Goal: Task Accomplishment & Management: Use online tool/utility

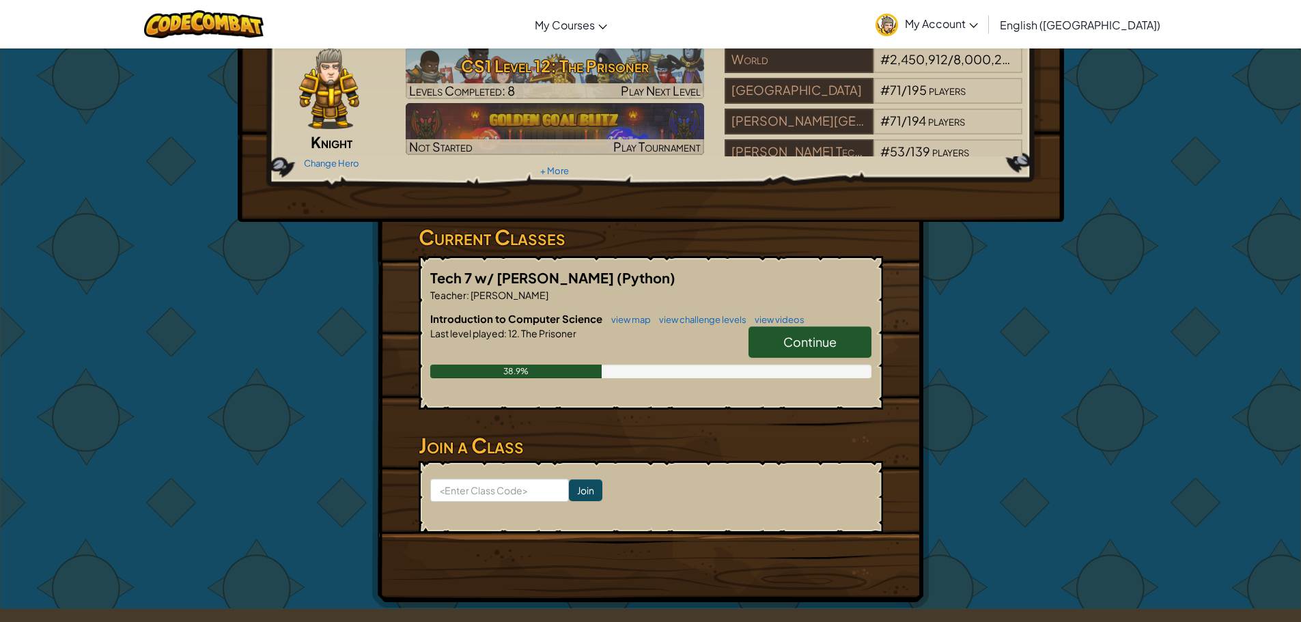
scroll to position [137, 0]
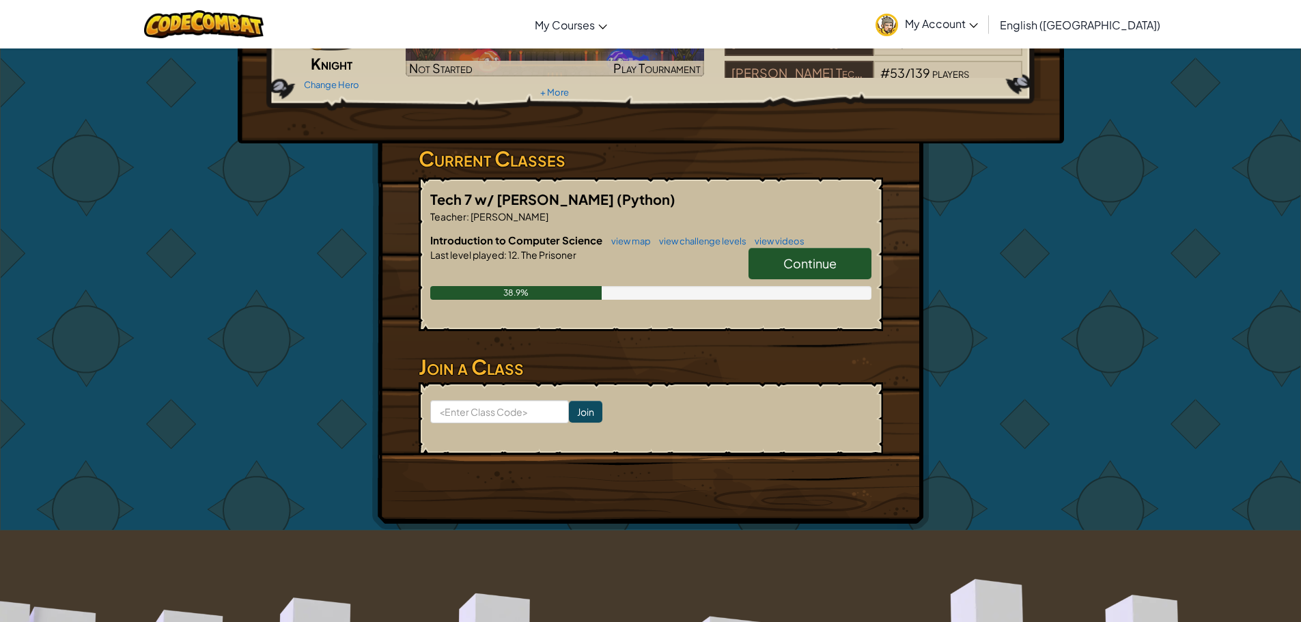
click at [827, 248] on link "Continue" at bounding box center [809, 263] width 123 height 31
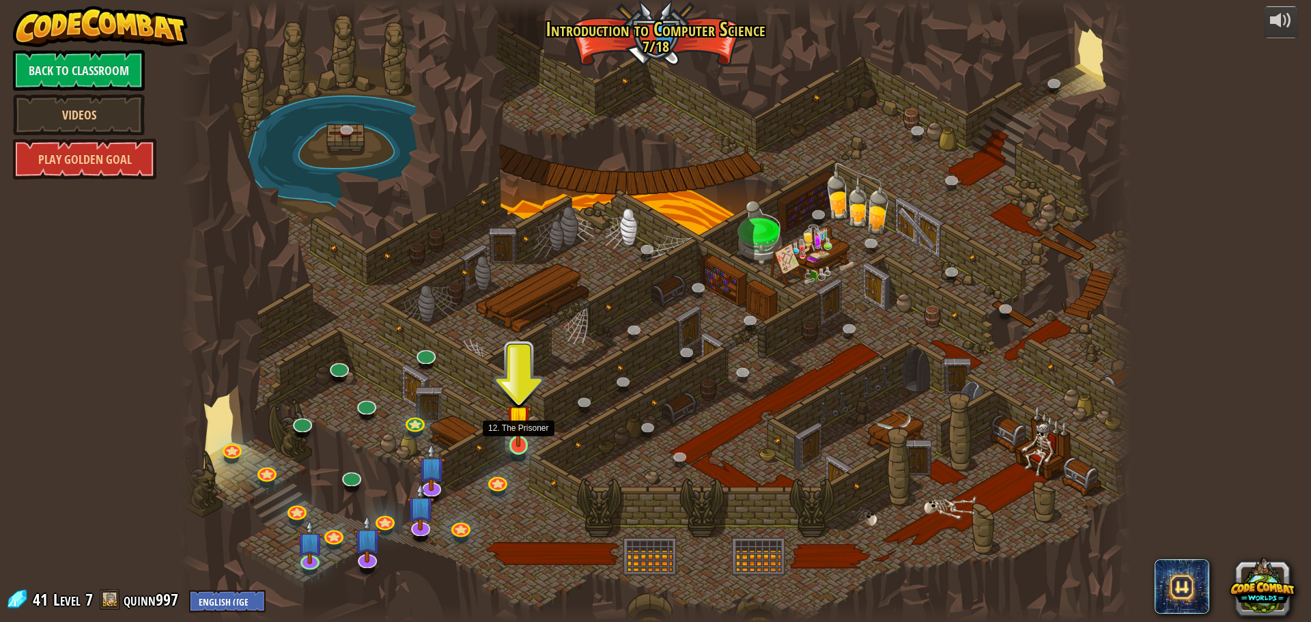
click at [516, 447] on img at bounding box center [518, 417] width 25 height 58
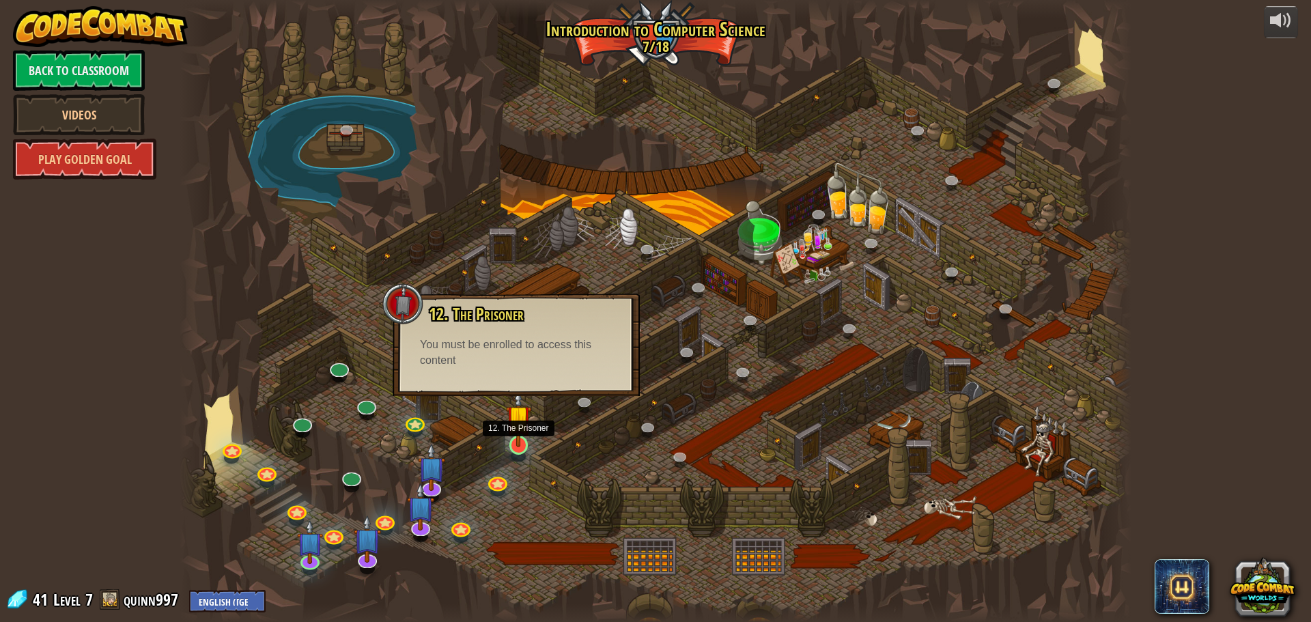
click at [513, 442] on img at bounding box center [518, 417] width 25 height 58
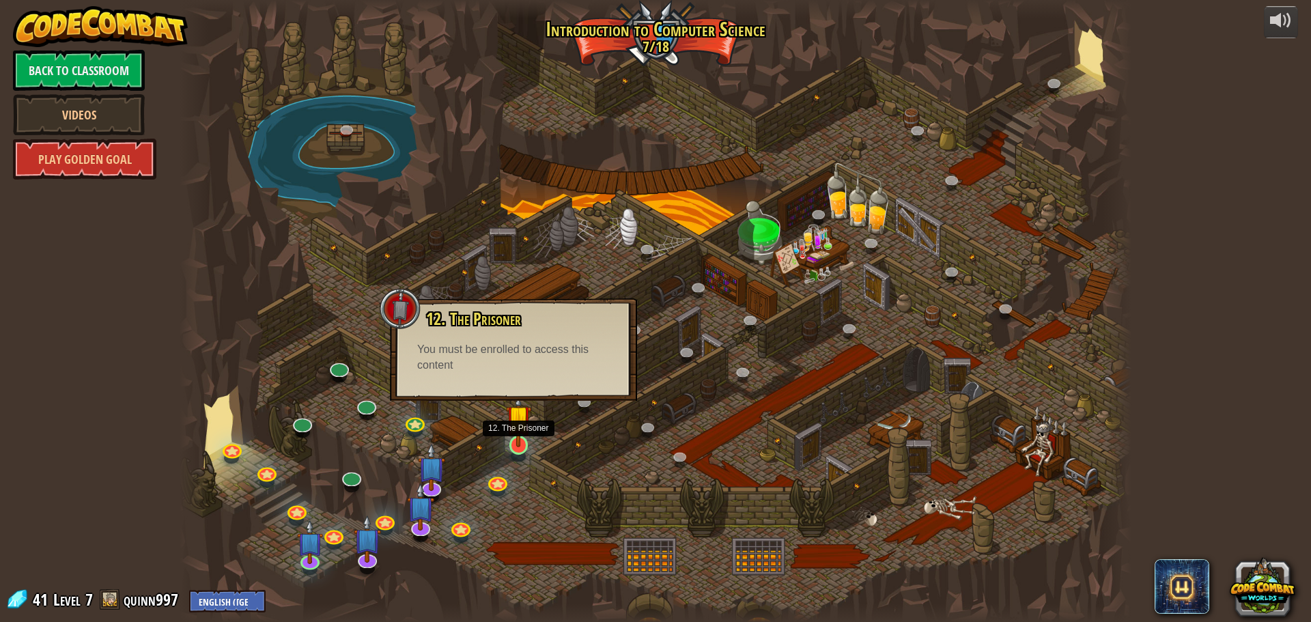
click at [513, 442] on img at bounding box center [518, 417] width 25 height 58
click at [1273, 38] on button at bounding box center [1281, 22] width 34 height 32
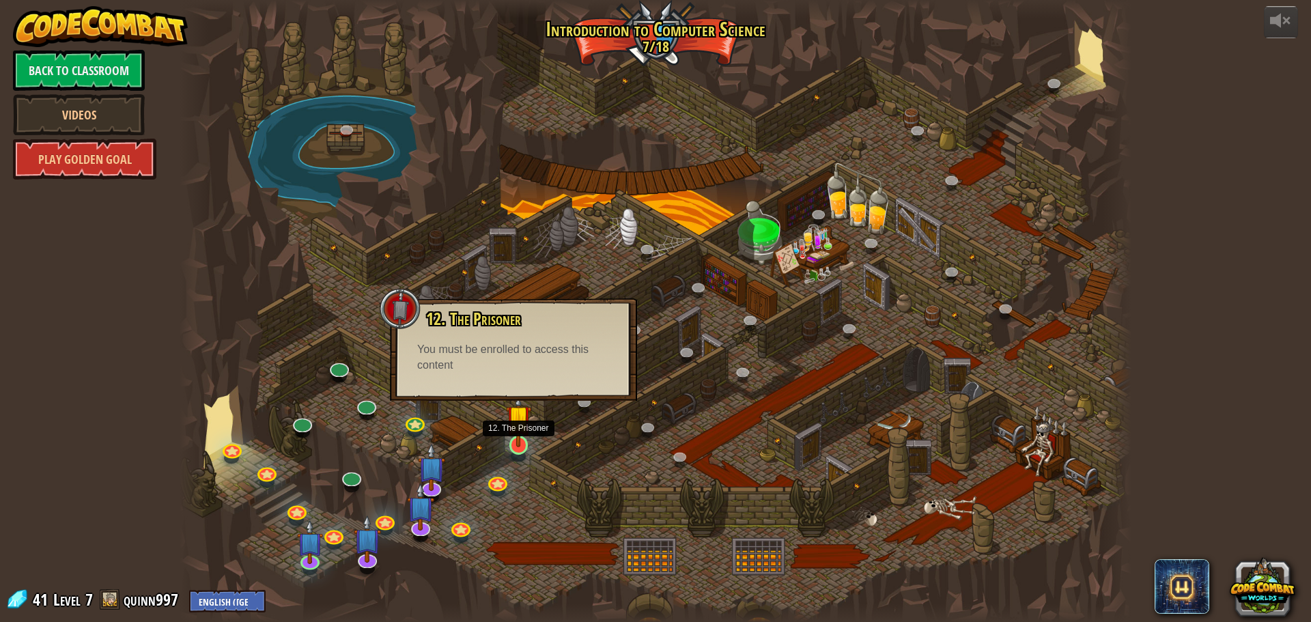
click at [514, 442] on img at bounding box center [518, 417] width 25 height 58
click at [369, 412] on link at bounding box center [365, 401] width 27 height 27
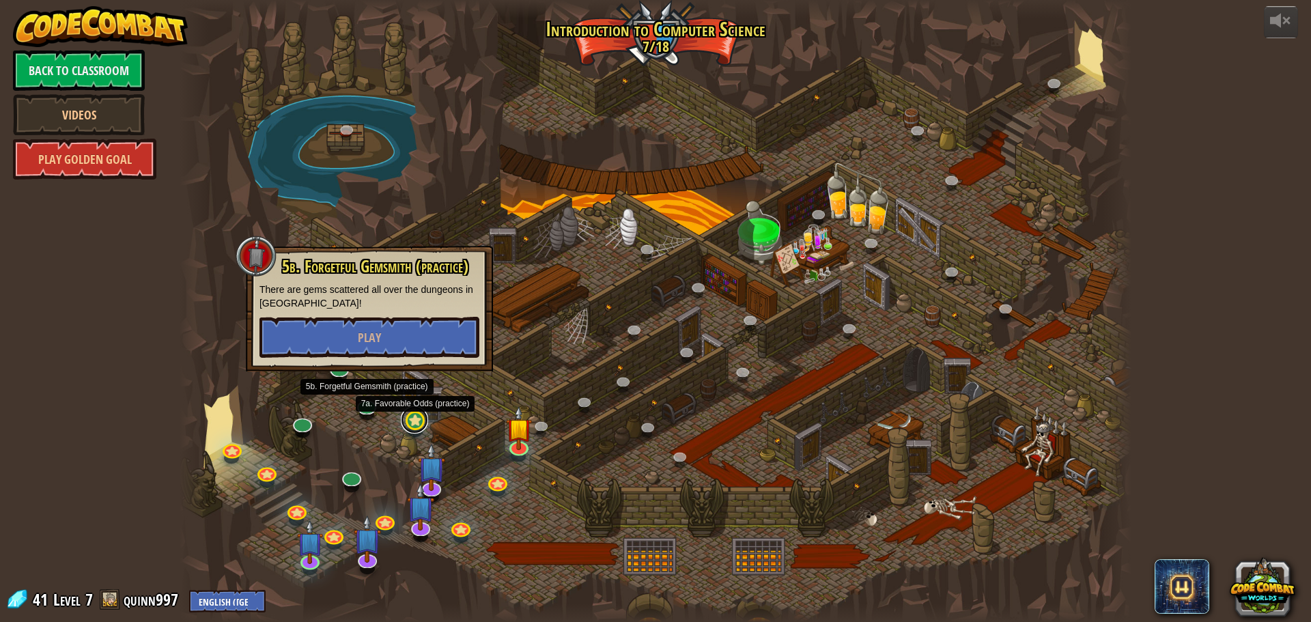
click at [416, 423] on link at bounding box center [414, 419] width 27 height 27
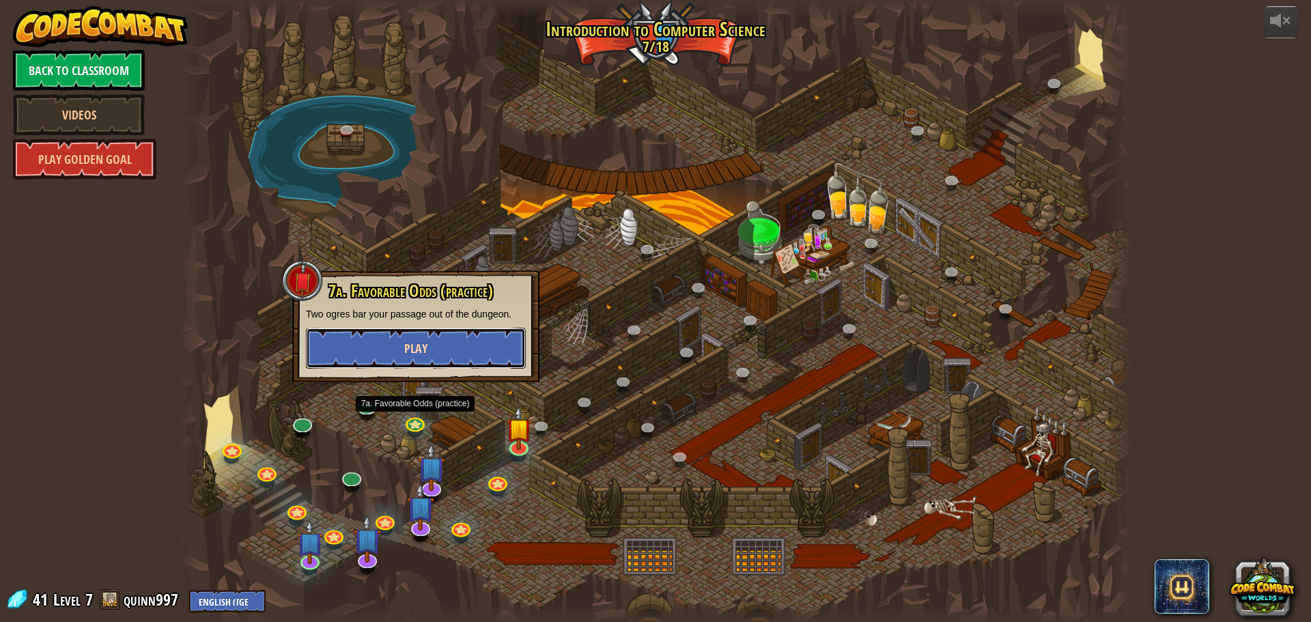
click at [413, 348] on span "Play" at bounding box center [415, 348] width 23 height 17
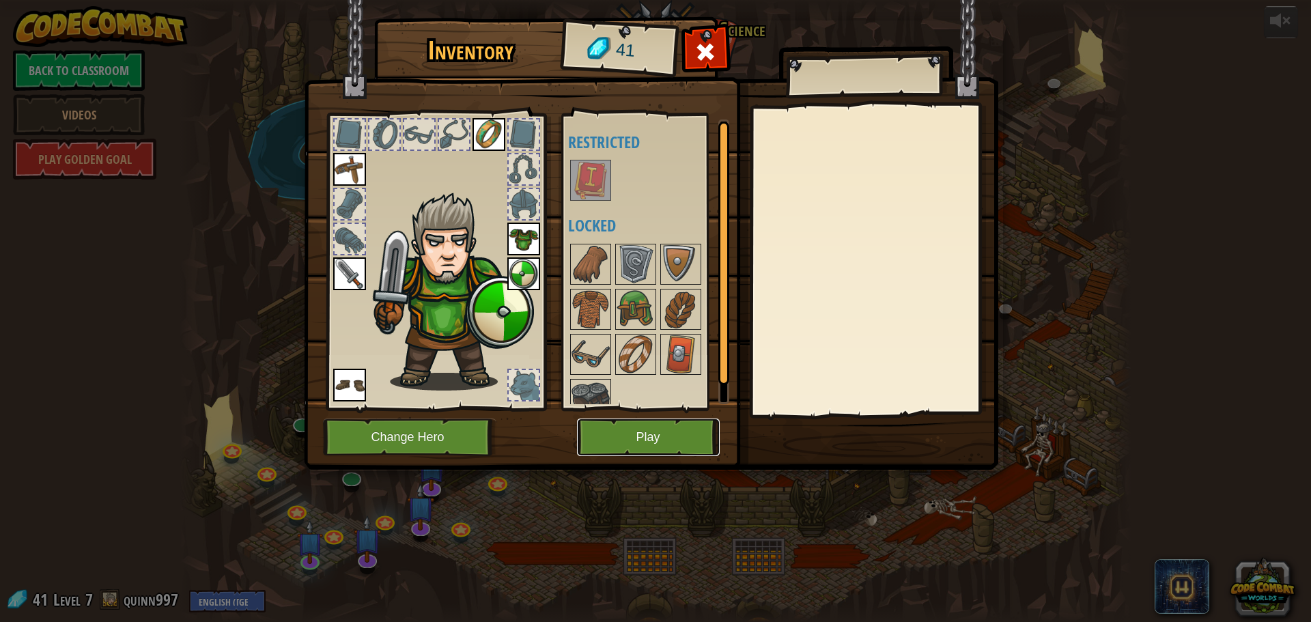
click at [610, 436] on button "Play" at bounding box center [648, 438] width 143 height 38
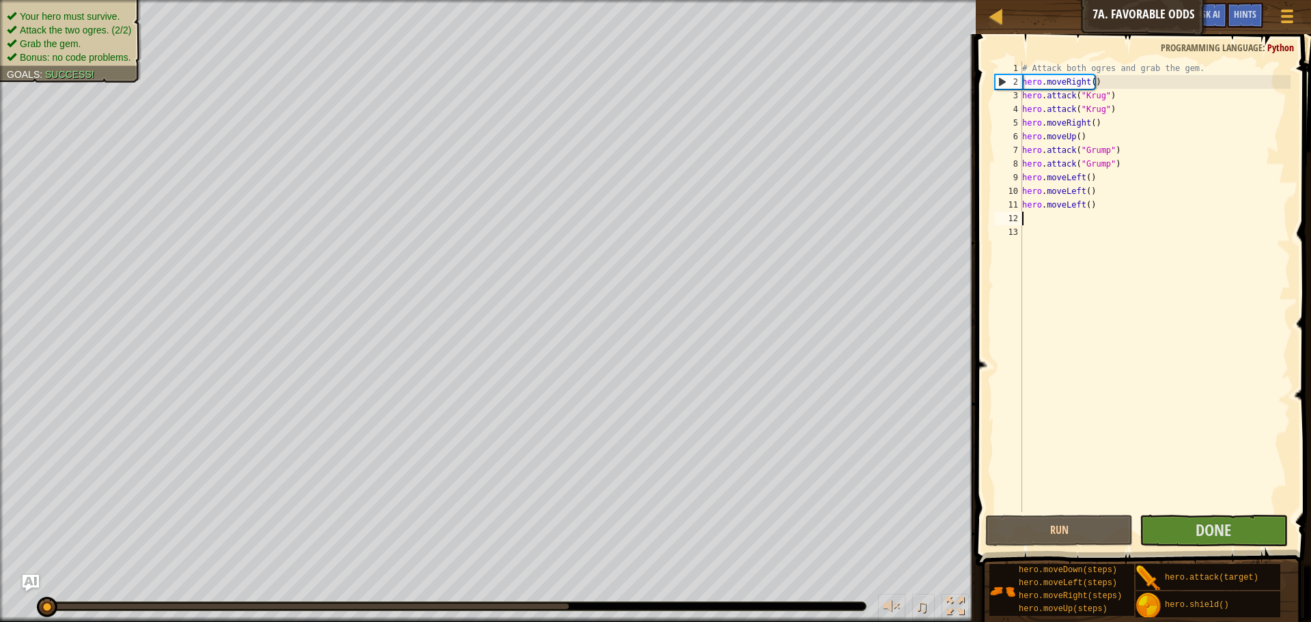
click at [1053, 217] on div "# Attack both ogres and grab the gem. hero . moveRight ( ) hero . attack ( "[PE…" at bounding box center [1154, 300] width 271 height 478
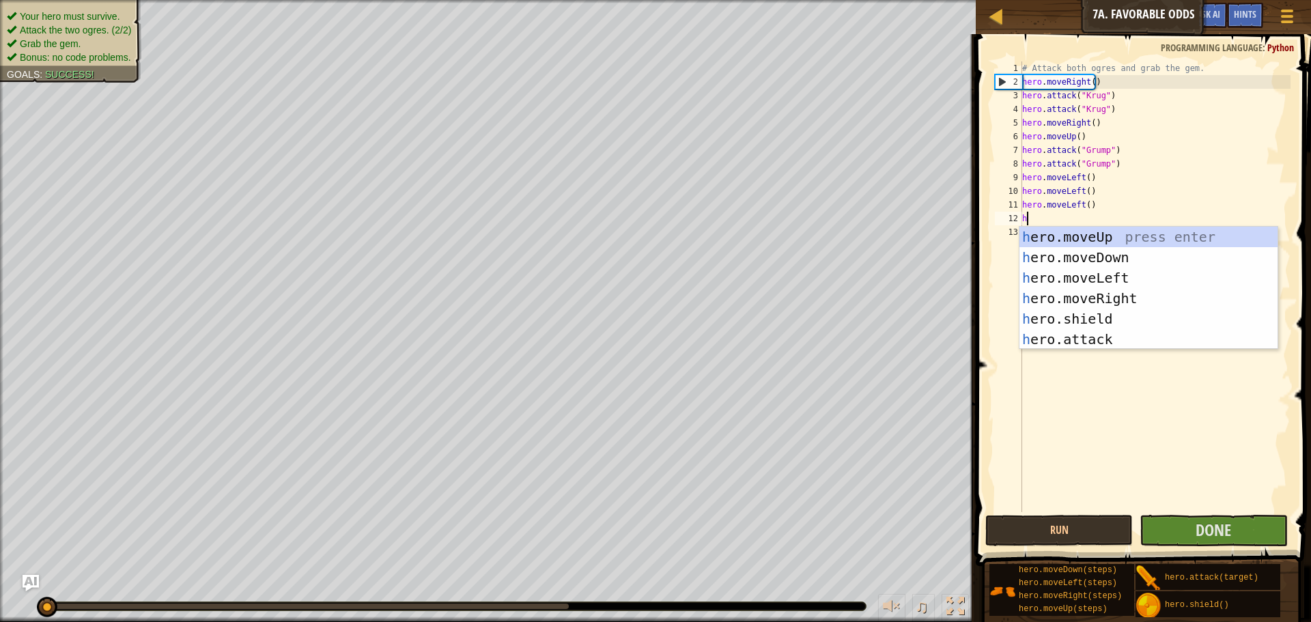
type textarea "he"
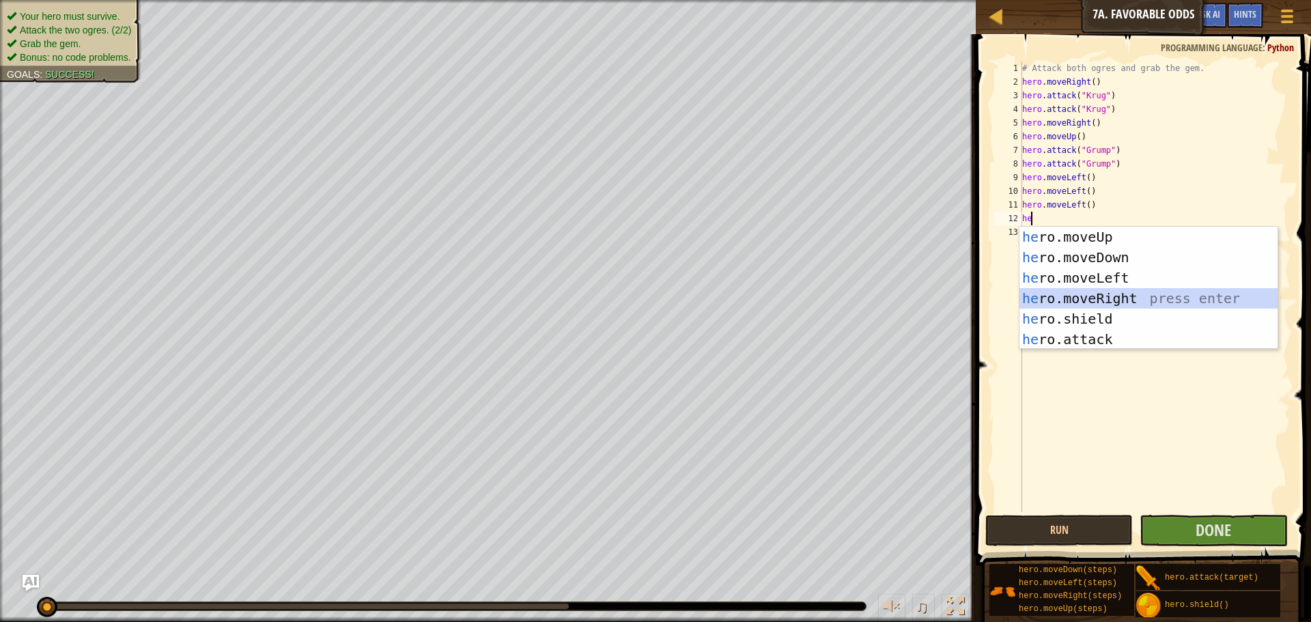
click at [1137, 293] on div "he ro.moveUp press enter he ro.moveDown press enter he ro.moveLeft press enter …" at bounding box center [1148, 309] width 258 height 164
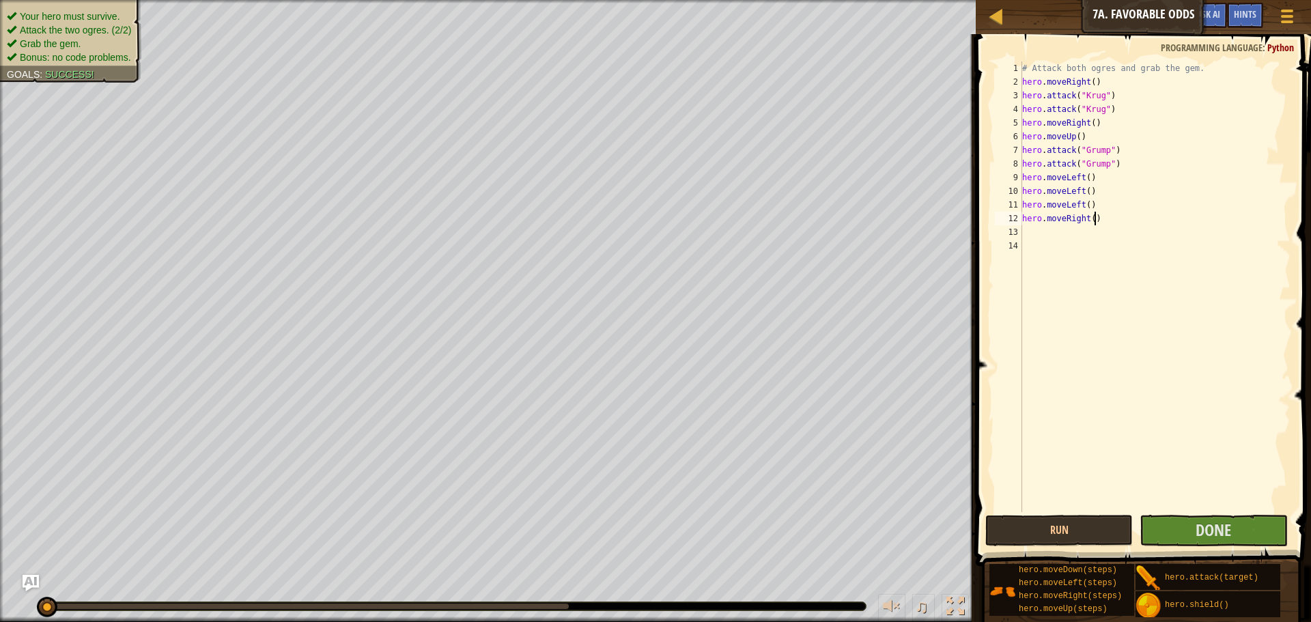
click at [1115, 216] on div "# Attack both ogres and grab the gem. hero . moveRight ( ) hero . attack ( "[PE…" at bounding box center [1154, 300] width 271 height 478
type textarea "hero.moveRight()"
click at [1242, 537] on button "Done" at bounding box center [1212, 530] width 147 height 31
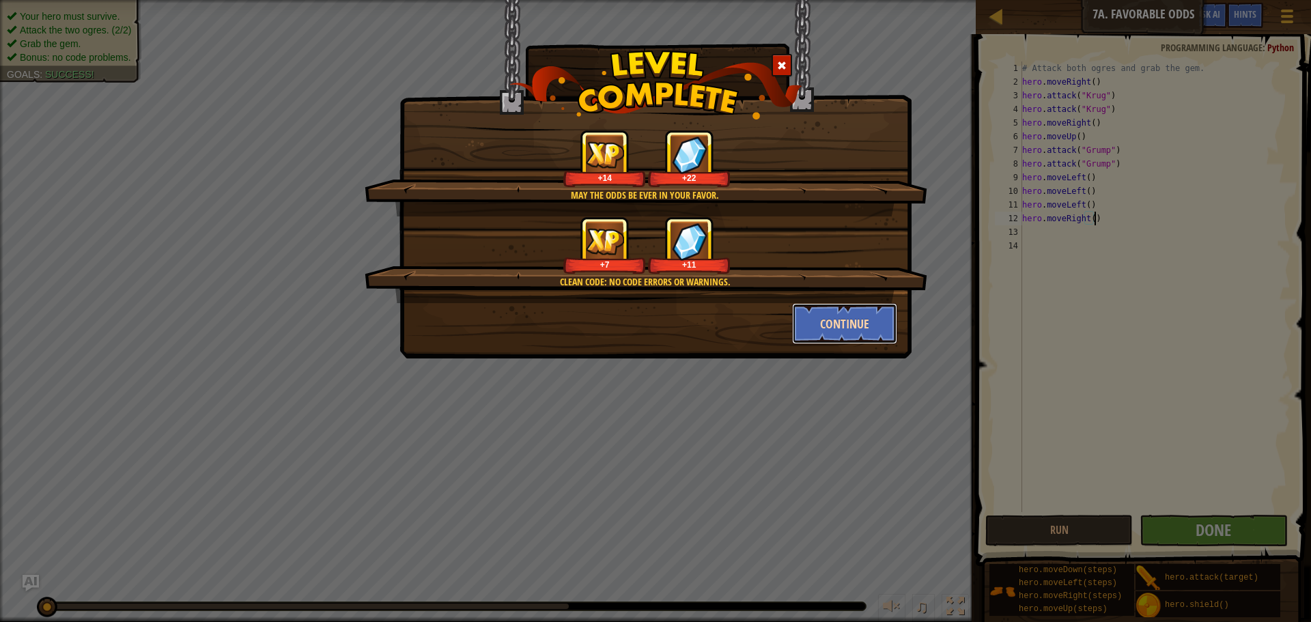
click at [849, 324] on button "Continue" at bounding box center [845, 323] width 106 height 41
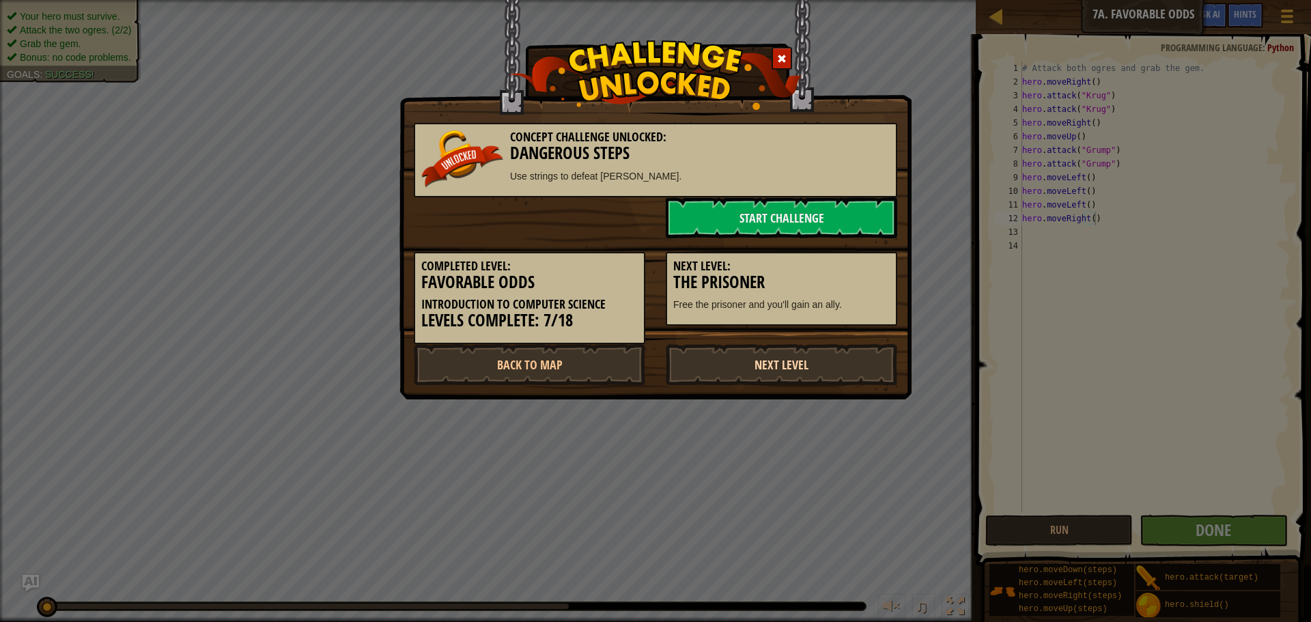
click at [780, 363] on link "Next Level" at bounding box center [781, 364] width 231 height 41
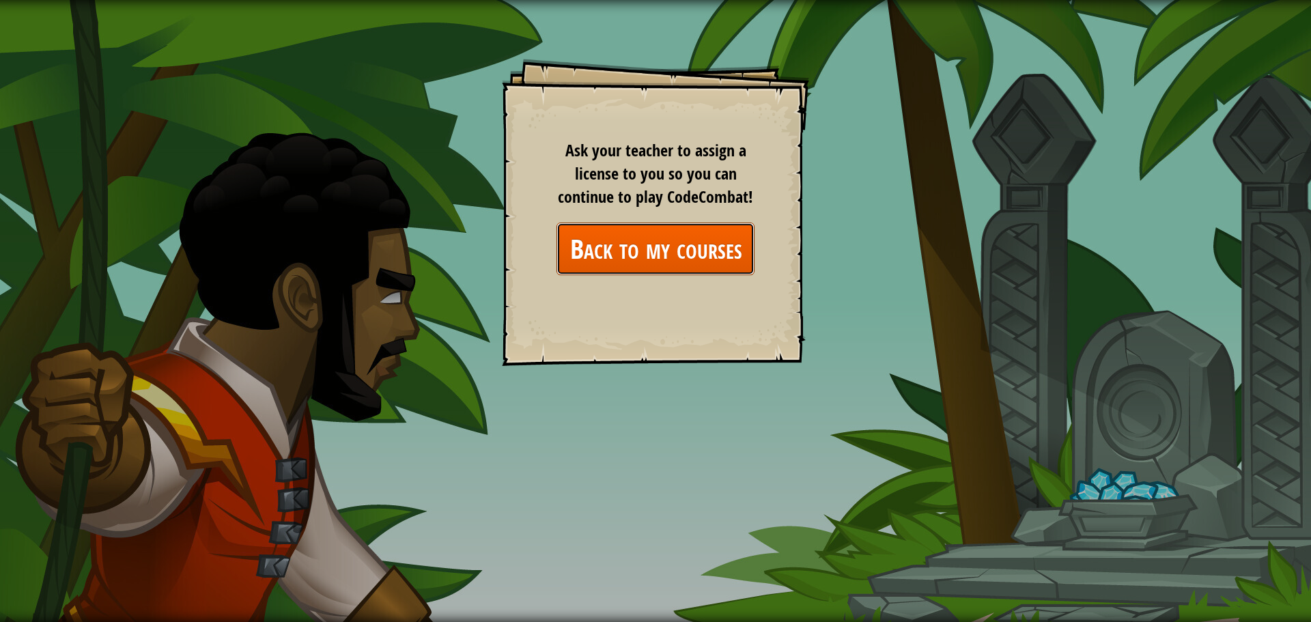
click at [658, 236] on link "Back to my courses" at bounding box center [655, 249] width 198 height 53
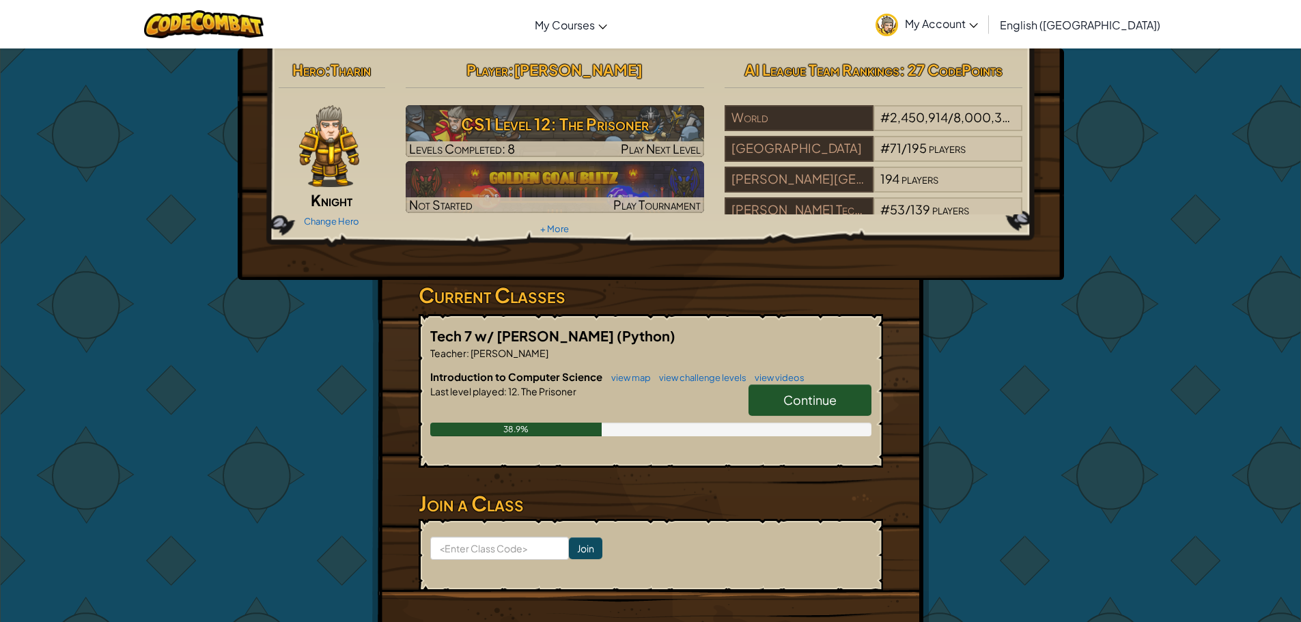
click at [769, 395] on link "Continue" at bounding box center [809, 399] width 123 height 31
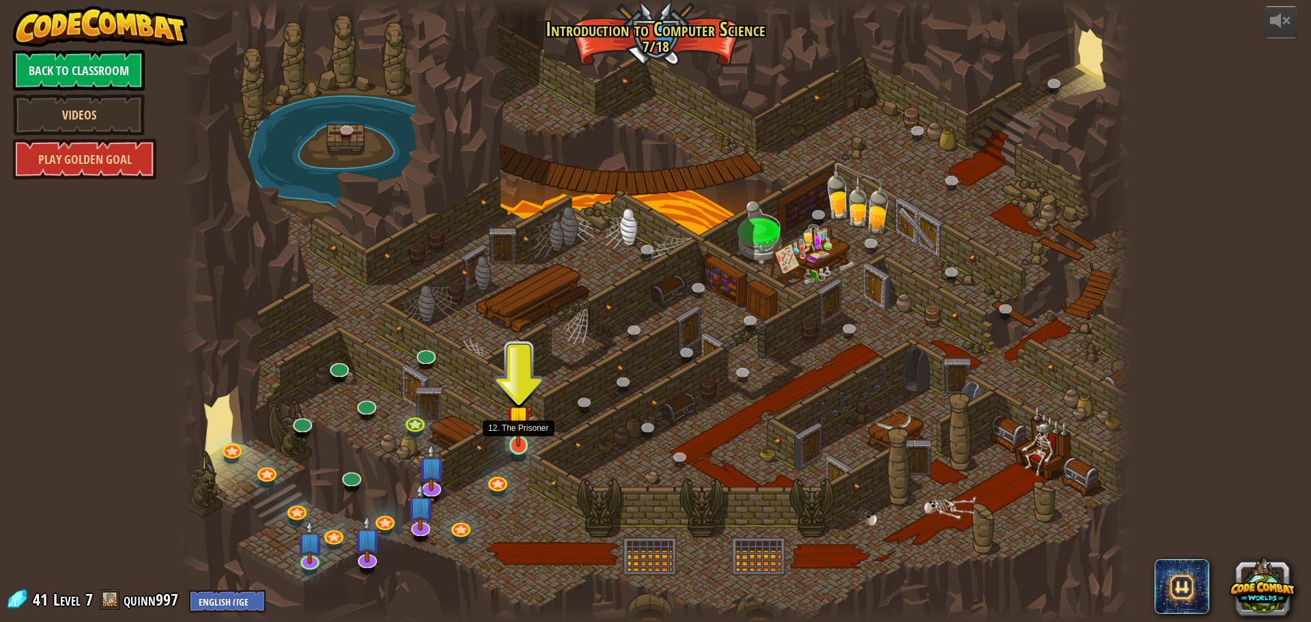
click at [521, 439] on img at bounding box center [518, 417] width 25 height 58
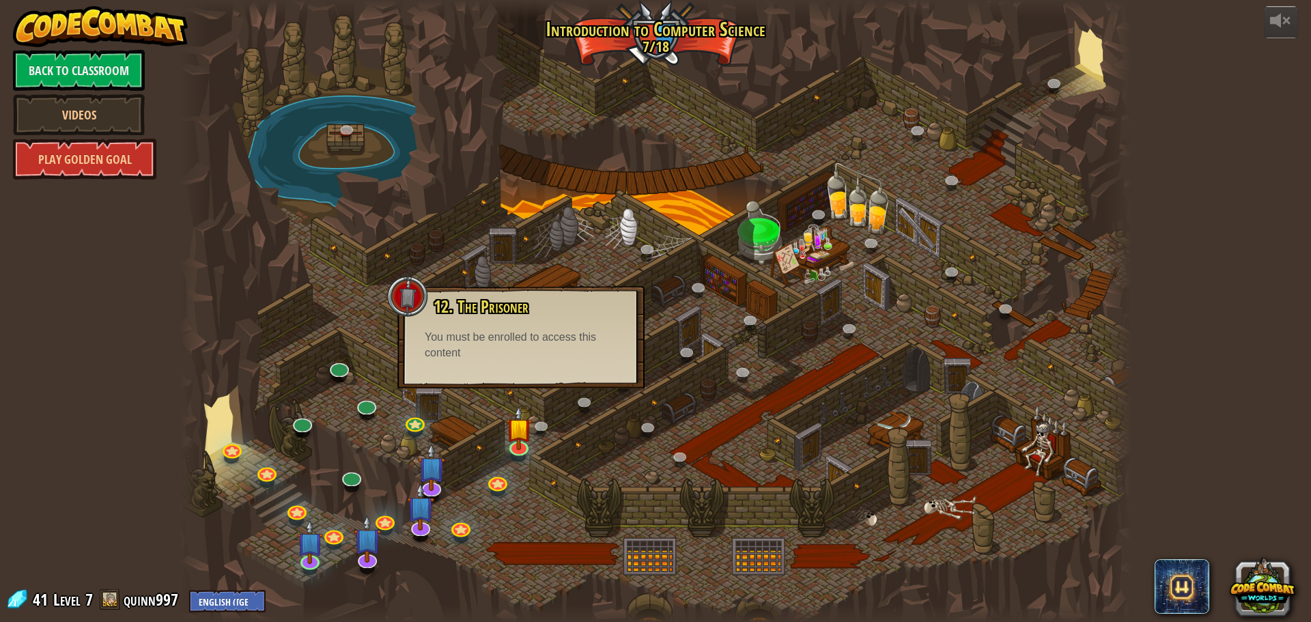
click at [545, 380] on div "12. The Prisoner Free the prisoner and you'll gain an ally. You must be enrolle…" at bounding box center [520, 337] width 247 height 102
click at [232, 444] on link at bounding box center [231, 446] width 27 height 27
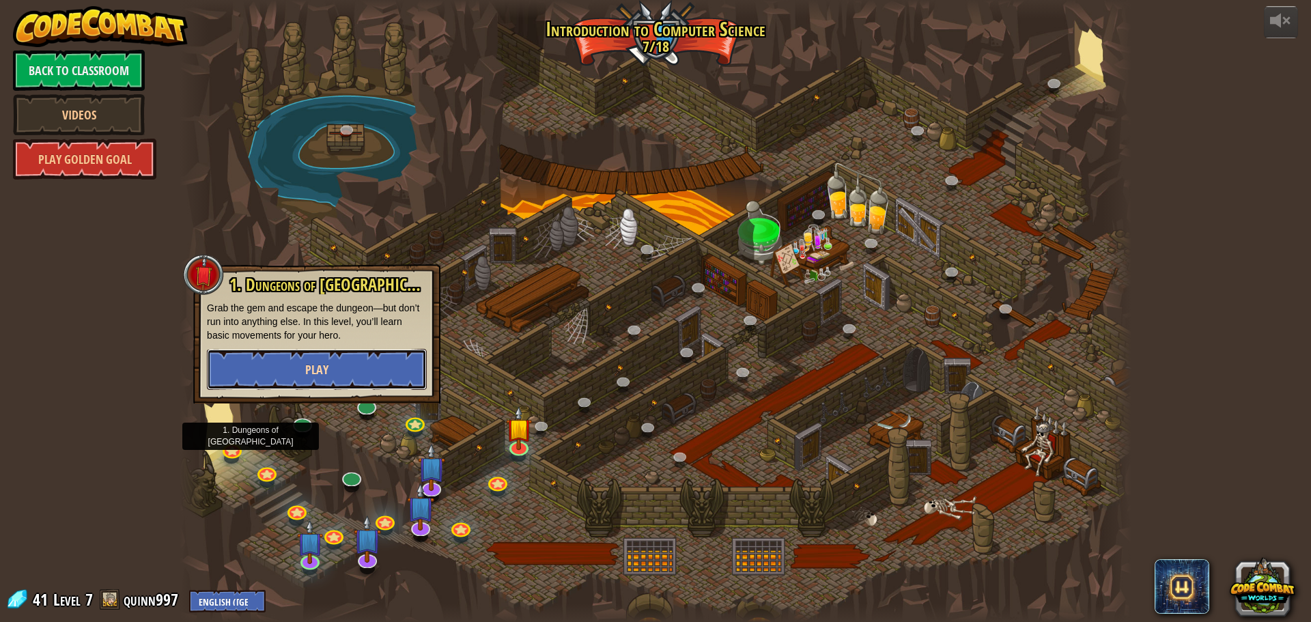
click at [359, 375] on button "Play" at bounding box center [317, 369] width 220 height 41
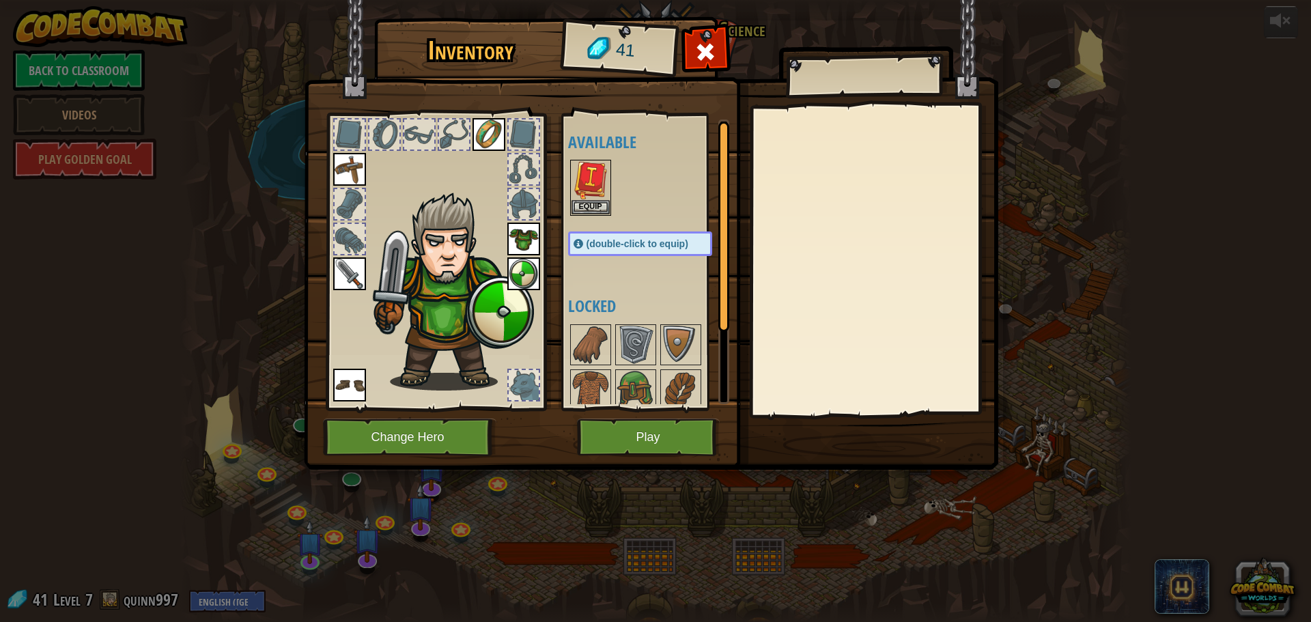
drag, startPoint x: 1068, startPoint y: 218, endPoint x: 1058, endPoint y: 215, distance: 10.8
click at [1065, 216] on div "Inventory 41 Available Equip Equip Equip Equip Equip Equip Equip (double-click …" at bounding box center [655, 311] width 1311 height 622
click at [713, 31] on img at bounding box center [651, 222] width 694 height 496
click at [711, 51] on span at bounding box center [705, 52] width 22 height 22
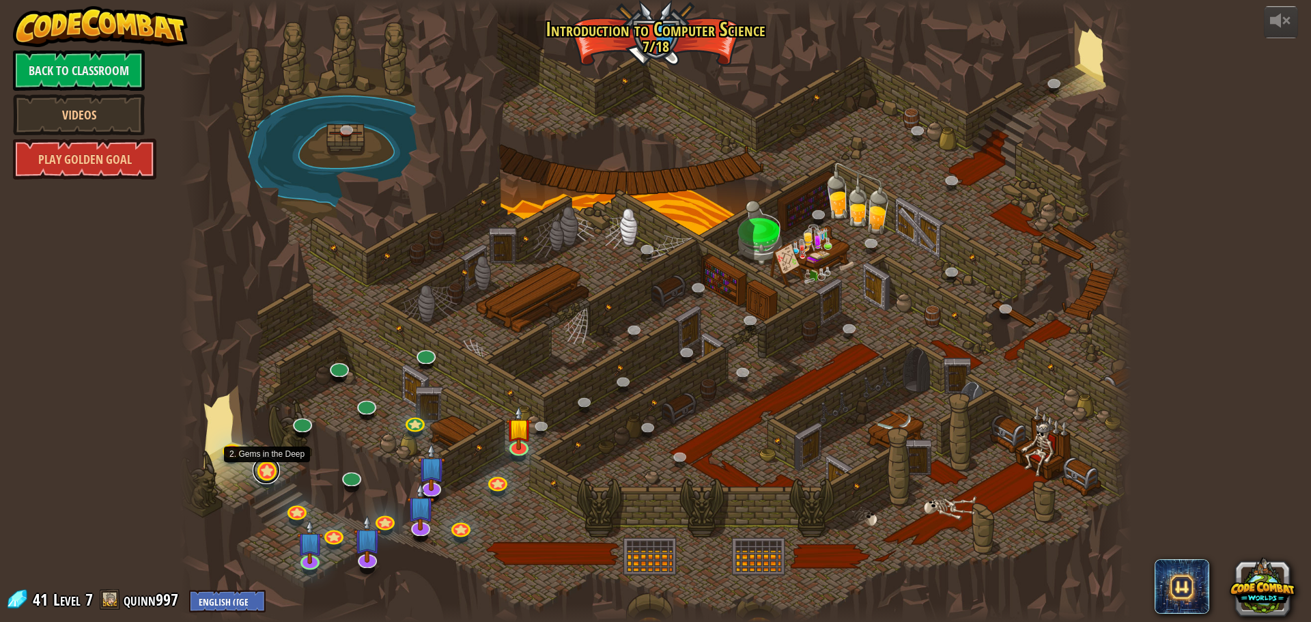
click at [264, 471] on link at bounding box center [266, 470] width 27 height 27
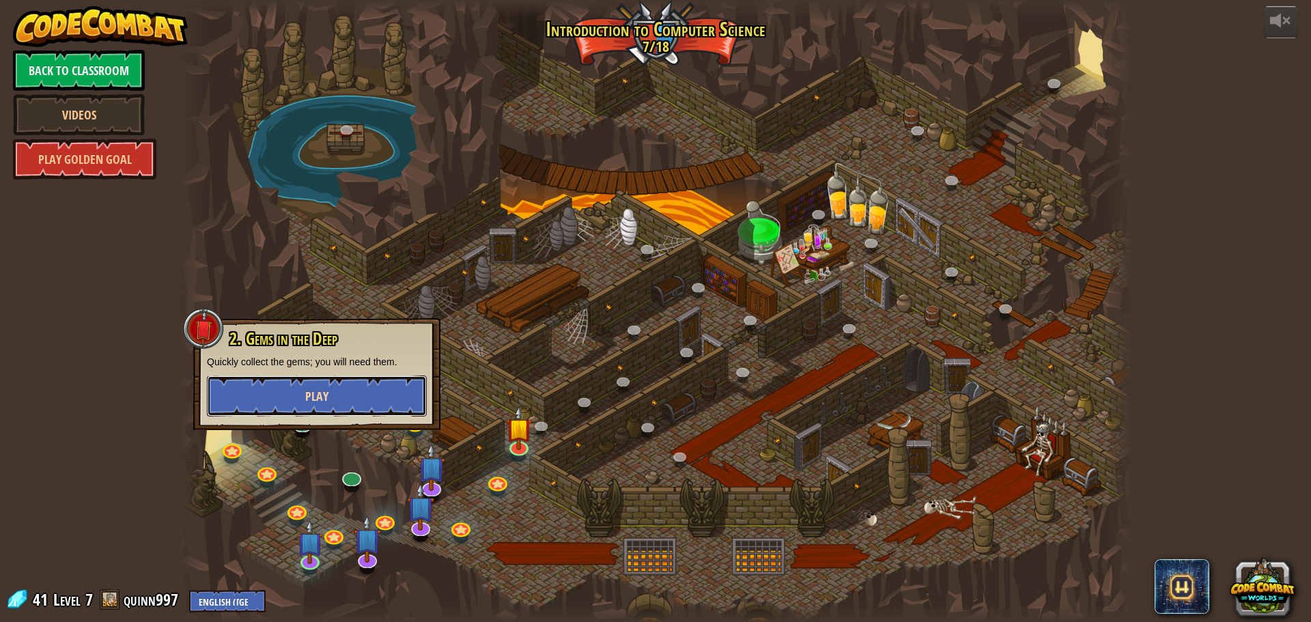
click at [294, 402] on button "Play" at bounding box center [317, 396] width 220 height 41
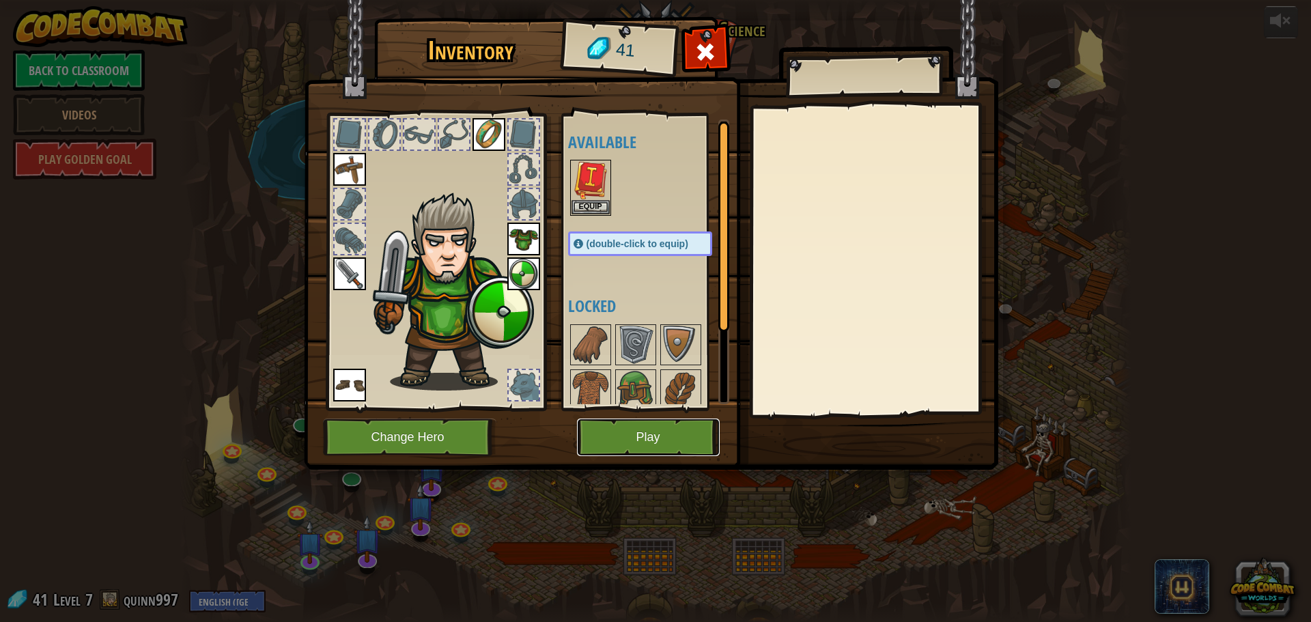
click at [636, 427] on button "Play" at bounding box center [648, 438] width 143 height 38
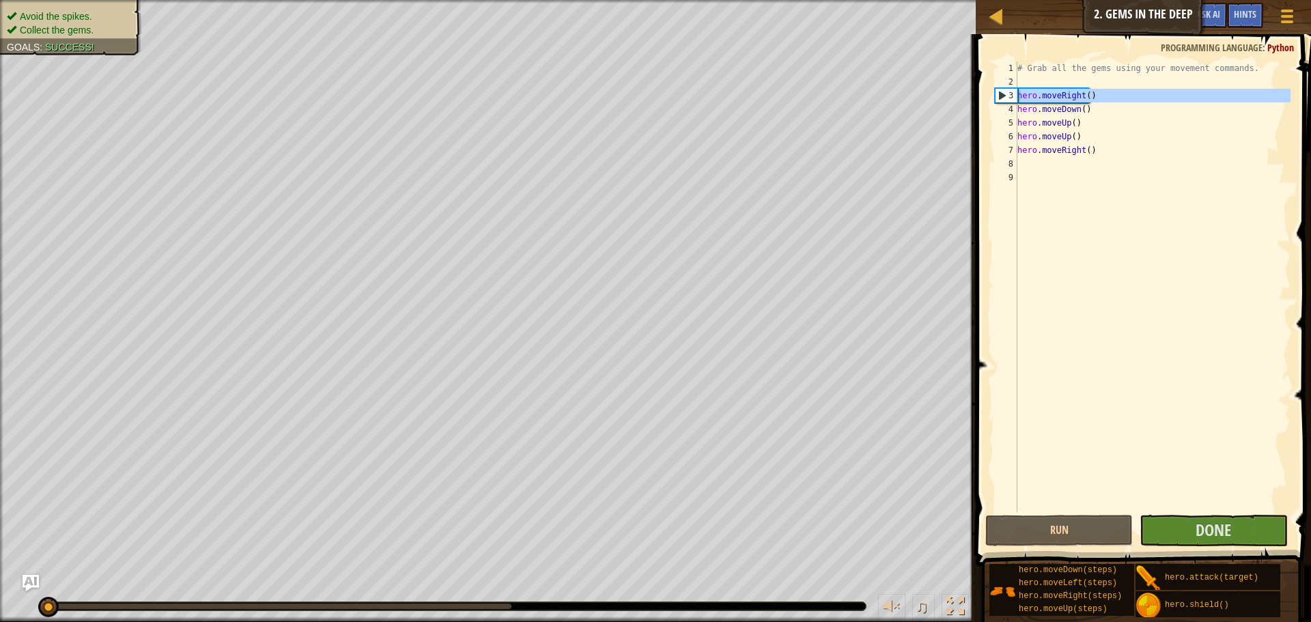
click at [1006, 97] on div "3" at bounding box center [1006, 96] width 22 height 14
click at [996, 102] on div "3" at bounding box center [1006, 96] width 22 height 14
click at [1000, 94] on div "3" at bounding box center [1006, 96] width 22 height 14
type textarea "hero.moveRight()"
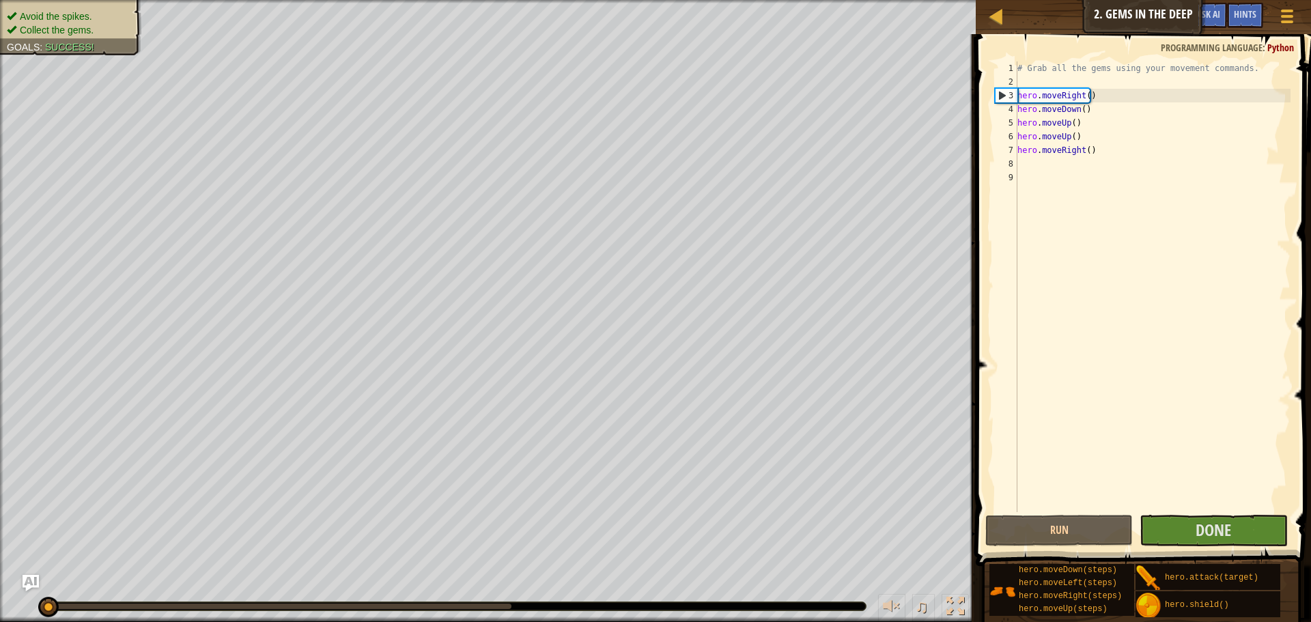
click at [1000, 94] on div "3" at bounding box center [1006, 96] width 22 height 14
click at [1015, 131] on div "6" at bounding box center [1006, 137] width 23 height 14
type textarea "hero.moveUp()"
click at [1230, 521] on span "Done" at bounding box center [1213, 530] width 36 height 22
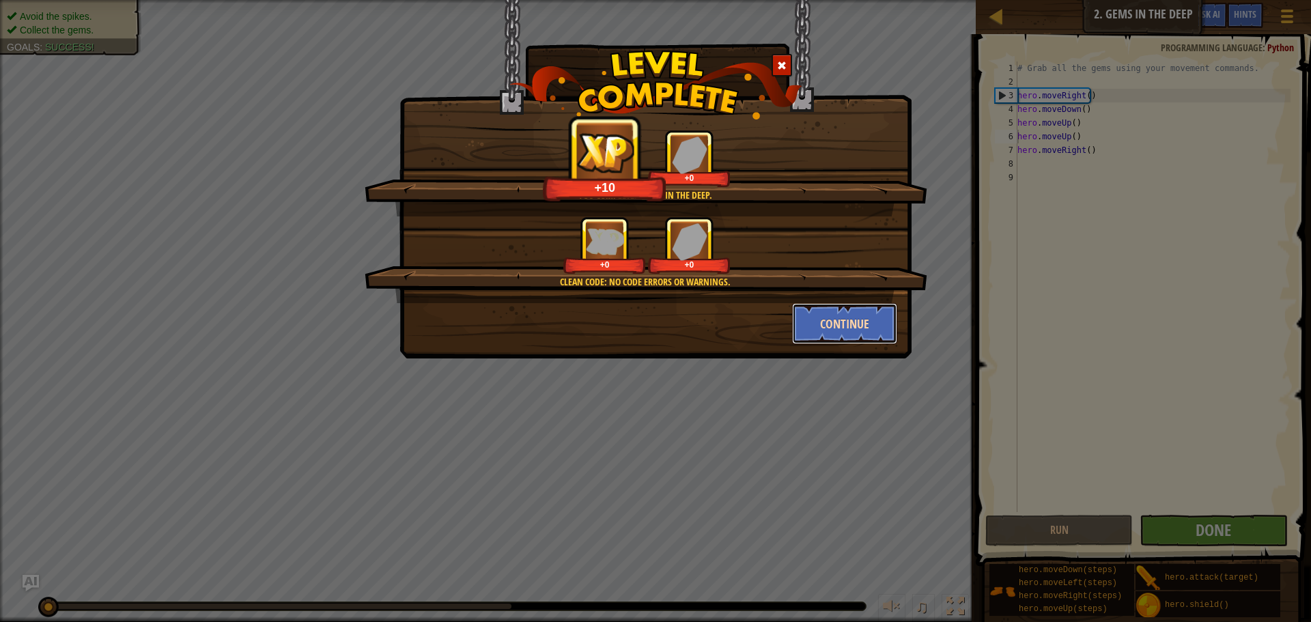
click at [809, 330] on button "Continue" at bounding box center [845, 323] width 106 height 41
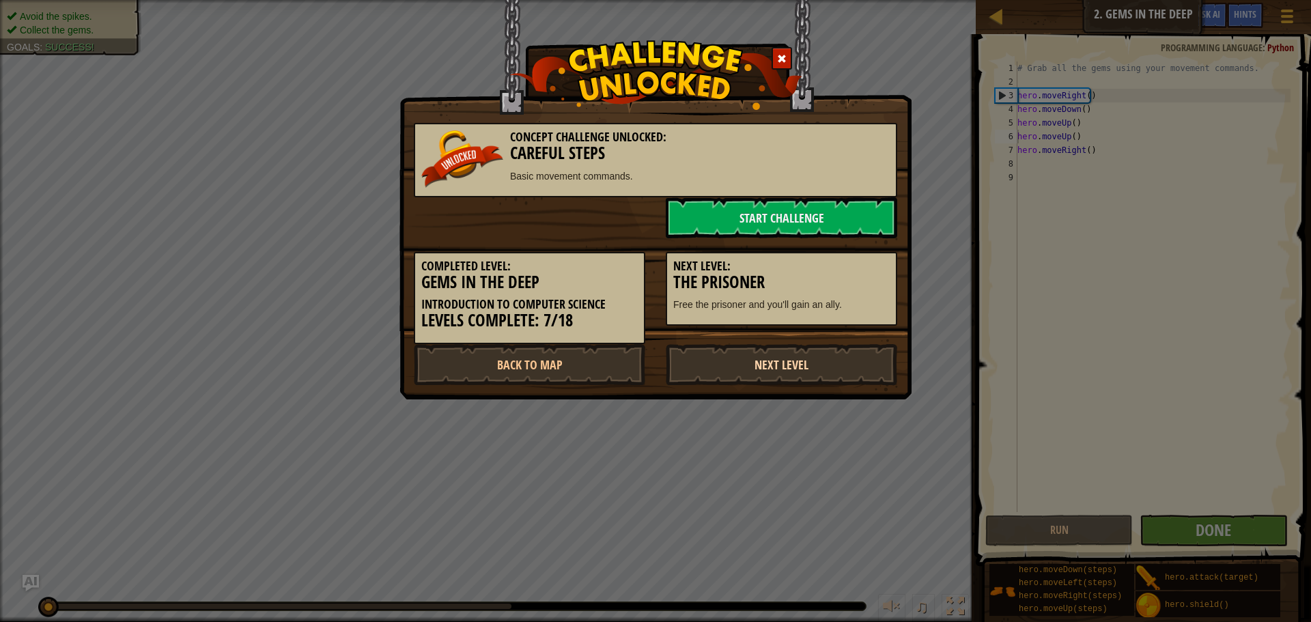
click at [781, 375] on link "Next Level" at bounding box center [781, 364] width 231 height 41
click at [802, 358] on link "Next Level" at bounding box center [781, 364] width 231 height 41
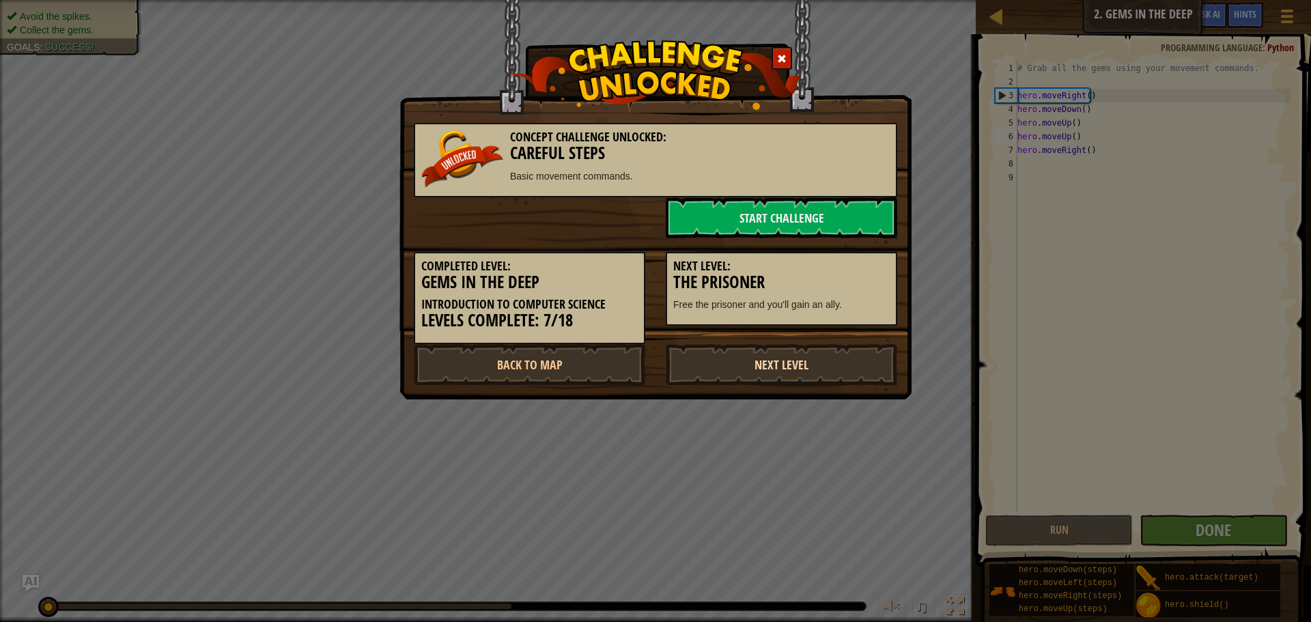
click at [802, 358] on link "Next Level" at bounding box center [781, 364] width 231 height 41
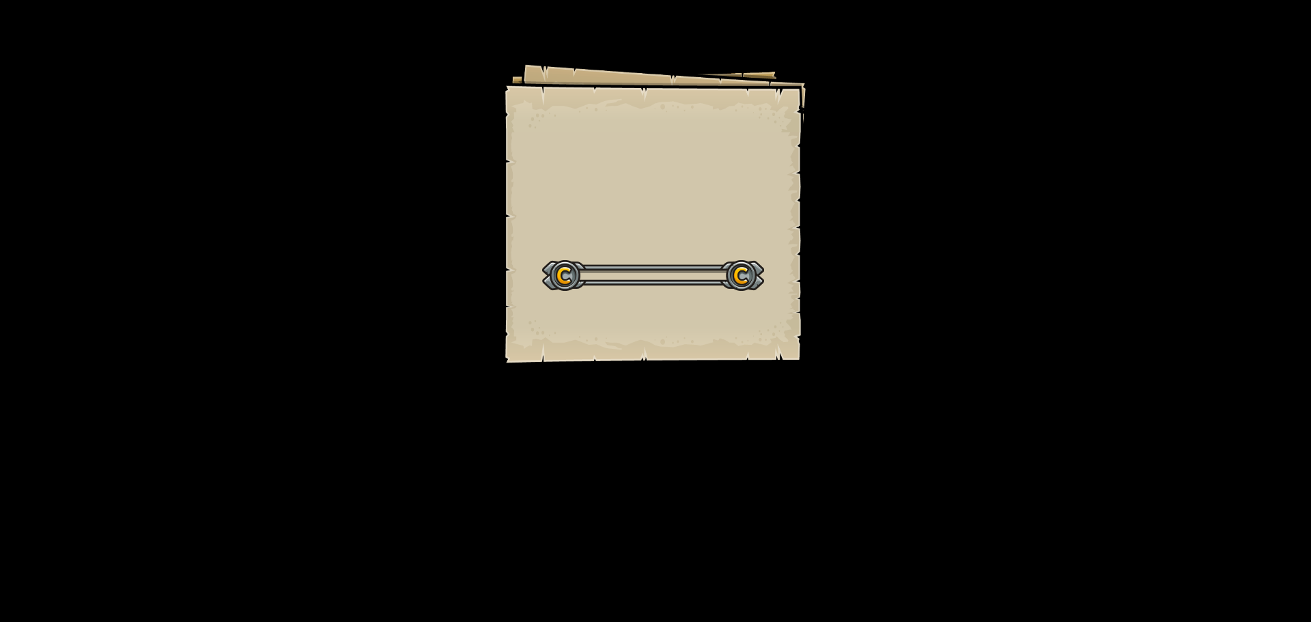
click at [802, 358] on div "Goals Start Level Error loading from server. Try refreshing the page. You'll ne…" at bounding box center [655, 212] width 307 height 307
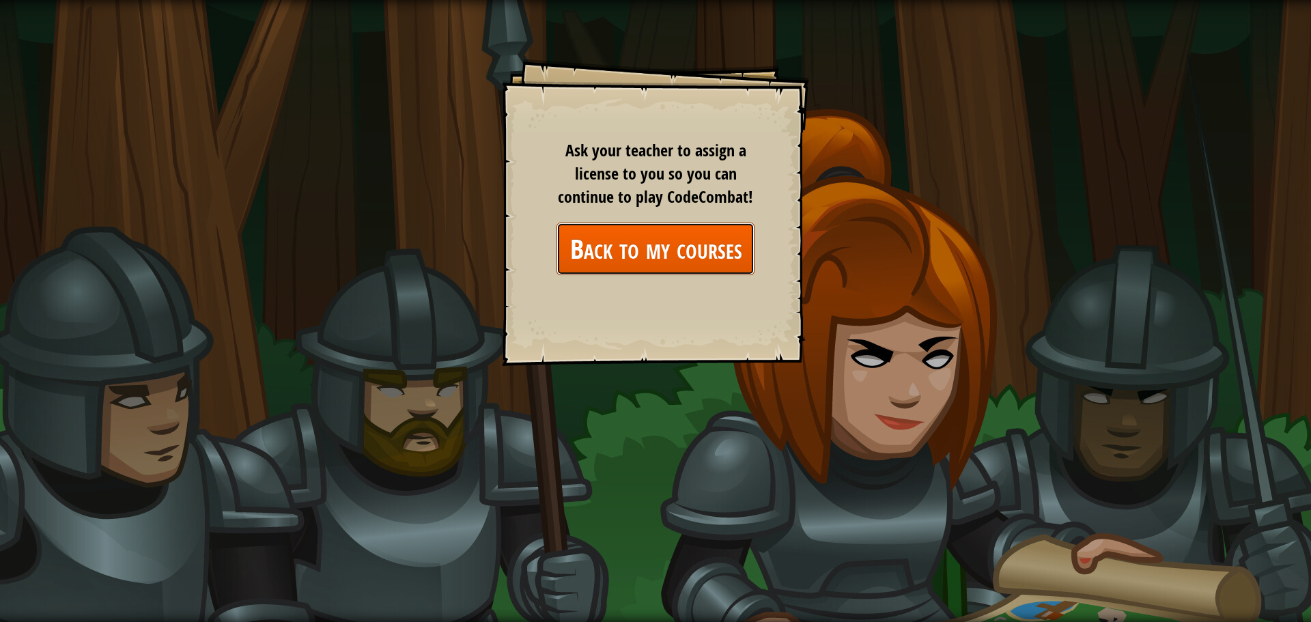
click at [673, 258] on link "Back to my courses" at bounding box center [655, 249] width 198 height 53
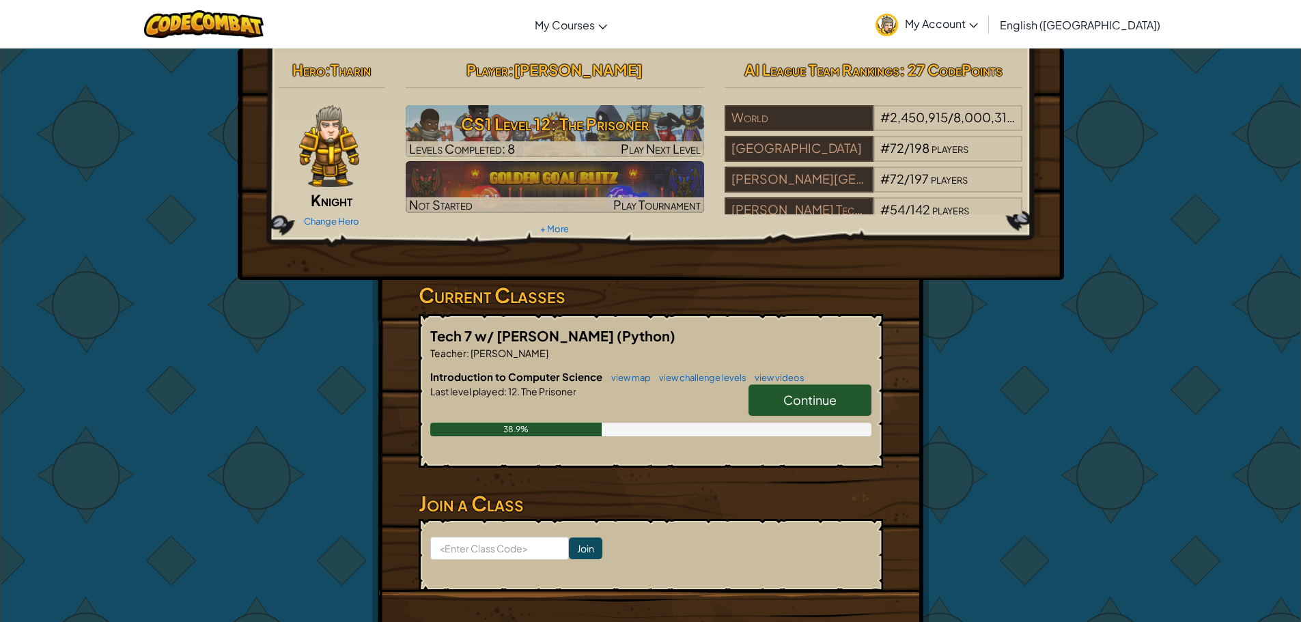
click at [847, 391] on link "Continue" at bounding box center [809, 399] width 123 height 31
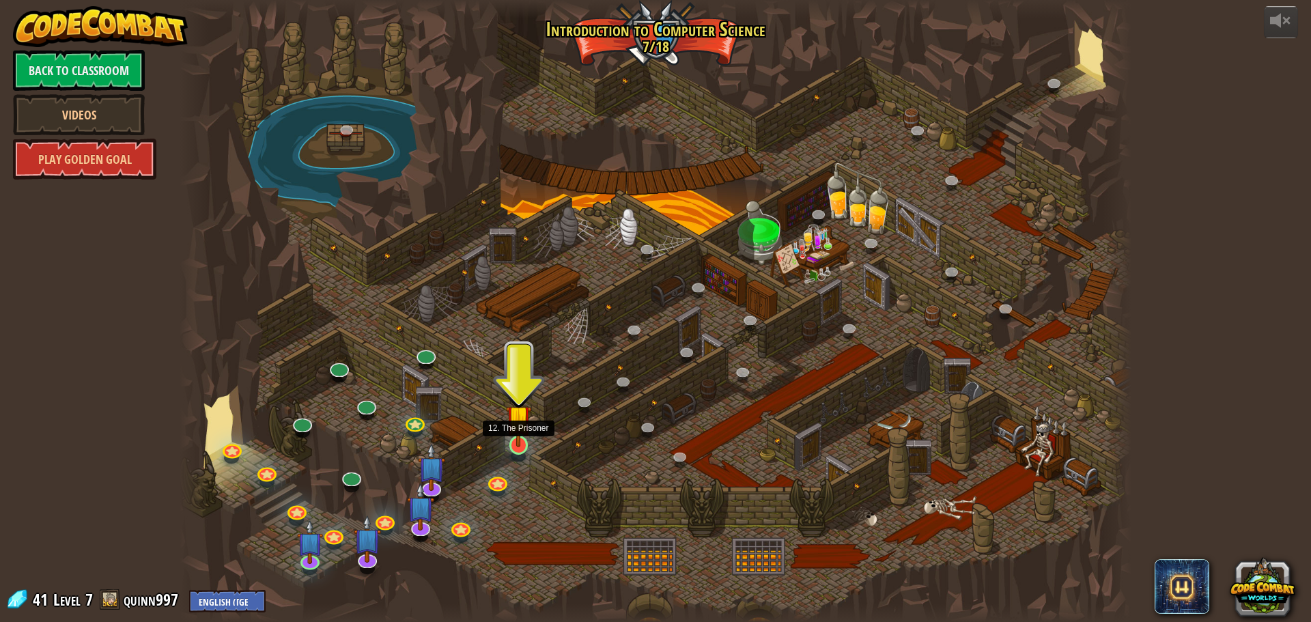
drag, startPoint x: 518, startPoint y: 439, endPoint x: 582, endPoint y: 372, distance: 92.7
click at [518, 438] on img at bounding box center [518, 417] width 25 height 58
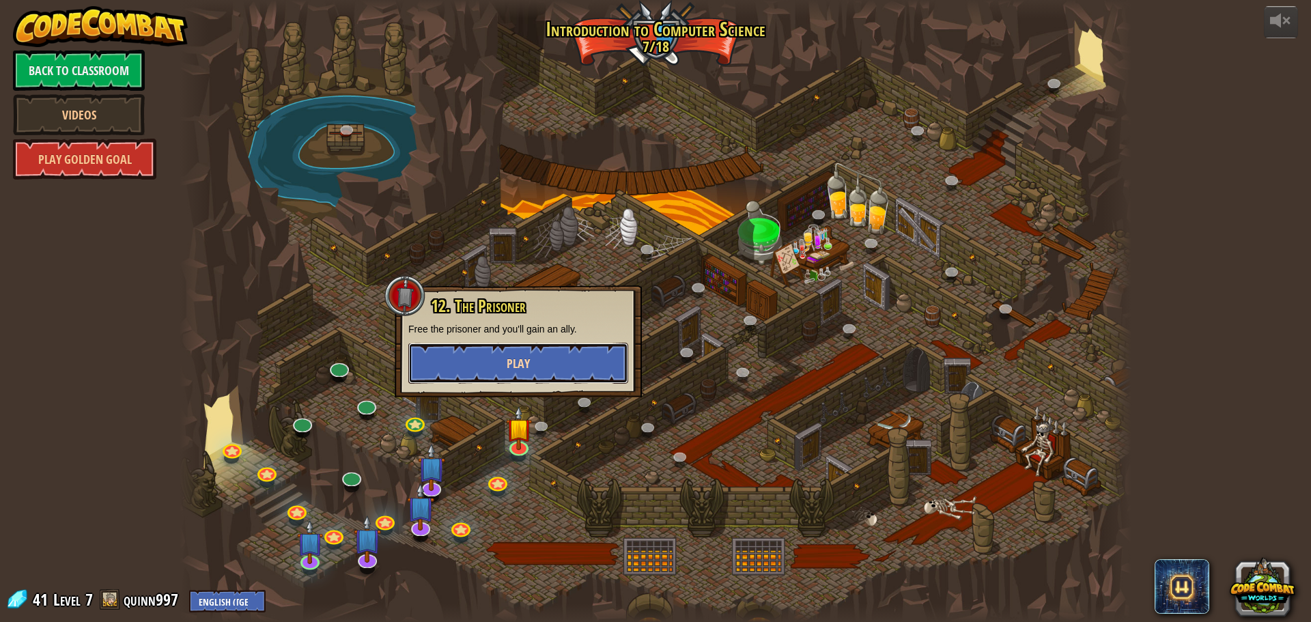
click at [582, 372] on button "Play" at bounding box center [518, 363] width 220 height 41
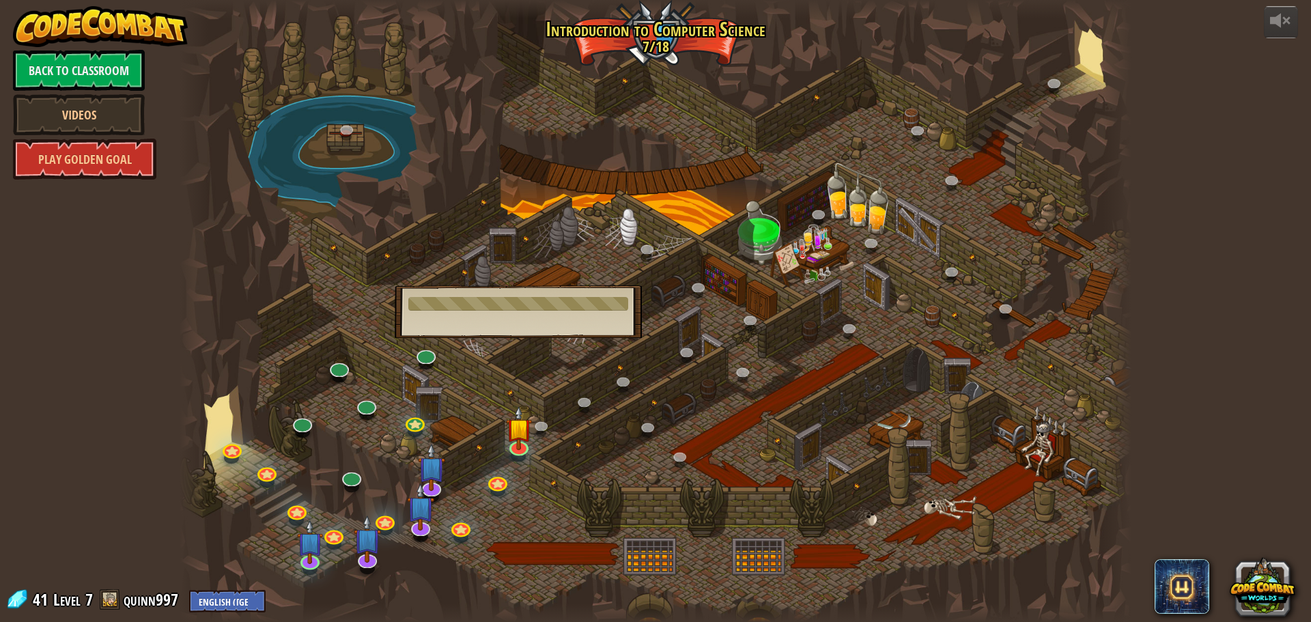
click at [479, 289] on div "12. The Prisoner Free the prisoner and you'll gain an ally. You must be enrolle…" at bounding box center [518, 311] width 247 height 53
click at [453, 251] on div at bounding box center [656, 311] width 952 height 622
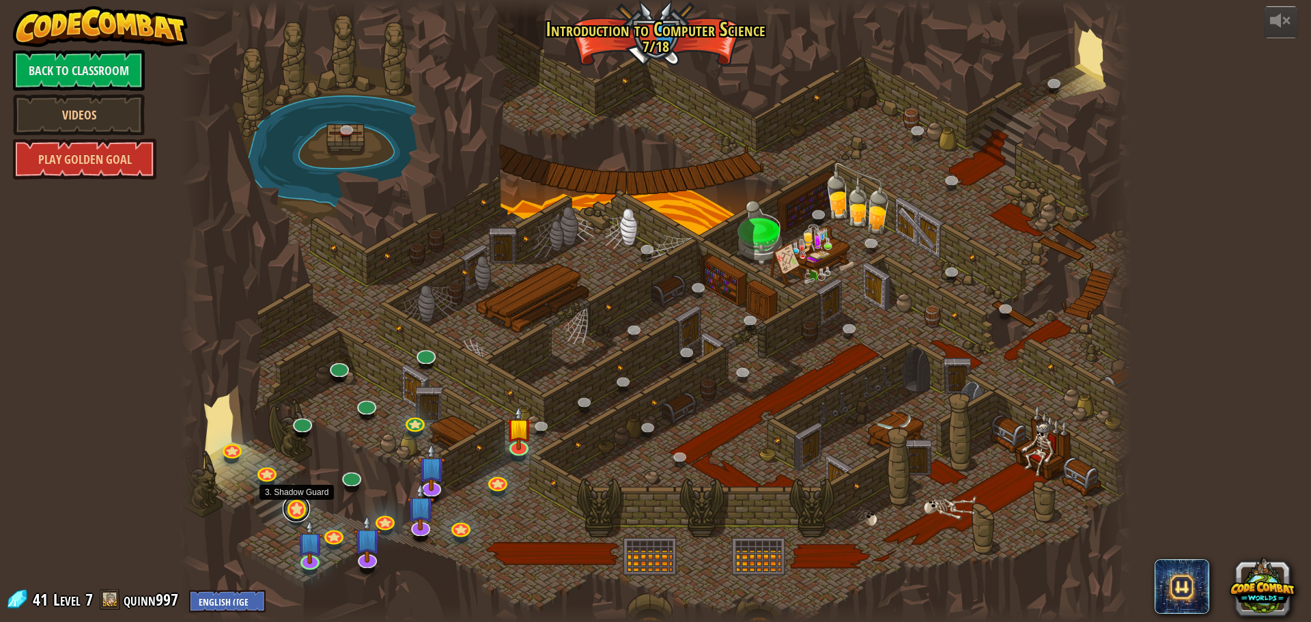
click at [292, 514] on link at bounding box center [296, 508] width 27 height 27
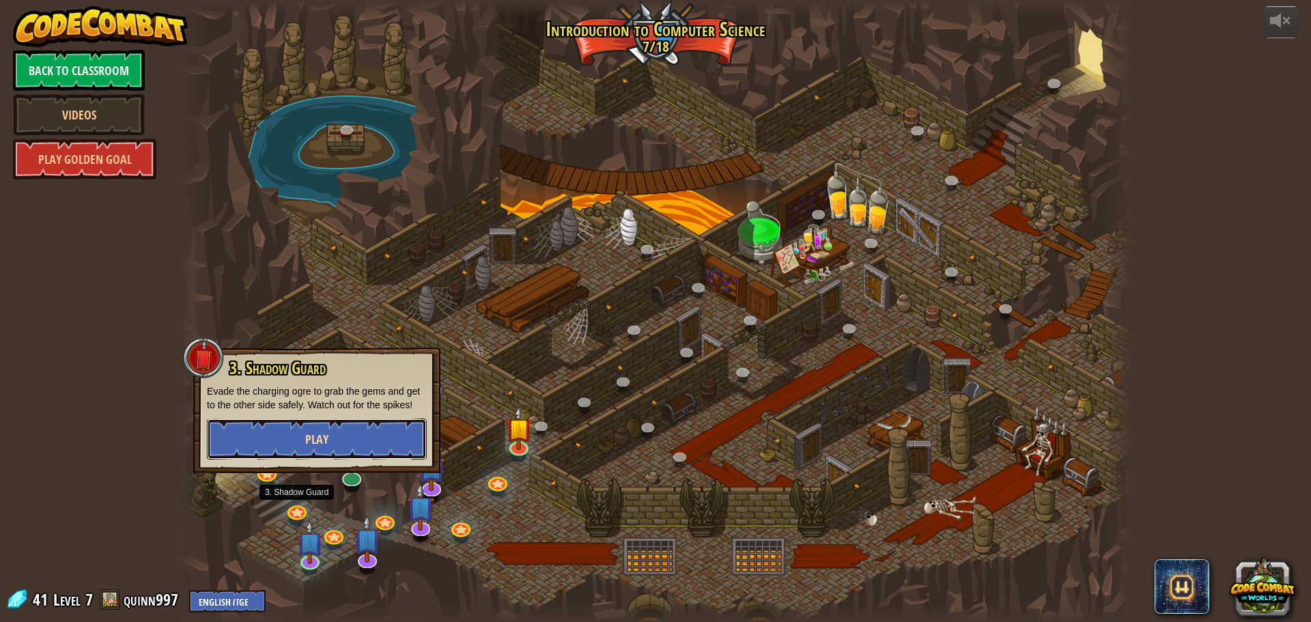
click at [280, 442] on button "Play" at bounding box center [317, 439] width 220 height 41
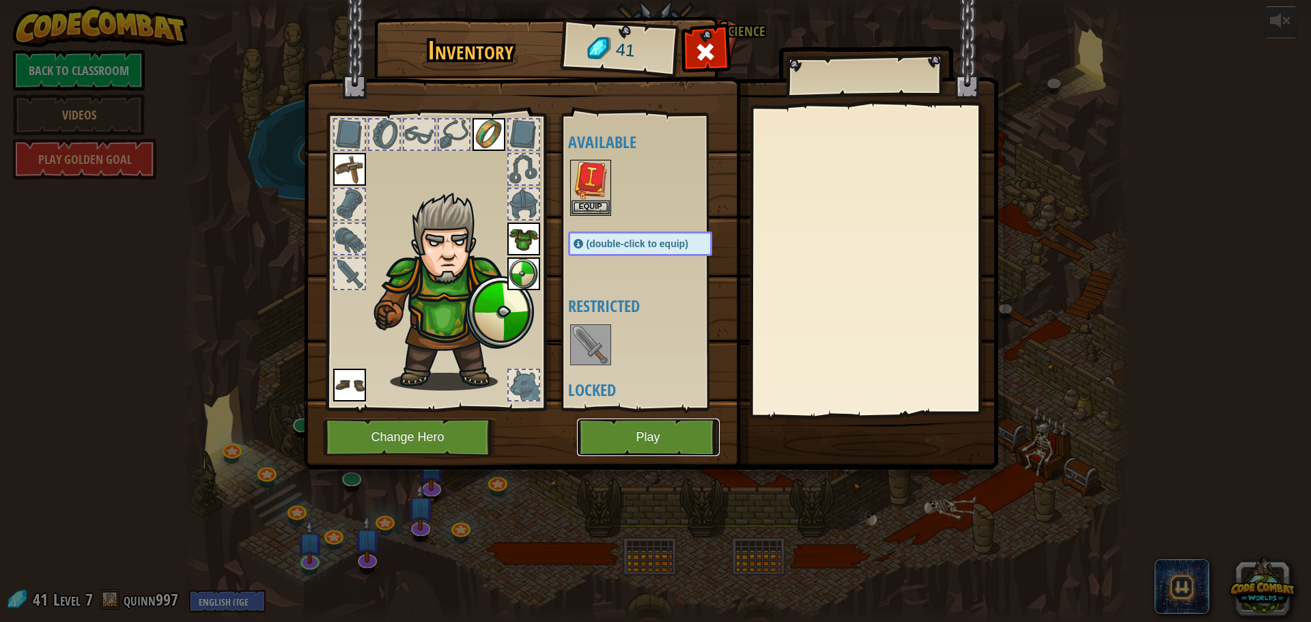
click at [641, 427] on button "Play" at bounding box center [648, 438] width 143 height 38
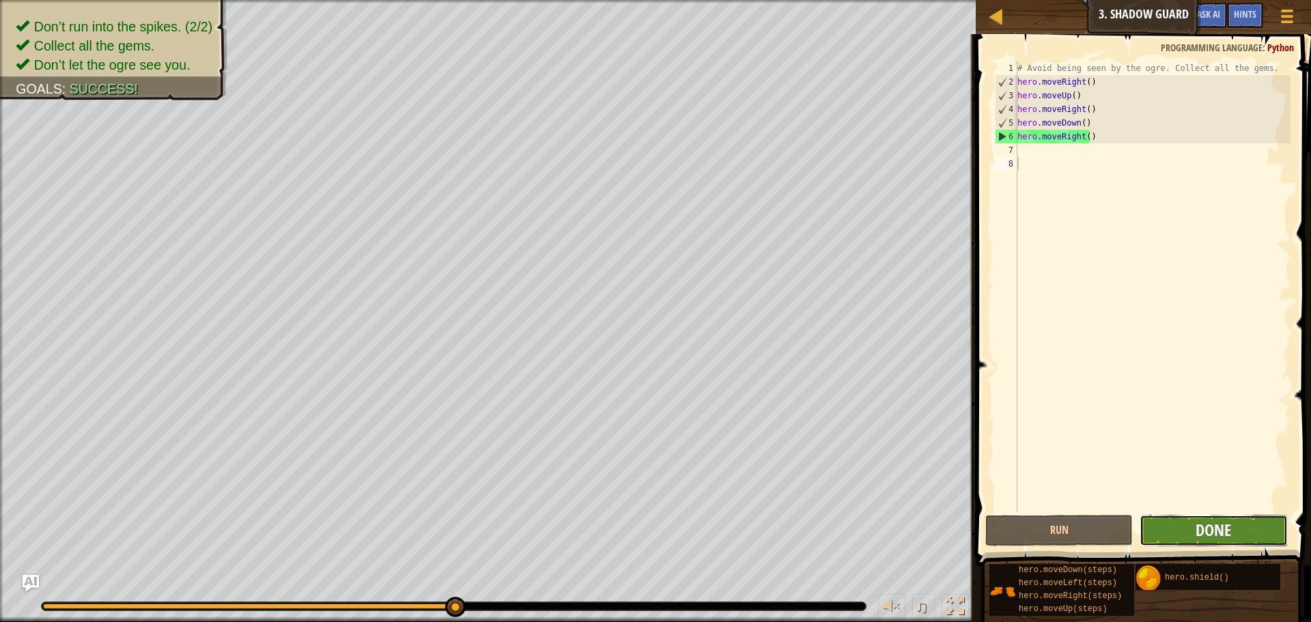
click at [1204, 520] on span "Done" at bounding box center [1213, 530] width 36 height 22
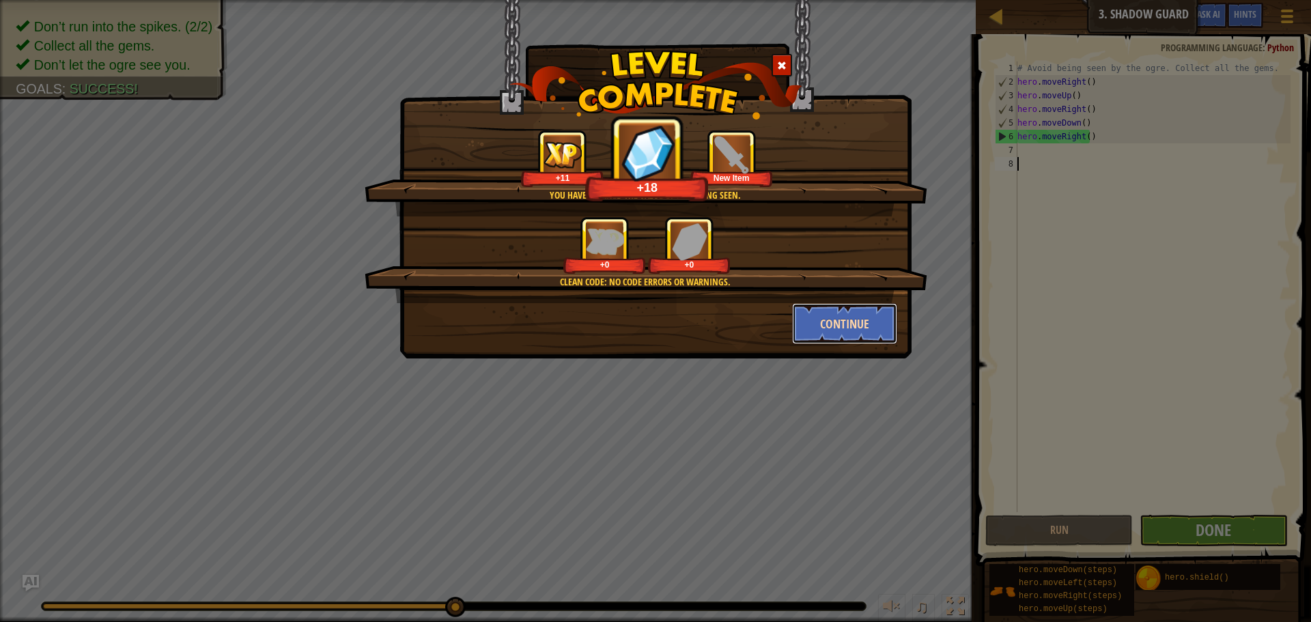
click at [839, 328] on button "Continue" at bounding box center [845, 323] width 106 height 41
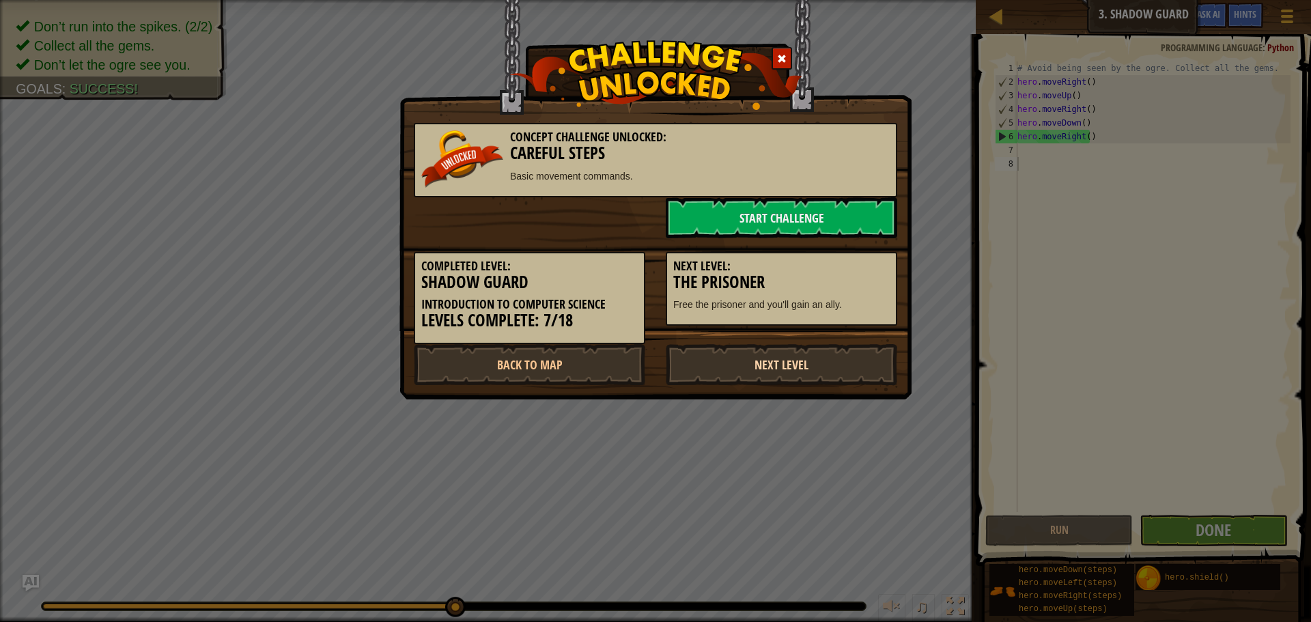
click at [824, 360] on link "Next Level" at bounding box center [781, 364] width 231 height 41
click at [821, 354] on link "Next Level" at bounding box center [781, 364] width 231 height 41
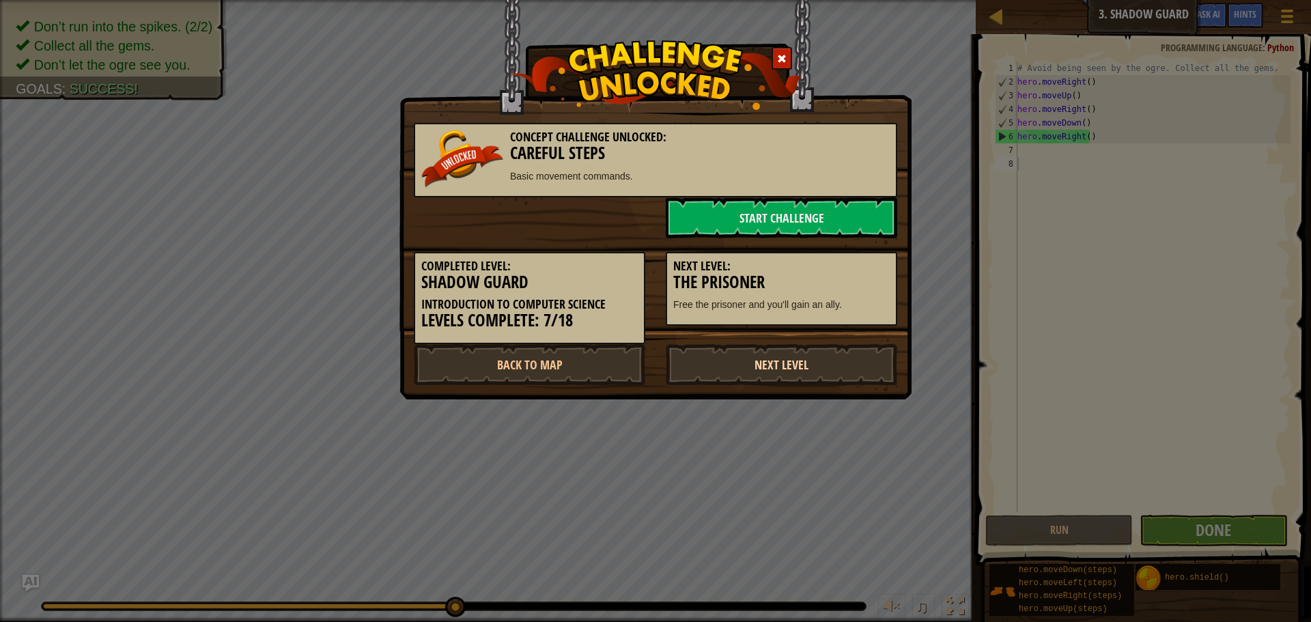
click at [821, 354] on link "Next Level" at bounding box center [781, 364] width 231 height 41
drag, startPoint x: 813, startPoint y: 394, endPoint x: 806, endPoint y: 367, distance: 27.7
click at [813, 394] on div "Concept Challenge Unlocked: Careful Steps Basic movement commands. Start Challe…" at bounding box center [655, 199] width 512 height 399
click at [806, 366] on link "Next Level" at bounding box center [781, 364] width 231 height 41
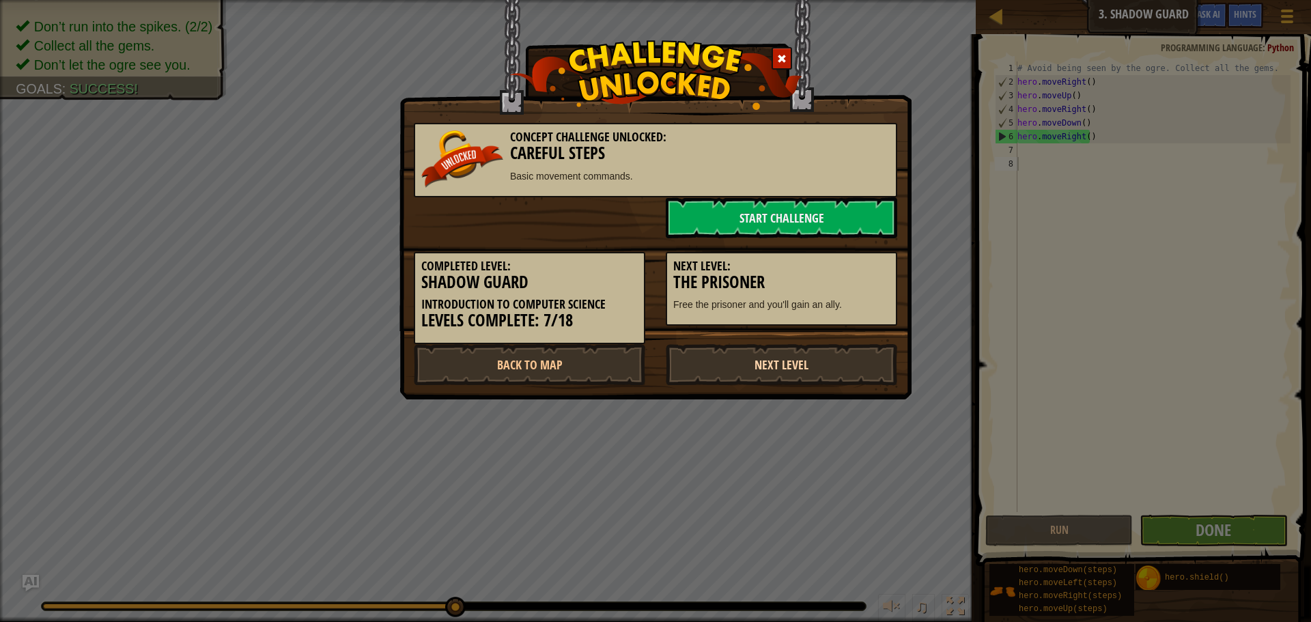
click at [806, 366] on link "Next Level" at bounding box center [781, 364] width 231 height 41
click at [805, 366] on link "Next Level" at bounding box center [781, 364] width 231 height 41
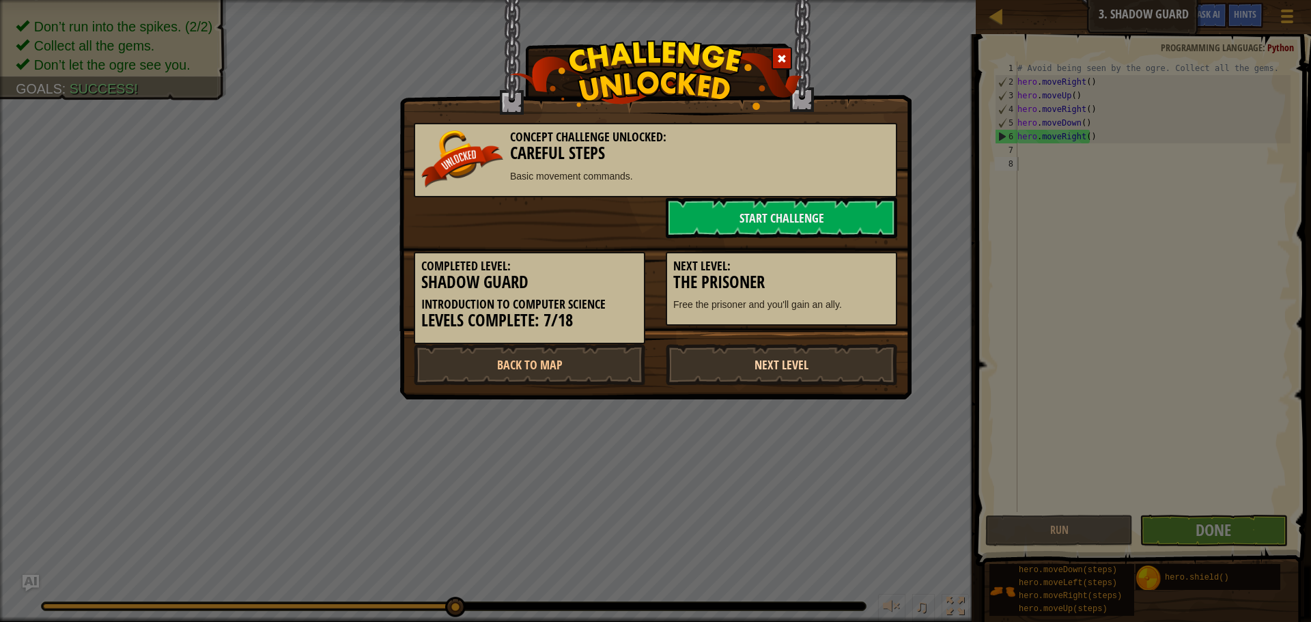
click at [805, 366] on link "Next Level" at bounding box center [781, 364] width 231 height 41
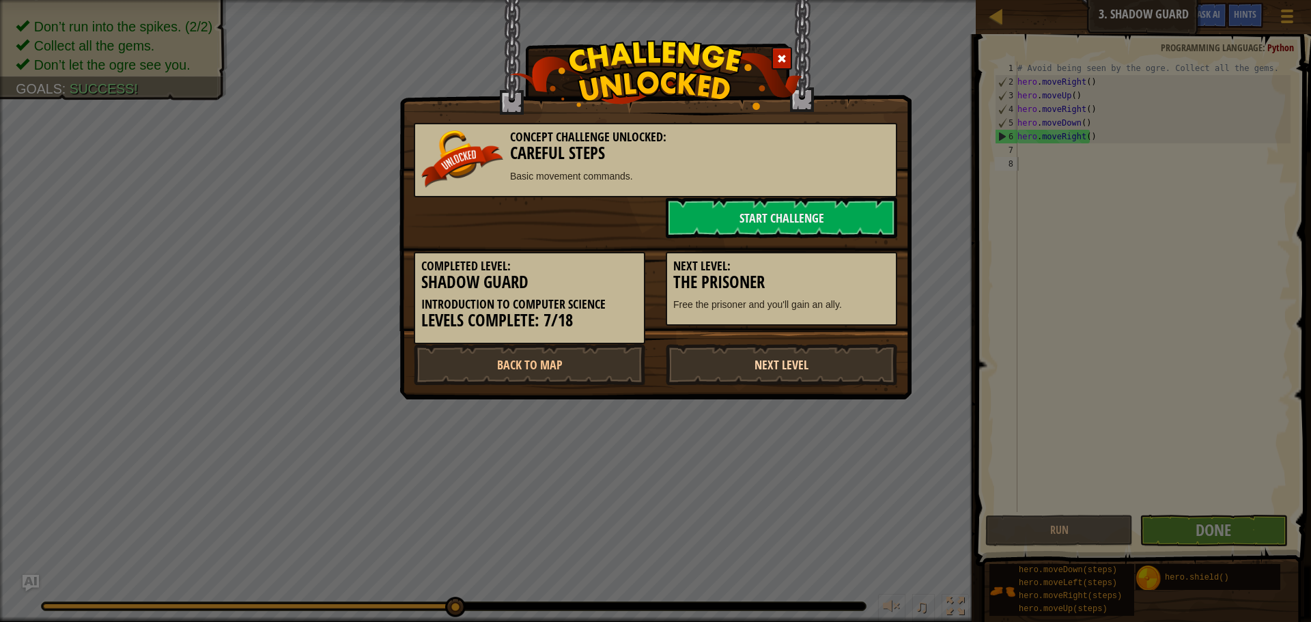
click at [805, 366] on link "Next Level" at bounding box center [781, 364] width 231 height 41
click at [803, 367] on link "Next Level" at bounding box center [781, 364] width 231 height 41
click at [802, 368] on link "Next Level" at bounding box center [781, 364] width 231 height 41
click at [802, 367] on link "Next Level" at bounding box center [781, 364] width 231 height 41
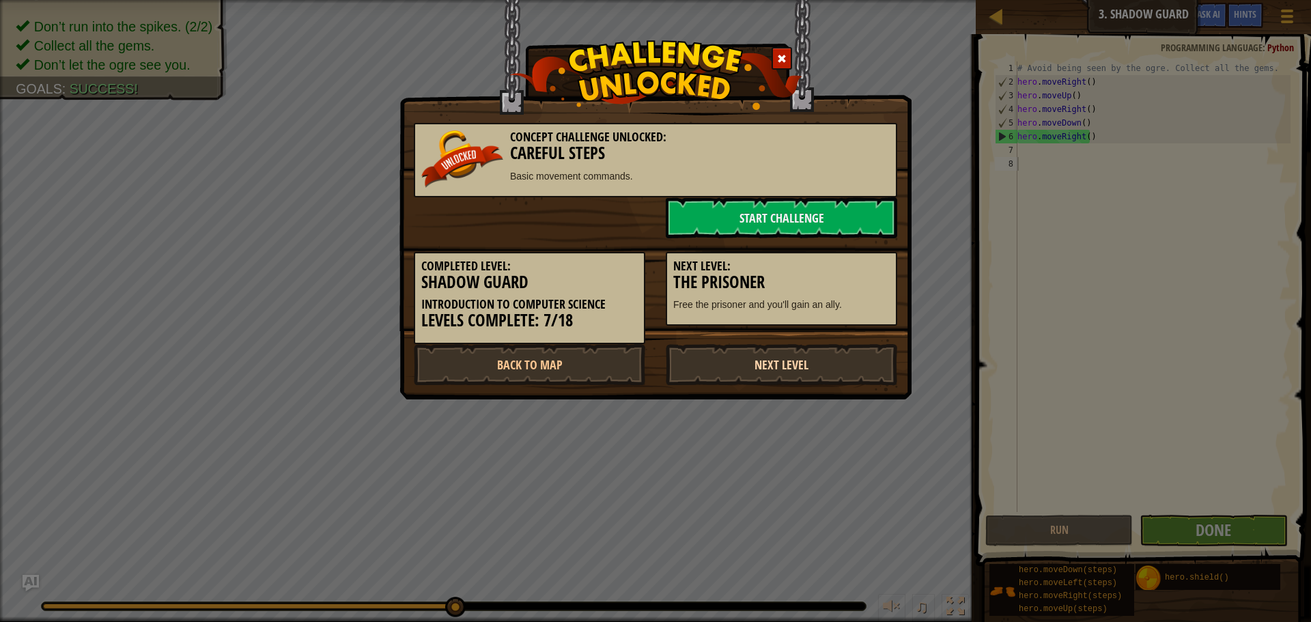
click at [802, 367] on link "Next Level" at bounding box center [781, 364] width 231 height 41
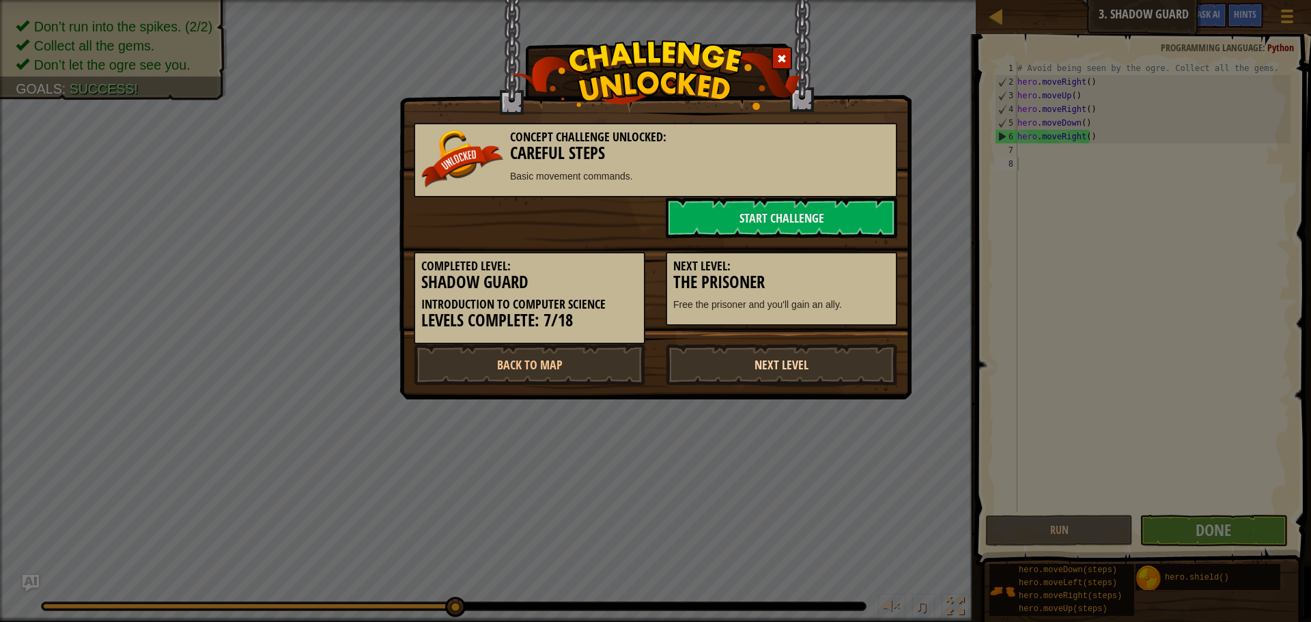
click at [802, 367] on link "Next Level" at bounding box center [781, 364] width 231 height 41
click at [605, 358] on link "Back to Map" at bounding box center [529, 364] width 231 height 41
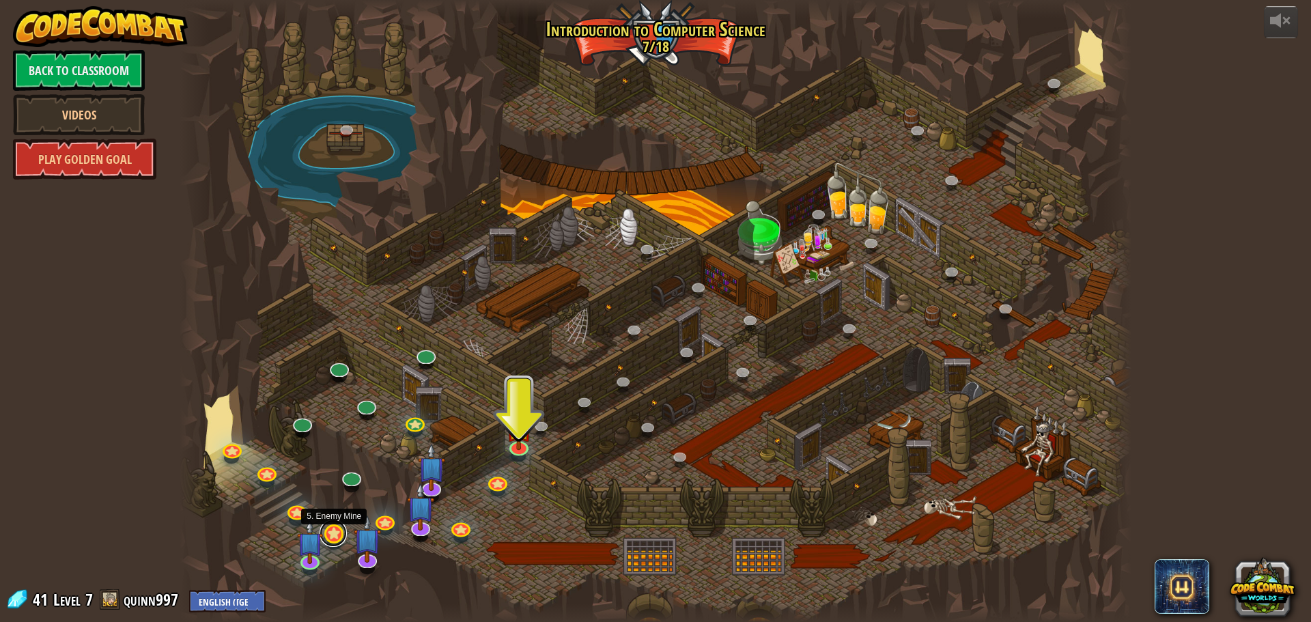
click at [329, 539] on link at bounding box center [333, 533] width 27 height 27
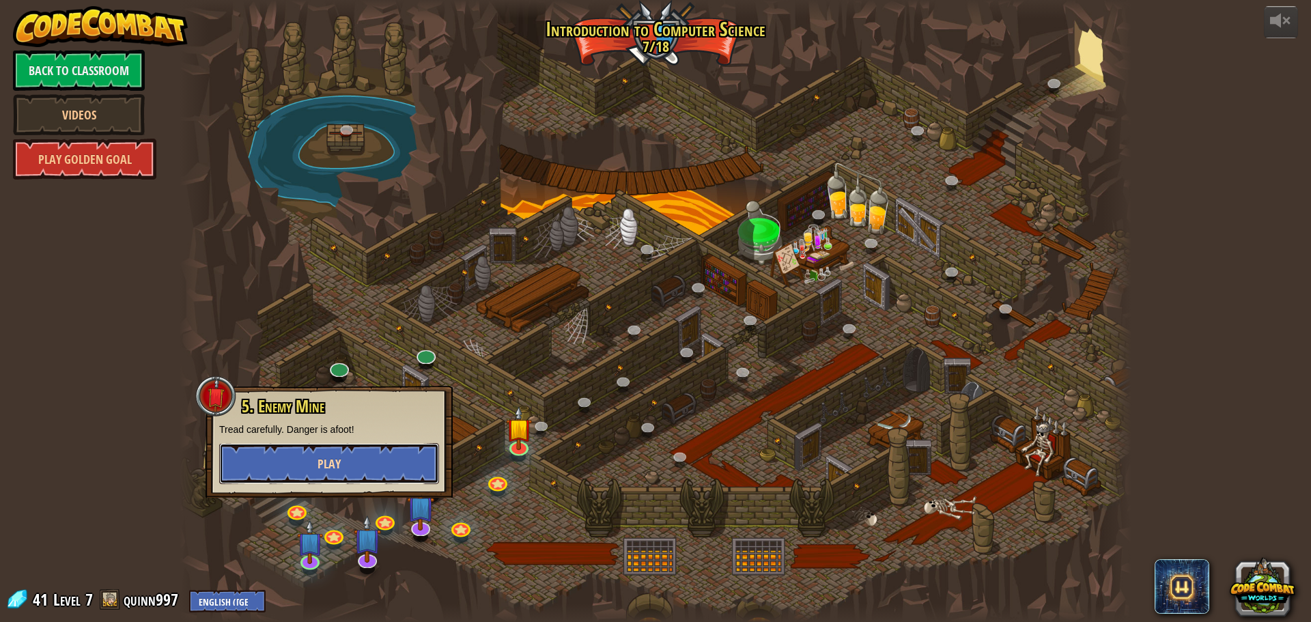
click at [340, 468] on span "Play" at bounding box center [328, 463] width 23 height 17
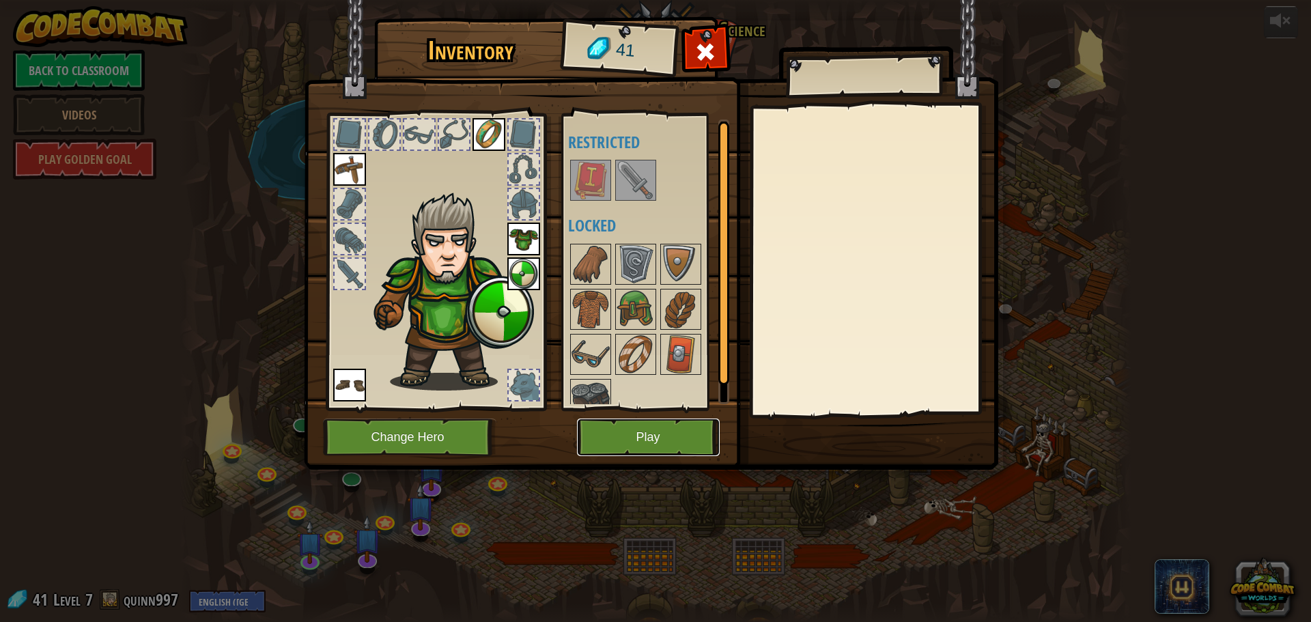
click at [655, 430] on button "Play" at bounding box center [648, 438] width 143 height 38
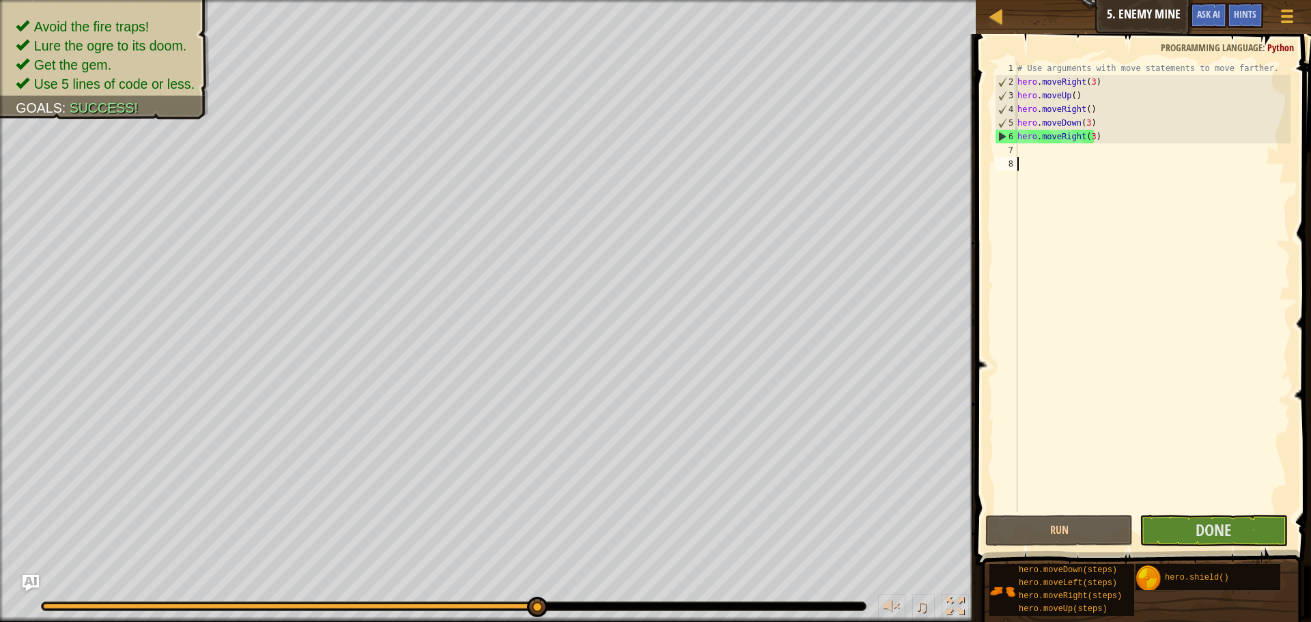
drag, startPoint x: 51, startPoint y: 607, endPoint x: 646, endPoint y: 599, distance: 594.7
click at [1181, 532] on button "Done" at bounding box center [1212, 530] width 147 height 31
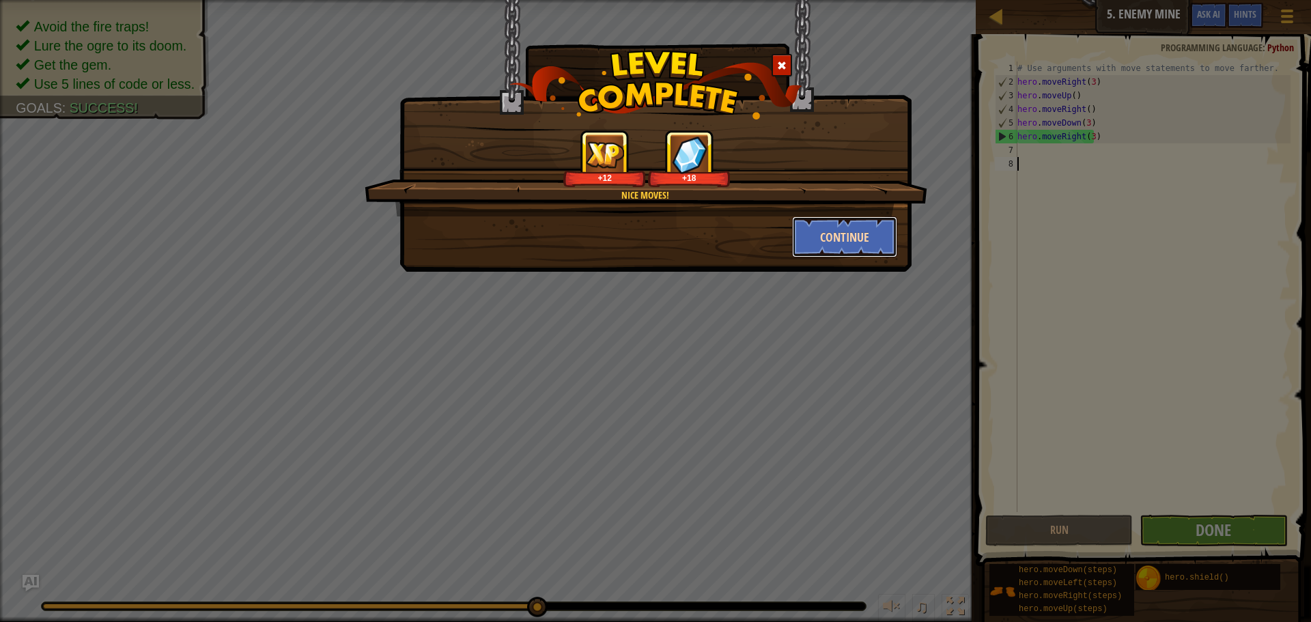
click at [810, 249] on button "Continue" at bounding box center [845, 236] width 106 height 41
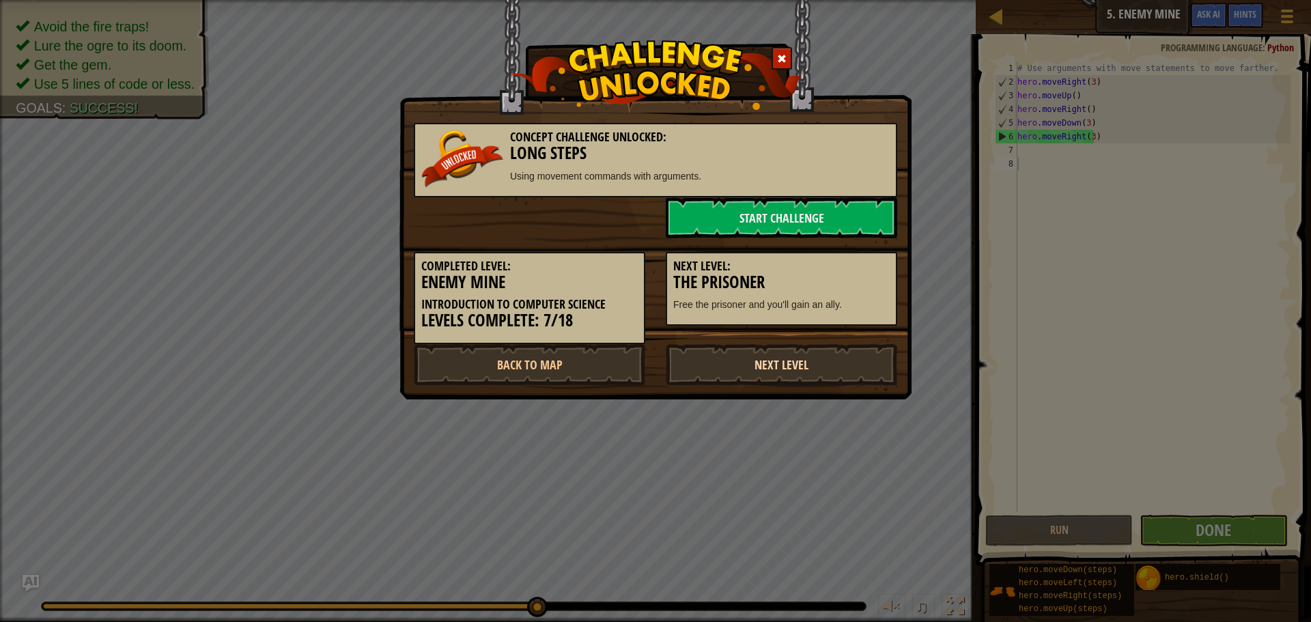
click at [761, 369] on link "Next Level" at bounding box center [781, 364] width 231 height 41
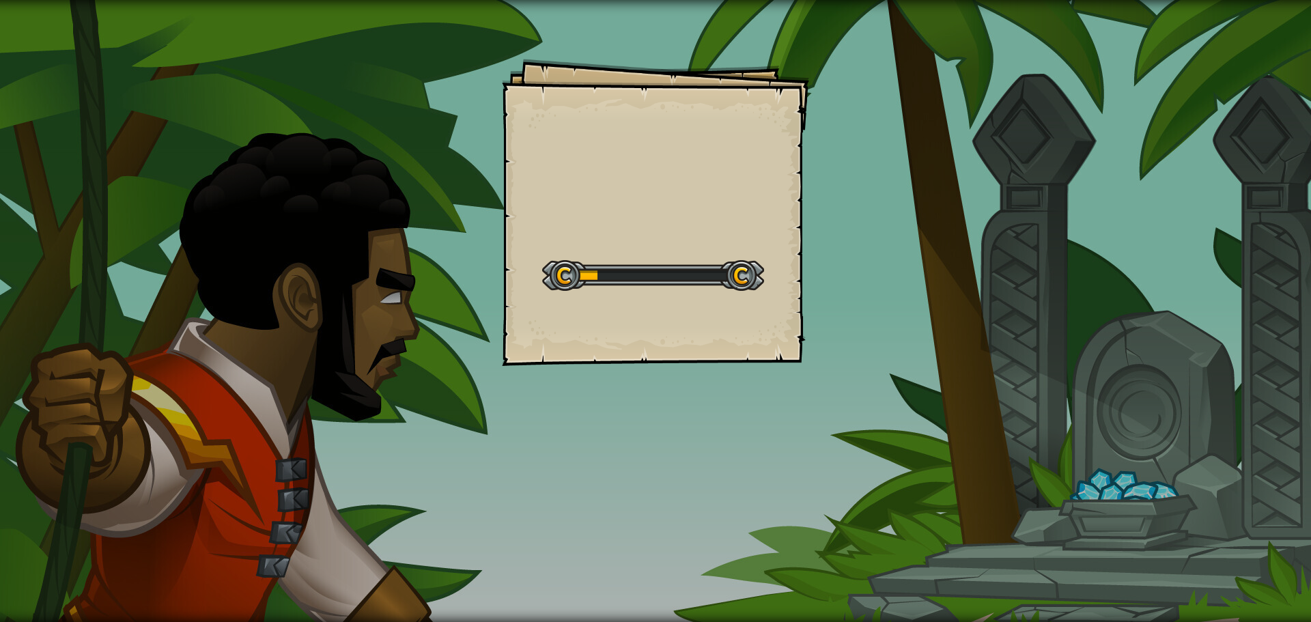
click at [759, 367] on div "Goals Start Level Error loading from server. Try refreshing the page. You'll ne…" at bounding box center [655, 311] width 1311 height 622
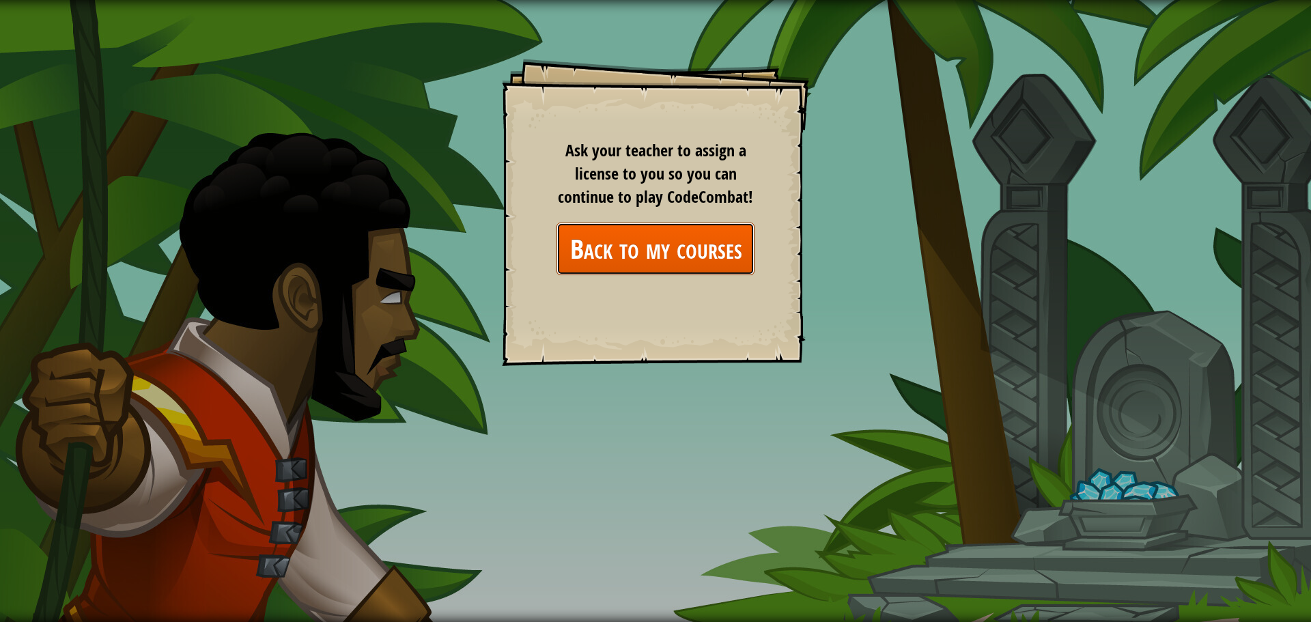
click at [672, 252] on link "Back to my courses" at bounding box center [655, 249] width 198 height 53
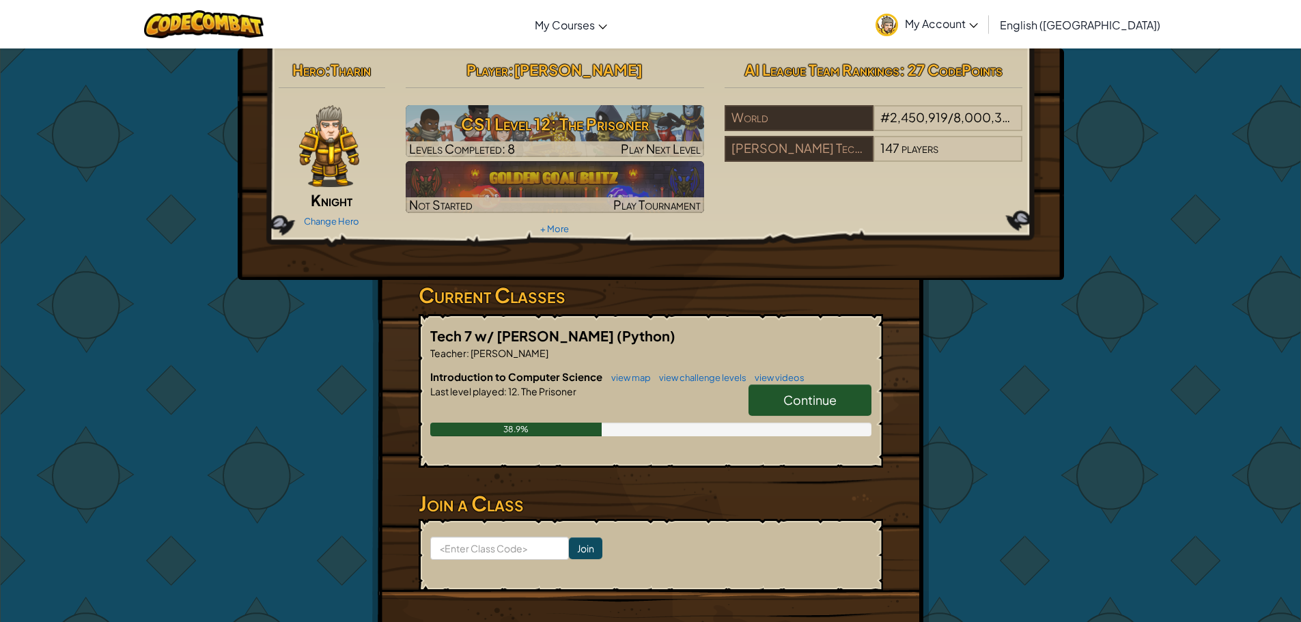
click at [806, 403] on span "Continue" at bounding box center [809, 400] width 53 height 16
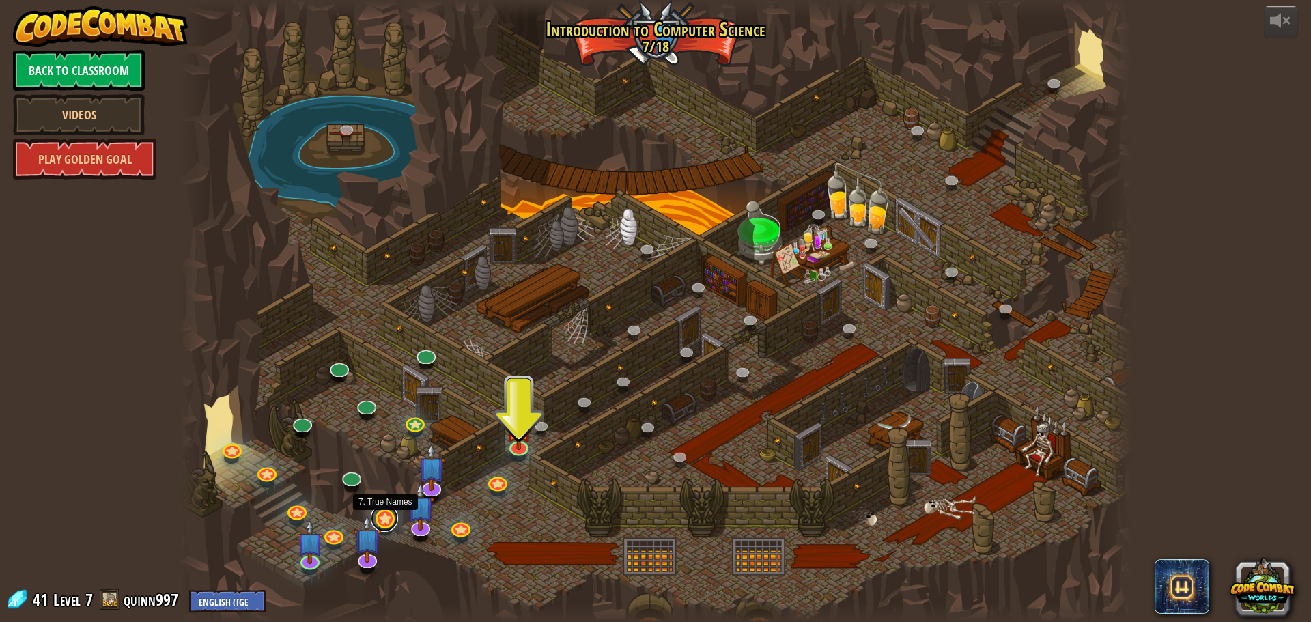
click at [384, 518] on link at bounding box center [384, 518] width 27 height 27
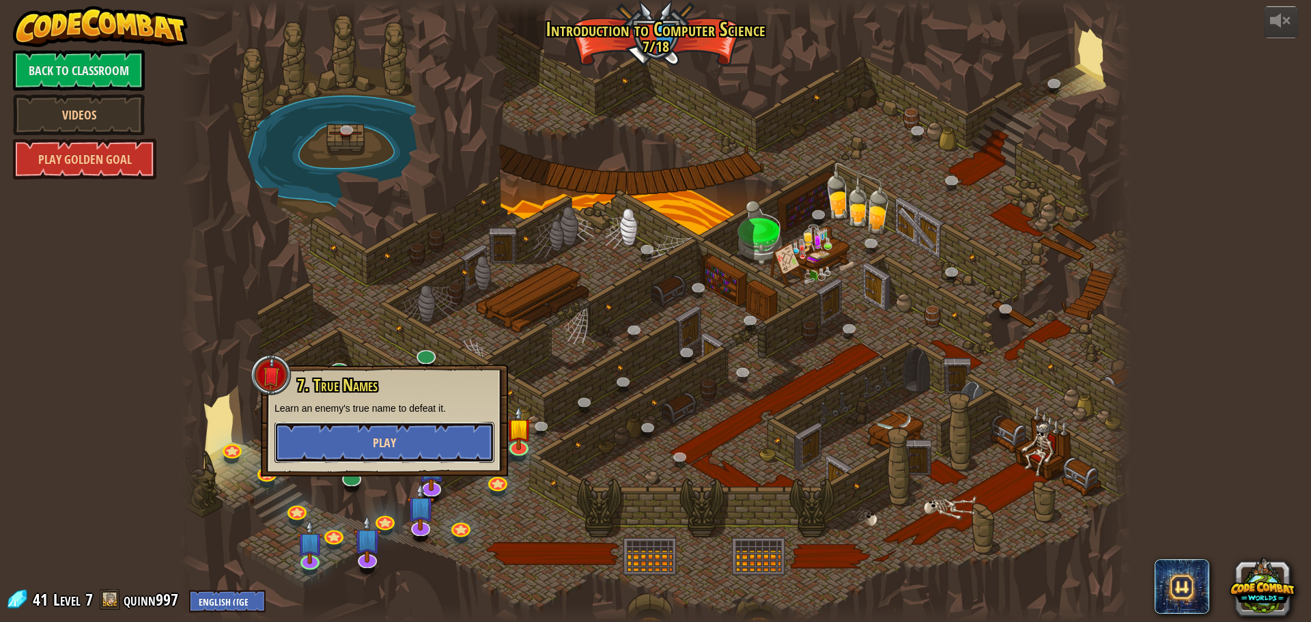
click at [382, 453] on button "Play" at bounding box center [384, 442] width 220 height 41
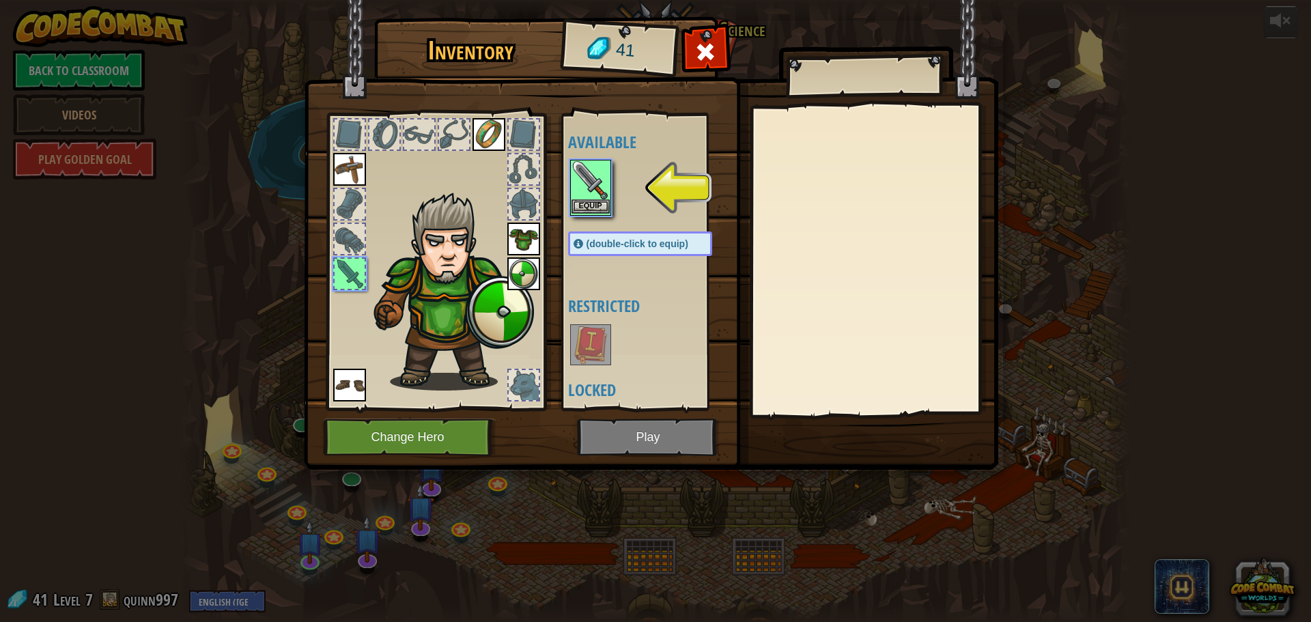
click at [588, 196] on img at bounding box center [590, 180] width 38 height 38
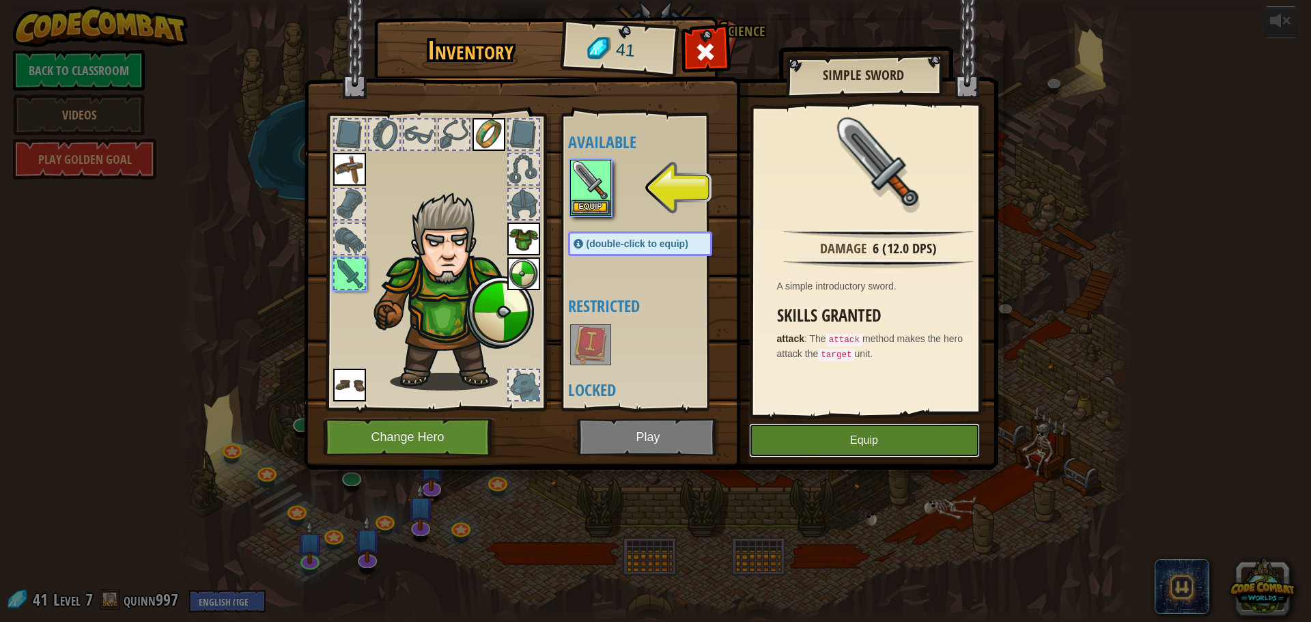
click at [766, 444] on button "Equip" at bounding box center [864, 440] width 231 height 34
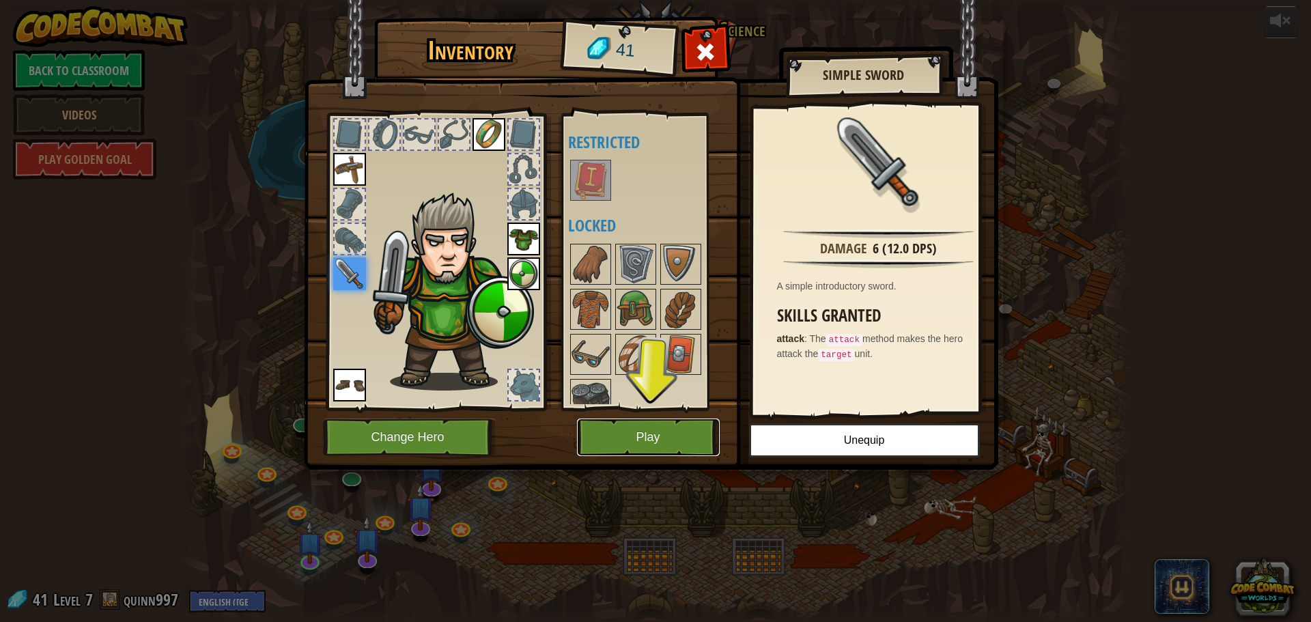
click at [614, 445] on button "Play" at bounding box center [648, 438] width 143 height 38
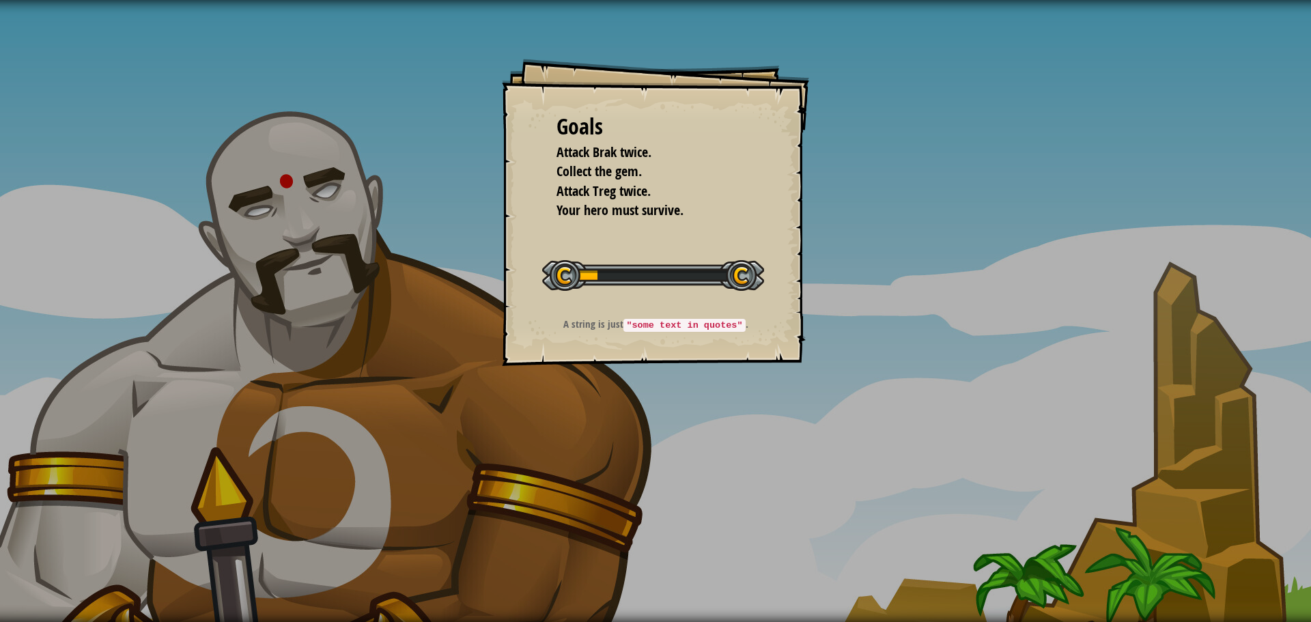
drag, startPoint x: 425, startPoint y: 533, endPoint x: 450, endPoint y: 408, distance: 126.8
click at [448, 466] on div "Goals Attack Brak twice. Collect the gem. Attack Treg twice. Your hero must sur…" at bounding box center [655, 311] width 1311 height 622
drag, startPoint x: 788, startPoint y: 300, endPoint x: 515, endPoint y: 401, distance: 290.9
click at [515, 401] on div "Goals Attack Brak twice. Collect the gem. Attack Treg twice. Your hero must sur…" at bounding box center [655, 311] width 1311 height 622
click at [601, 343] on div "Goals Attack Brak twice. Collect the gem. Attack Treg twice. Your hero must sur…" at bounding box center [655, 212] width 307 height 307
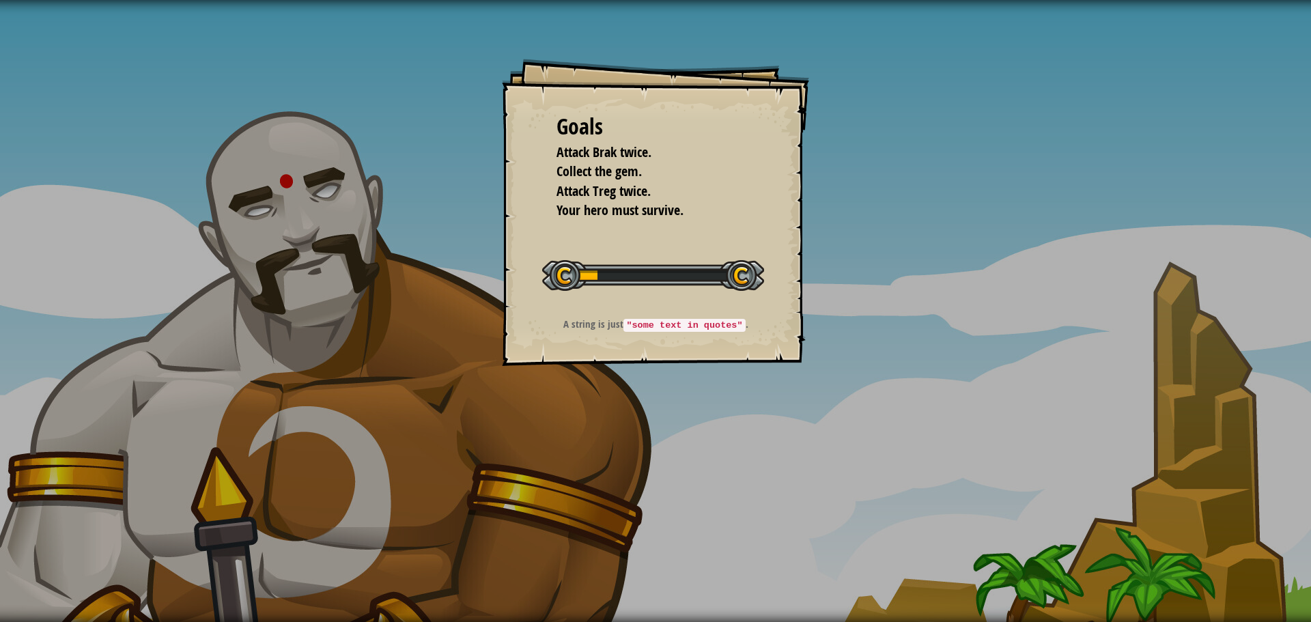
click at [688, 327] on code ""some text in quotes"" at bounding box center [684, 325] width 122 height 13
drag, startPoint x: 636, startPoint y: 297, endPoint x: 562, endPoint y: 292, distance: 73.9
click at [591, 296] on div "Start Level" at bounding box center [653, 273] width 222 height 55
click at [556, 292] on div "Start Level" at bounding box center [653, 273] width 222 height 55
drag, startPoint x: 555, startPoint y: 292, endPoint x: 537, endPoint y: 298, distance: 18.8
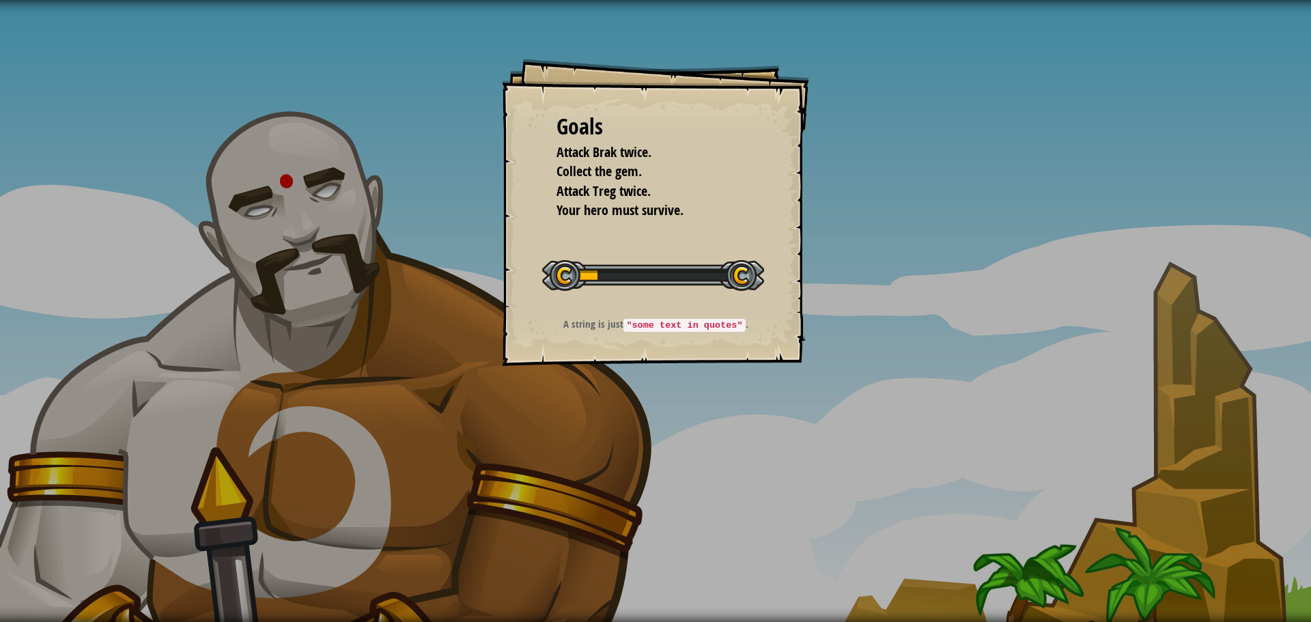
click at [537, 298] on div "Goals Attack Brak twice. Collect the gem. Attack Treg twice. Your hero must sur…" at bounding box center [655, 212] width 307 height 307
click at [543, 298] on div "Start Level" at bounding box center [653, 273] width 222 height 55
drag, startPoint x: 543, startPoint y: 298, endPoint x: 647, endPoint y: 295, distance: 103.8
click at [647, 295] on div "Start Level" at bounding box center [653, 273] width 222 height 55
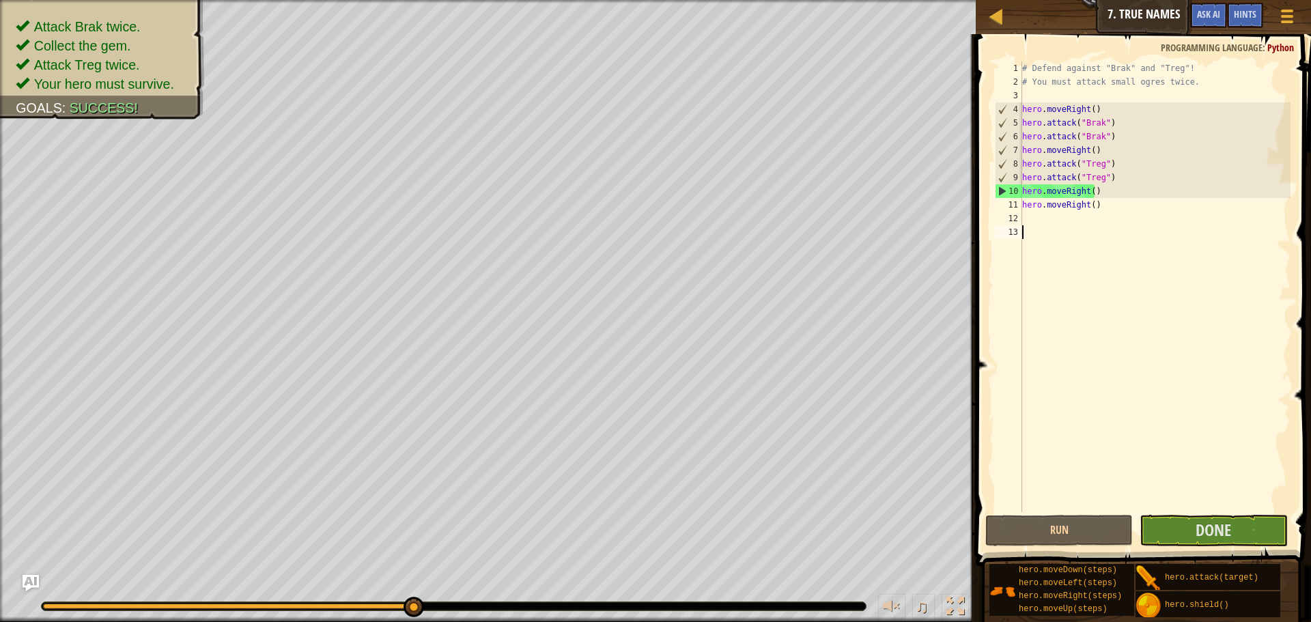
click at [504, 582] on div "Attack Brak twice. Collect the gem. Attack Treg twice. Your hero must survive. …" at bounding box center [655, 311] width 1311 height 622
click at [1264, 519] on button "Done" at bounding box center [1212, 530] width 147 height 31
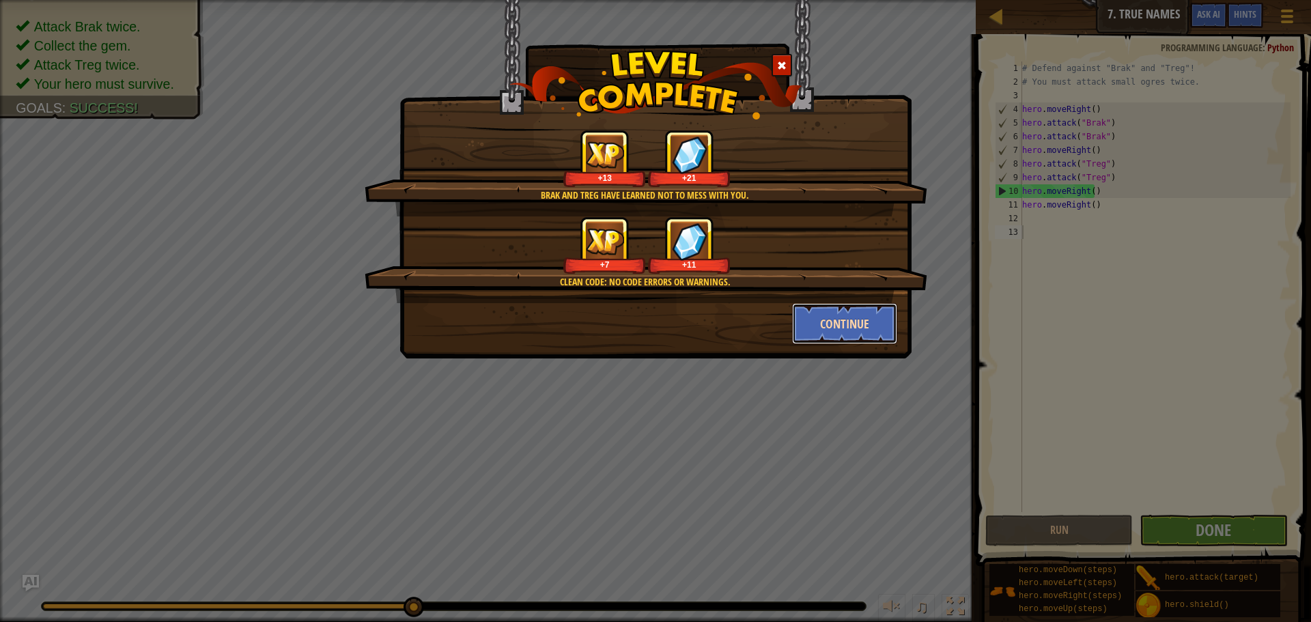
click at [832, 309] on button "Continue" at bounding box center [845, 323] width 106 height 41
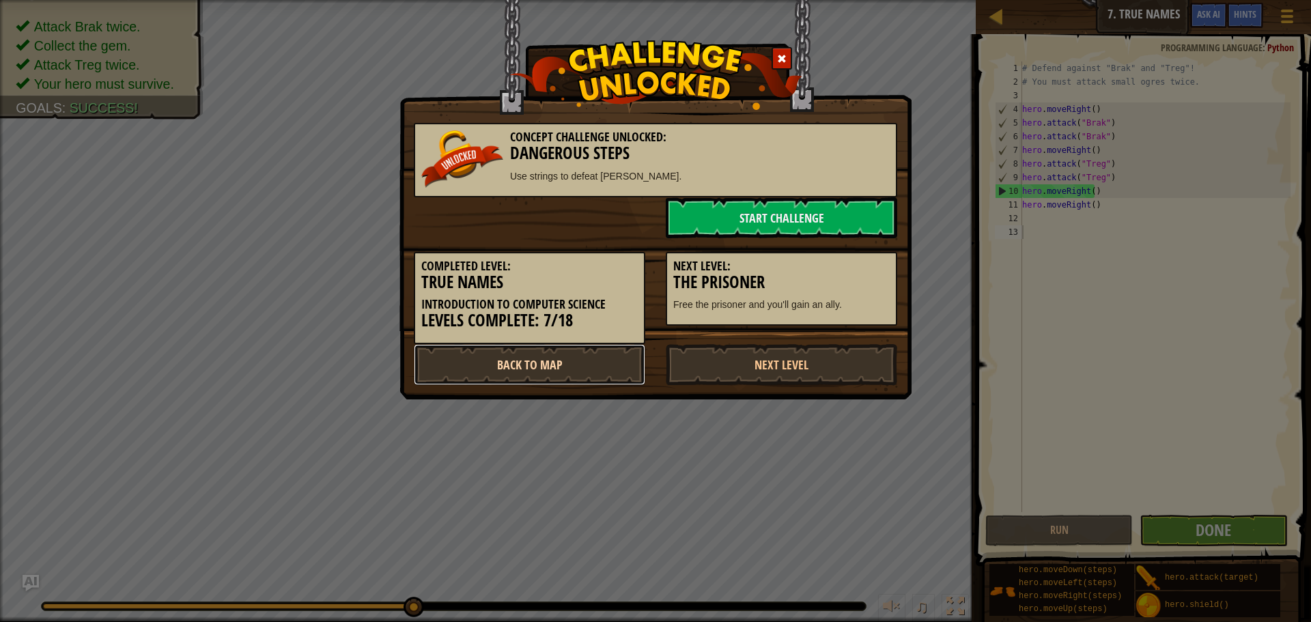
click at [597, 355] on link "Back to Map" at bounding box center [529, 364] width 231 height 41
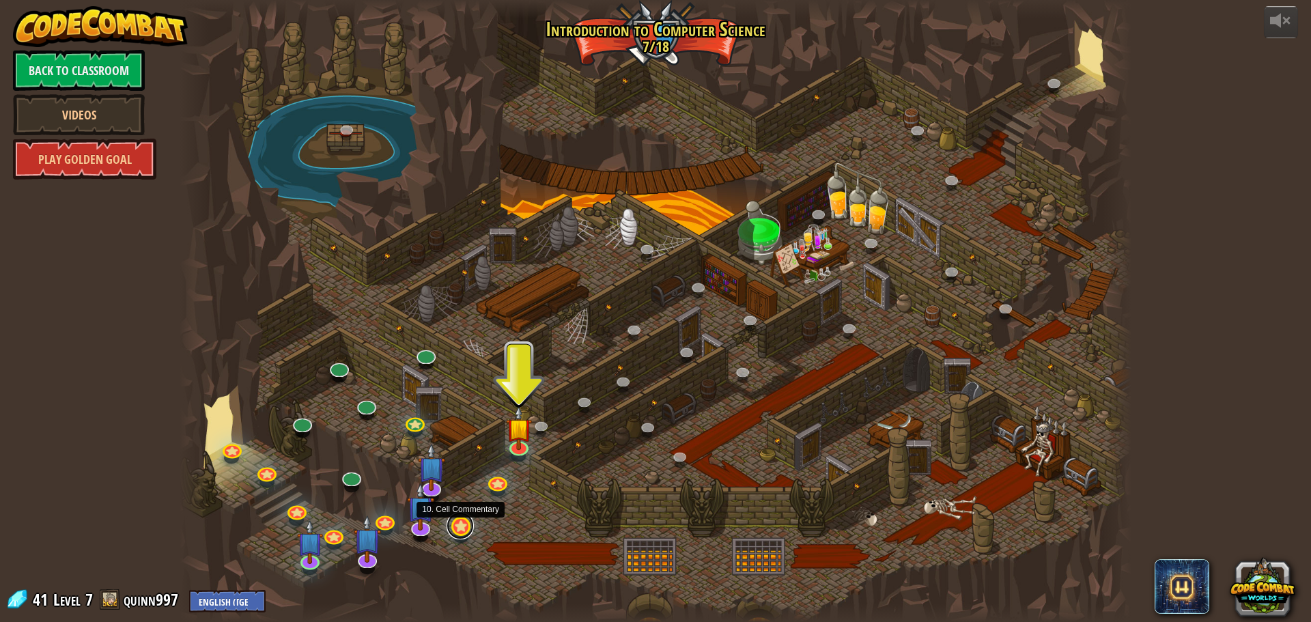
click at [454, 524] on link at bounding box center [460, 525] width 27 height 27
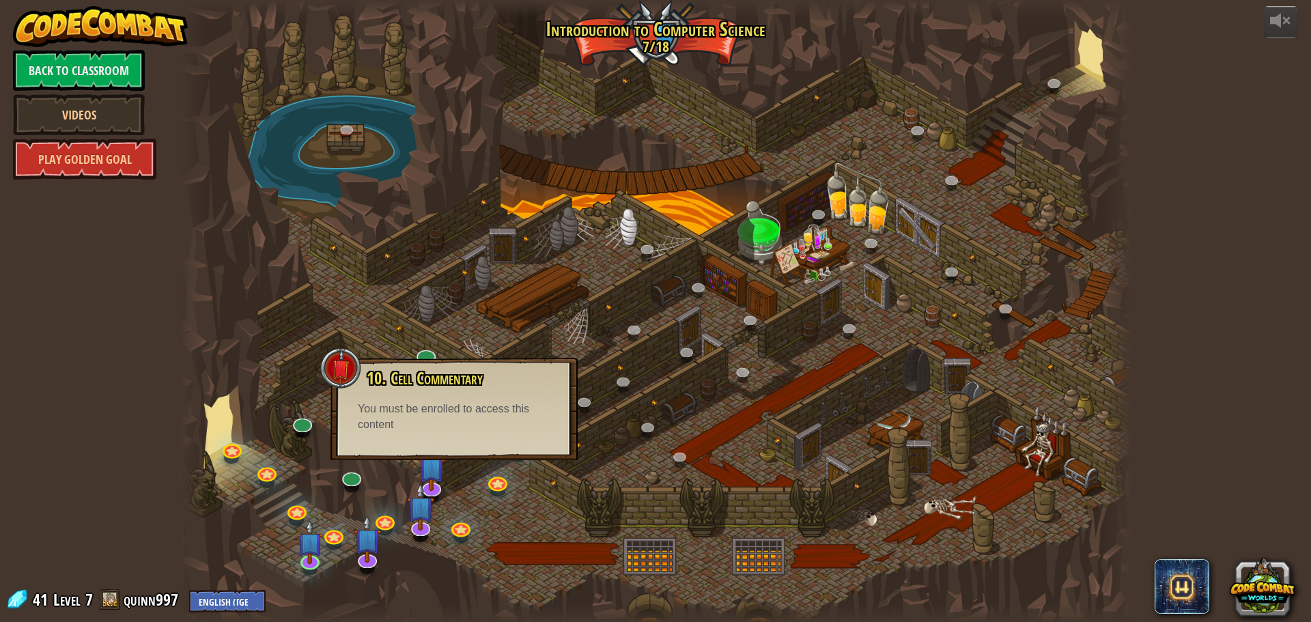
click at [458, 429] on div "You must be enrolled to access this content" at bounding box center [454, 416] width 193 height 31
click at [469, 526] on link at bounding box center [460, 525] width 27 height 27
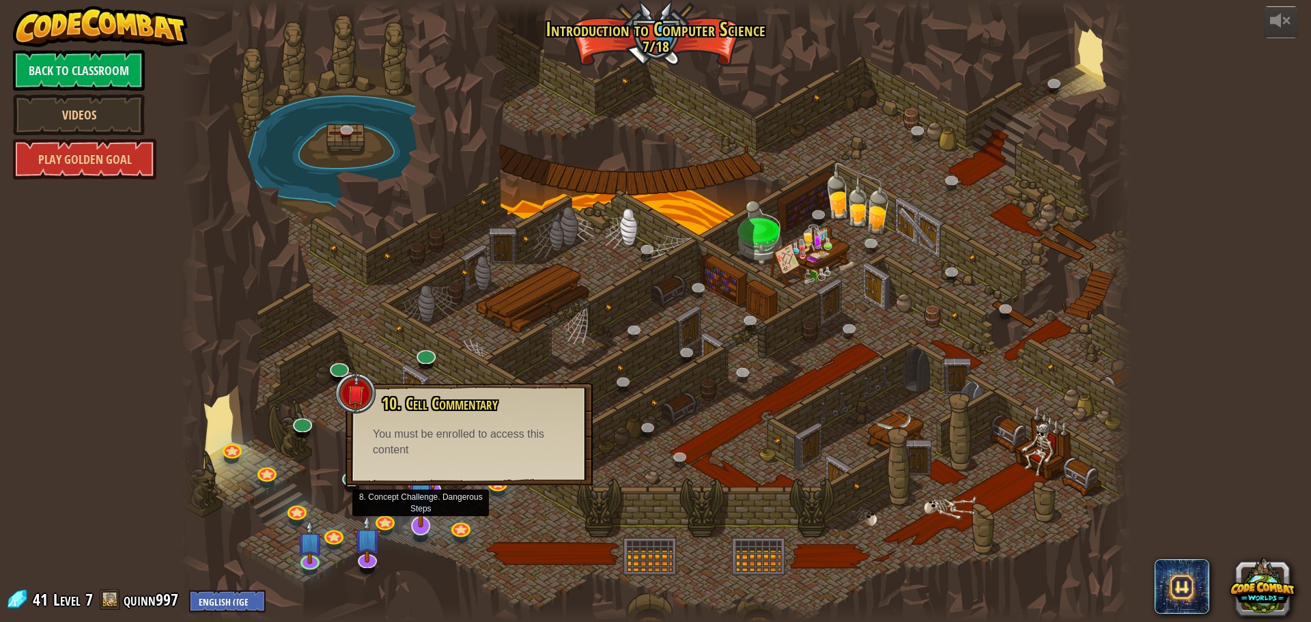
click at [410, 522] on img at bounding box center [421, 495] width 28 height 63
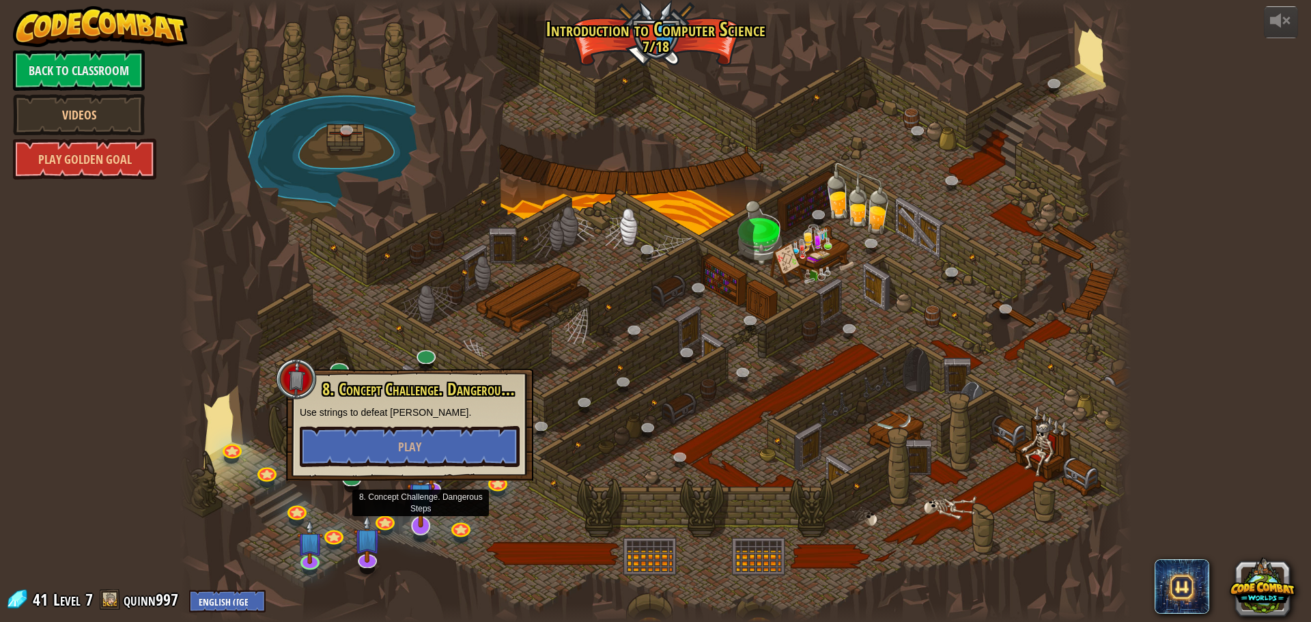
click at [410, 522] on img at bounding box center [421, 495] width 28 height 63
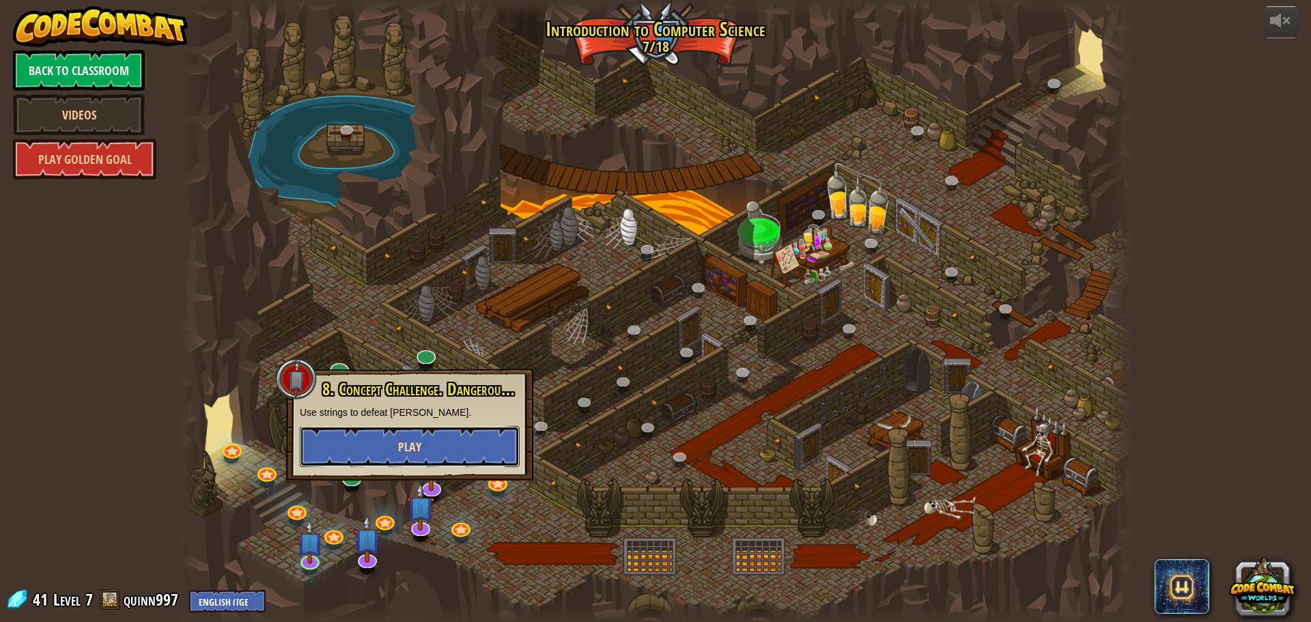
click at [399, 445] on span "Play" at bounding box center [409, 446] width 23 height 17
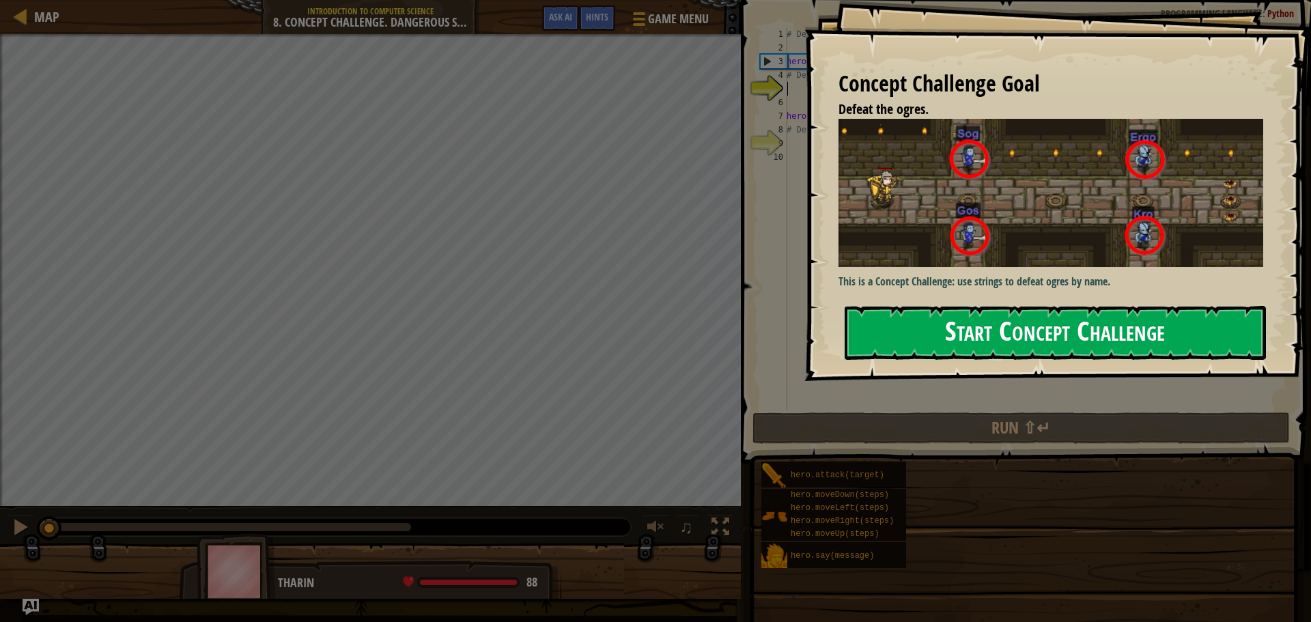
click at [948, 311] on button "Start Concept Challenge" at bounding box center [1055, 333] width 421 height 54
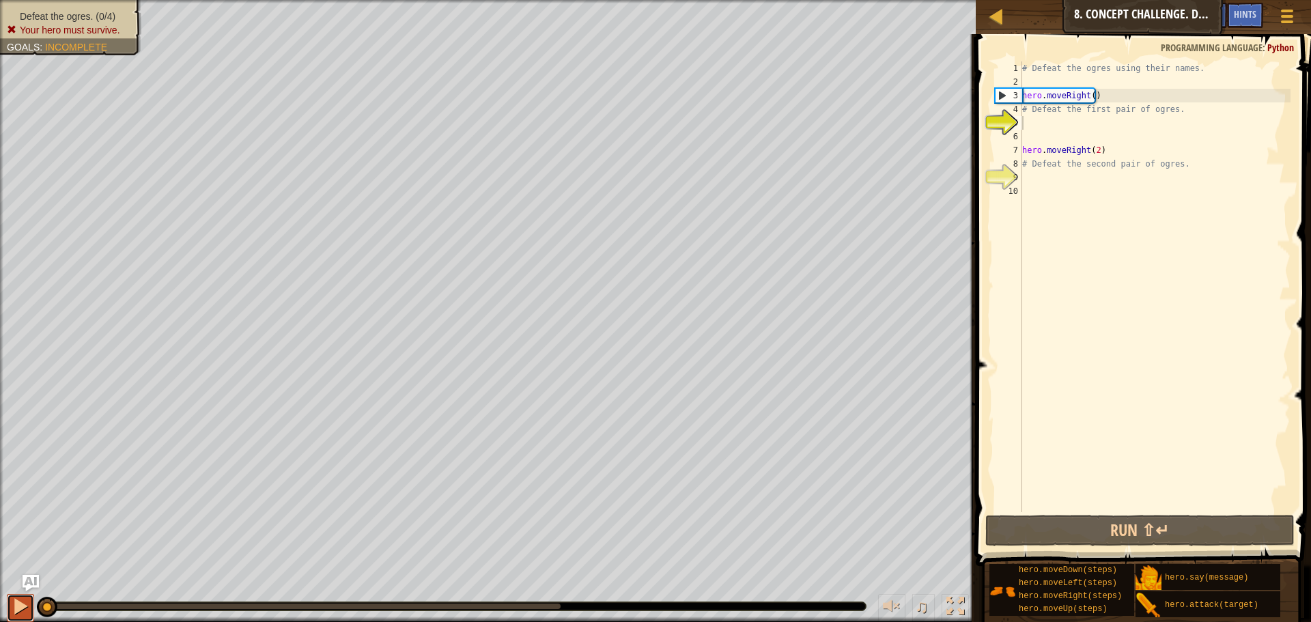
click at [27, 602] on div at bounding box center [21, 606] width 18 height 18
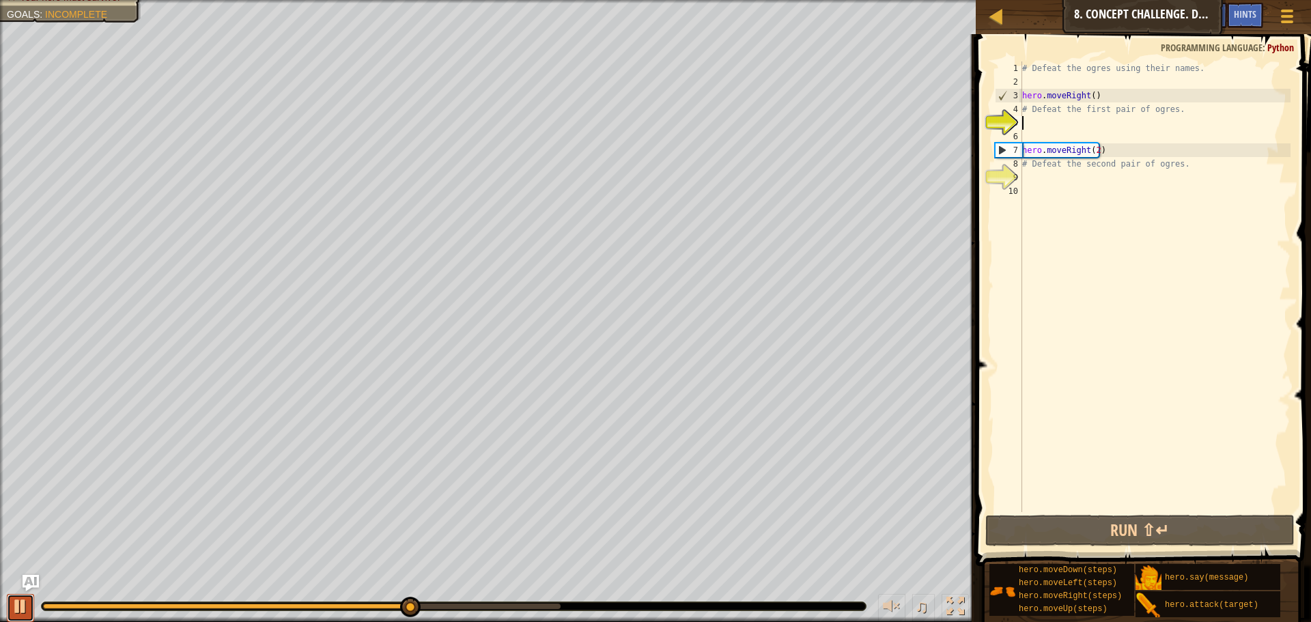
click at [10, 614] on button at bounding box center [20, 608] width 27 height 28
drag, startPoint x: 420, startPoint y: 603, endPoint x: 23, endPoint y: 579, distance: 398.1
click at [31, 584] on div "Map Introduction to Computer Science 8. Concept Challenge. Dangerous Steps Game…" at bounding box center [655, 311] width 1311 height 622
click at [1075, 123] on div "# Defeat the ogres using their names. hero . moveRight ( ) # Defeat the first p…" at bounding box center [1154, 300] width 271 height 478
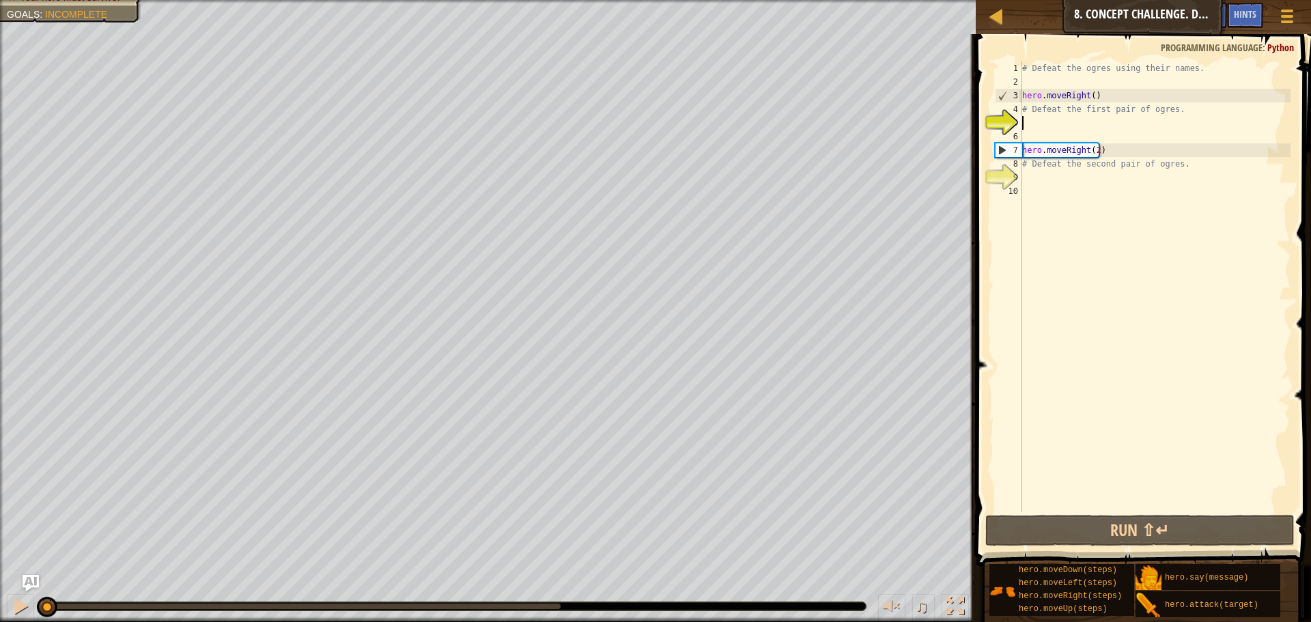
click at [1075, 123] on div "# Defeat the ogres using their names. hero . moveRight ( ) # Defeat the first p…" at bounding box center [1154, 300] width 271 height 478
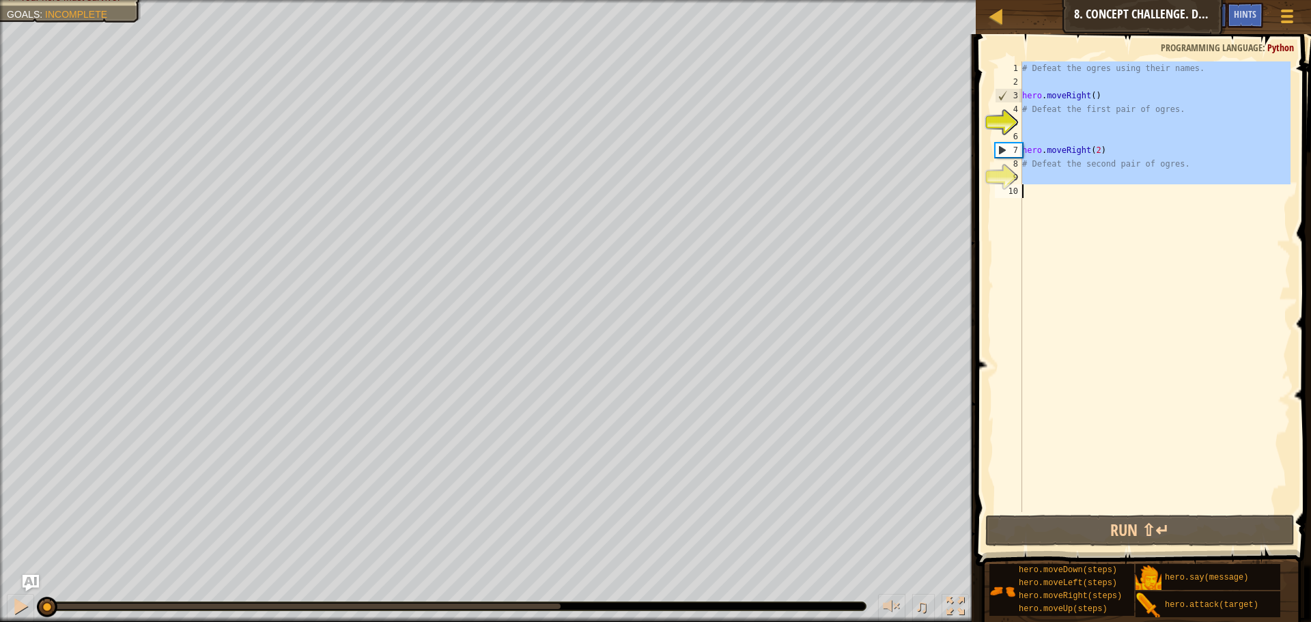
click at [1075, 123] on div "# Defeat the ogres using their names. hero . moveRight ( ) # Defeat the first p…" at bounding box center [1154, 300] width 271 height 478
click at [1075, 123] on div "# Defeat the ogres using their names. hero . moveRight ( ) # Defeat the first p…" at bounding box center [1154, 286] width 271 height 451
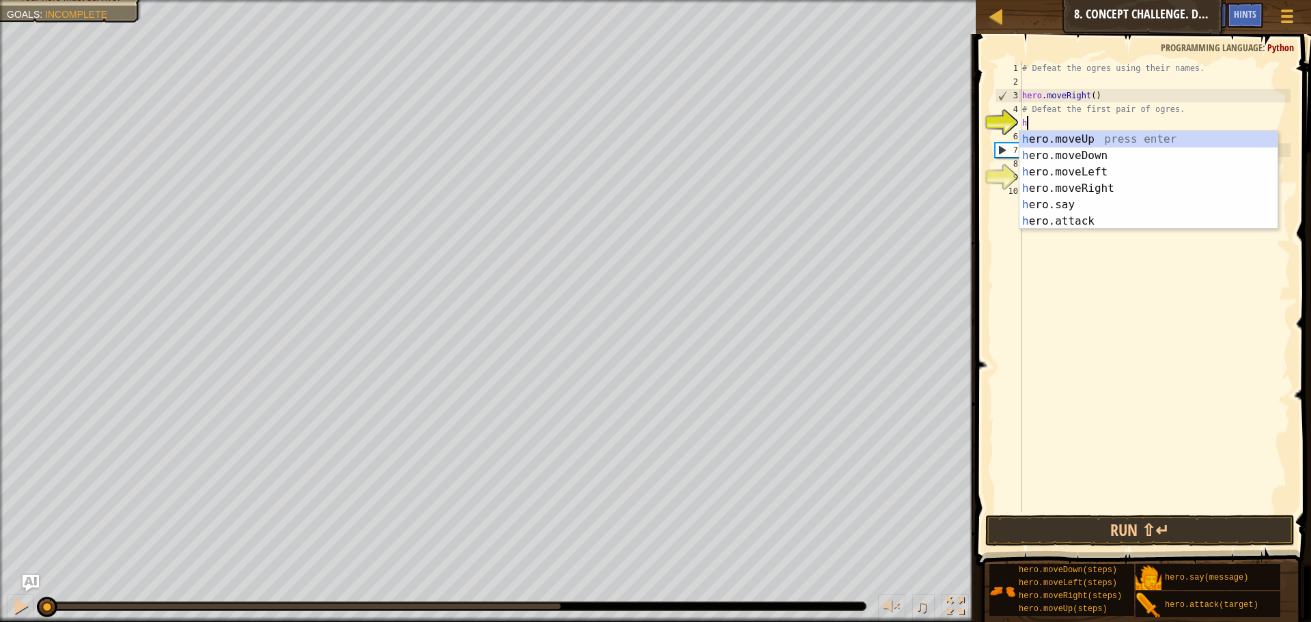
scroll to position [6, 0]
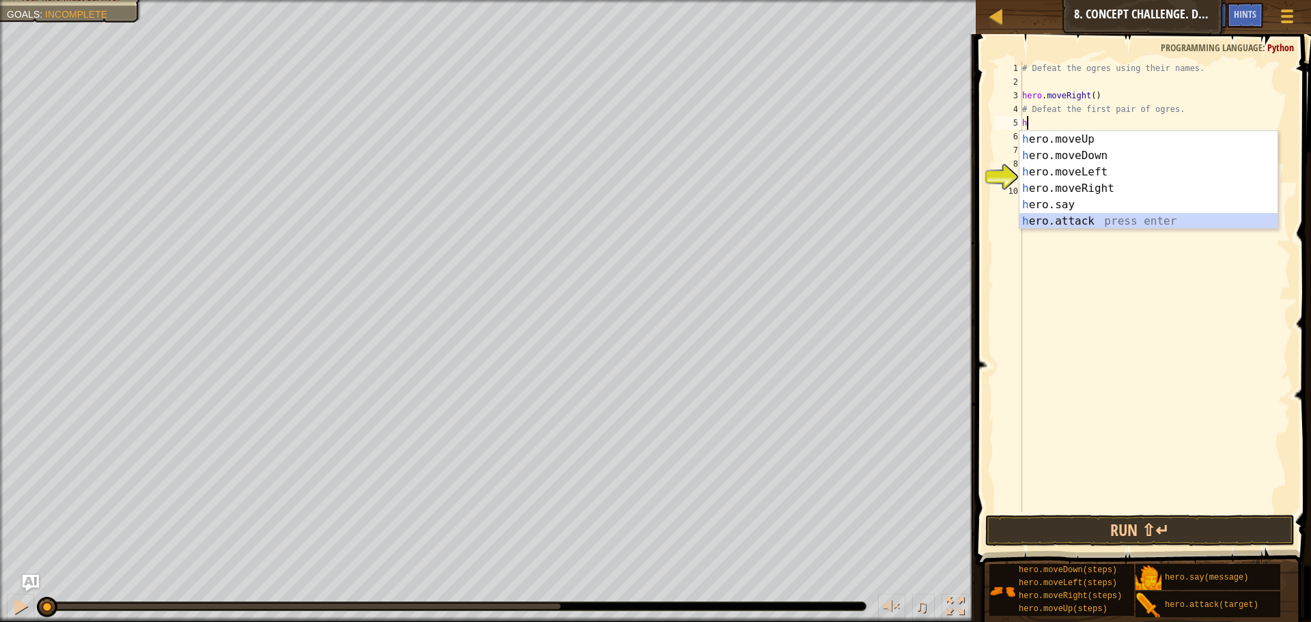
click at [1132, 217] on div "h ero.moveUp press enter h ero.moveDown press enter h ero.moveLeft press enter …" at bounding box center [1148, 196] width 258 height 131
type textarea "hero.attack("Enemy Name")"
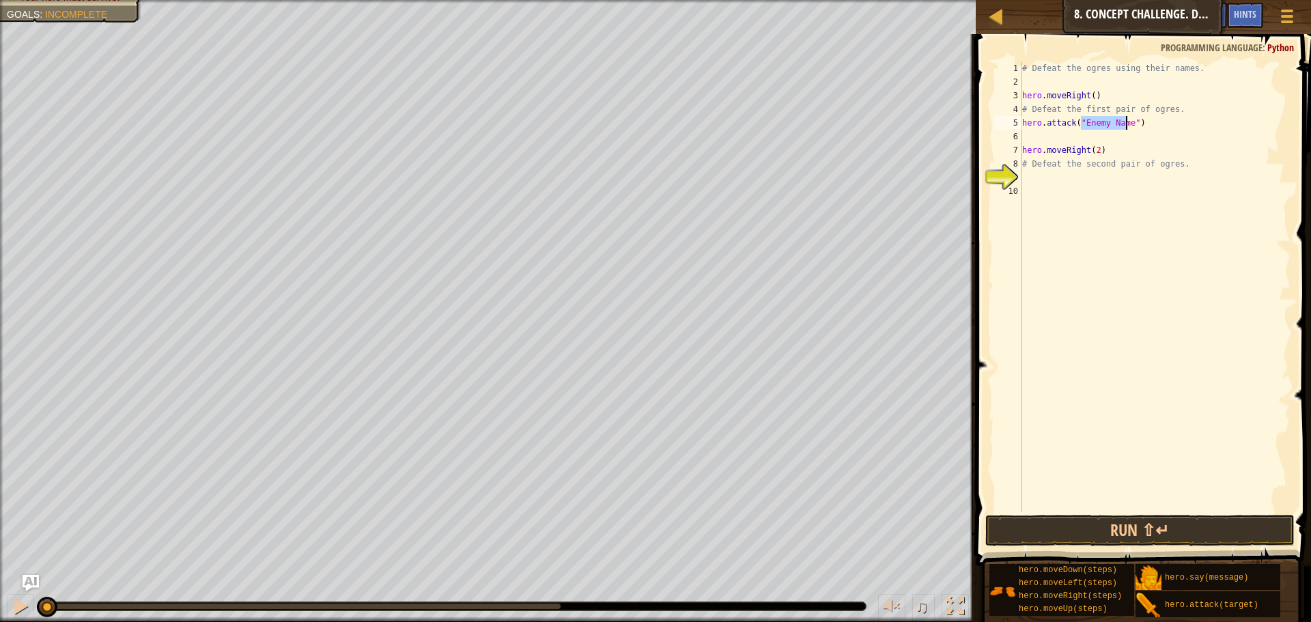
click at [1047, 141] on div "# Defeat the ogres using their names. hero . moveRight ( ) # Defeat the first p…" at bounding box center [1154, 300] width 271 height 478
click at [1097, 119] on div "# Defeat the ogres using their names. hero . moveRight ( ) # Defeat the first p…" at bounding box center [1154, 300] width 271 height 478
click at [1124, 124] on div "# Defeat the ogres using their names. hero . moveRight ( ) # Defeat the first p…" at bounding box center [1154, 300] width 271 height 478
type textarea "hero.attack("Sog")"
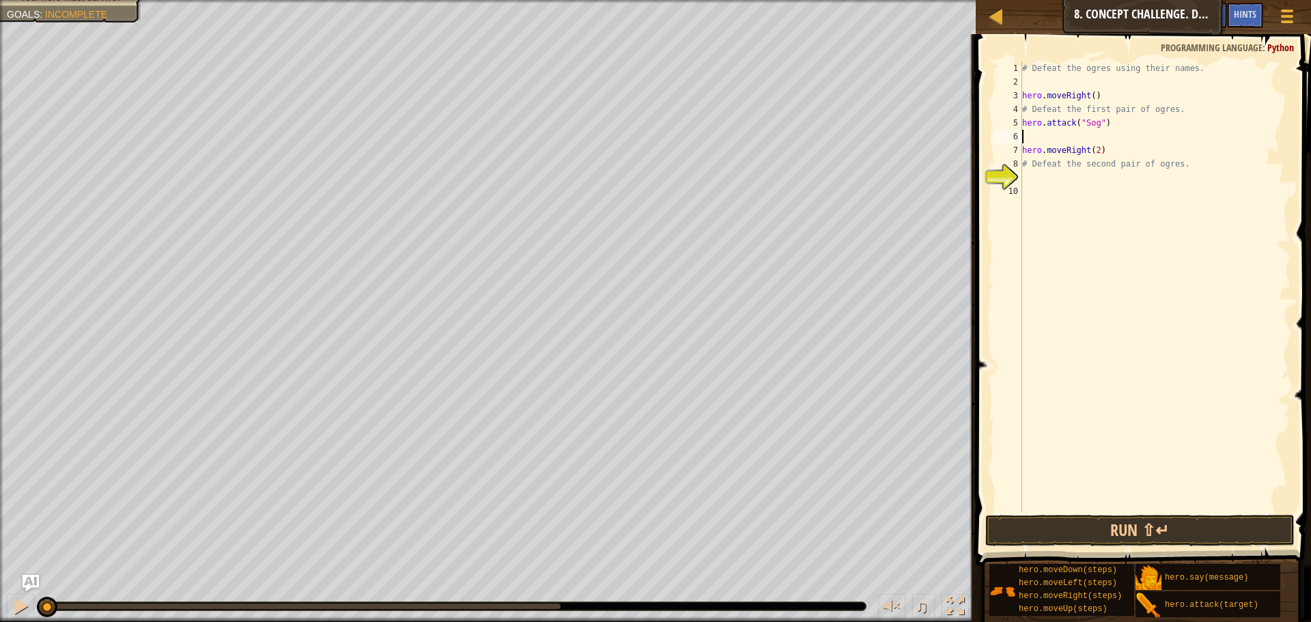
click at [1050, 142] on div "# Defeat the ogres using their names. hero . moveRight ( ) # Defeat the first p…" at bounding box center [1154, 300] width 271 height 478
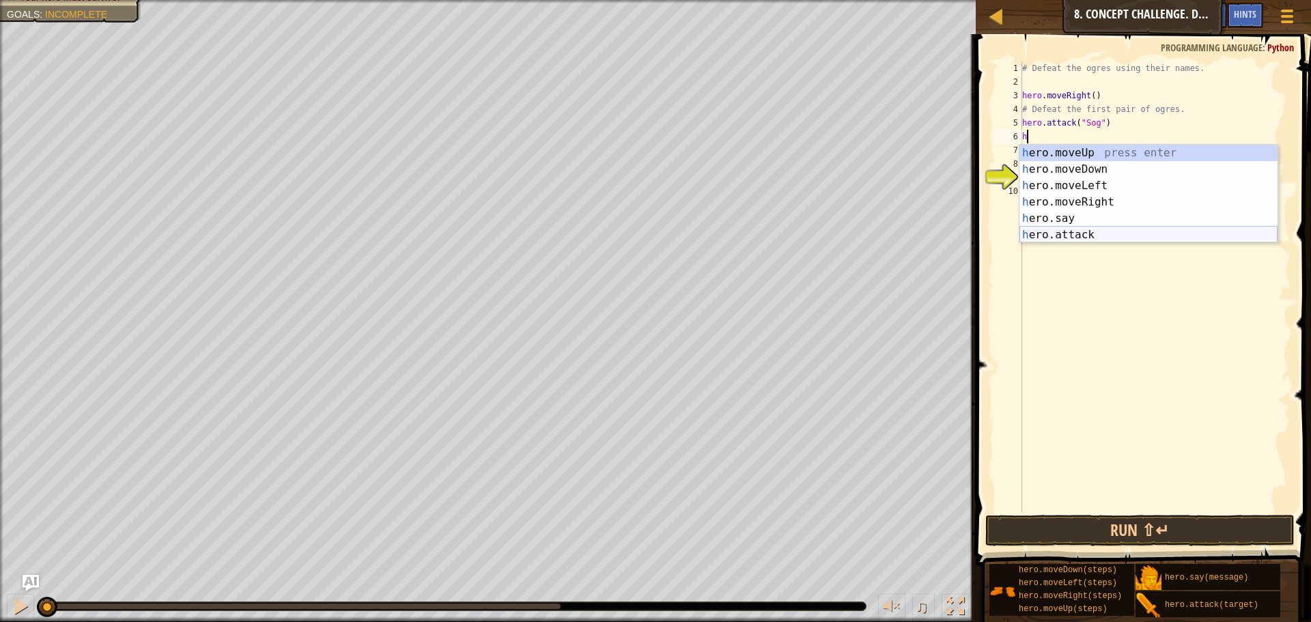
click at [1086, 235] on div "h ero.moveUp press enter h ero.moveDown press enter h ero.moveLeft press enter …" at bounding box center [1148, 210] width 258 height 131
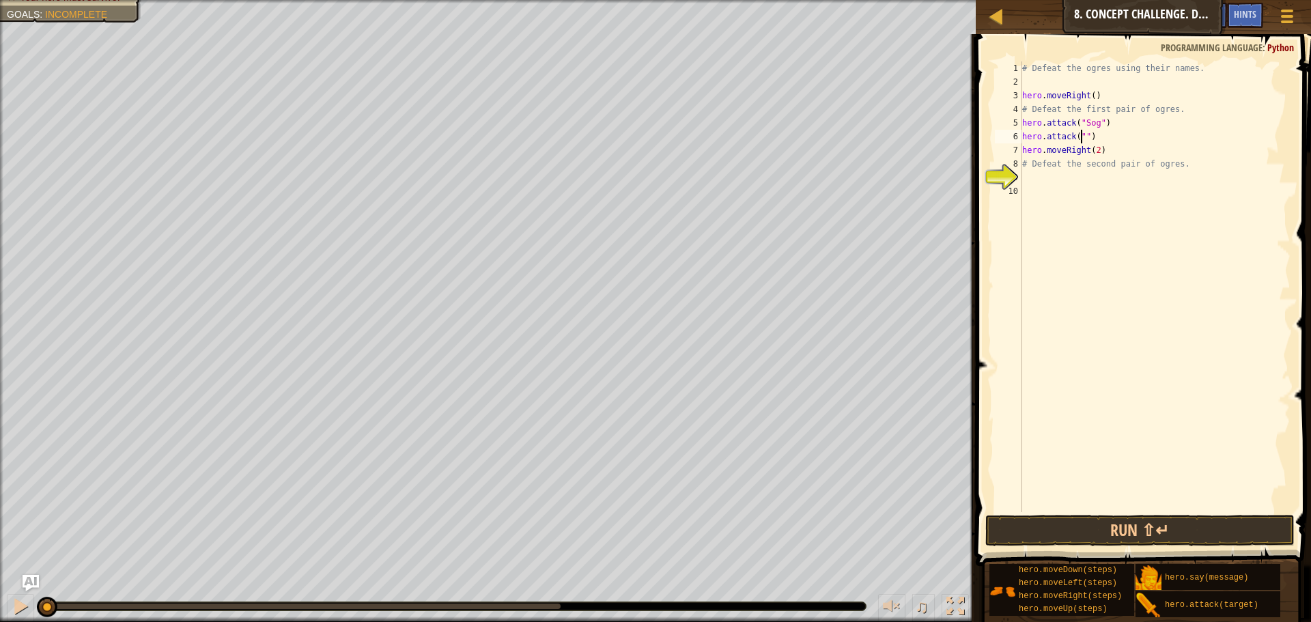
type textarea "hero.attack(")"
drag, startPoint x: 1099, startPoint y: 140, endPoint x: 1019, endPoint y: 137, distance: 80.6
click at [1019, 137] on div "hero.attack(") 1 2 3 4 5 6 7 8 9 10 # Defeat the ogres using their names. hero …" at bounding box center [1141, 286] width 298 height 451
drag, startPoint x: 1056, startPoint y: 137, endPoint x: 1037, endPoint y: 129, distance: 20.2
click at [1037, 129] on div "# Defeat the ogres using their names. hero . moveRight ( ) # Defeat the first p…" at bounding box center [1154, 300] width 271 height 478
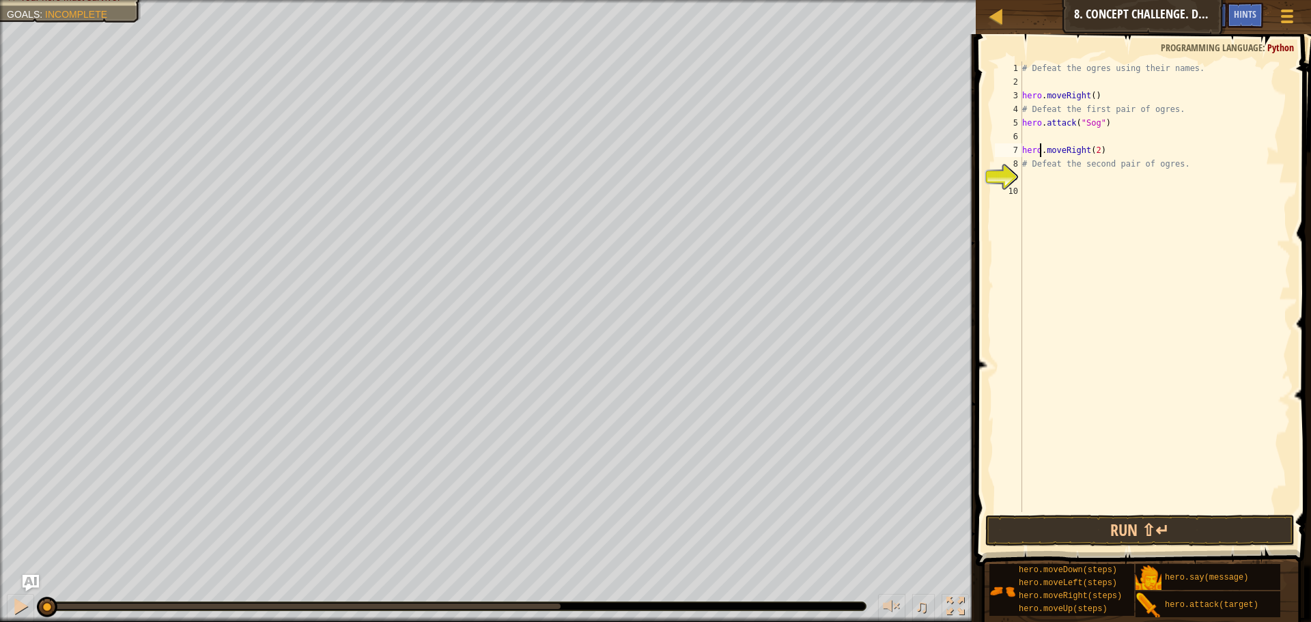
click at [1040, 144] on div "# Defeat the ogres using their names. hero . moveRight ( ) # Defeat the first p…" at bounding box center [1154, 300] width 271 height 478
type textarea "hero.moveRight(2)"
click at [1040, 141] on div "# Defeat the ogres using their names. hero . moveRight ( ) # Defeat the first p…" at bounding box center [1154, 300] width 271 height 478
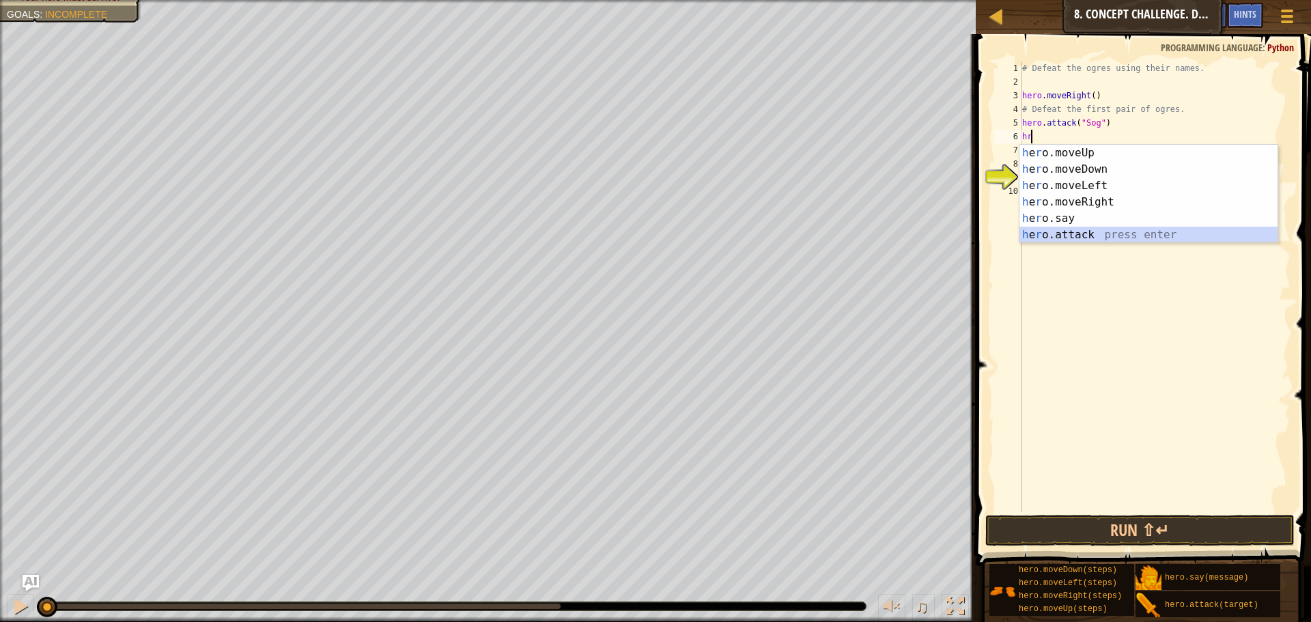
click at [1065, 236] on div "h e r o.moveUp press enter h e r o.moveDown press enter h e r o.moveLeft press …" at bounding box center [1148, 210] width 258 height 131
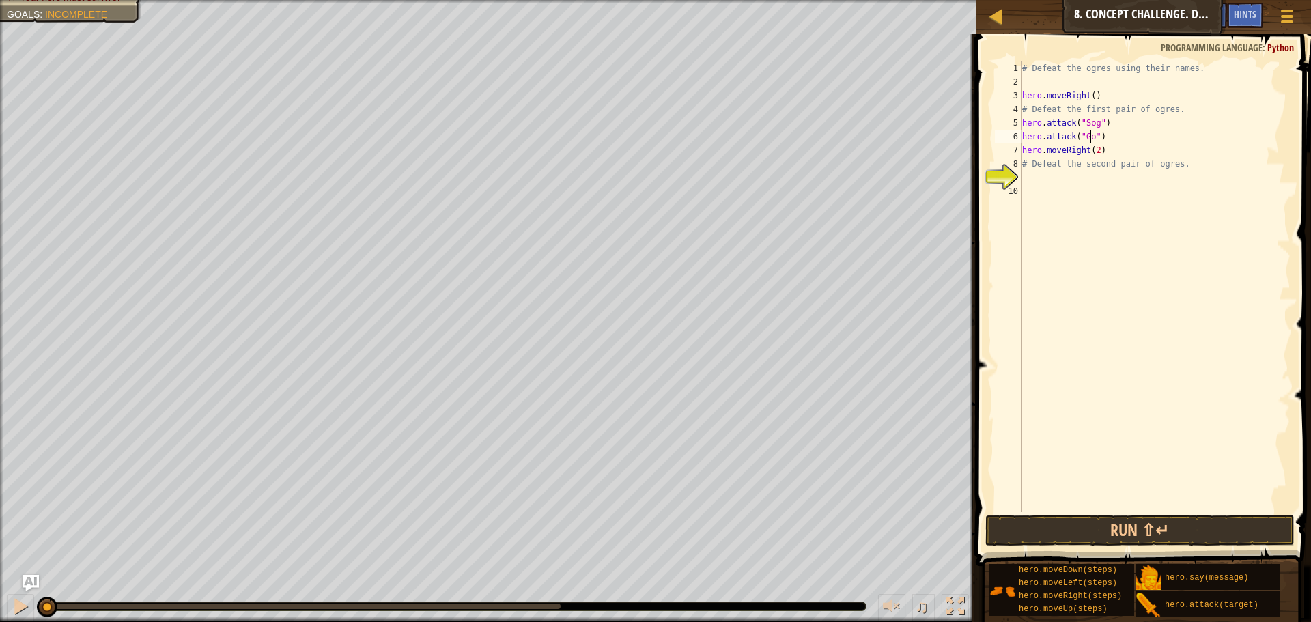
type textarea "hero.attack("Gos")"
click at [1083, 180] on div "# Defeat the ogres using their names. hero . moveRight ( ) # Defeat the first p…" at bounding box center [1154, 300] width 271 height 478
click at [1073, 169] on div "# Defeat the ogres using their names. hero . moveRight ( ) # Defeat the first p…" at bounding box center [1154, 300] width 271 height 478
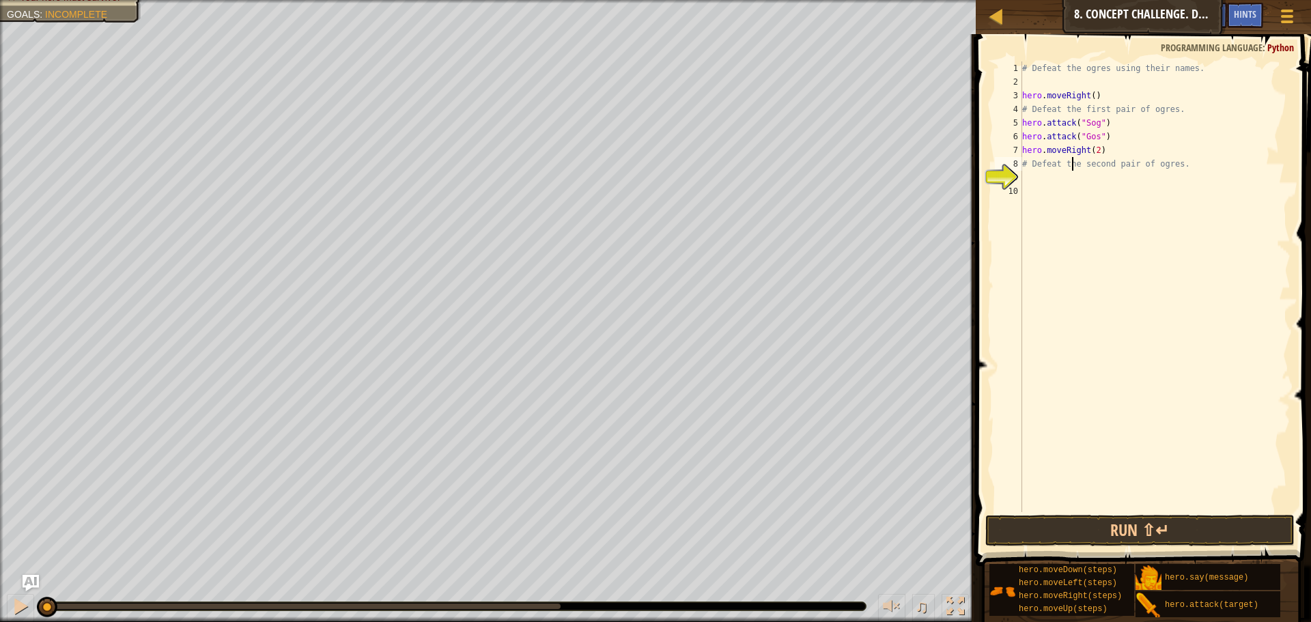
type textarea "# Defeat the second pair of ogres."
click at [1034, 190] on div "# Defeat the ogres using their names. hero . moveRight ( ) # Defeat the first p…" at bounding box center [1154, 300] width 271 height 478
click at [1034, 182] on div "# Defeat the ogres using their names. hero . moveRight ( ) # Defeat the first p…" at bounding box center [1154, 300] width 271 height 478
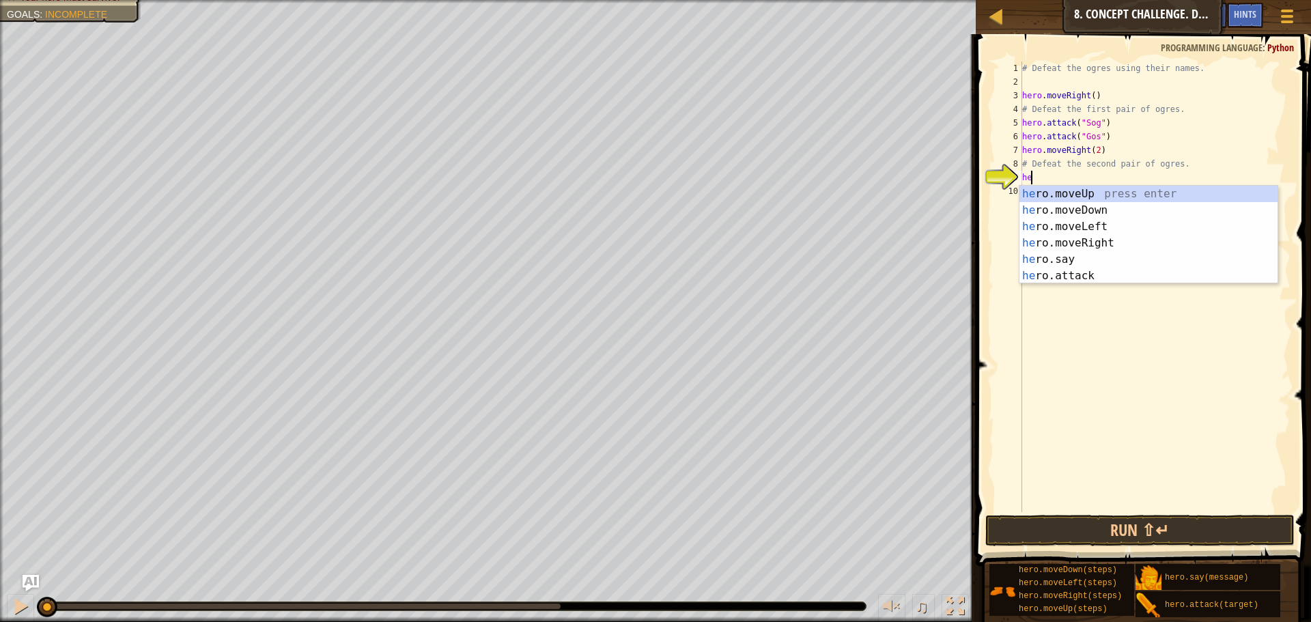
scroll to position [6, 1]
click at [1083, 270] on div "her o.moveUp press enter her o.moveDown press enter her o.moveLeft press enter …" at bounding box center [1148, 251] width 258 height 131
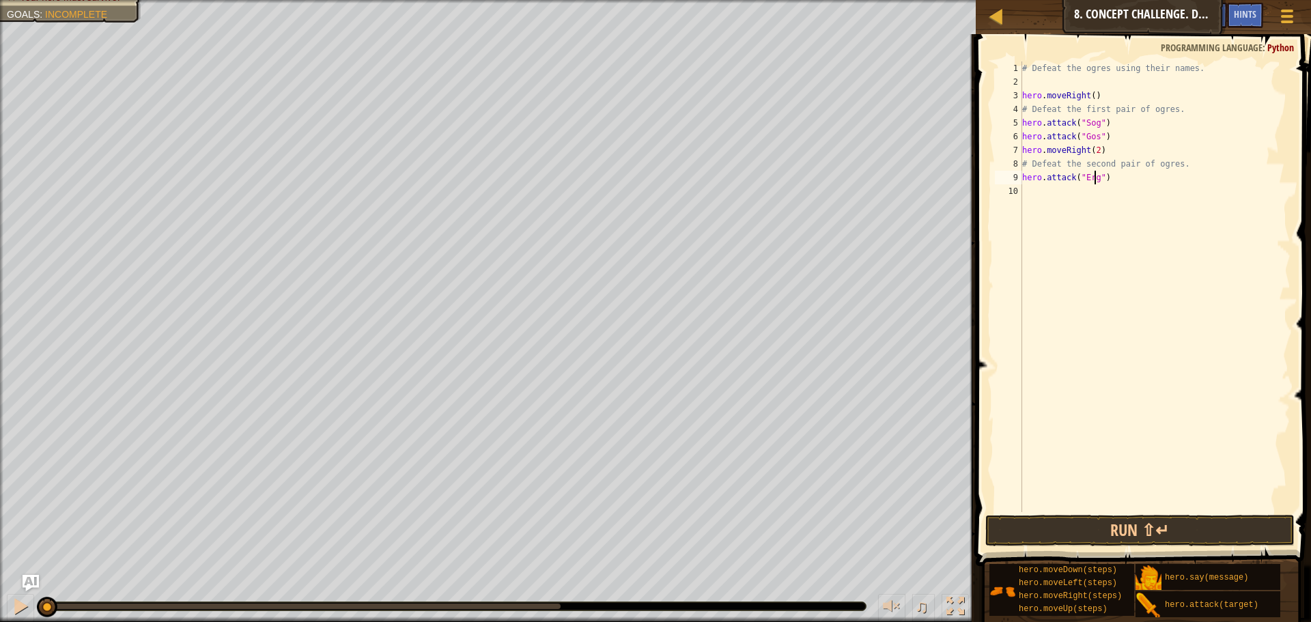
scroll to position [6, 6]
type textarea "hero.attack("Ergo")"
click at [1067, 196] on div "# Defeat the ogres using their names. hero . moveRight ( ) # Defeat the first p…" at bounding box center [1154, 300] width 271 height 478
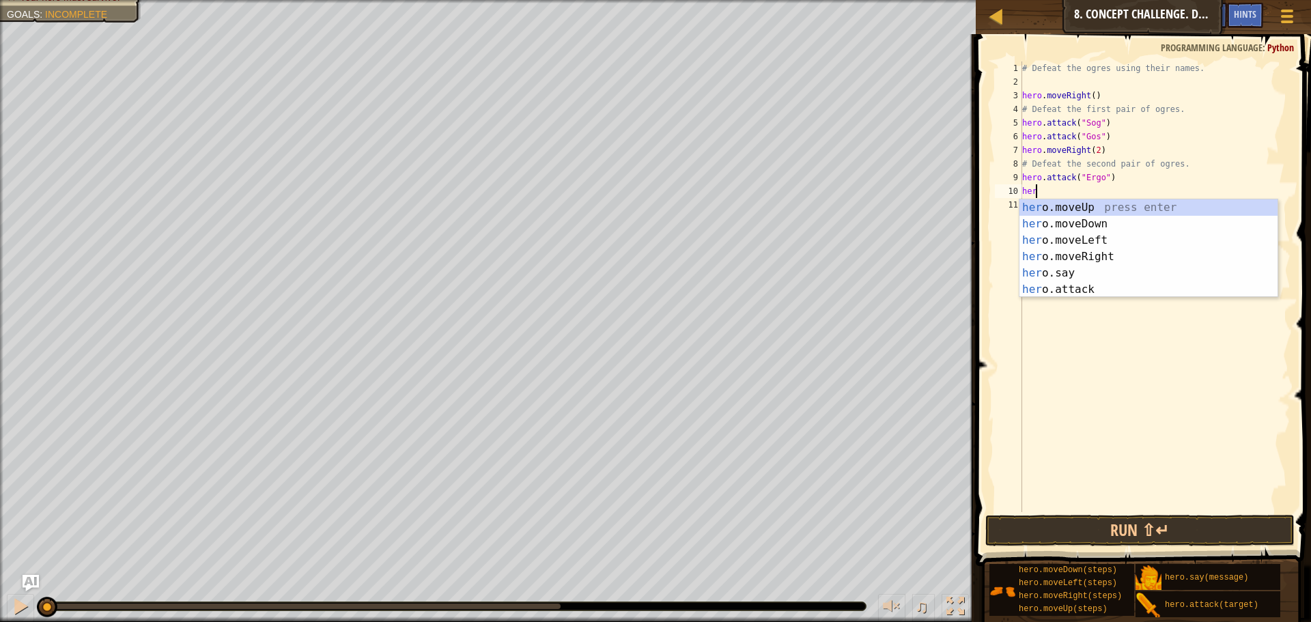
scroll to position [6, 1]
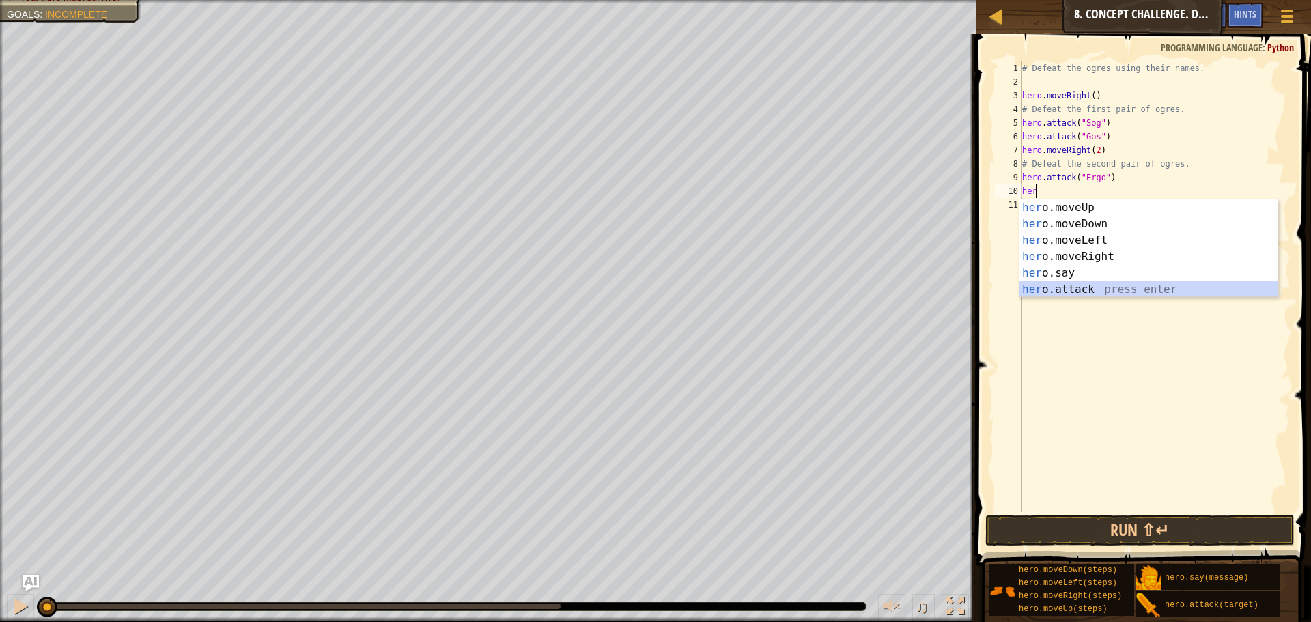
click at [1051, 287] on div "her o.moveUp press enter her o.moveDown press enter her o.moveLeft press enter …" at bounding box center [1148, 264] width 258 height 131
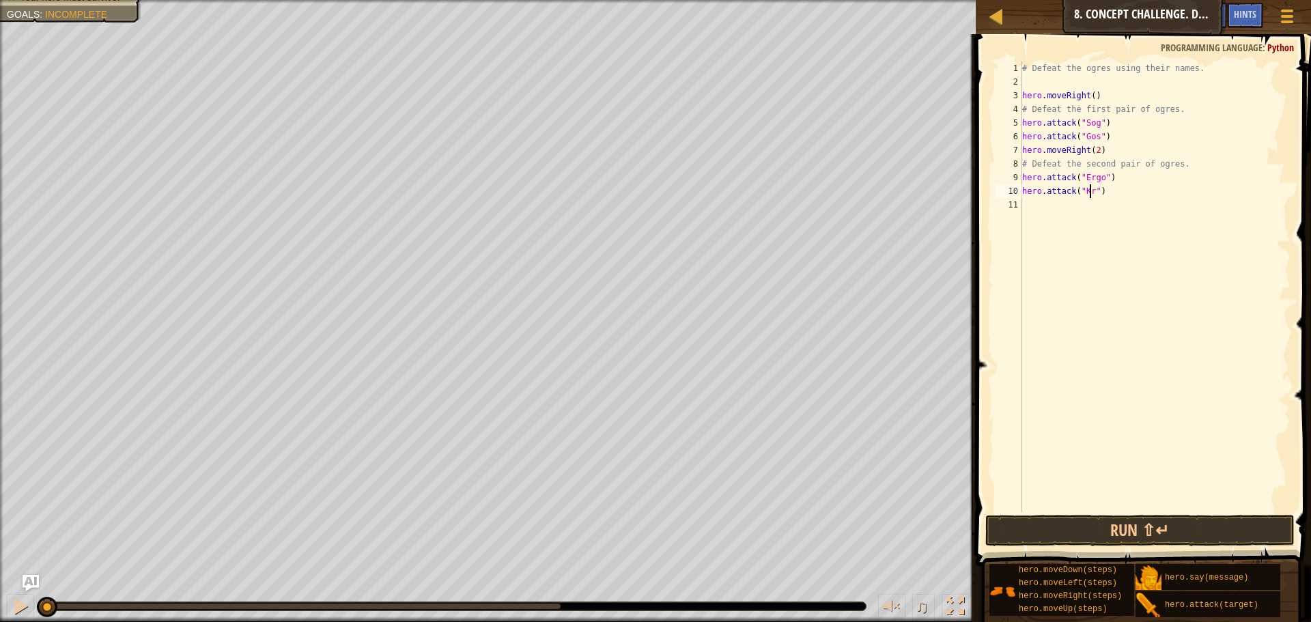
scroll to position [6, 6]
type textarea "hero.attack("Kro")"
click at [1141, 536] on button "Run ⇧↵" at bounding box center [1139, 530] width 309 height 31
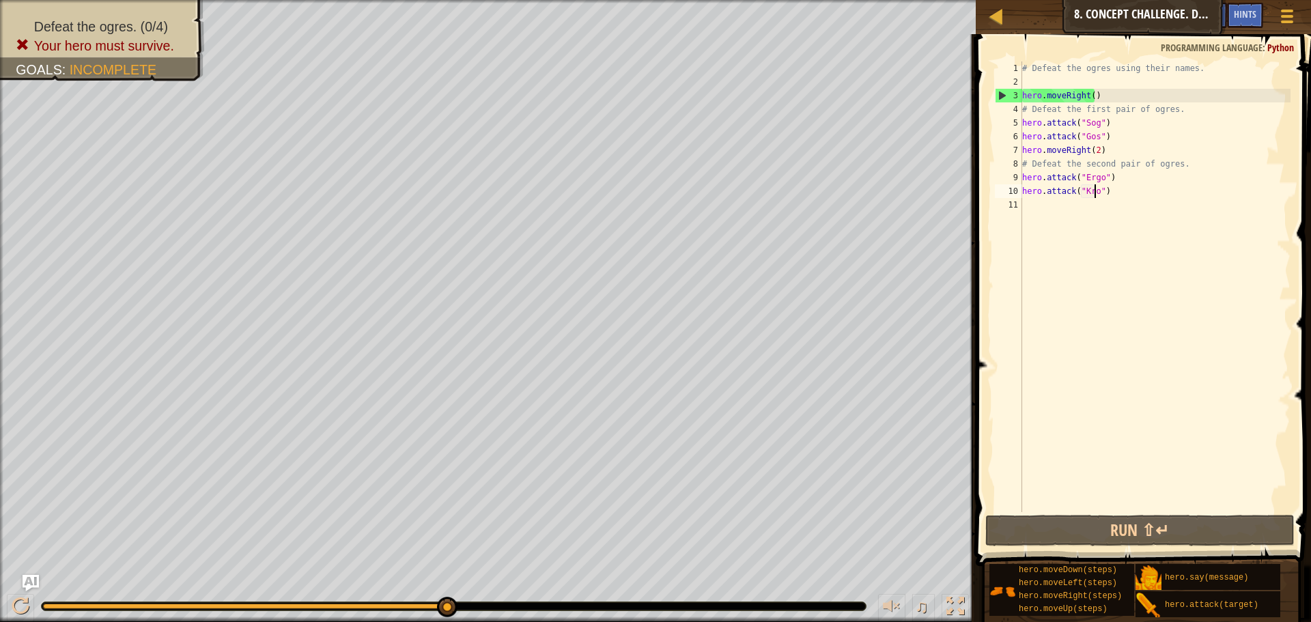
click at [1057, 87] on div "# Defeat the ogres using their names. hero . moveRight ( ) # Defeat the first p…" at bounding box center [1154, 300] width 271 height 478
click at [1052, 85] on div "# Defeat the ogres using their names. hero . moveRight ( ) # Defeat the first p…" at bounding box center [1154, 300] width 271 height 478
drag, startPoint x: 1050, startPoint y: 85, endPoint x: 1129, endPoint y: 79, distance: 78.7
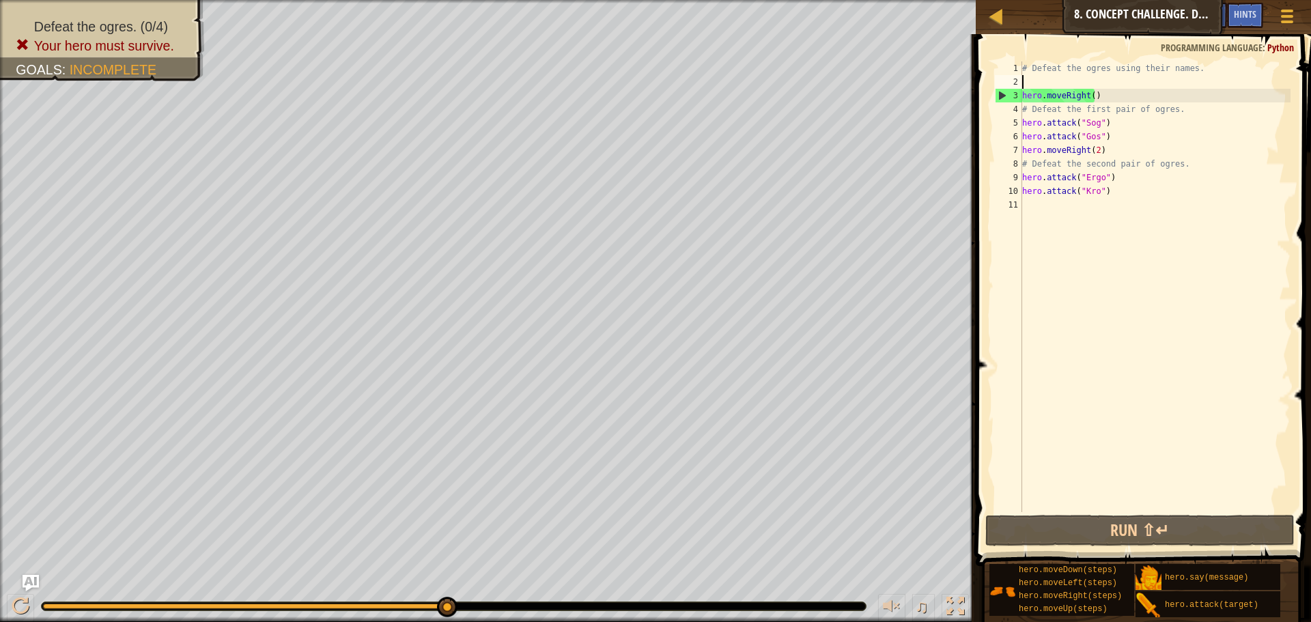
click at [1129, 79] on div "# Defeat the ogres using their names. hero . moveRight ( ) # Defeat the first p…" at bounding box center [1154, 300] width 271 height 478
drag, startPoint x: 1110, startPoint y: 125, endPoint x: 1012, endPoint y: 126, distance: 97.6
click at [1012, 126] on div "1 2 3 4 5 6 7 8 9 10 11 # Defeat the ogres using their names. hero . moveRight …" at bounding box center [1141, 286] width 298 height 451
type textarea "hero.attack("Sog")"
drag, startPoint x: 1074, startPoint y: 83, endPoint x: 1043, endPoint y: 81, distance: 31.5
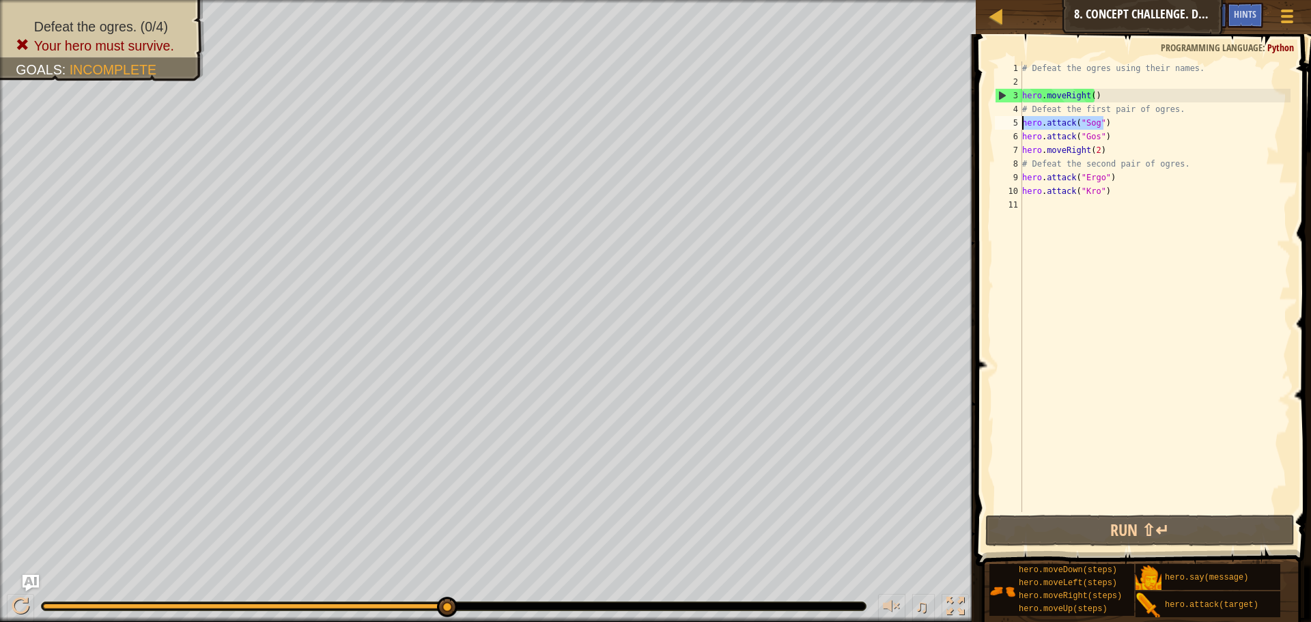
click at [1043, 81] on div "# Defeat the ogres using their names. hero . moveRight ( ) # Defeat the first p…" at bounding box center [1154, 300] width 271 height 478
paste textarea "hero.attack("Sog")"
type textarea "hero.attack("Sog")"
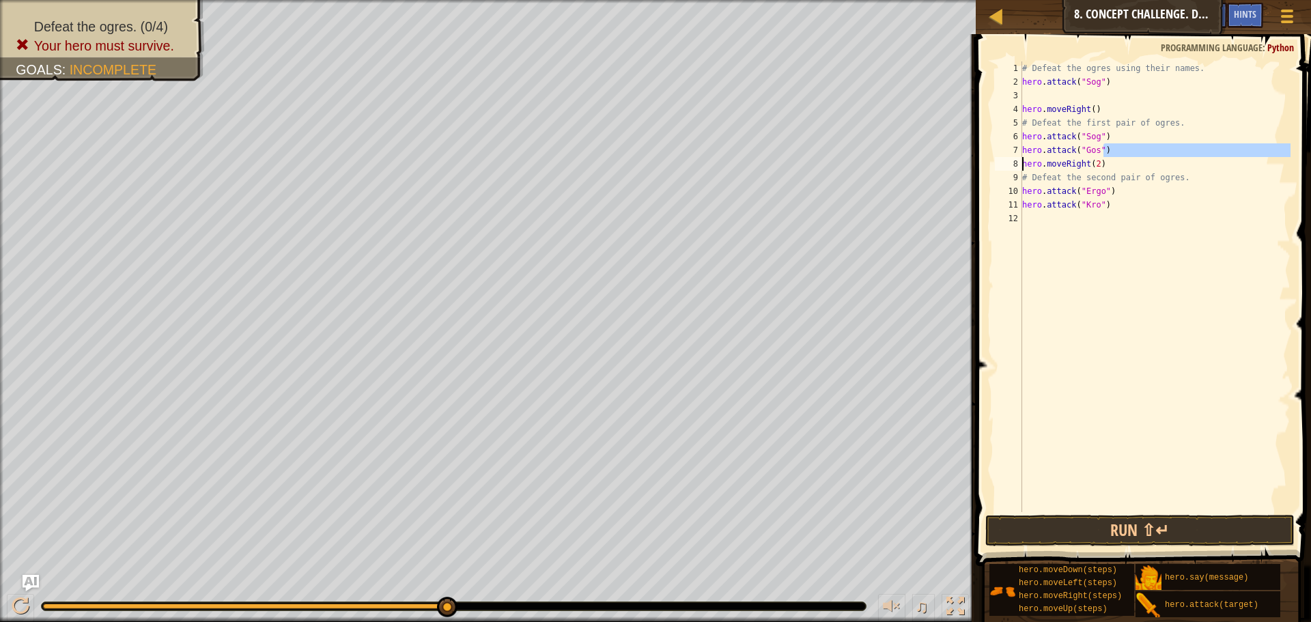
drag, startPoint x: 1104, startPoint y: 152, endPoint x: 1021, endPoint y: 158, distance: 82.8
click at [1021, 158] on div "1 2 3 4 5 6 7 8 9 10 11 12 # Defeat the ogres using their names. hero . attack …" at bounding box center [1141, 286] width 298 height 451
click at [1118, 149] on div "# Defeat the ogres using their names. hero . attack ( "Sog" ) hero . moveRight …" at bounding box center [1154, 286] width 271 height 451
drag, startPoint x: 1112, startPoint y: 149, endPoint x: 1022, endPoint y: 151, distance: 90.1
click at [1022, 151] on div "# Defeat the ogres using their names. hero . attack ( "Sog" ) hero . moveRight …" at bounding box center [1154, 300] width 271 height 478
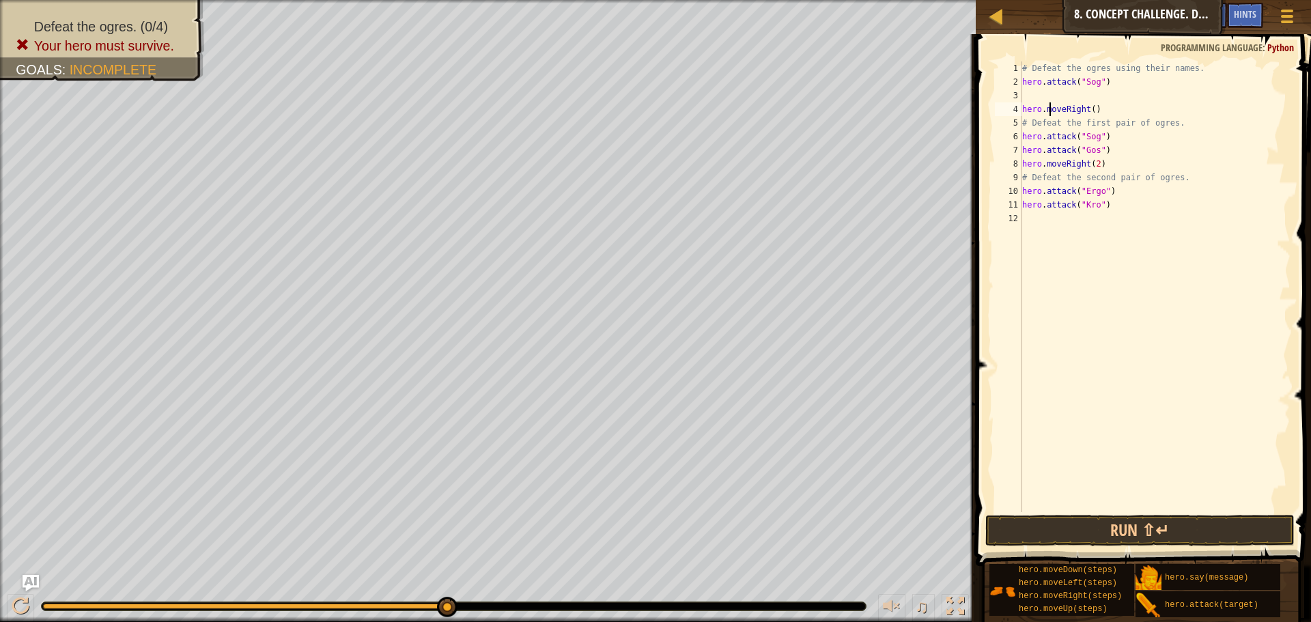
click at [1048, 102] on div "# Defeat the ogres using their names. hero . attack ( "Sog" ) hero . moveRight …" at bounding box center [1154, 300] width 271 height 478
type textarea "hero.moveRight()"
click at [1047, 89] on div "# Defeat the ogres using their names. hero . attack ( "Sog" ) hero . moveRight …" at bounding box center [1154, 300] width 271 height 478
paste textarea "hero.attack("Gos")"
drag, startPoint x: 1107, startPoint y: 149, endPoint x: 1010, endPoint y: 138, distance: 96.9
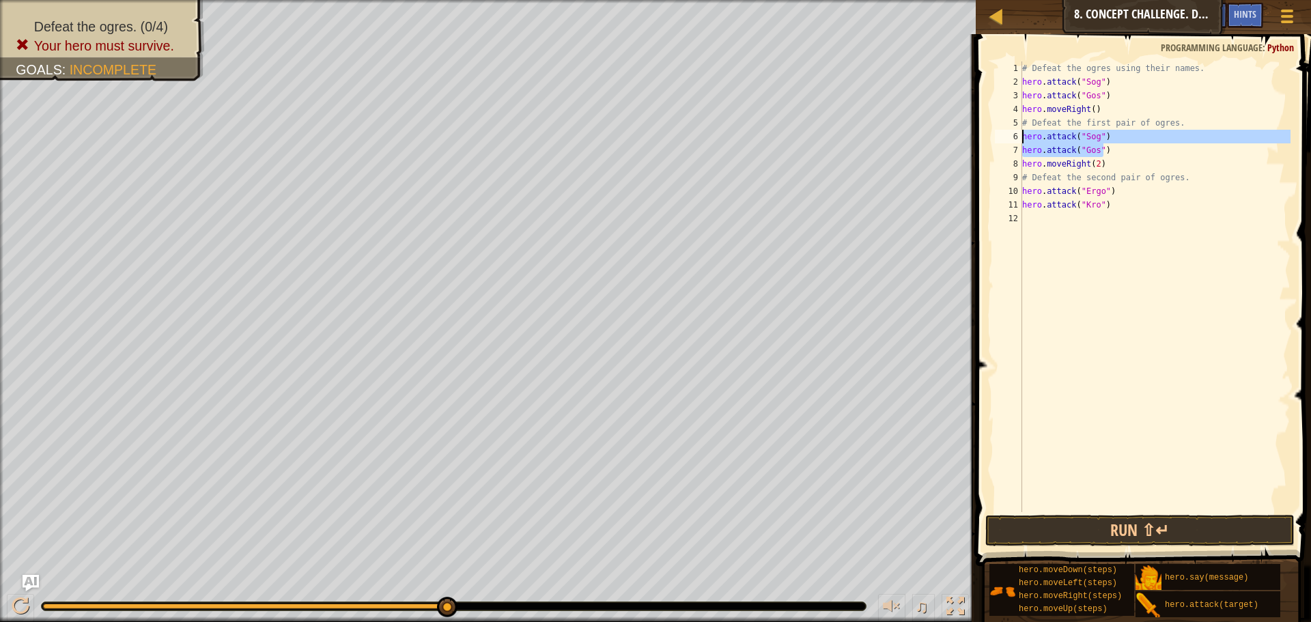
click at [1010, 138] on div "hero.attack("Gos") 1 2 3 4 5 6 7 8 9 10 11 12 # Defeat the ogres using their na…" at bounding box center [1141, 286] width 298 height 451
type textarea "hero.attack("Sog") hero.attack("Gos")"
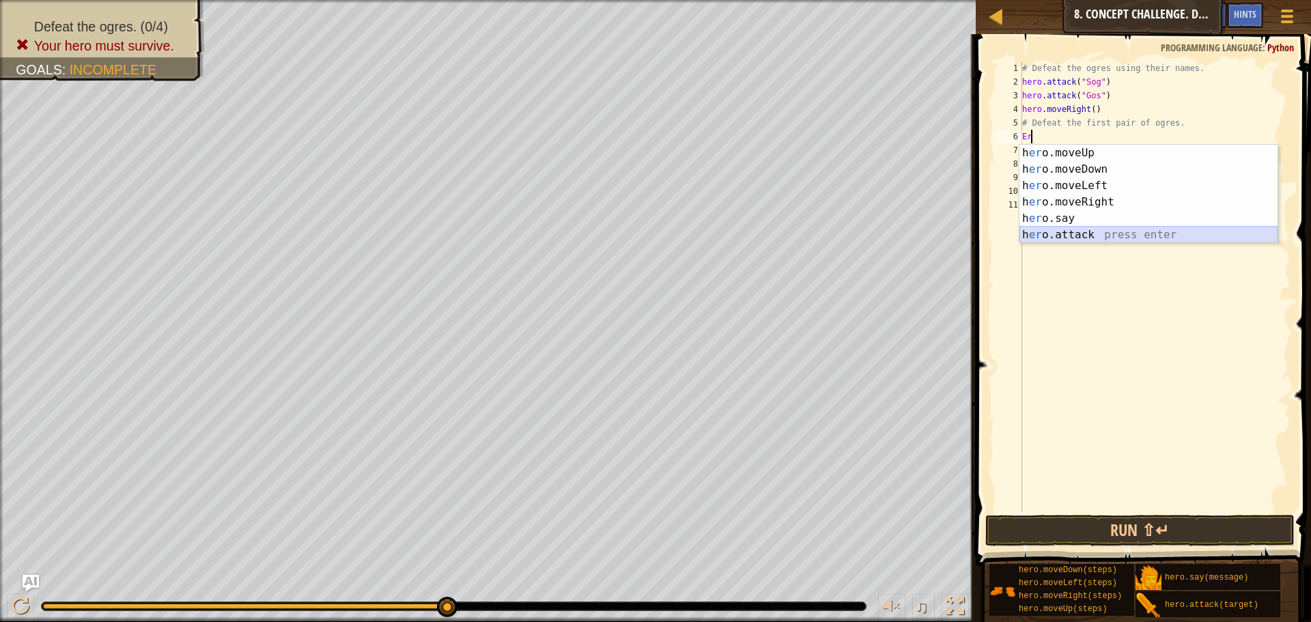
click at [1068, 231] on div "h [PERSON_NAME]moveUp press enter h [PERSON_NAME]moveDown press enter h [PERSON…" at bounding box center [1148, 210] width 258 height 131
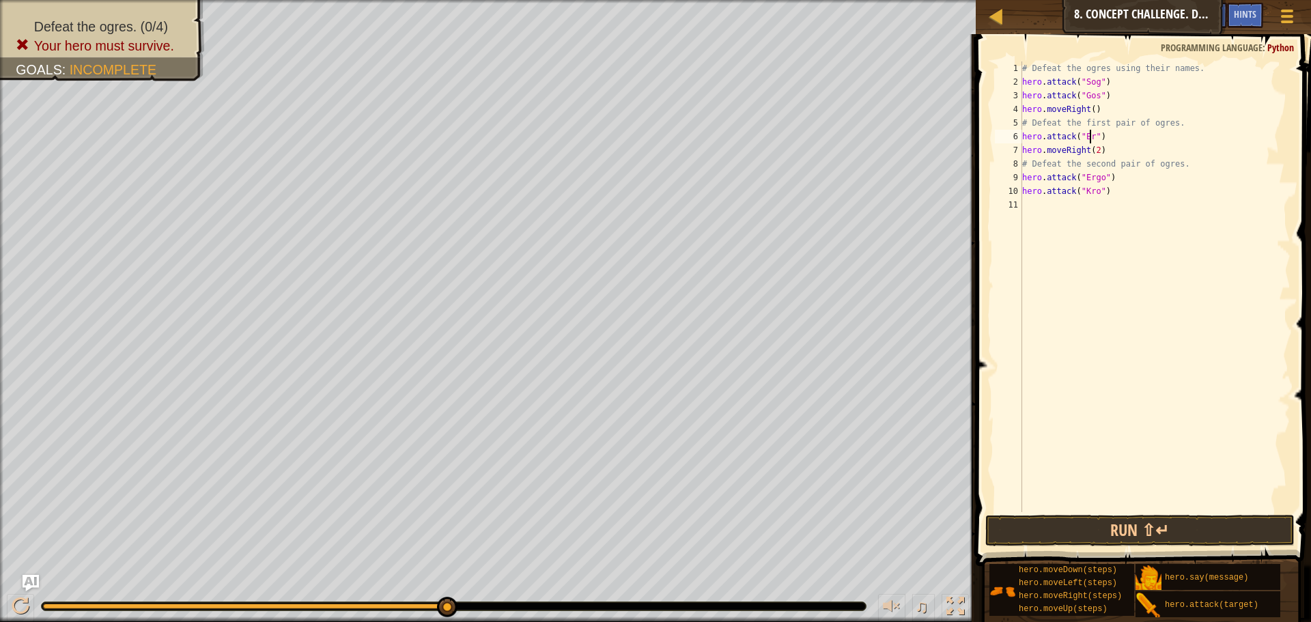
scroll to position [6, 6]
type textarea "hero.attack("Ergo")"
drag, startPoint x: 1109, startPoint y: 208, endPoint x: 1021, endPoint y: 207, distance: 87.4
click at [1021, 207] on div "1 2 3 4 5 6 7 8 9 10 11 12 # Defeat the ogres using their names. hero . attack …" at bounding box center [1141, 286] width 298 height 451
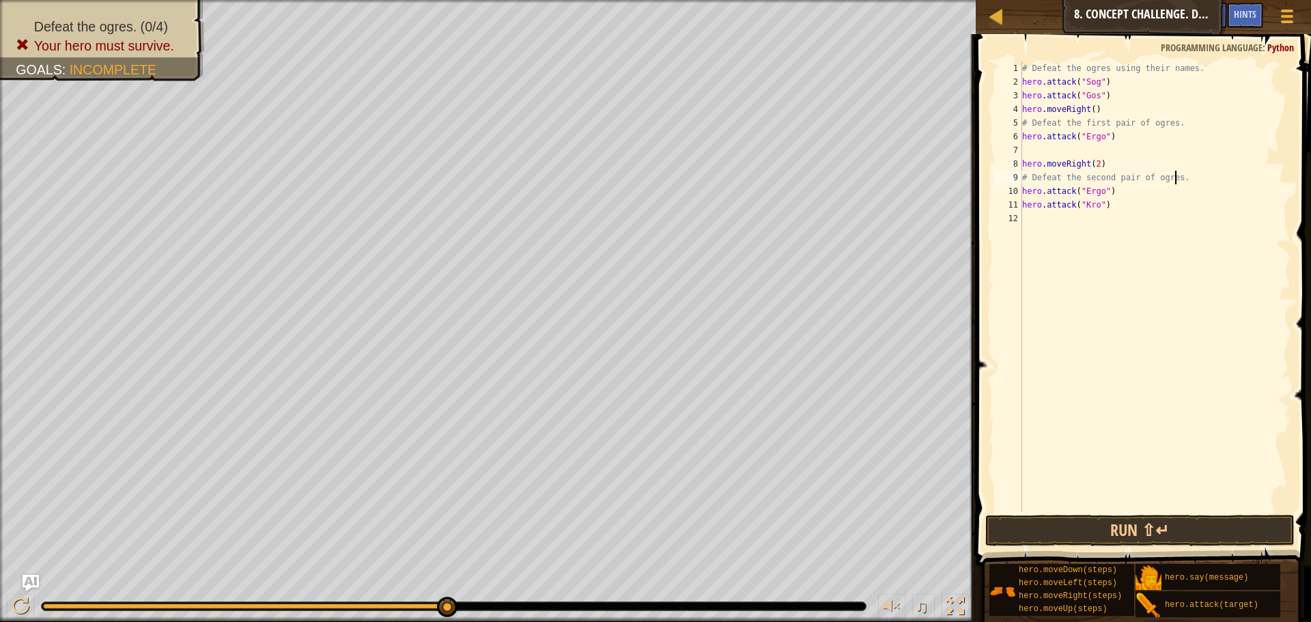
drag, startPoint x: 1021, startPoint y: 207, endPoint x: 1220, endPoint y: 181, distance: 200.4
click at [1220, 181] on div "# Defeat the ogres using their names. hero . attack ( "Sog" ) hero . attack ( "…" at bounding box center [1154, 300] width 271 height 478
drag, startPoint x: 1129, startPoint y: 210, endPoint x: 1000, endPoint y: 200, distance: 130.1
click at [1000, 200] on div "# Defeat the second pair of ogres. 1 2 3 4 5 6 7 8 9 10 11 12 # Defeat the ogre…" at bounding box center [1141, 286] width 298 height 451
click at [1084, 159] on div "# Defeat the ogres using their names. hero . attack ( "Sog" ) hero . attack ( "…" at bounding box center [1154, 300] width 271 height 478
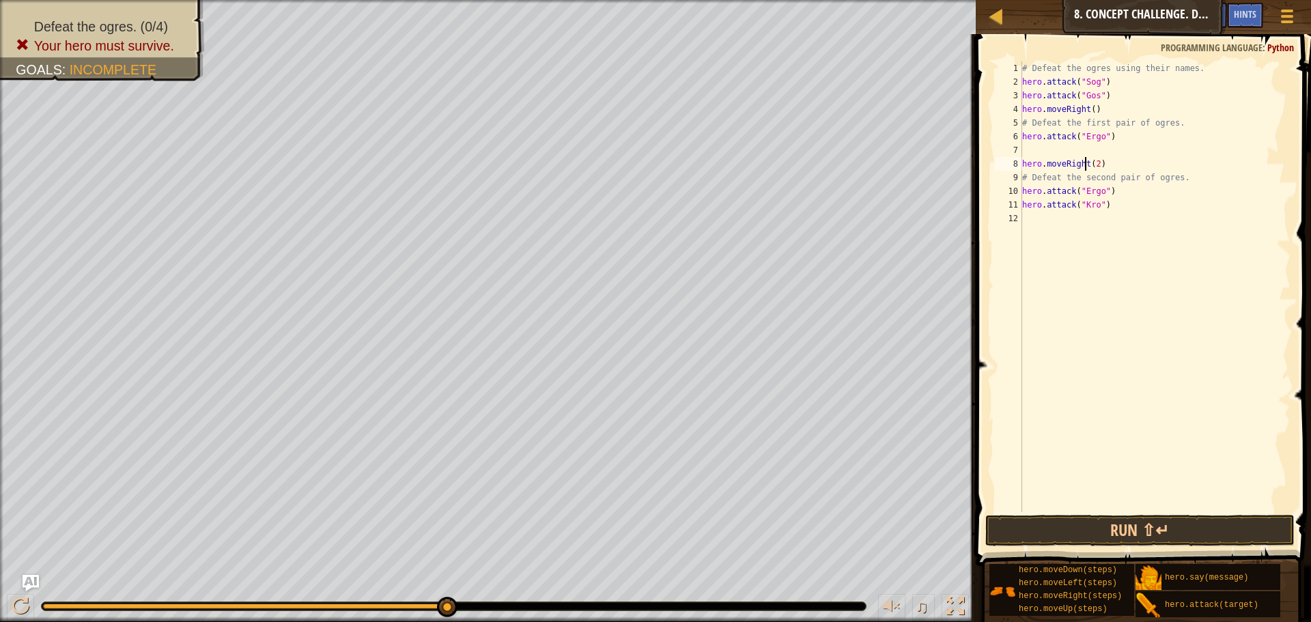
type textarea "hero.moveRight(2)"
click at [1081, 149] on div "# Defeat the ogres using their names. hero . attack ( "Sog" ) hero . attack ( "…" at bounding box center [1154, 300] width 271 height 478
paste textarea "hero.attack("Kro")"
drag, startPoint x: 1124, startPoint y: 211, endPoint x: 1017, endPoint y: 185, distance: 110.3
click at [1017, 185] on div "hero.attack("Kro") 1 2 3 4 5 6 7 8 9 10 11 12 # Defeat the ogres using their na…" at bounding box center [1141, 286] width 298 height 451
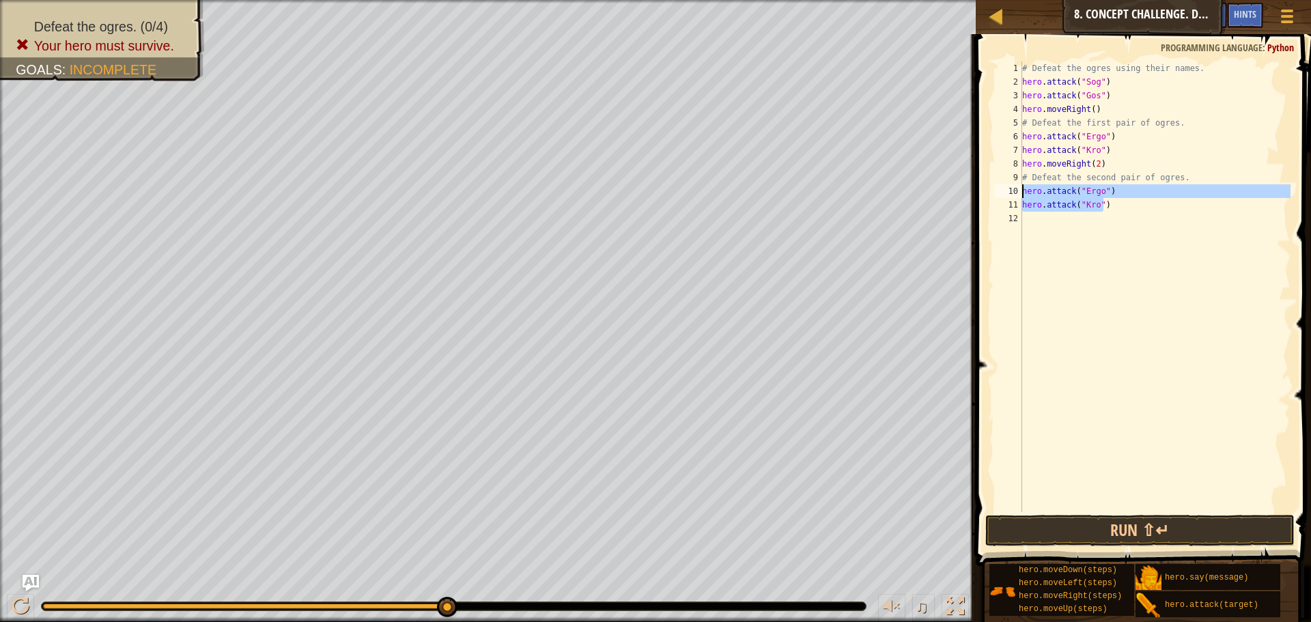
type textarea "hero.attack("Ergo") hero.attack("Kro")"
click at [1143, 527] on button "Run ⇧↵" at bounding box center [1139, 530] width 309 height 31
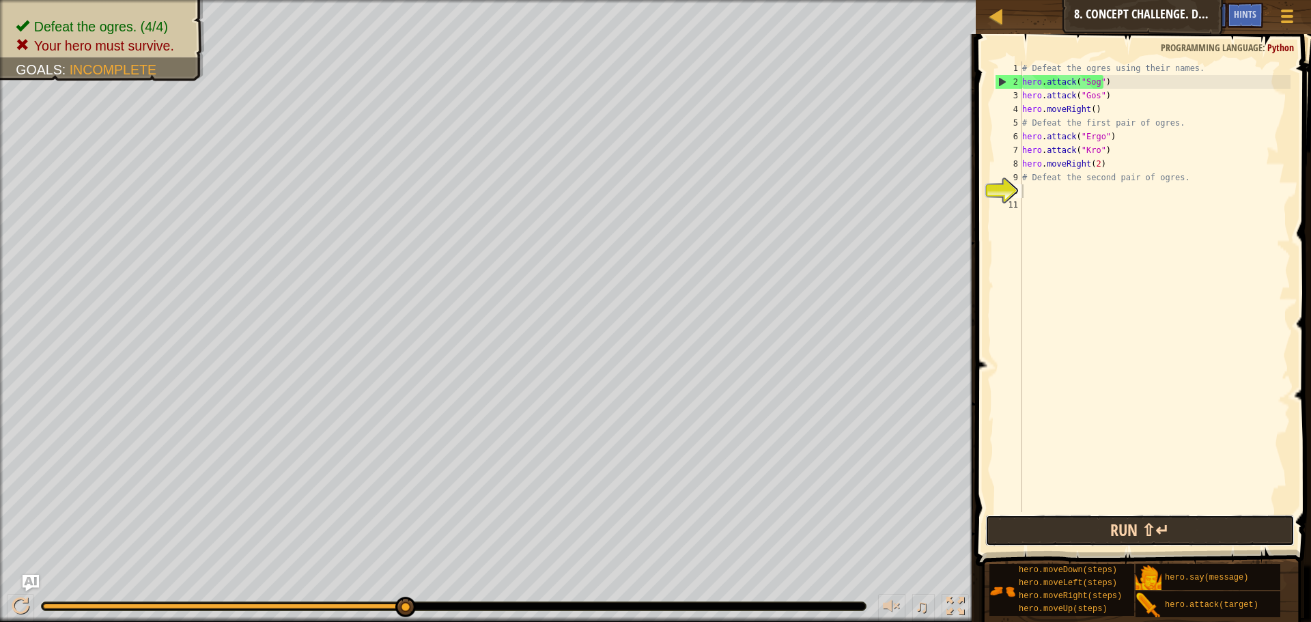
click at [1083, 539] on button "Run ⇧↵" at bounding box center [1139, 530] width 309 height 31
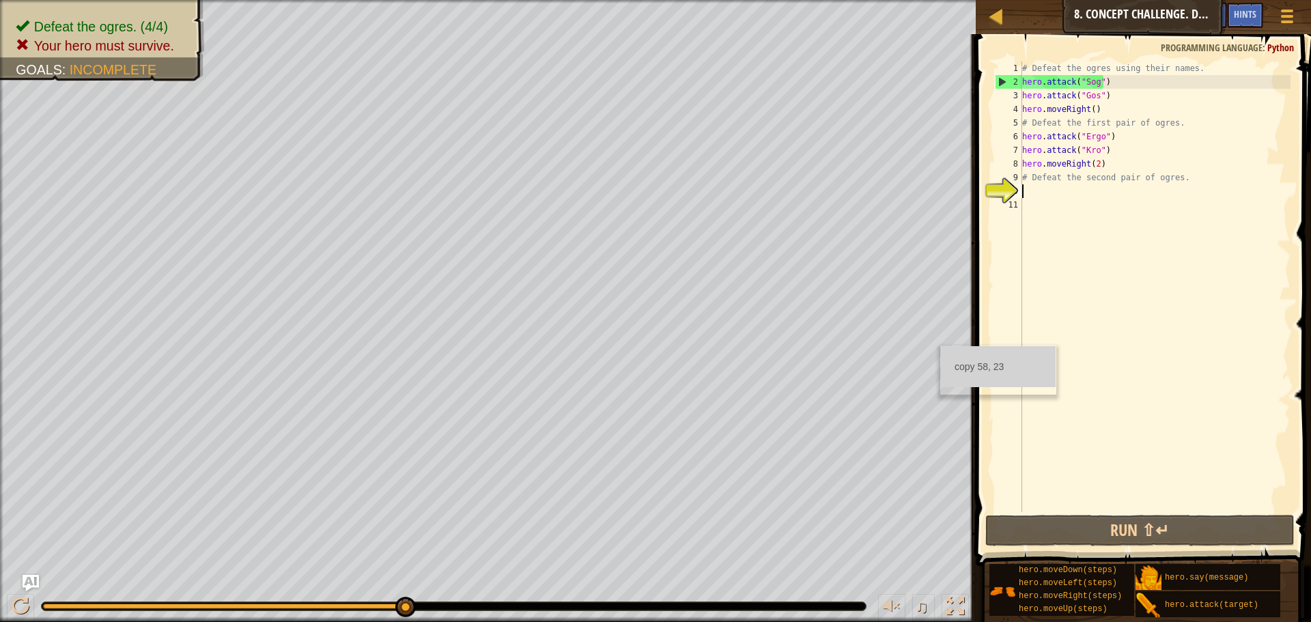
drag, startPoint x: 1043, startPoint y: 228, endPoint x: 1061, endPoint y: 218, distance: 20.2
click at [1061, 218] on div "# Defeat the ogres using their names. hero . attack ( "Sog" ) hero . attack ( "…" at bounding box center [1154, 300] width 271 height 478
click at [1056, 193] on div "# Defeat the ogres using their names. hero . attack ( "Sog" ) hero . attack ( "…" at bounding box center [1154, 300] width 271 height 478
click at [1058, 184] on div "# Defeat the ogres using their names. hero . attack ( "Sog" ) hero . attack ( "…" at bounding box center [1154, 300] width 271 height 478
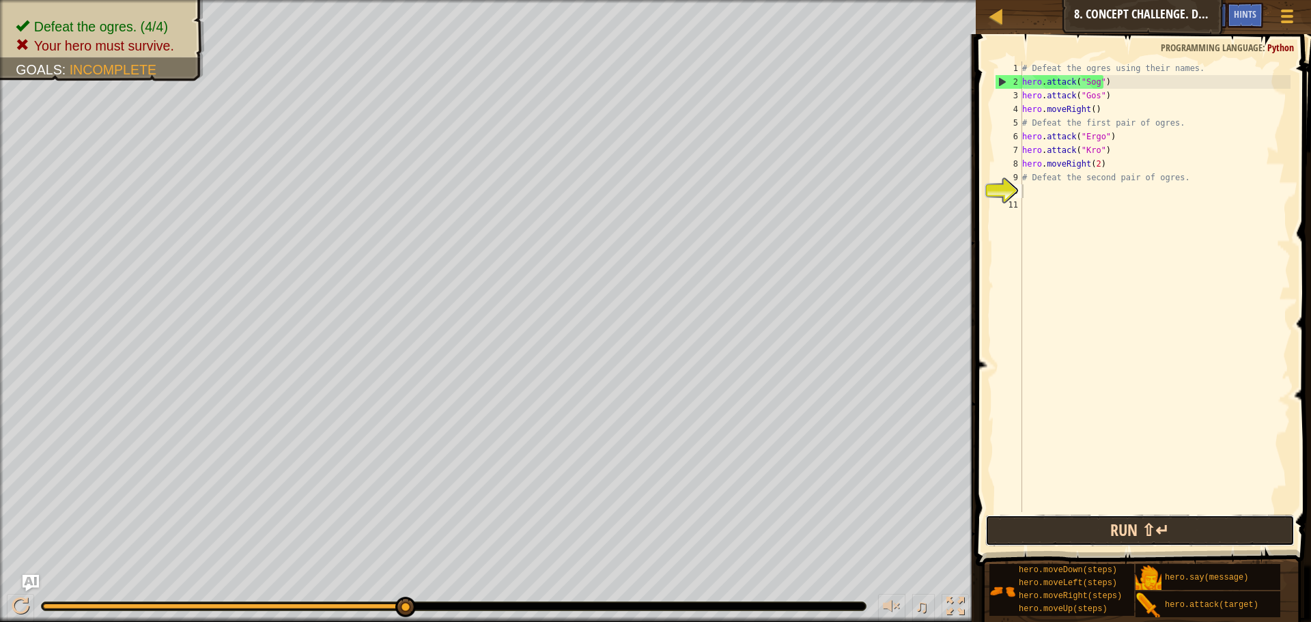
click at [1070, 524] on button "Run ⇧↵" at bounding box center [1139, 530] width 309 height 31
click at [1034, 527] on button "Run ⇧↵" at bounding box center [1139, 530] width 309 height 31
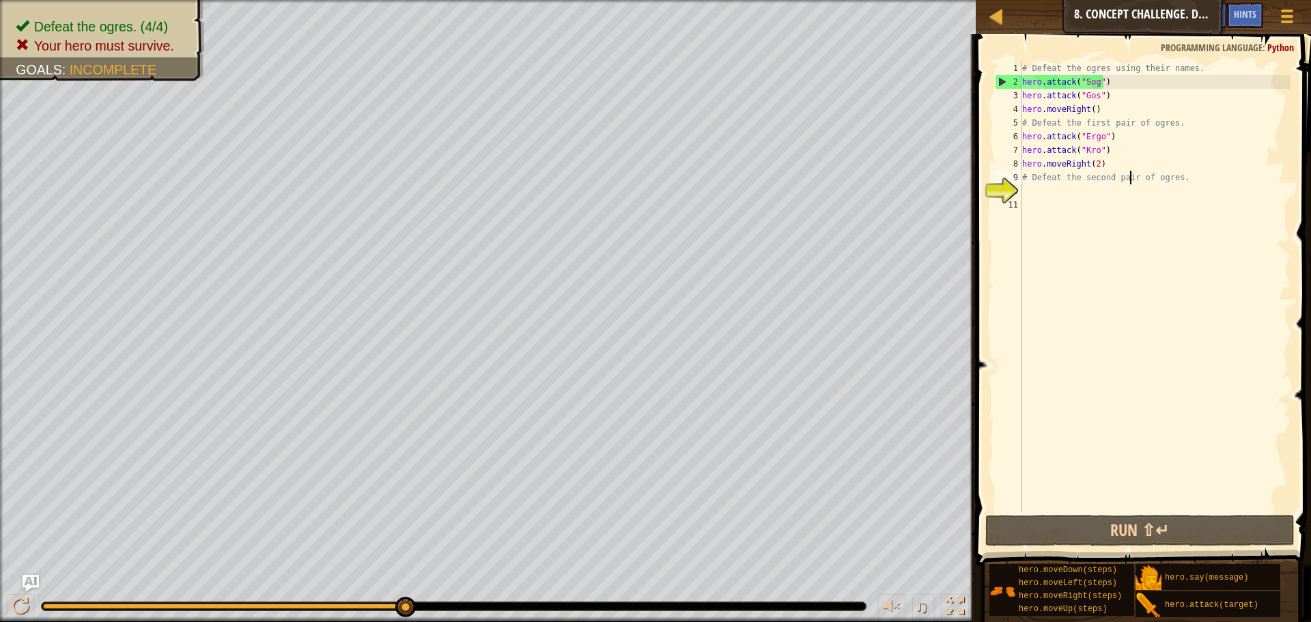
click at [1129, 175] on div "# Defeat the ogres using their names. hero . attack ( "Sog" ) hero . attack ( "…" at bounding box center [1154, 300] width 271 height 478
type textarea "# Defeat the second pair of ogres."
click at [1051, 196] on div "# Defeat the ogres using their names. hero . attack ( "Sog" ) hero . attack ( "…" at bounding box center [1154, 300] width 271 height 478
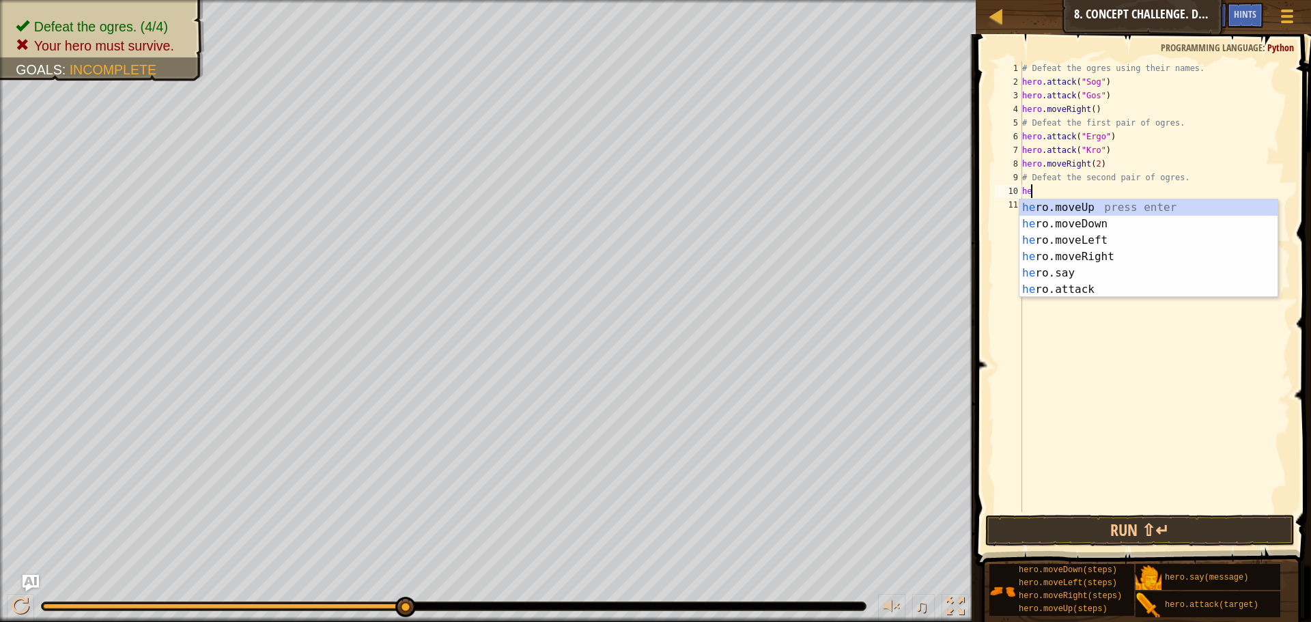
type textarea "her"
click at [1114, 253] on div "her o.moveUp press enter her o.moveDown press enter her o.moveLeft press enter …" at bounding box center [1148, 264] width 258 height 131
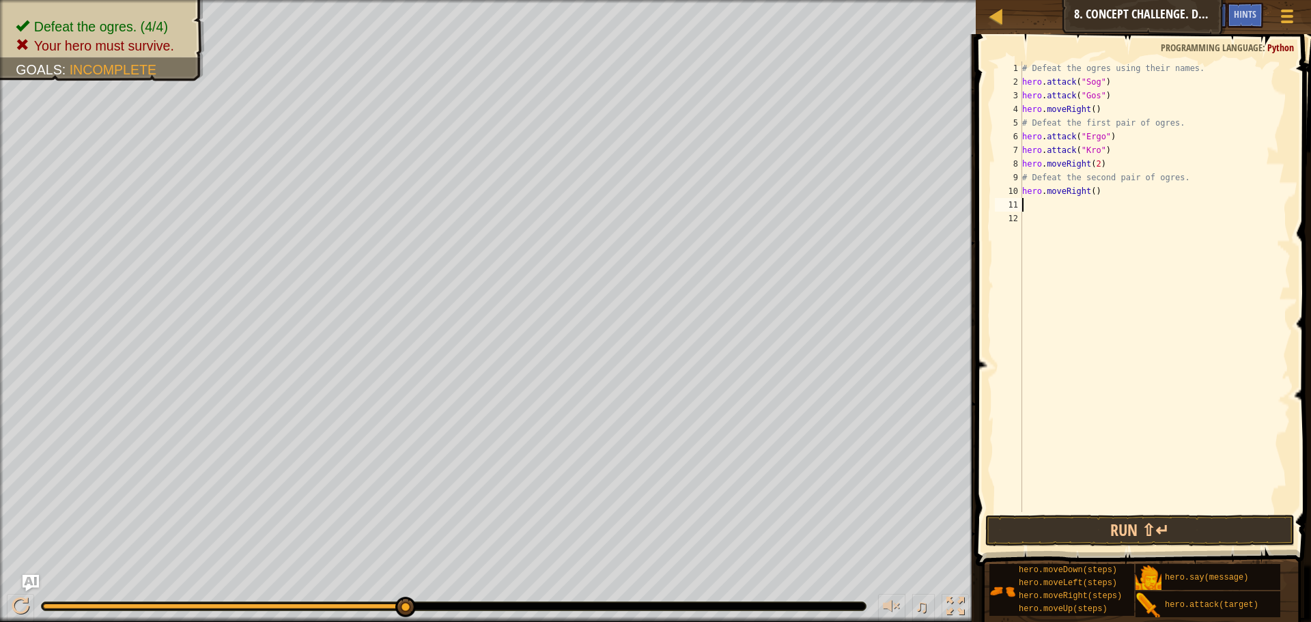
scroll to position [6, 0]
click at [1105, 190] on div "# Defeat the ogres using their names. hero . attack ( "Sog" ) hero . attack ( "…" at bounding box center [1154, 300] width 271 height 478
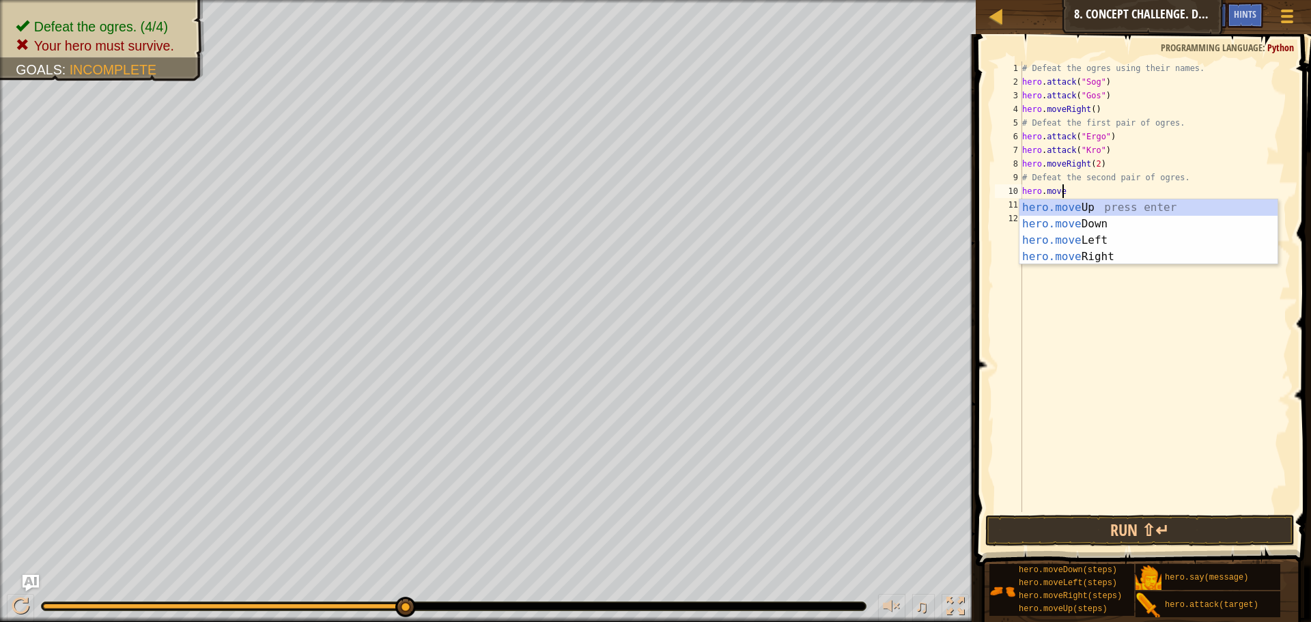
type textarea "hero.mov"
click at [1090, 218] on div "hero.mov eUp press enter hero.mov eDown press enter hero.mov eLeft press enter …" at bounding box center [1148, 248] width 258 height 98
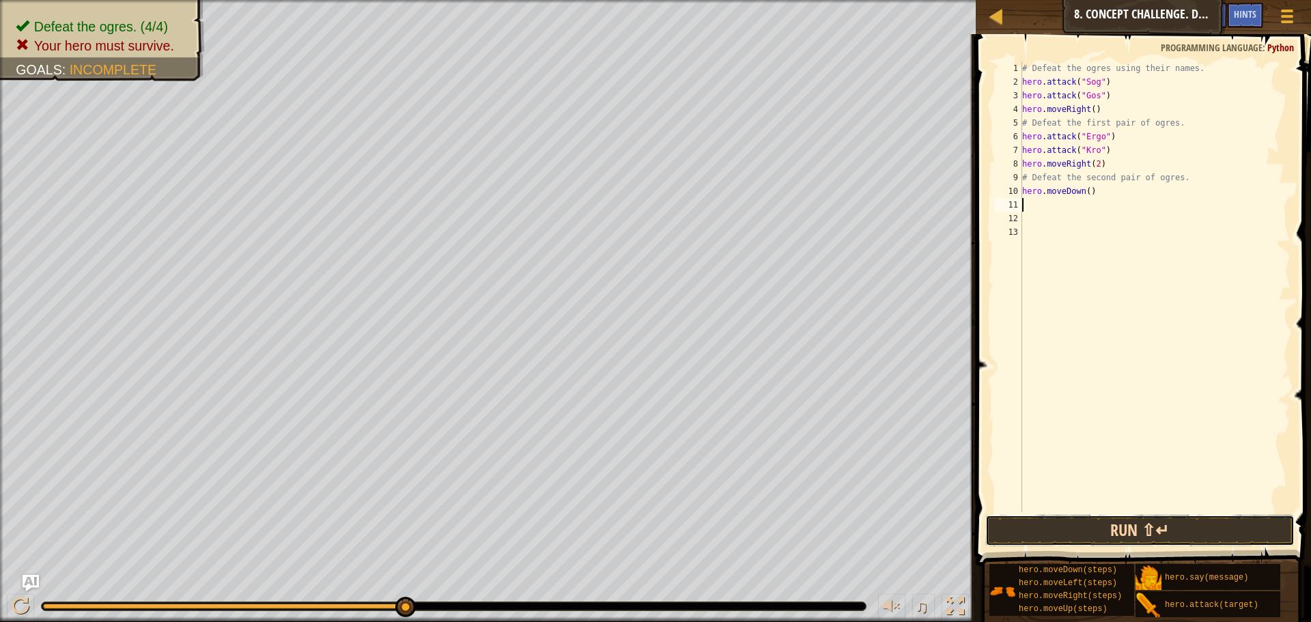
click at [1174, 529] on button "Run ⇧↵" at bounding box center [1139, 530] width 309 height 31
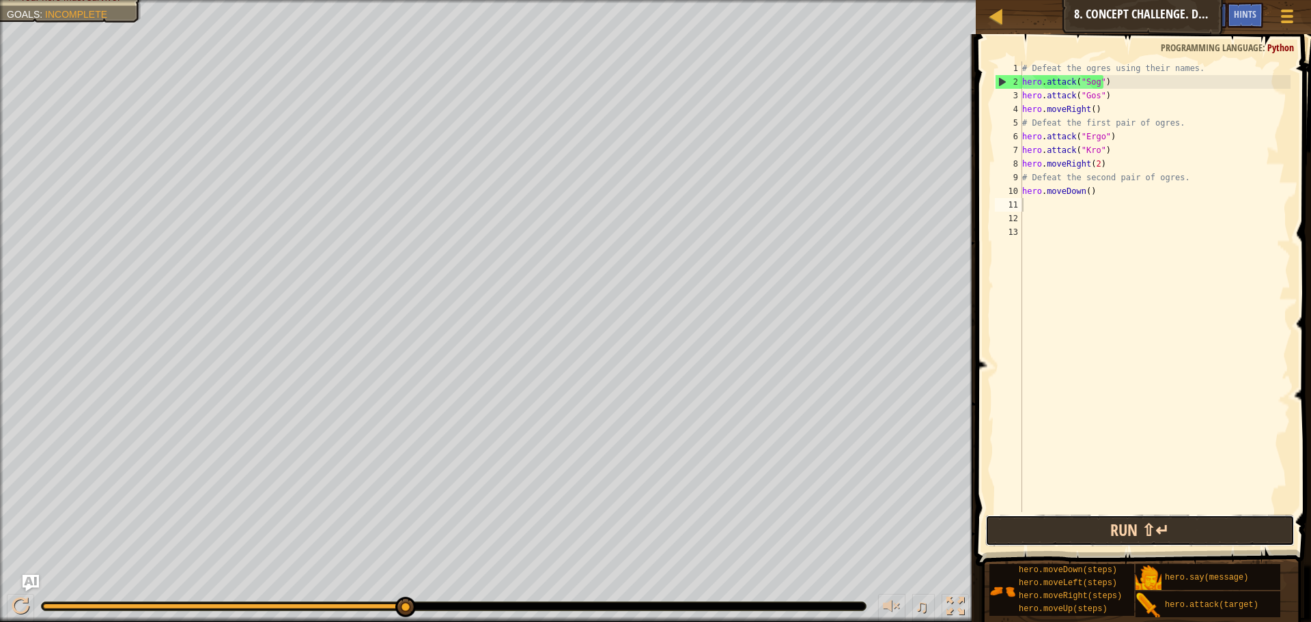
click at [1055, 526] on button "Run ⇧↵" at bounding box center [1139, 530] width 309 height 31
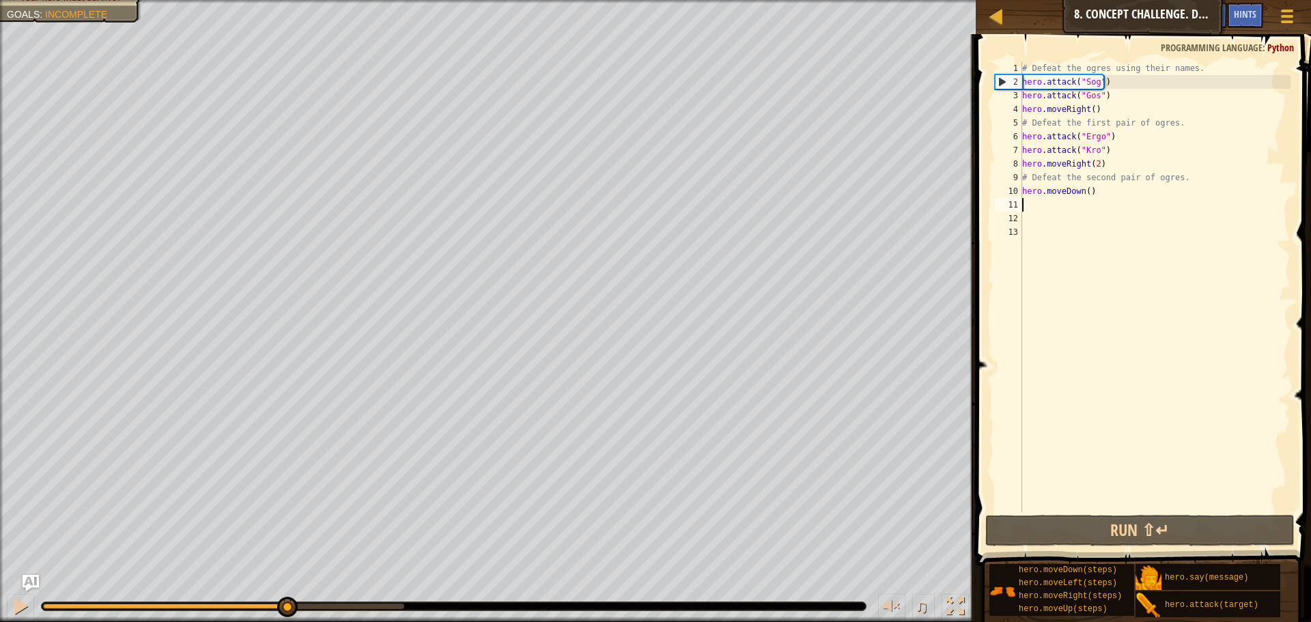
drag, startPoint x: 409, startPoint y: 603, endPoint x: 270, endPoint y: 582, distance: 140.1
click at [278, 584] on div "♫" at bounding box center [488, 602] width 976 height 41
click at [130, 581] on div "Defeat the ogres. (4/4) Your hero must survive. Goals : Incomplete ♫ [PERSON_NA…" at bounding box center [655, 311] width 1311 height 622
drag, startPoint x: 136, startPoint y: 604, endPoint x: 15, endPoint y: 653, distance: 130.2
click at [15, 0] on html "Map Introduction to Computer Science 8. Concept Challenge. Dangerous Steps Game…" at bounding box center [655, 0] width 1311 height 0
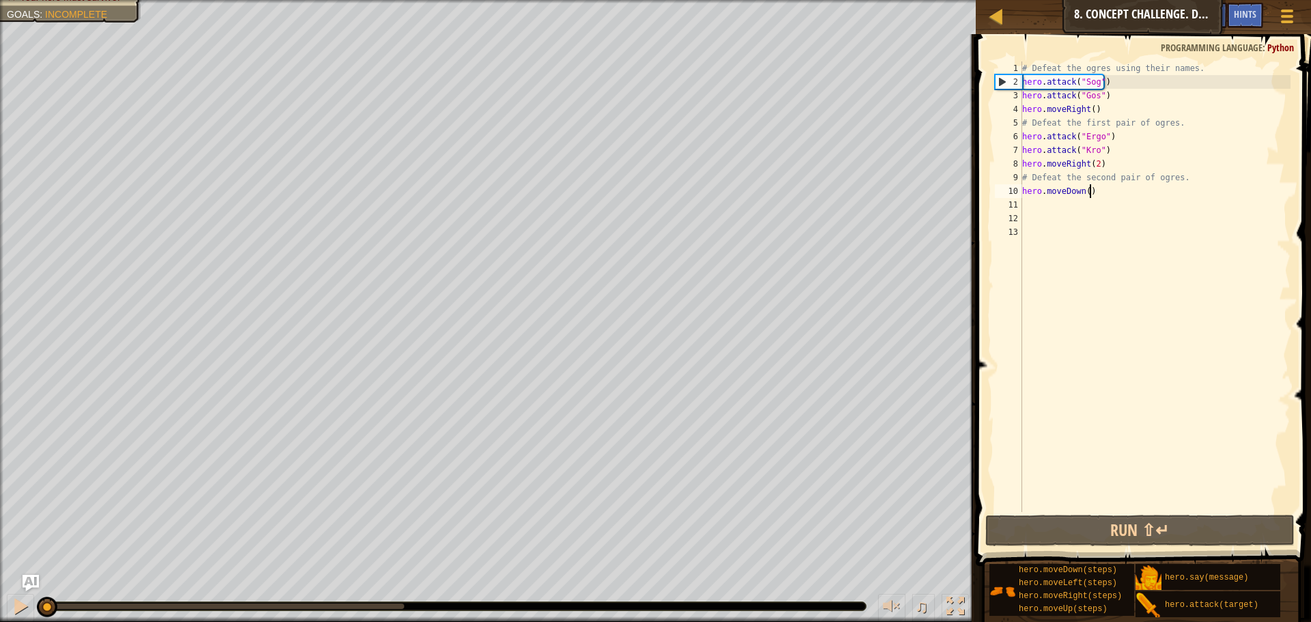
click at [966, 183] on div "Map Introduction to Computer Science 8. Concept Challenge. Dangerous Steps Game…" at bounding box center [655, 311] width 1311 height 622
type textarea "# Defeat the second pair of ogres. hero.moveDown()"
click at [1153, 208] on div "# Defeat the ogres using their names. hero . attack ( "Sog" ) hero . attack ( "…" at bounding box center [1154, 300] width 271 height 478
click at [1127, 188] on div "# Defeat the ogres using their names. hero . attack ( "Sog" ) hero . attack ( "…" at bounding box center [1154, 300] width 271 height 478
type textarea "hero.moveDown()"
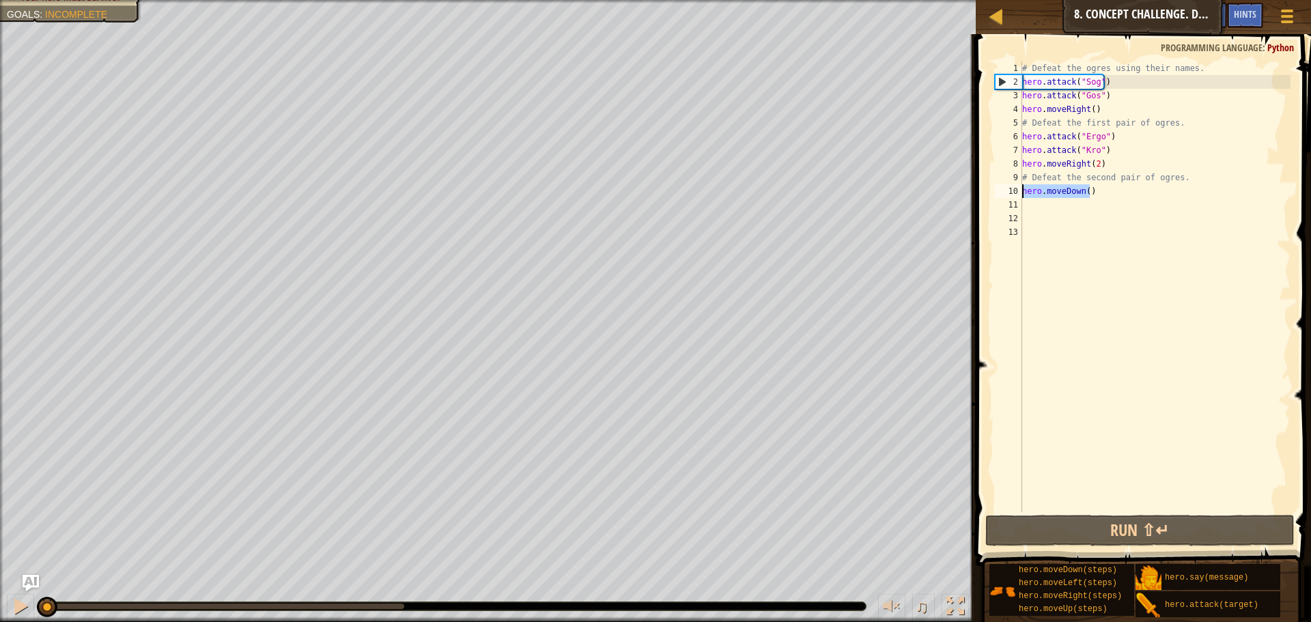
drag, startPoint x: 1108, startPoint y: 188, endPoint x: 1020, endPoint y: 186, distance: 88.1
click at [1020, 186] on div "hero.moveDown() 1 2 3 4 5 6 7 8 9 10 11 12 13 # Defeat the ogres using their na…" at bounding box center [1141, 286] width 298 height 451
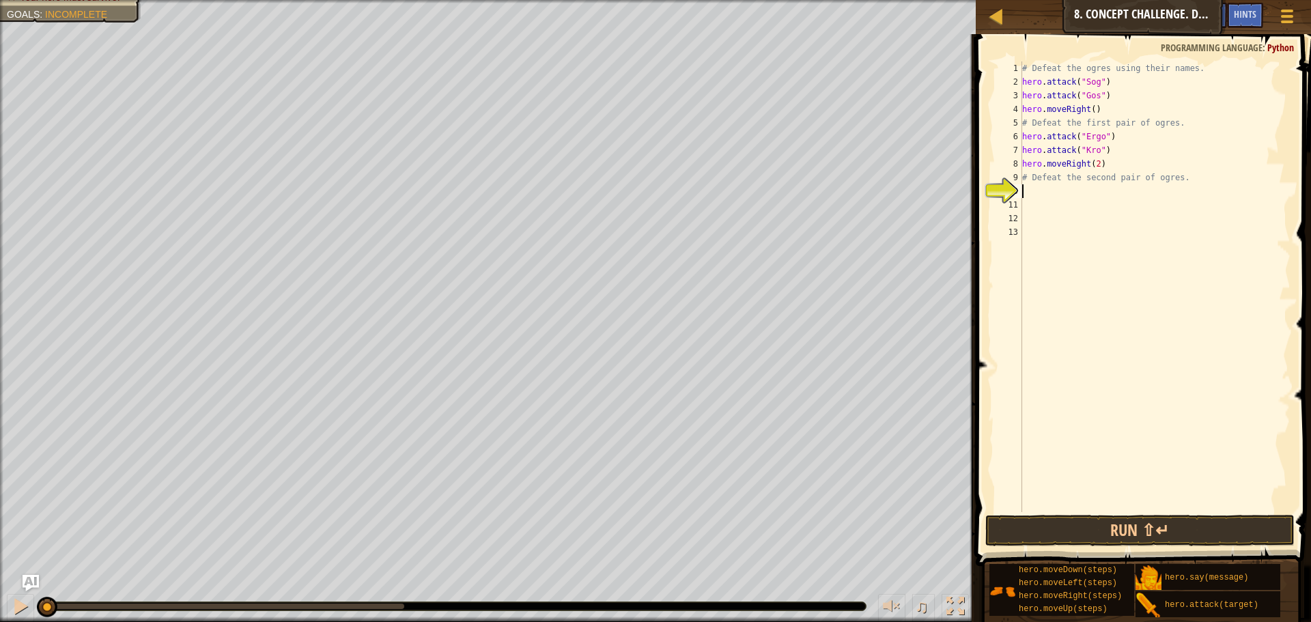
type textarea "h"
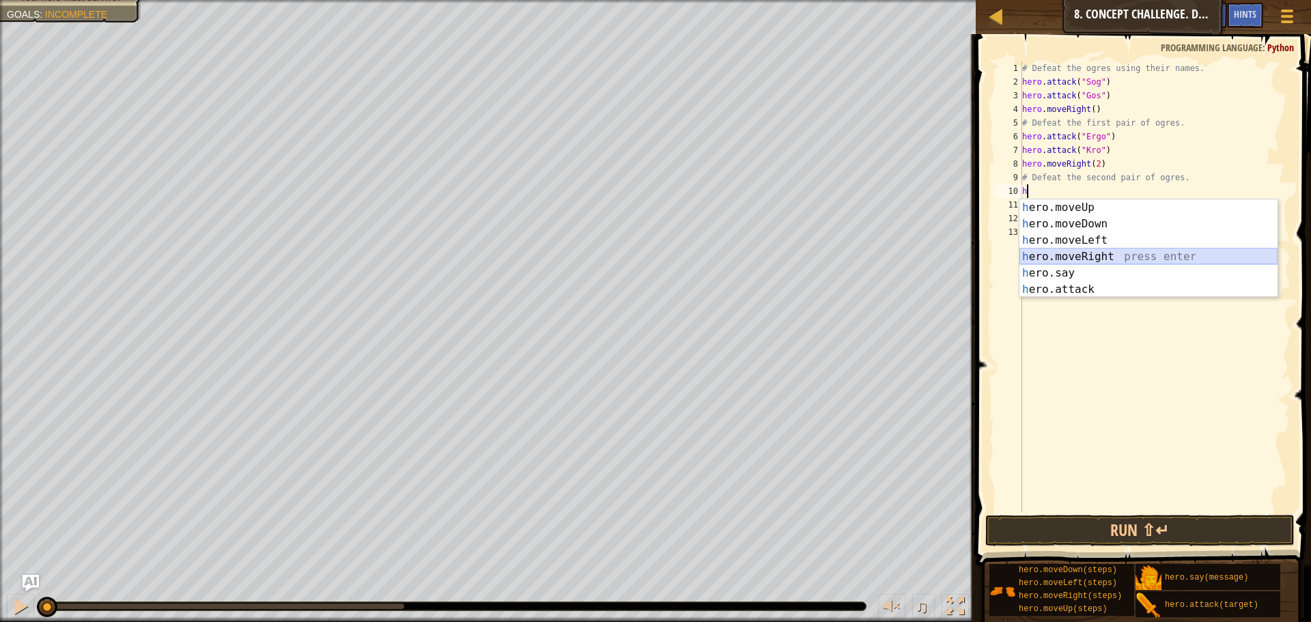
click at [1103, 259] on div "h ero.moveUp press enter h ero.moveDown press enter h ero.moveLeft press enter …" at bounding box center [1148, 264] width 258 height 131
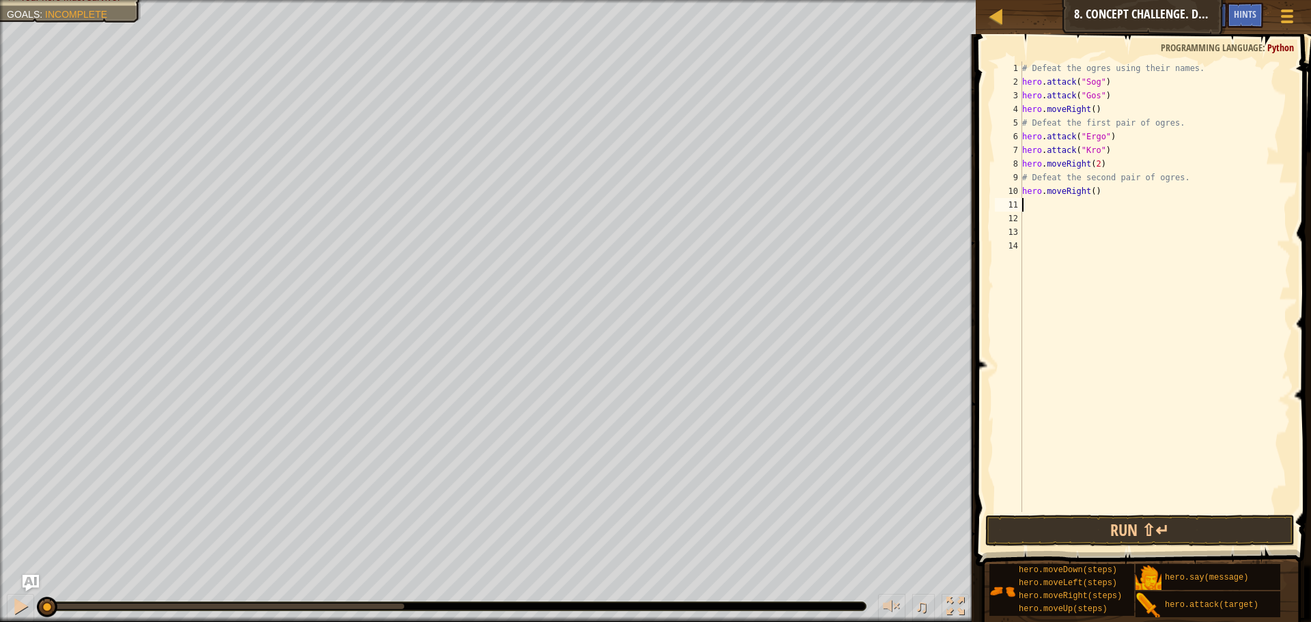
click at [1091, 190] on div "# Defeat the ogres using their names. hero . attack ( "Sog" ) hero . attack ( "…" at bounding box center [1154, 300] width 271 height 478
click at [1181, 531] on button "Run ⇧↵" at bounding box center [1139, 530] width 309 height 31
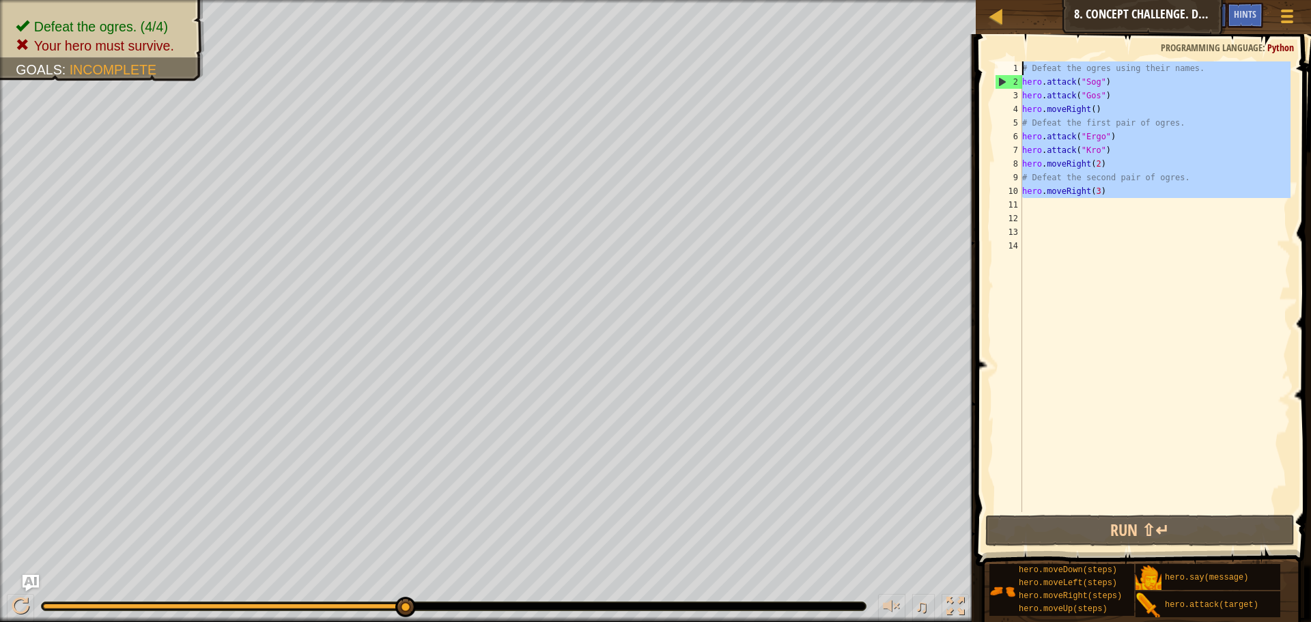
drag, startPoint x: 1181, startPoint y: 198, endPoint x: 1019, endPoint y: 69, distance: 207.0
click at [1019, 69] on div "hero.moveRight(3) 1 2 3 4 5 6 7 8 9 10 11 12 13 14 # Defeat the ogres using the…" at bounding box center [1141, 286] width 298 height 451
type textarea "# Defeat the ogres using their names. hero.attack("Sog")"
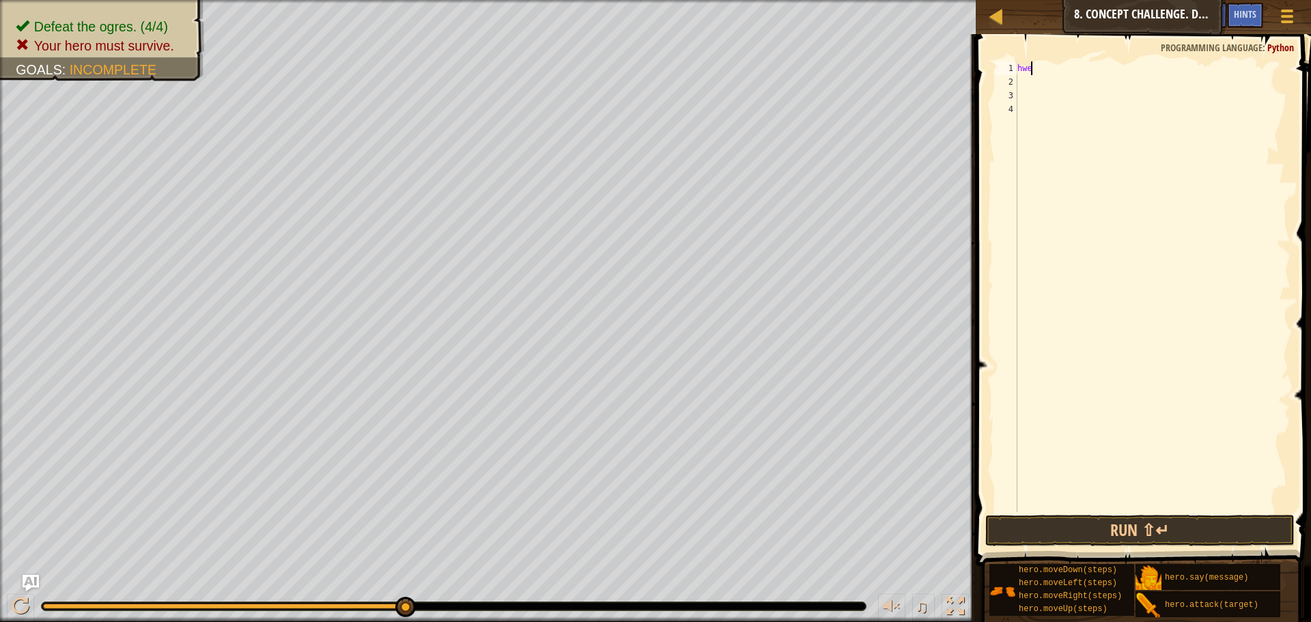
scroll to position [6, 0]
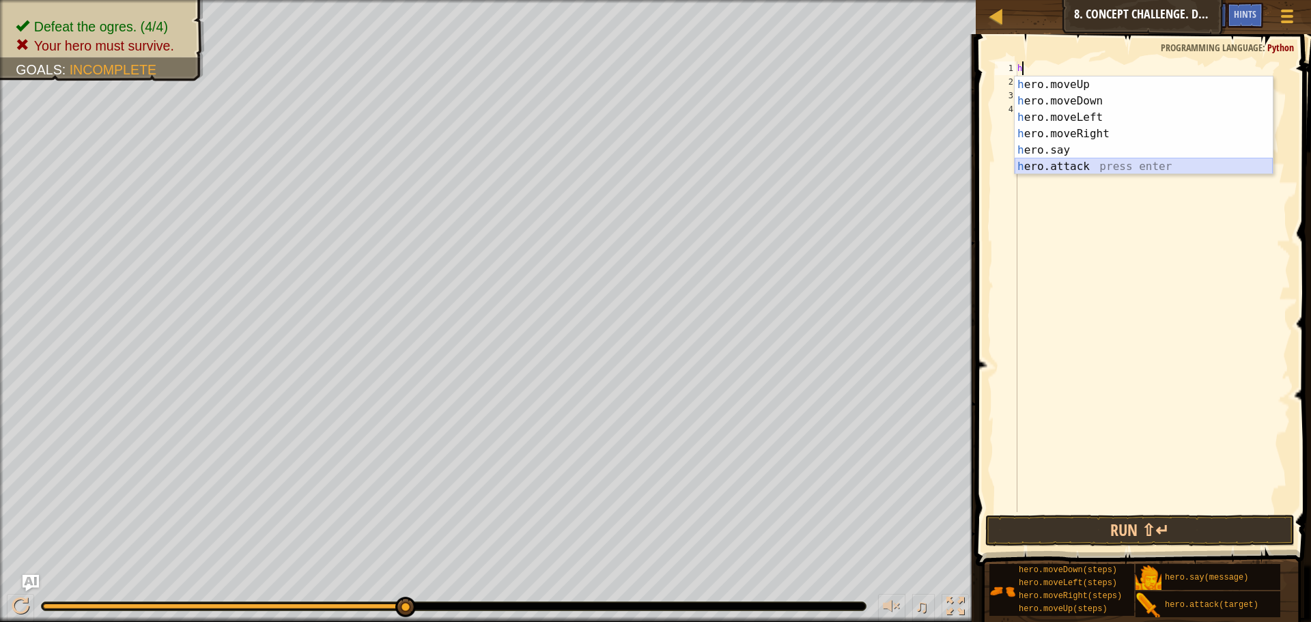
click at [1086, 169] on div "h ero.moveUp press enter h ero.moveDown press enter h ero.moveLeft press enter …" at bounding box center [1144, 141] width 258 height 131
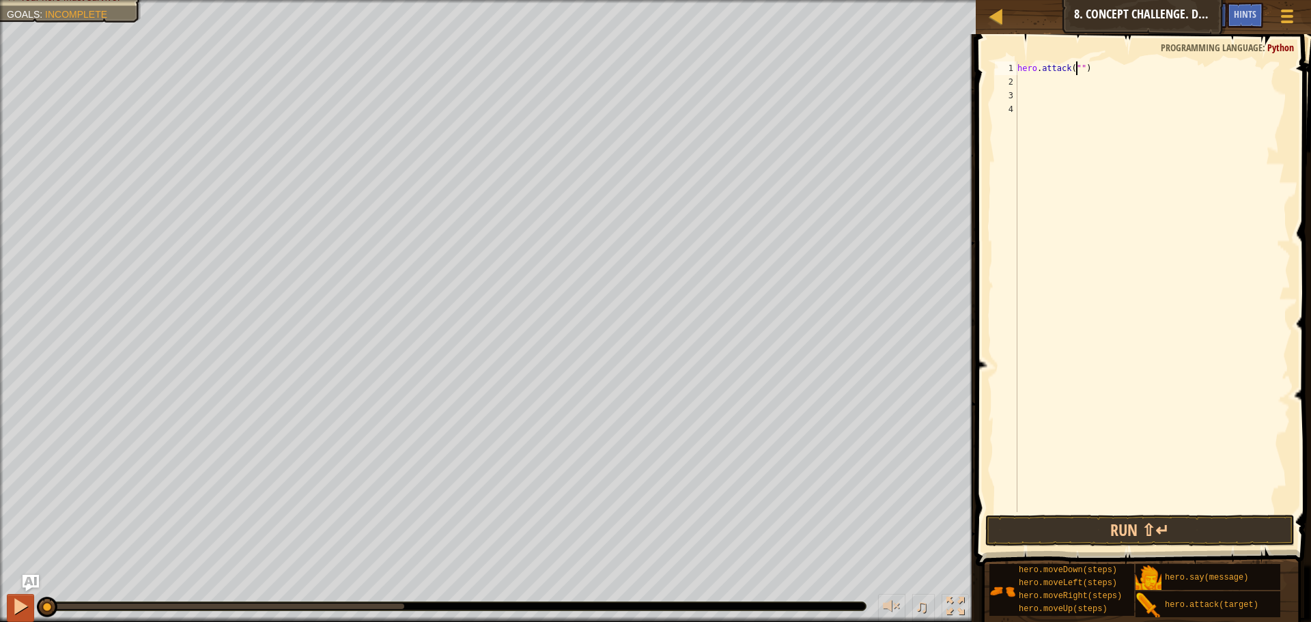
drag, startPoint x: 404, startPoint y: 606, endPoint x: 25, endPoint y: 611, distance: 378.9
click at [25, 611] on div "♫" at bounding box center [488, 602] width 976 height 41
type textarea "hero.attack("sog")"
click at [1157, 60] on span at bounding box center [1145, 281] width 346 height 572
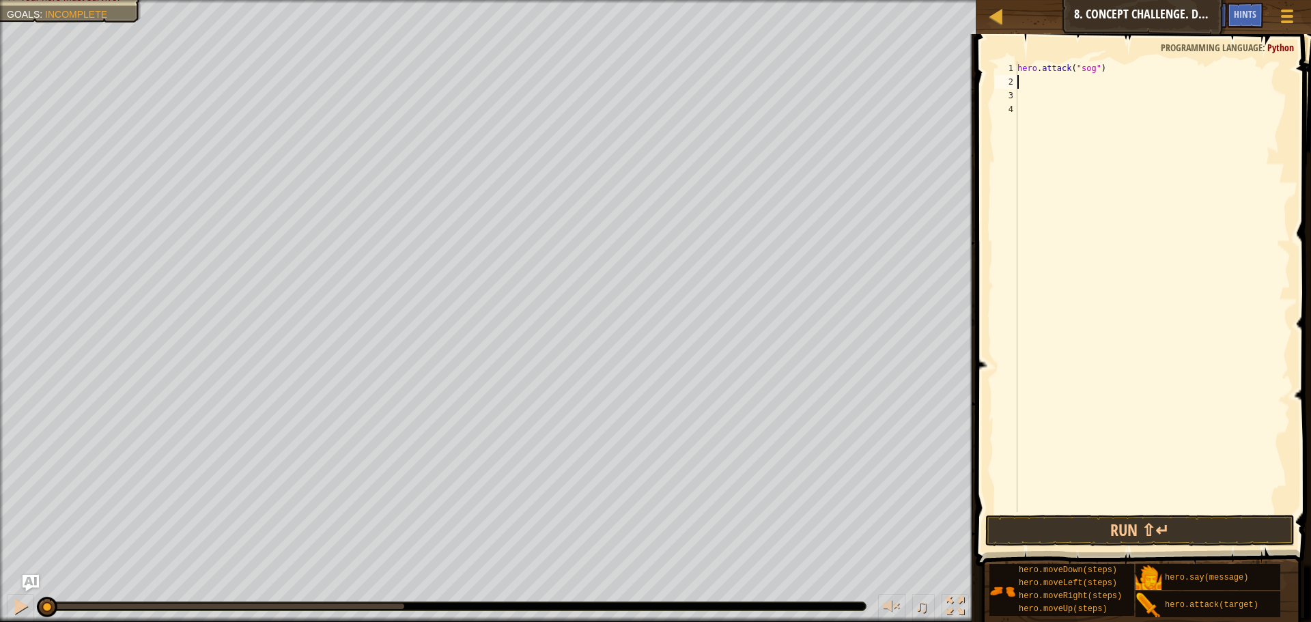
click at [1066, 84] on div "hero . attack ( "sog" )" at bounding box center [1153, 300] width 276 height 478
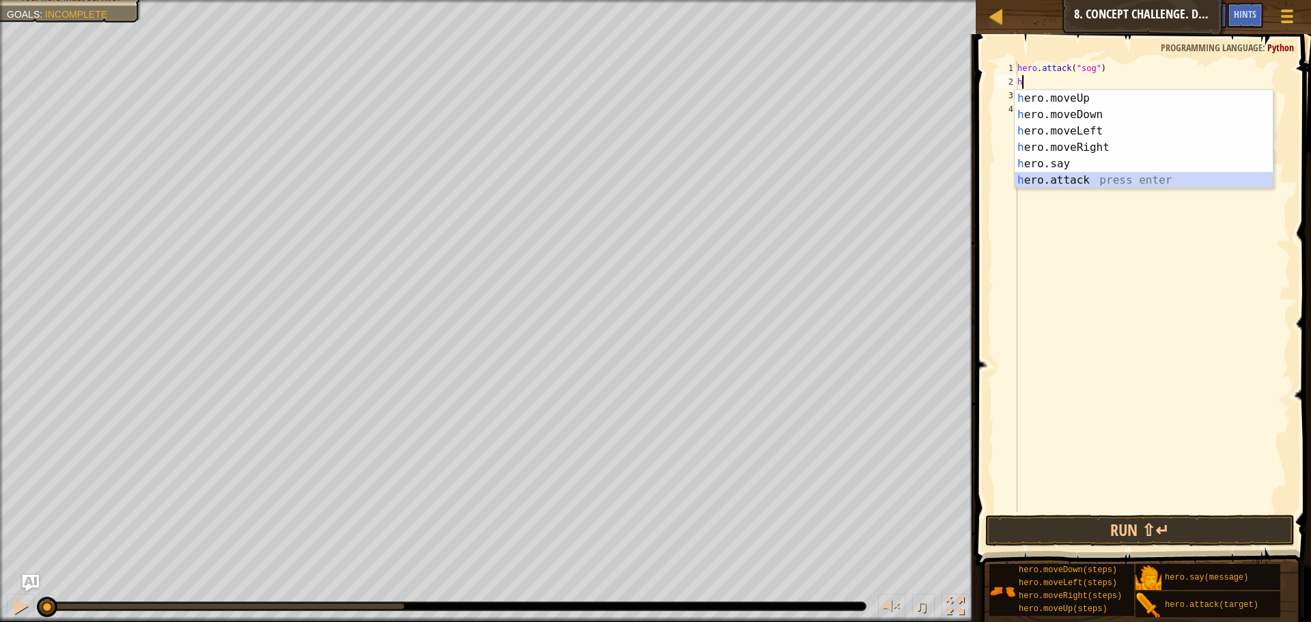
click at [1083, 180] on div "h ero.moveUp press enter h ero.moveDown press enter h ero.moveLeft press enter …" at bounding box center [1144, 155] width 258 height 131
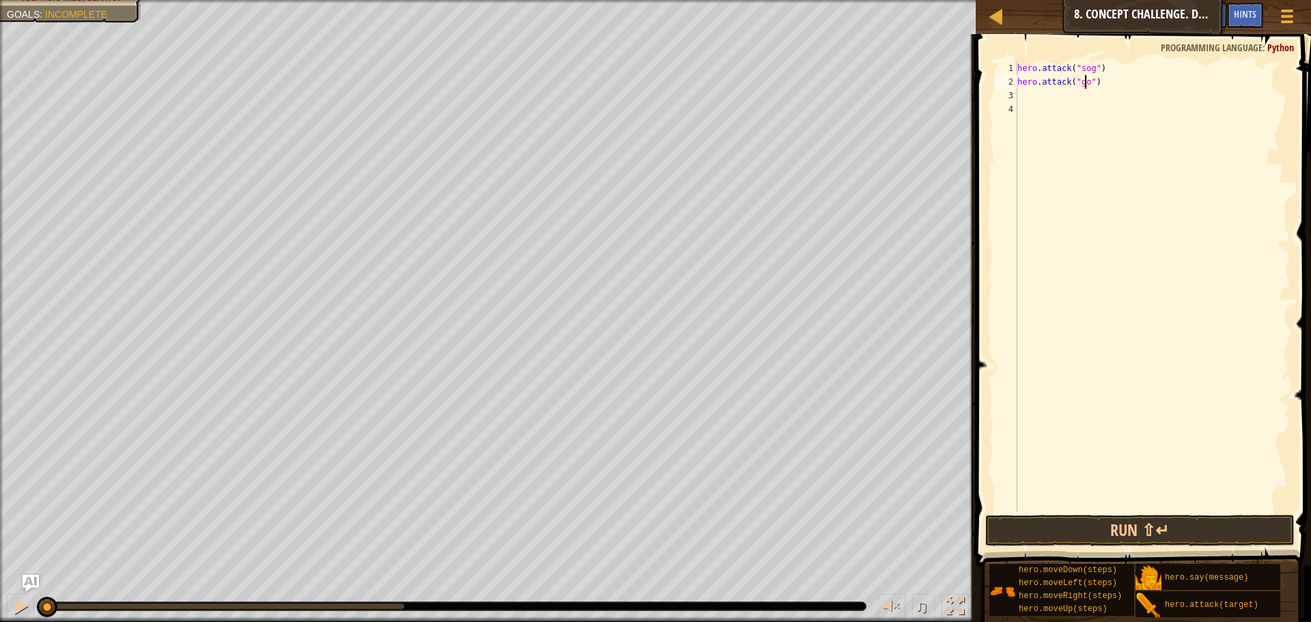
type textarea "hero.attack("gos")"
click at [1066, 98] on div "hero . attack ( "sog" ) hero . attack ( "gos" )" at bounding box center [1153, 300] width 276 height 478
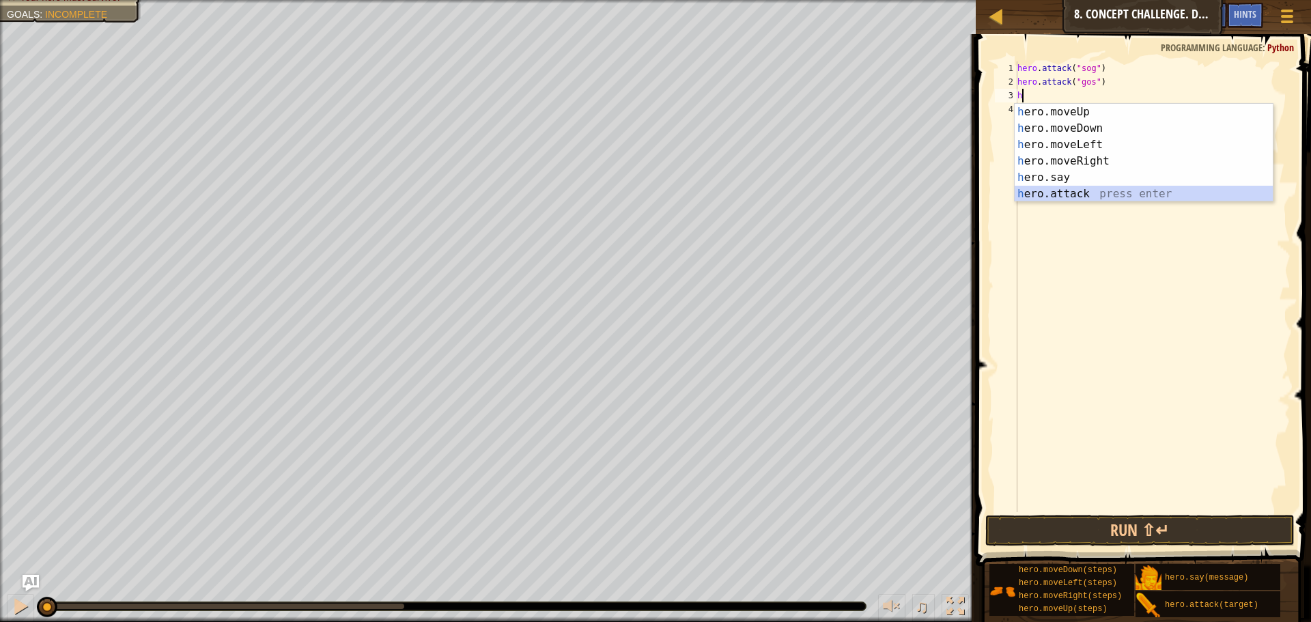
click at [1098, 190] on div "h ero.moveUp press enter h ero.moveDown press enter h ero.moveLeft press enter …" at bounding box center [1144, 169] width 258 height 131
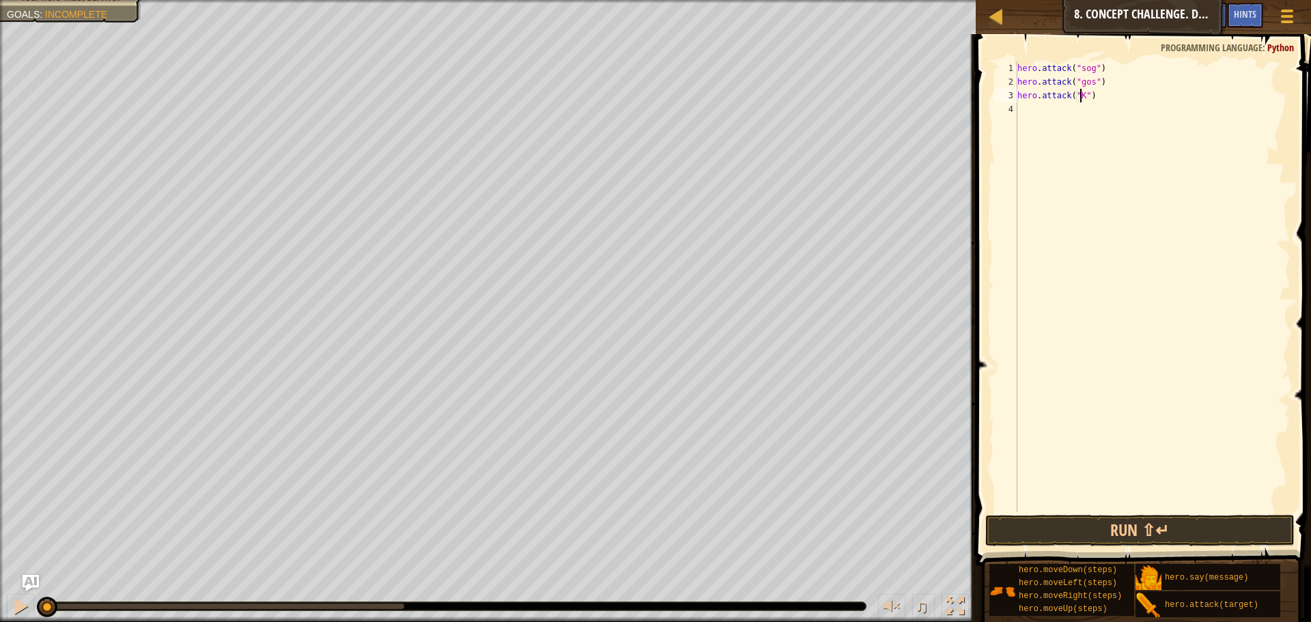
scroll to position [6, 5]
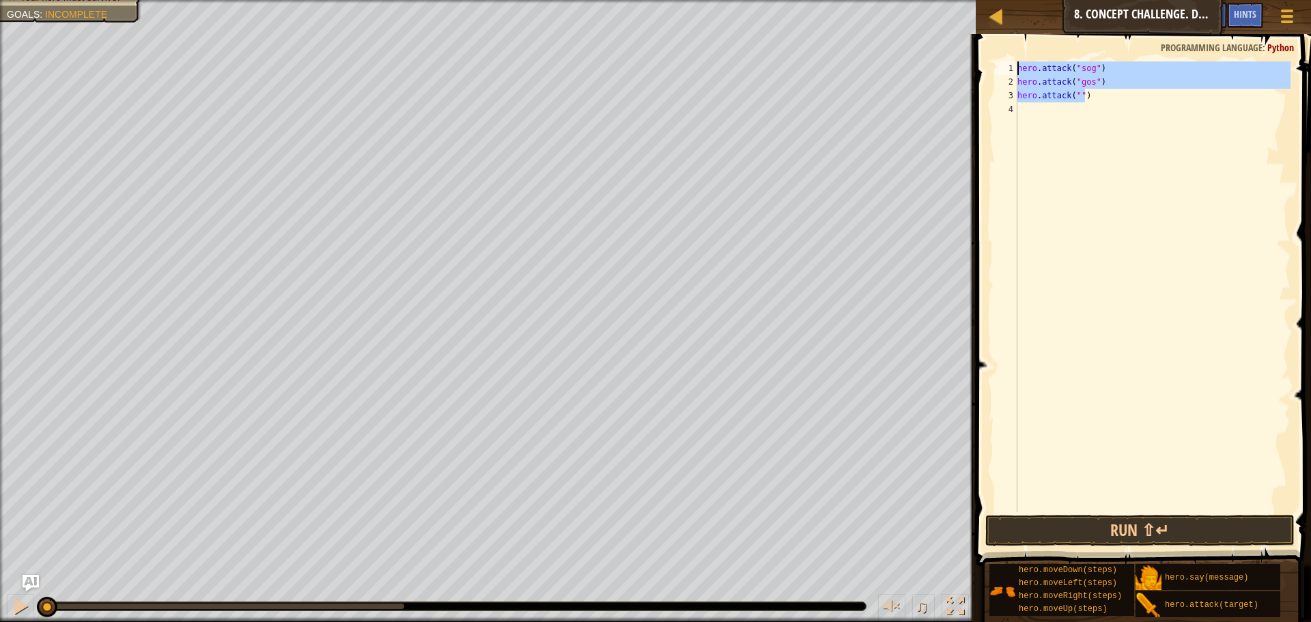
drag, startPoint x: 1124, startPoint y: 98, endPoint x: 971, endPoint y: 48, distance: 161.5
click at [972, 48] on div "Hints Videos hero.attack("") 1 2 3 4 hero . attack ( "sog" ) hero . attack ( "g…" at bounding box center [1141, 328] width 339 height 588
type textarea "hero.attack("sog") hero.attack("gos")"
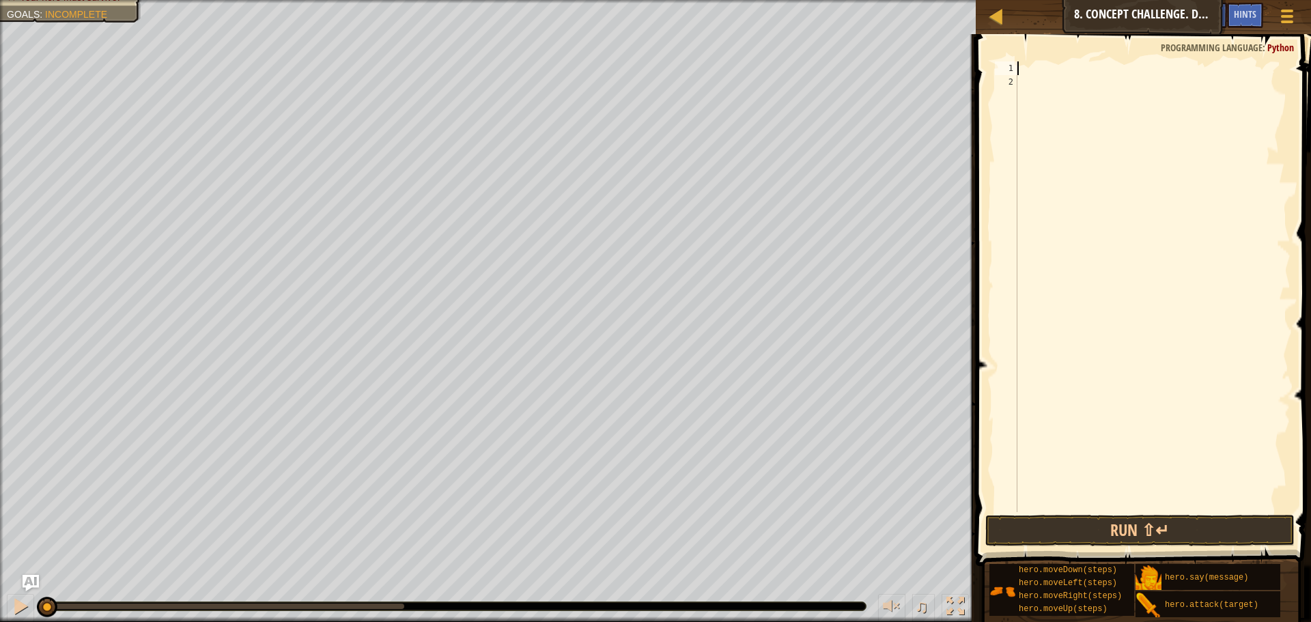
scroll to position [6, 0]
type textarea "hero.attack("Sog")"
type textarea "hero.attack("Gos")"
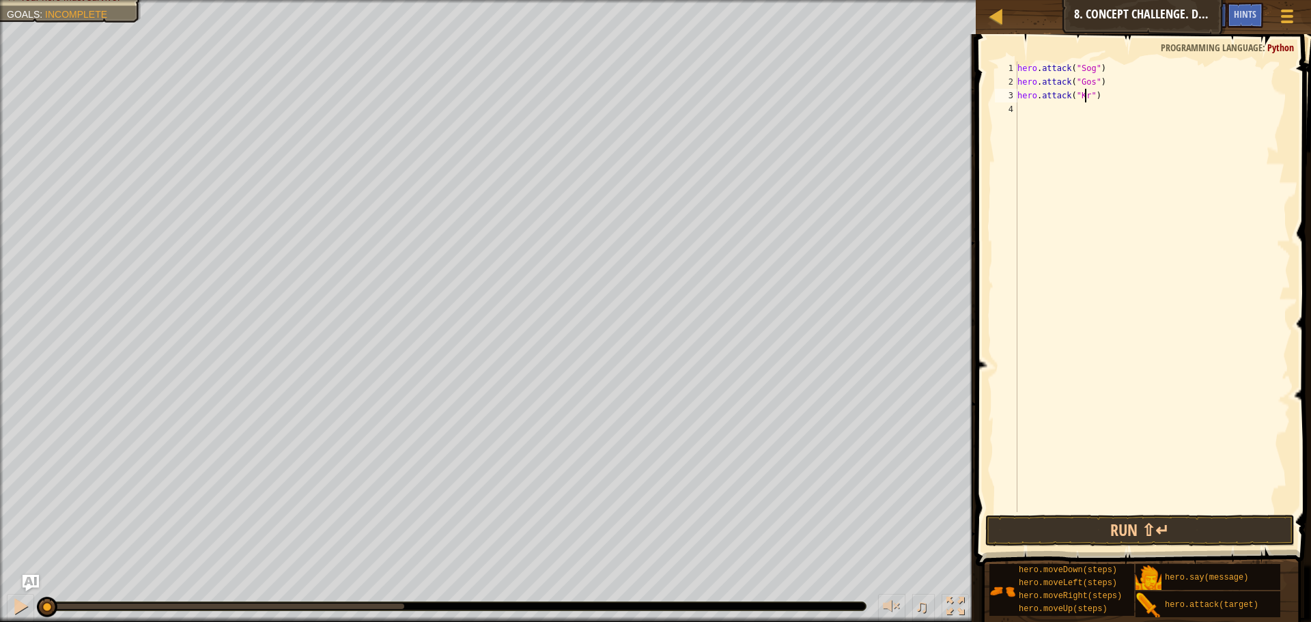
type textarea "hero.attack("Krp")"
type textarea "hero.attack("Ergo")"
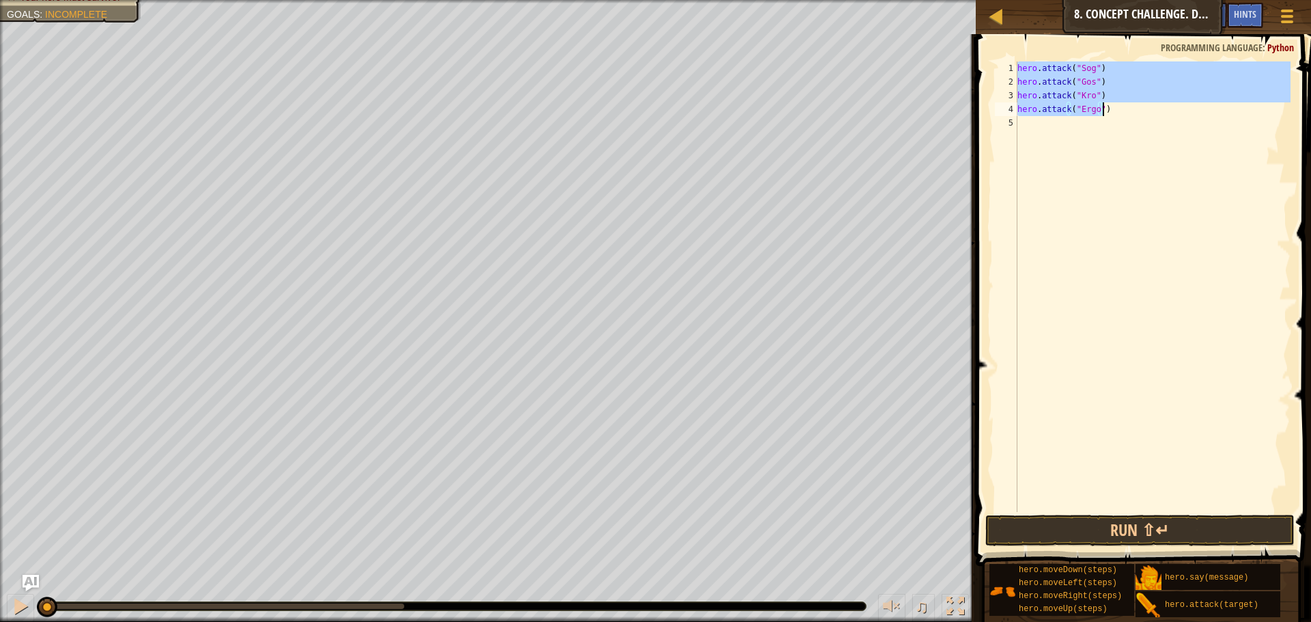
drag, startPoint x: 1019, startPoint y: 66, endPoint x: 1103, endPoint y: 108, distance: 94.0
click at [1103, 108] on div "hero . attack ( "Sog" ) hero . attack ( "Gos" ) hero . attack ( "Kro" ) hero . …" at bounding box center [1153, 300] width 276 height 478
type textarea "hero.attack("Kro") hero.attack("Ergo")"
click at [1018, 126] on div "hero . attack ( "Sog" ) hero . attack ( "Gos" ) hero . attack ( "Kro" ) hero . …" at bounding box center [1153, 300] width 276 height 478
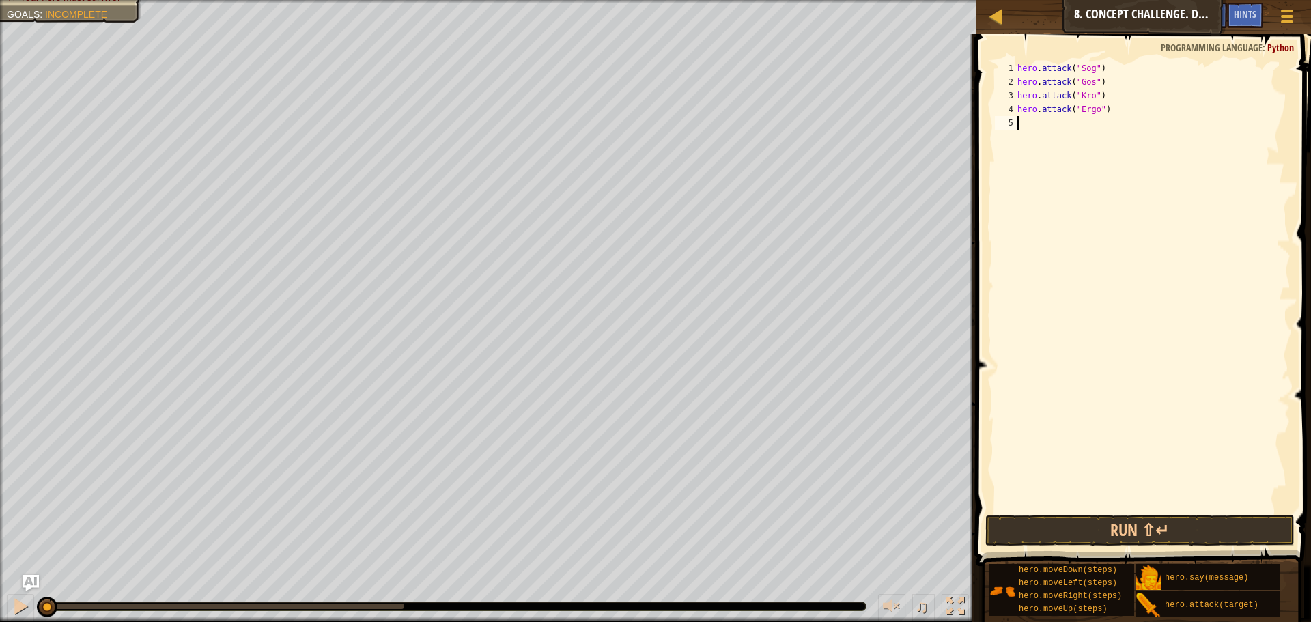
paste textarea "hero.attack("Ergo")"
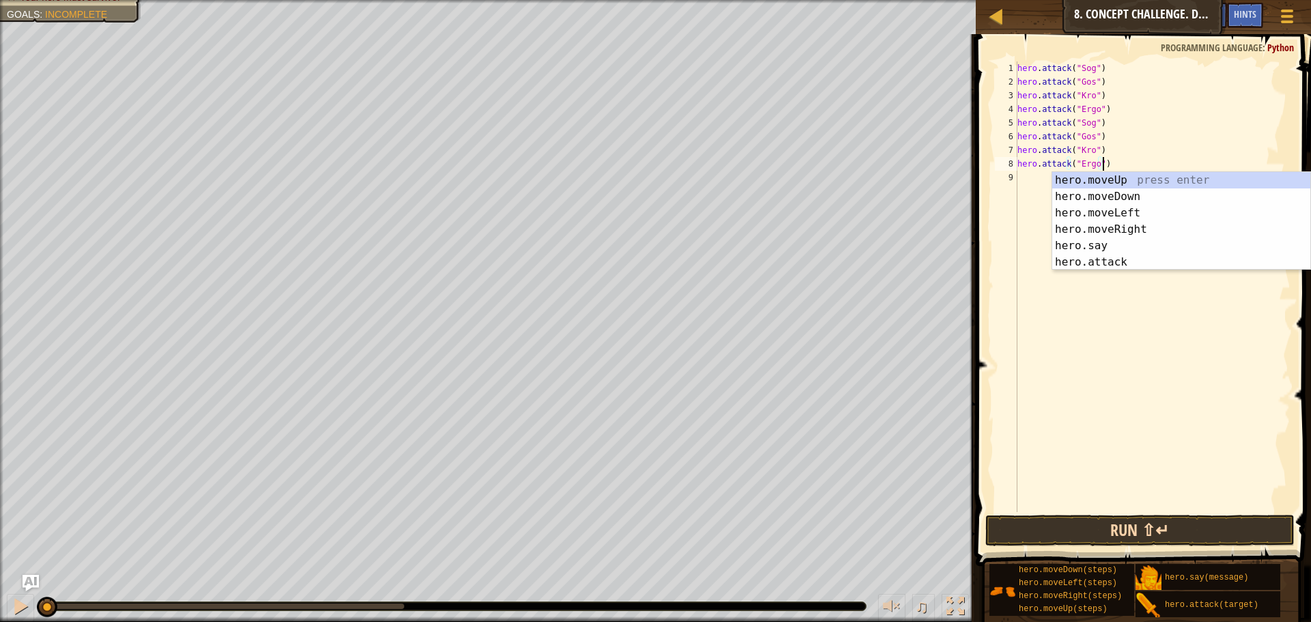
type textarea "hero.attack("Ergo")"
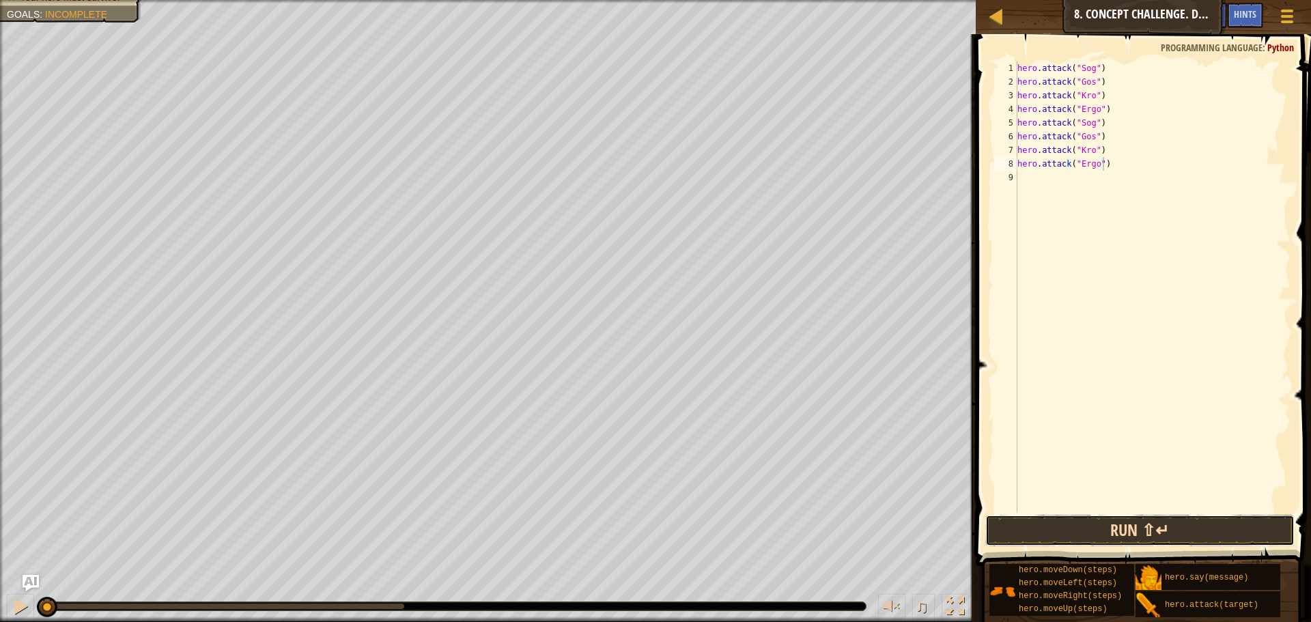
click at [1135, 531] on button "Run ⇧↵" at bounding box center [1139, 530] width 309 height 31
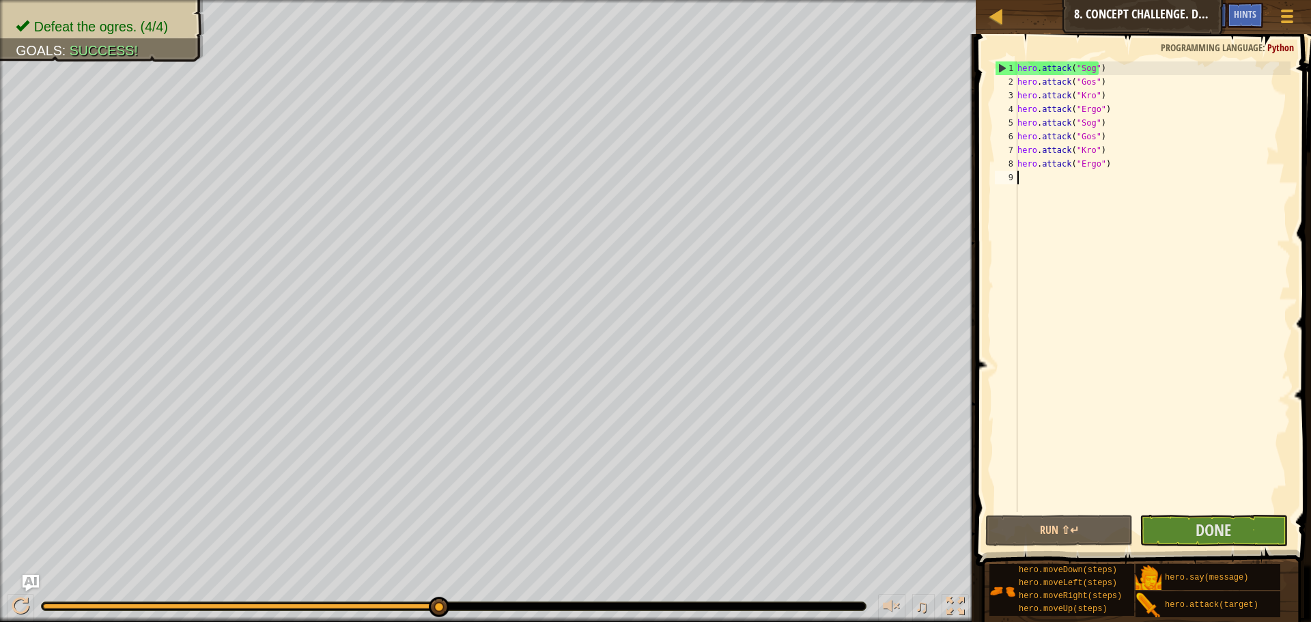
click at [1236, 502] on div "hero . attack ( "Sog" ) hero . attack ( "Gos" ) hero . attack ( "Kro" ) hero . …" at bounding box center [1153, 300] width 276 height 478
click at [1193, 537] on button "Done" at bounding box center [1212, 530] width 147 height 31
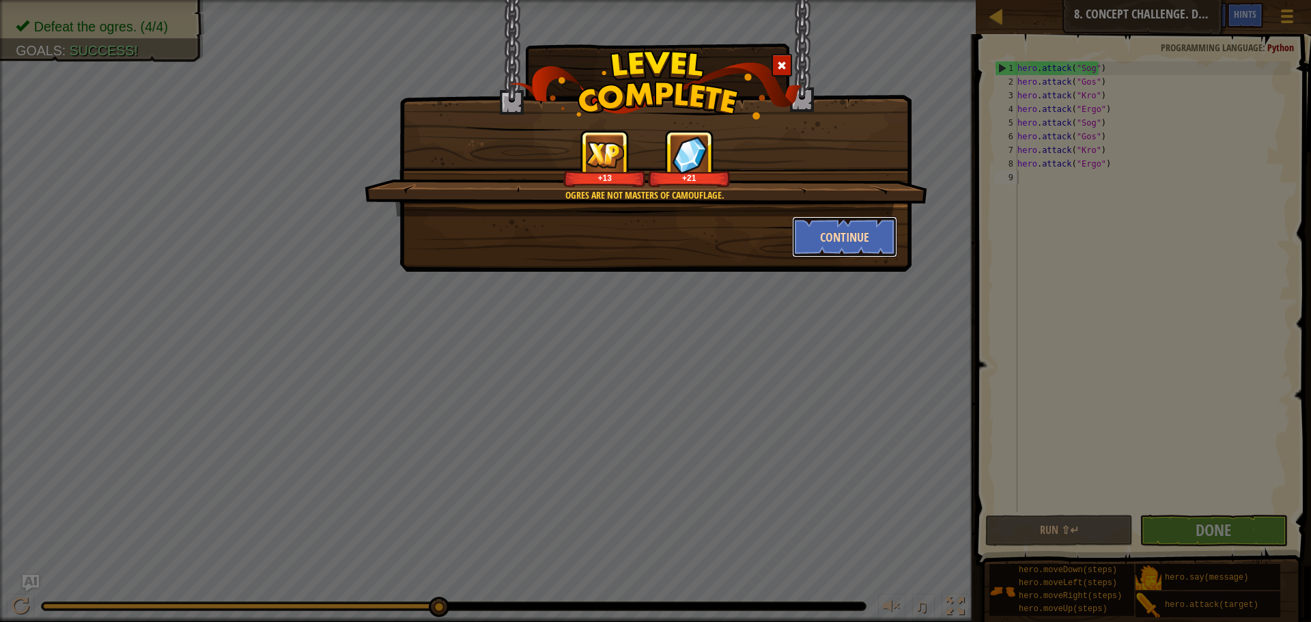
click at [848, 229] on button "Continue" at bounding box center [845, 236] width 106 height 41
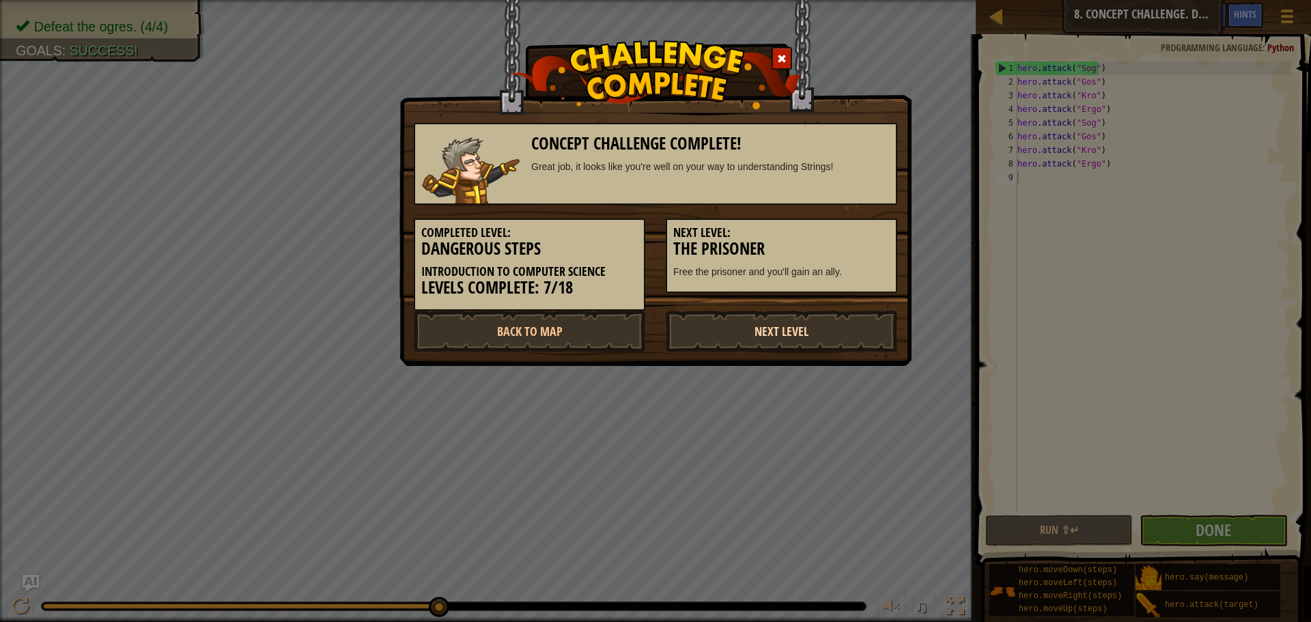
click at [817, 315] on link "Next Level" at bounding box center [781, 331] width 231 height 41
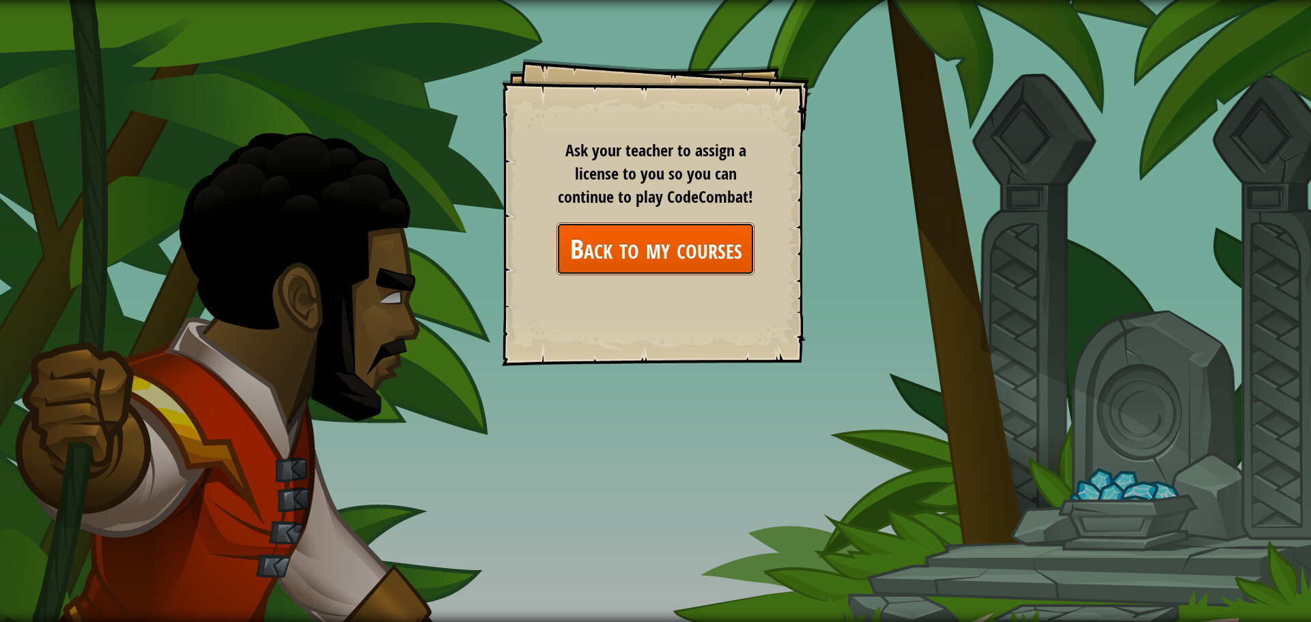
click at [661, 249] on link "Back to my courses" at bounding box center [655, 249] width 198 height 53
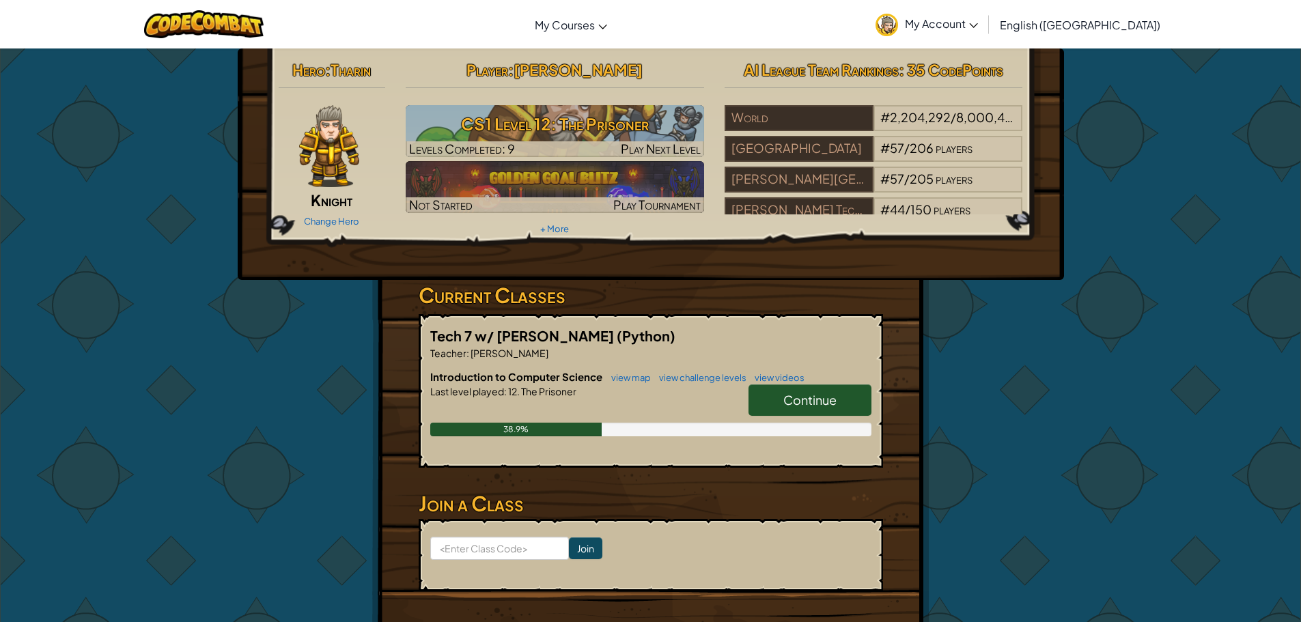
click at [823, 405] on span "Continue" at bounding box center [809, 400] width 53 height 16
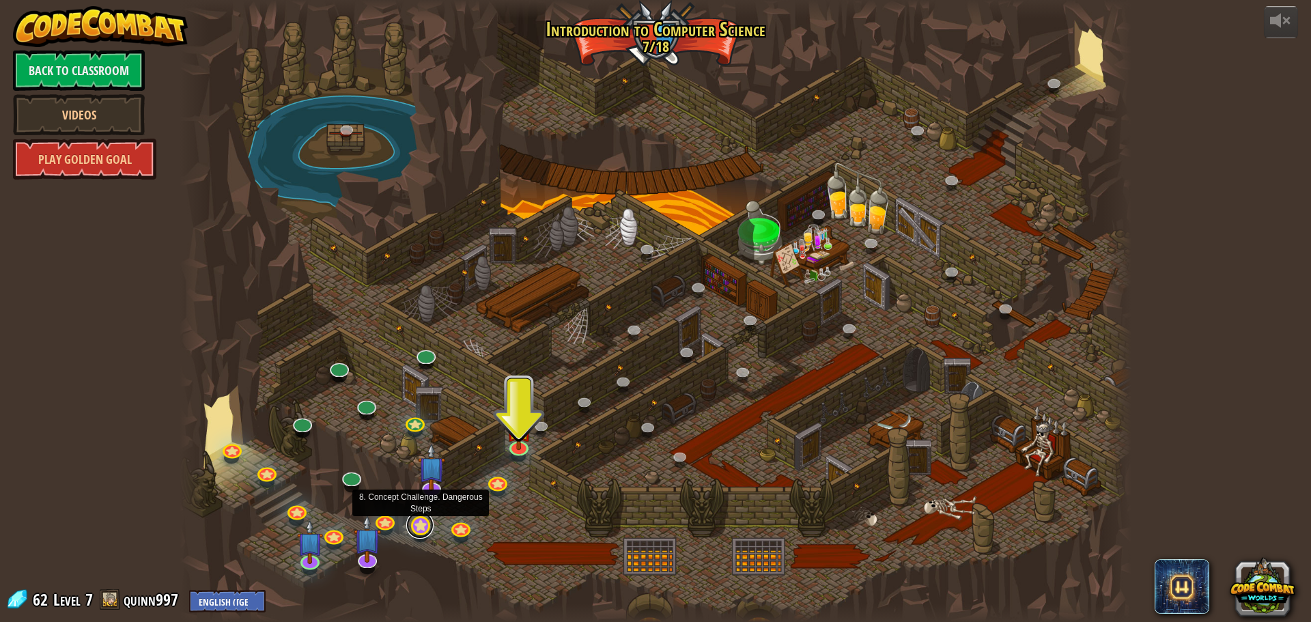
click at [415, 528] on link at bounding box center [419, 524] width 27 height 27
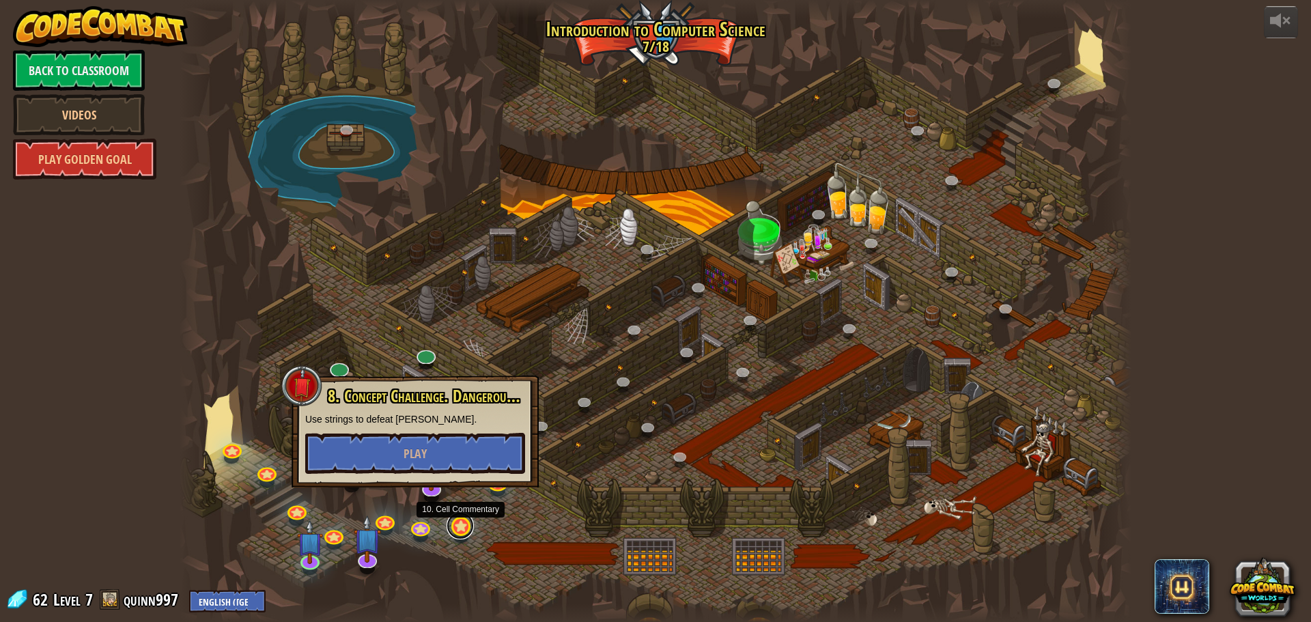
click at [451, 528] on link at bounding box center [460, 525] width 27 height 27
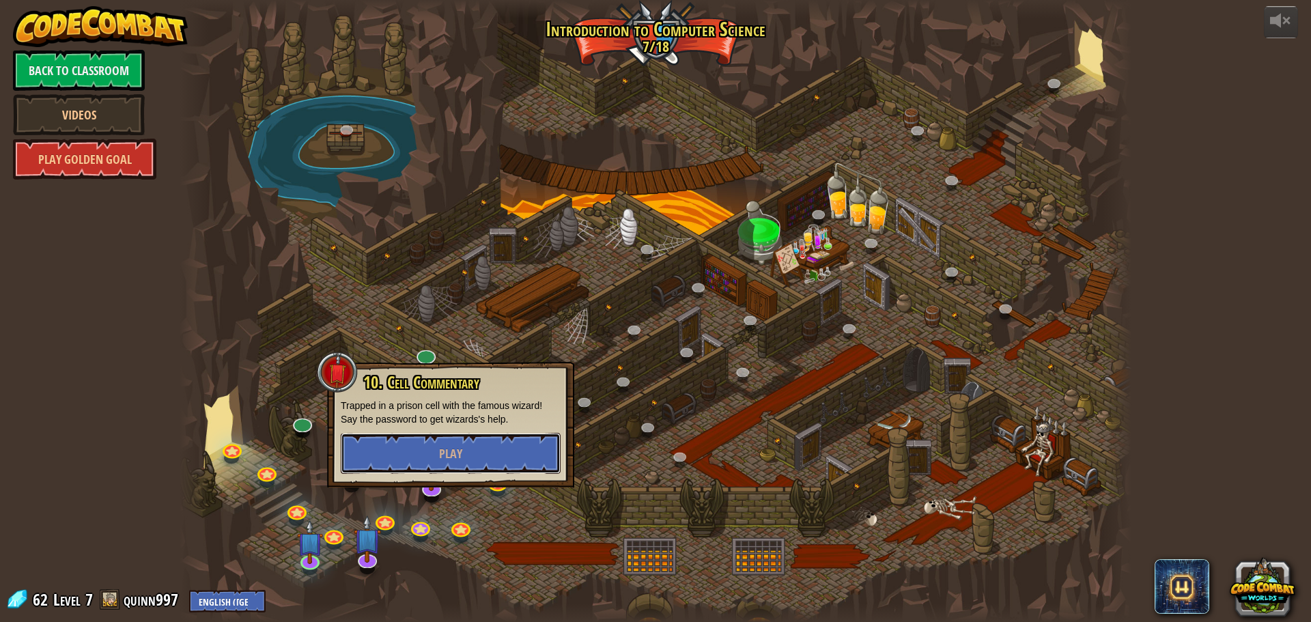
click at [475, 444] on button "Play" at bounding box center [451, 453] width 220 height 41
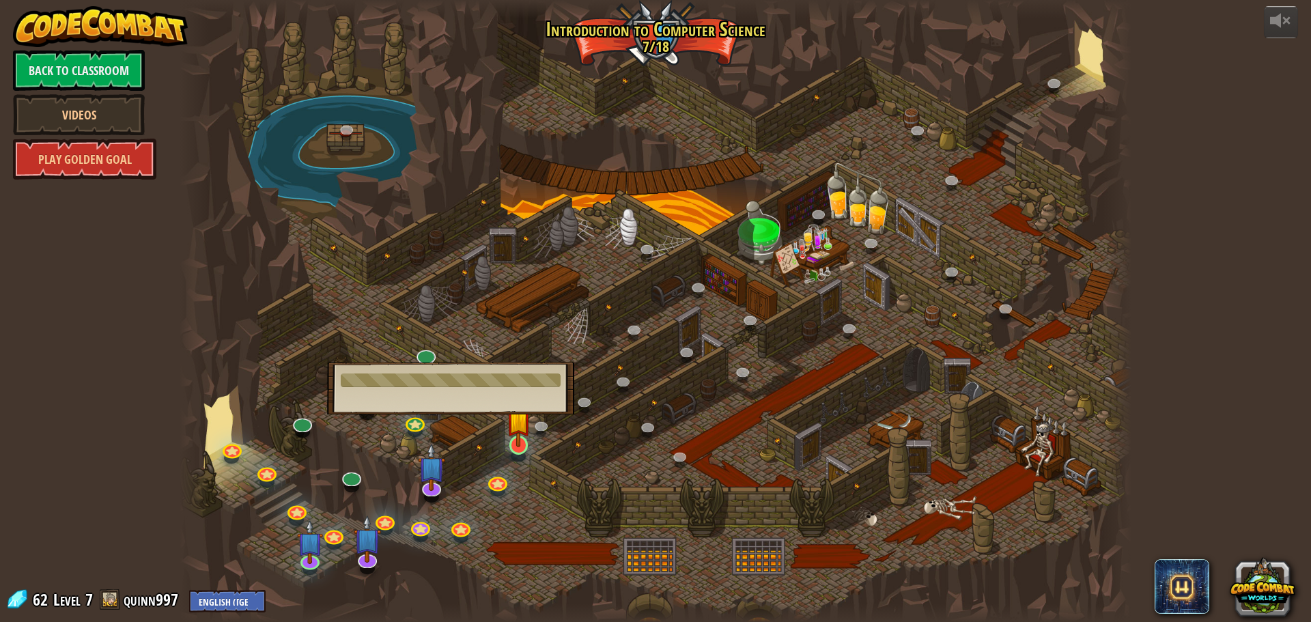
click at [518, 456] on div "25. Kithgard Gates (Locked) Escape the Kithgard dungeons, and don't let the gua…" at bounding box center [656, 311] width 952 height 622
click at [518, 456] on link at bounding box center [518, 444] width 27 height 27
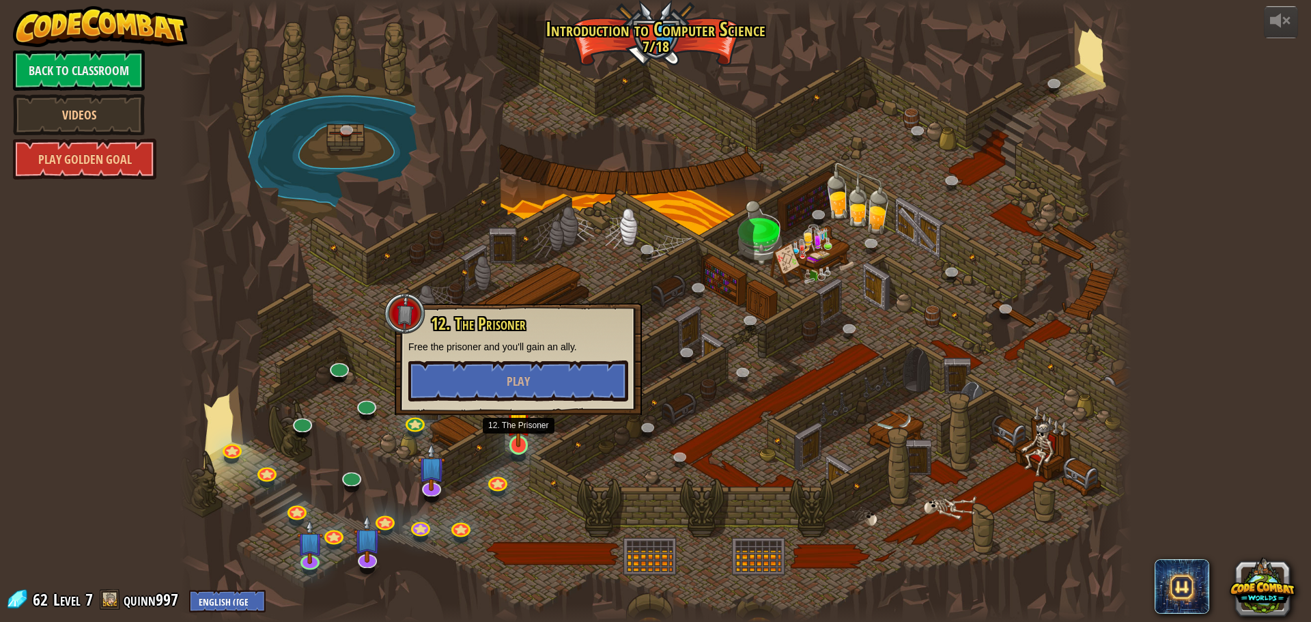
click at [518, 456] on div at bounding box center [518, 457] width 15 height 12
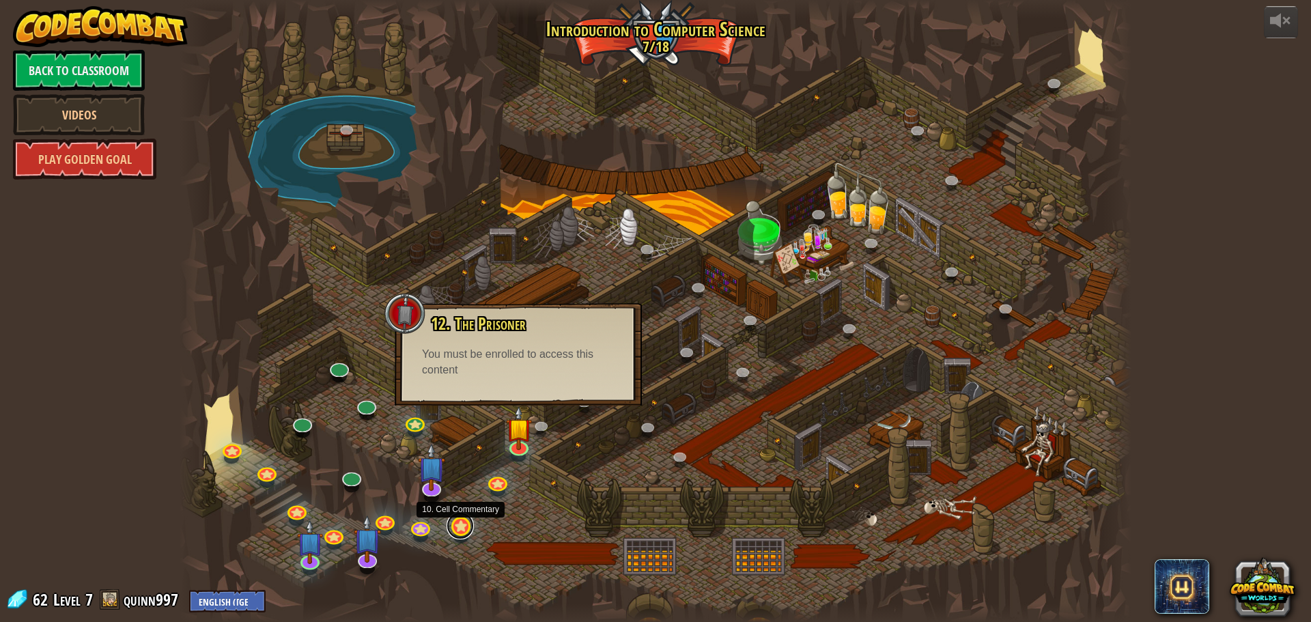
click at [458, 526] on link at bounding box center [460, 525] width 27 height 27
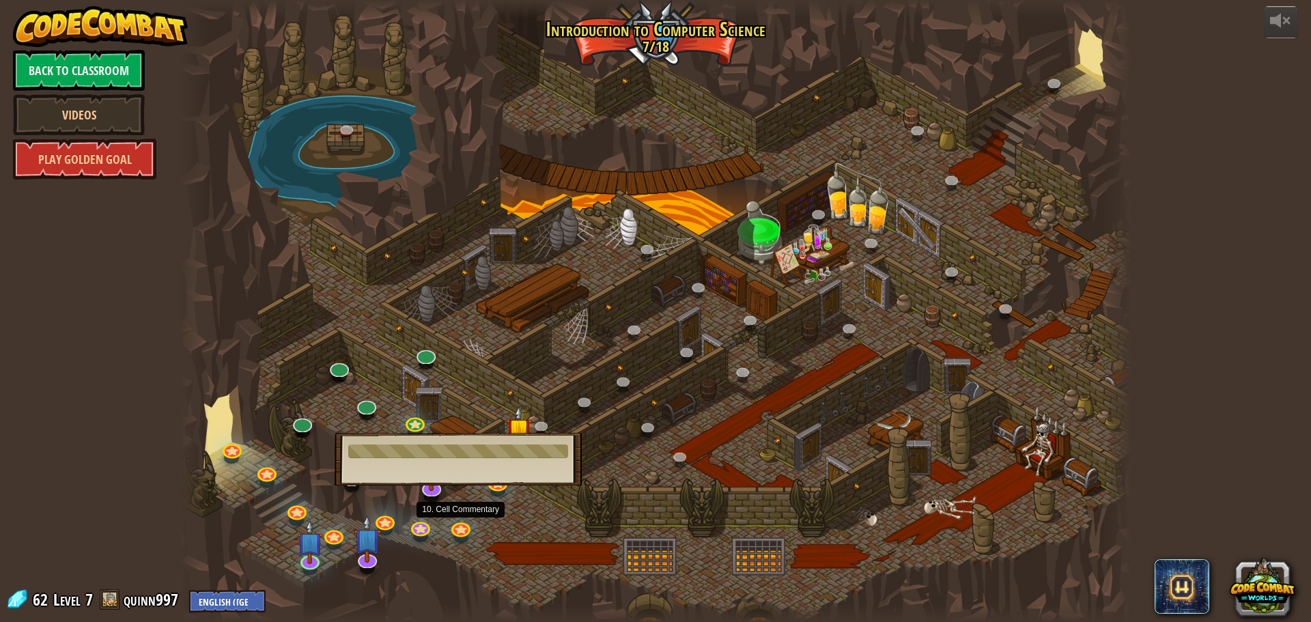
click at [487, 455] on div at bounding box center [458, 451] width 220 height 14
click at [482, 509] on div at bounding box center [656, 311] width 952 height 622
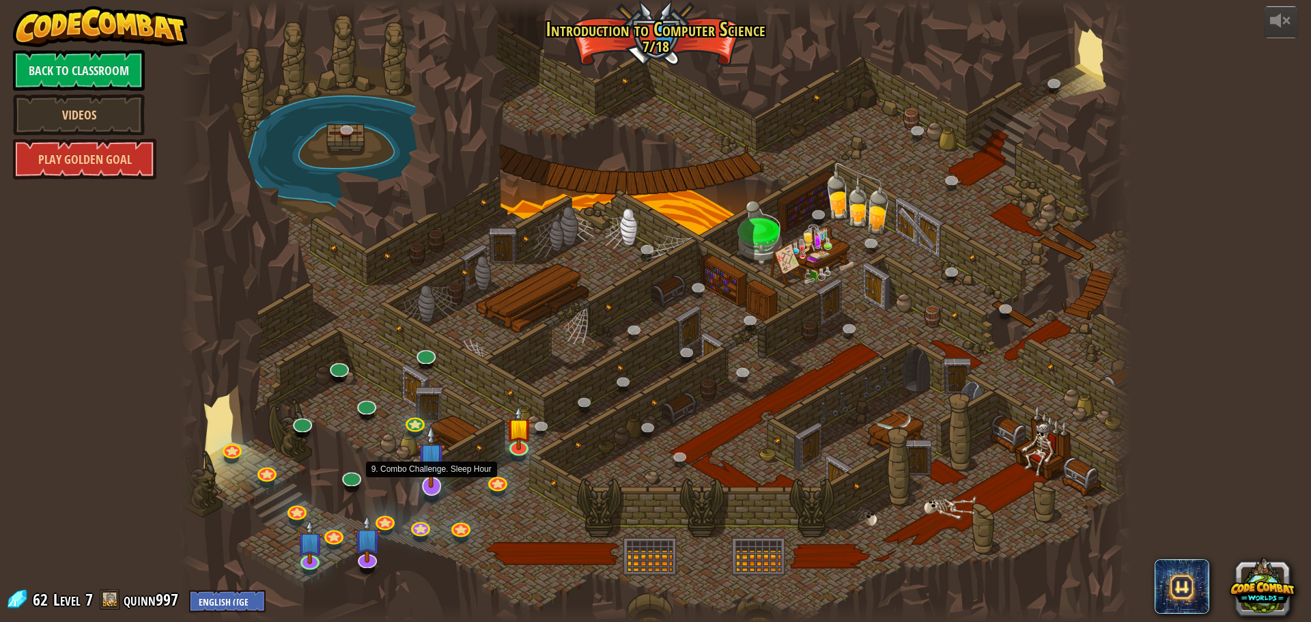
click at [426, 485] on img at bounding box center [431, 456] width 28 height 63
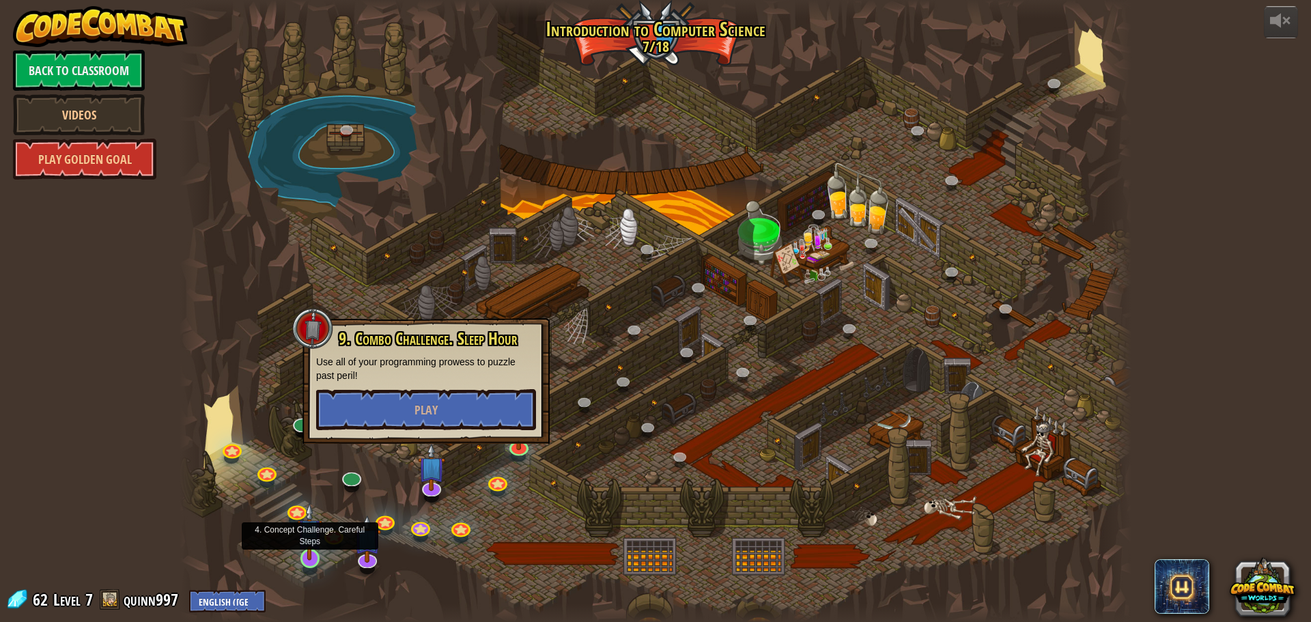
click at [309, 560] on div at bounding box center [309, 558] width 19 height 19
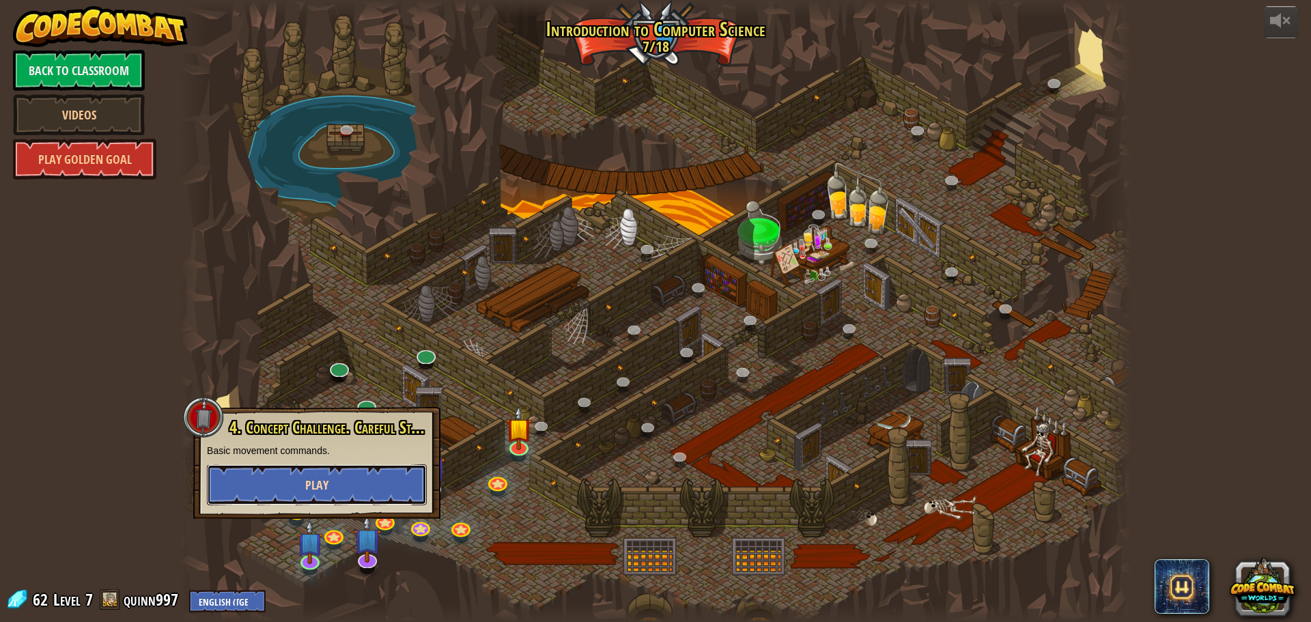
click at [345, 482] on button "Play" at bounding box center [317, 484] width 220 height 41
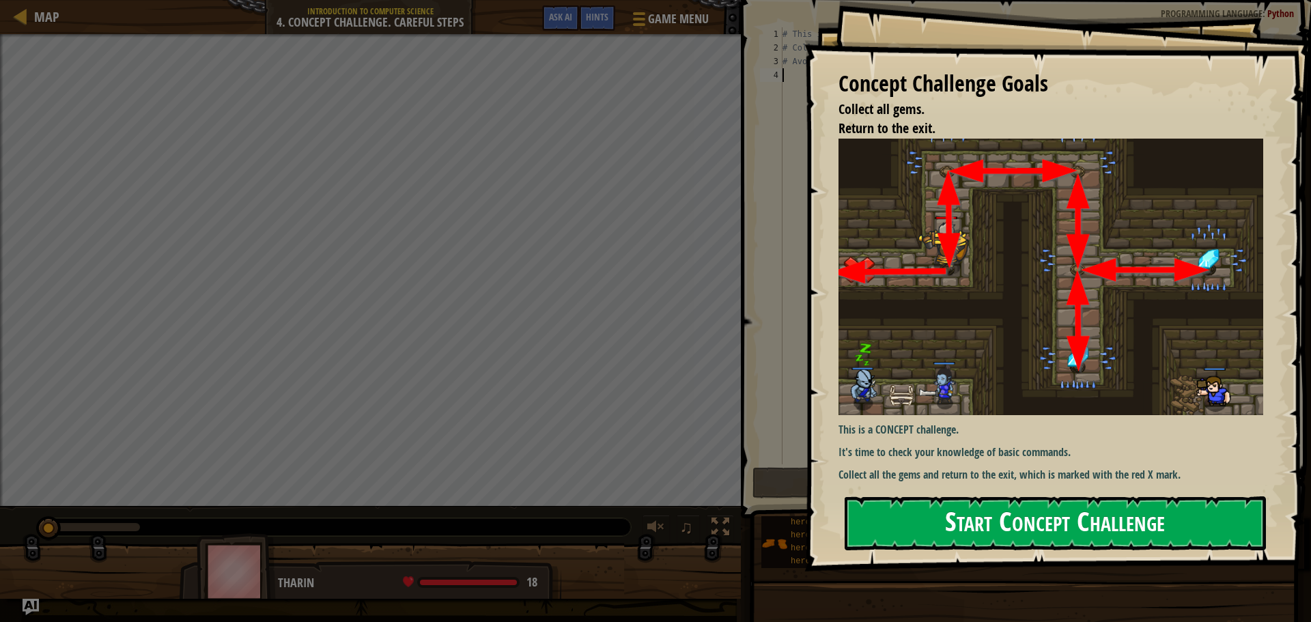
click at [1097, 538] on button "Start Concept Challenge" at bounding box center [1055, 523] width 421 height 54
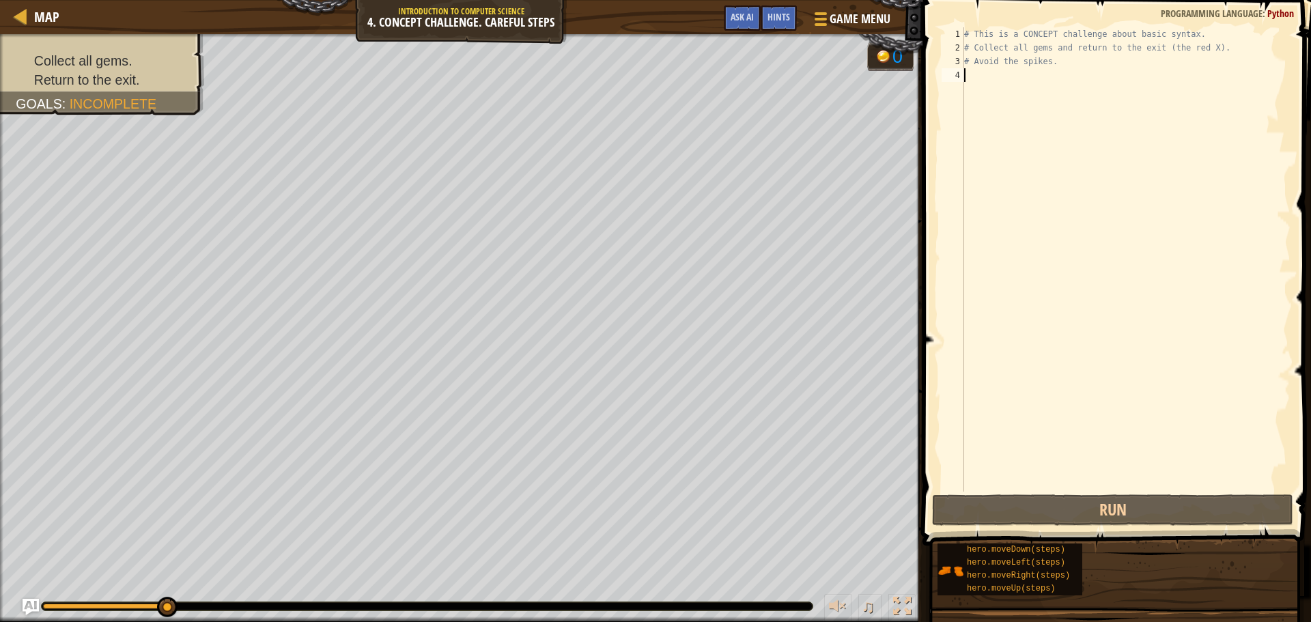
drag, startPoint x: 53, startPoint y: 604, endPoint x: 297, endPoint y: 595, distance: 243.9
click at [298, 595] on div "♫" at bounding box center [461, 602] width 922 height 41
drag, startPoint x: 166, startPoint y: 608, endPoint x: 162, endPoint y: 591, distance: 17.4
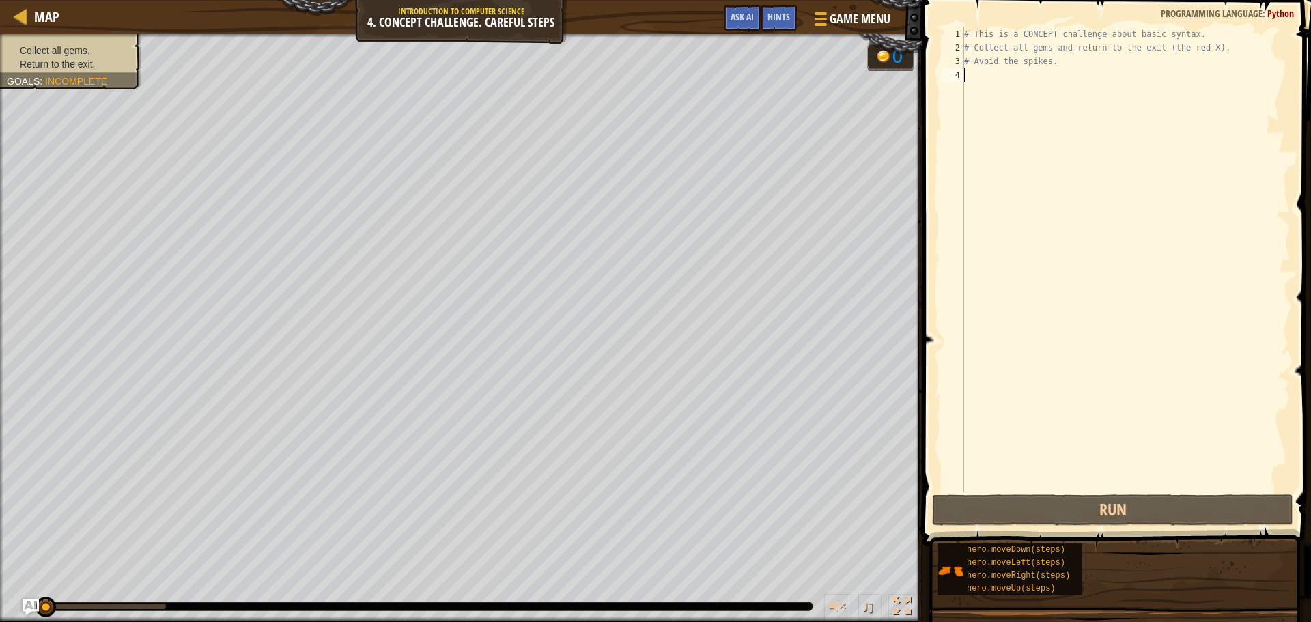
drag, startPoint x: 160, startPoint y: 605, endPoint x: 0, endPoint y: 573, distance: 162.9
click at [0, 586] on div "♫" at bounding box center [461, 602] width 922 height 41
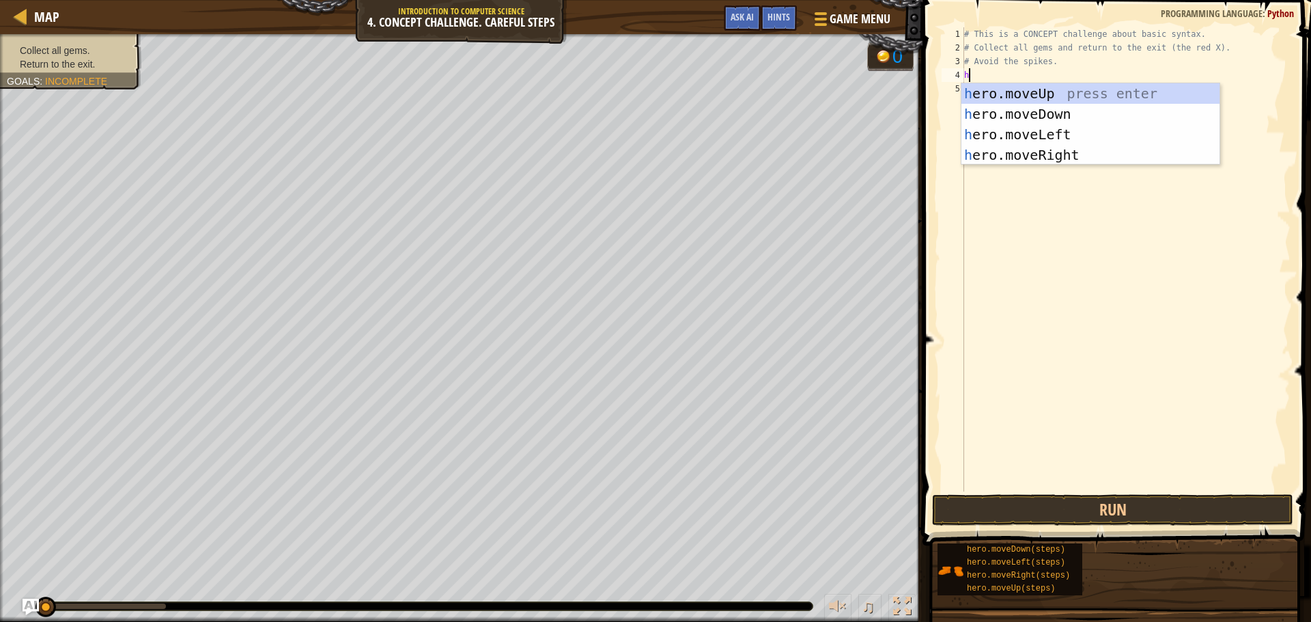
scroll to position [6, 0]
type textarea "hero"
click at [1031, 91] on div "hero .moveUp press enter hero .moveDown press enter hero .moveLeft press enter …" at bounding box center [1090, 144] width 258 height 123
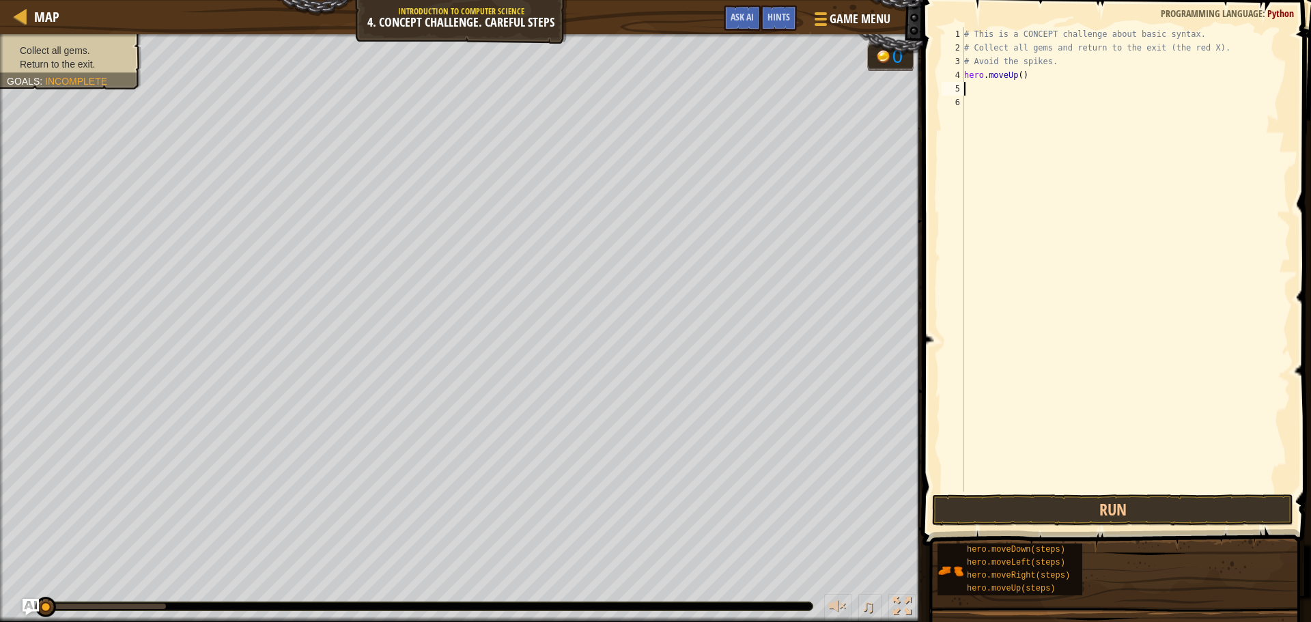
scroll to position [6, 0]
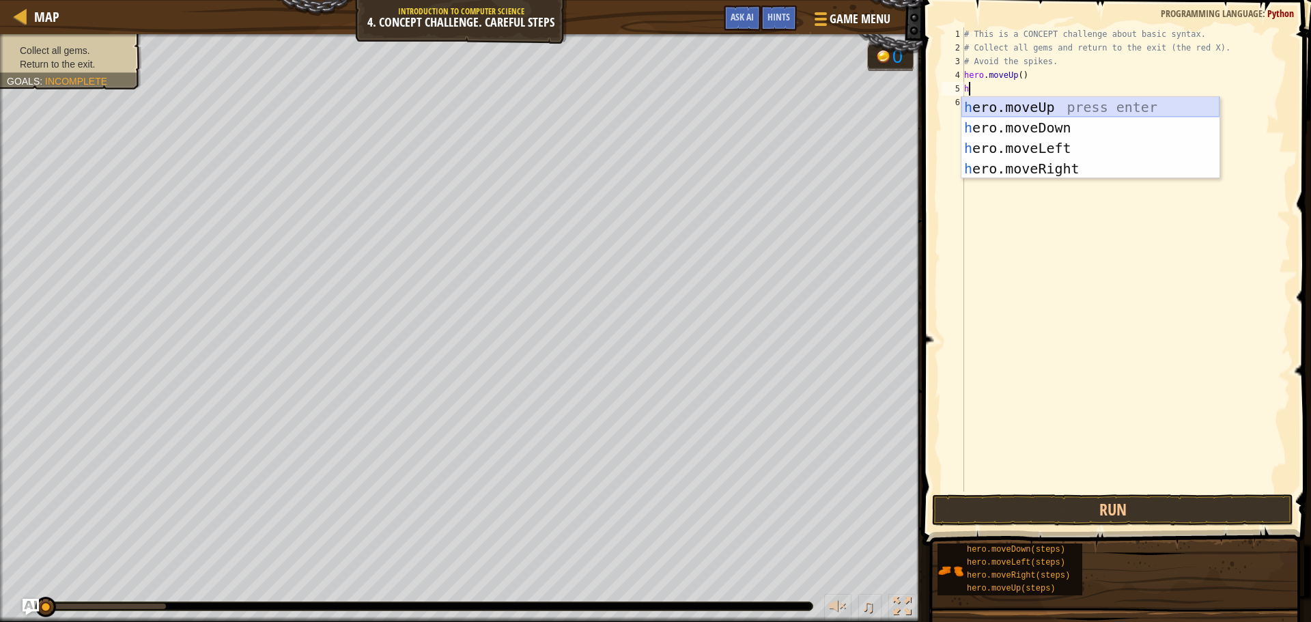
type textarea "he"
click at [1058, 162] on div "he ro.moveUp press enter he ro.moveDown press enter he ro.moveLeft press enter …" at bounding box center [1090, 158] width 258 height 123
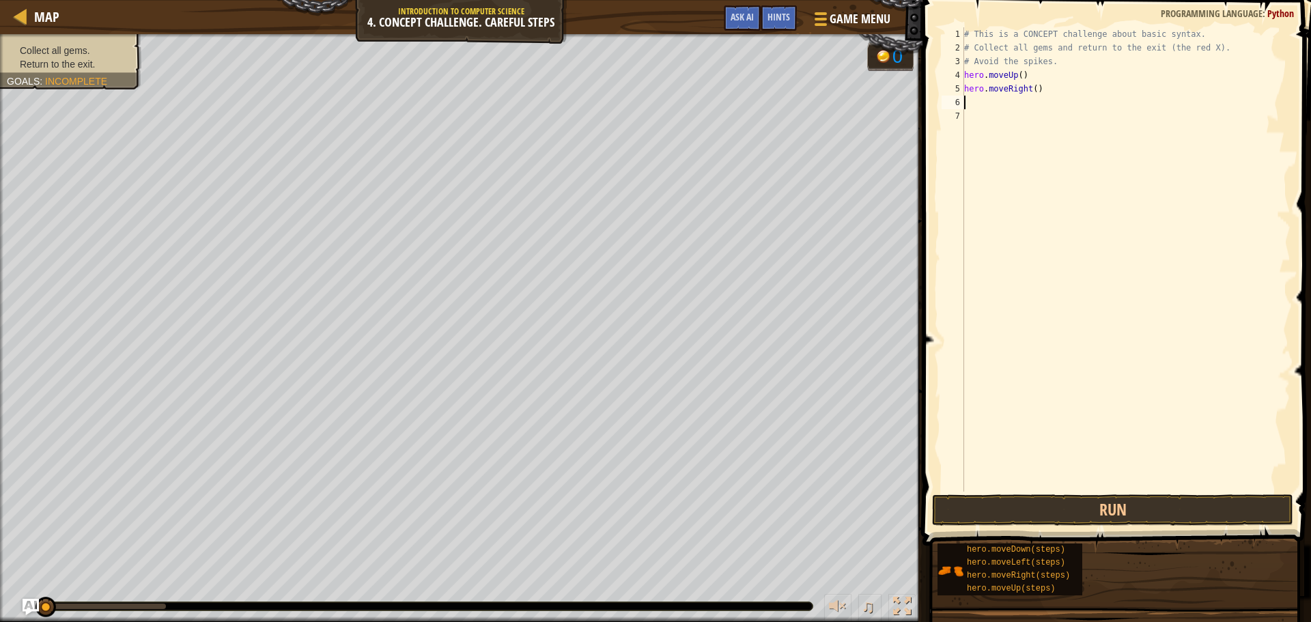
type textarea "h"
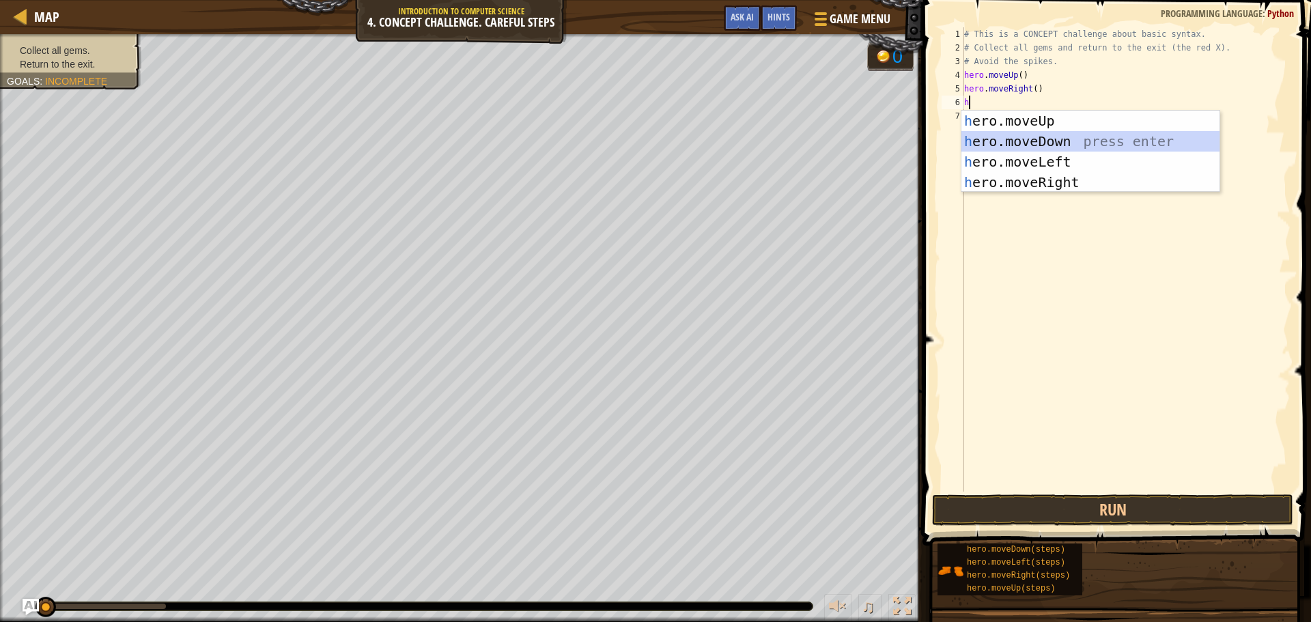
click at [1053, 137] on div "h ero.moveUp press enter h ero.moveDown press enter h ero.moveLeft press enter …" at bounding box center [1090, 172] width 258 height 123
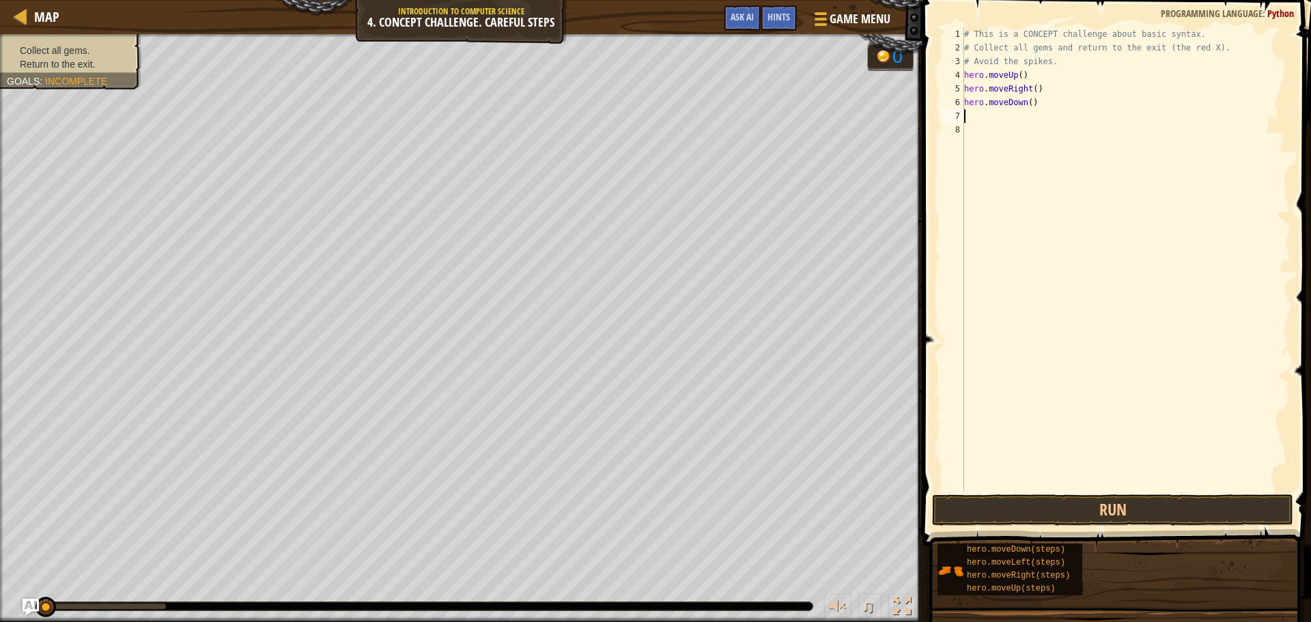
type textarea "h"
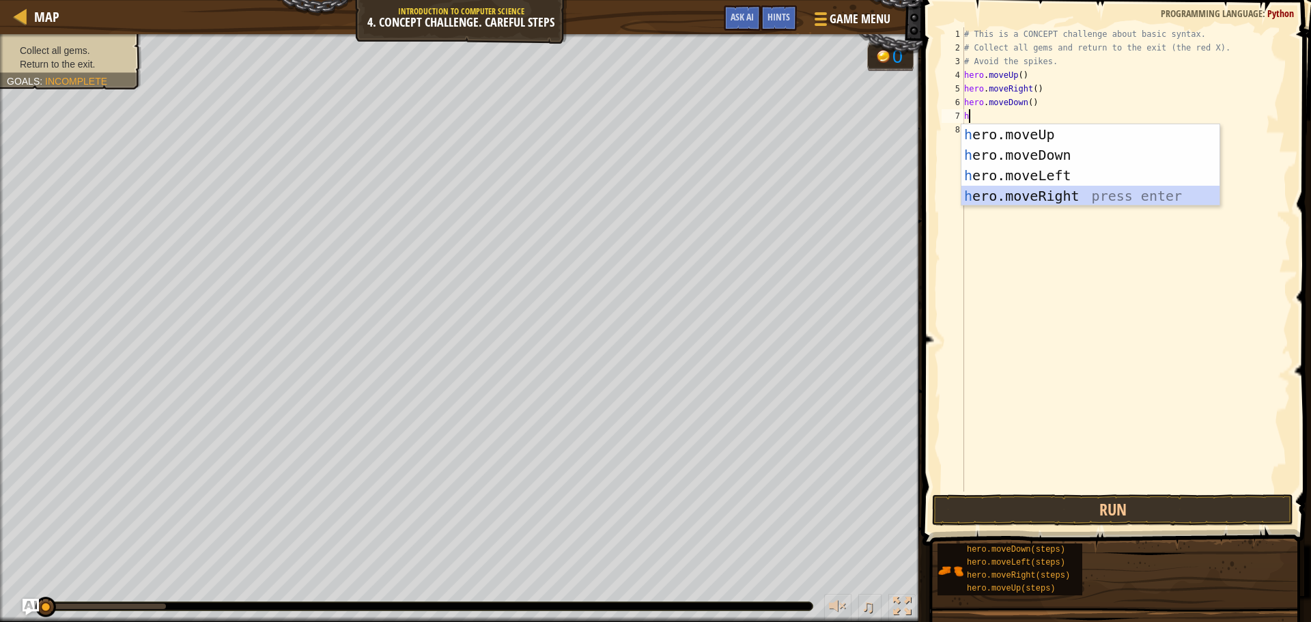
click at [1049, 197] on div "h ero.moveUp press enter h ero.moveDown press enter h ero.moveLeft press enter …" at bounding box center [1090, 185] width 258 height 123
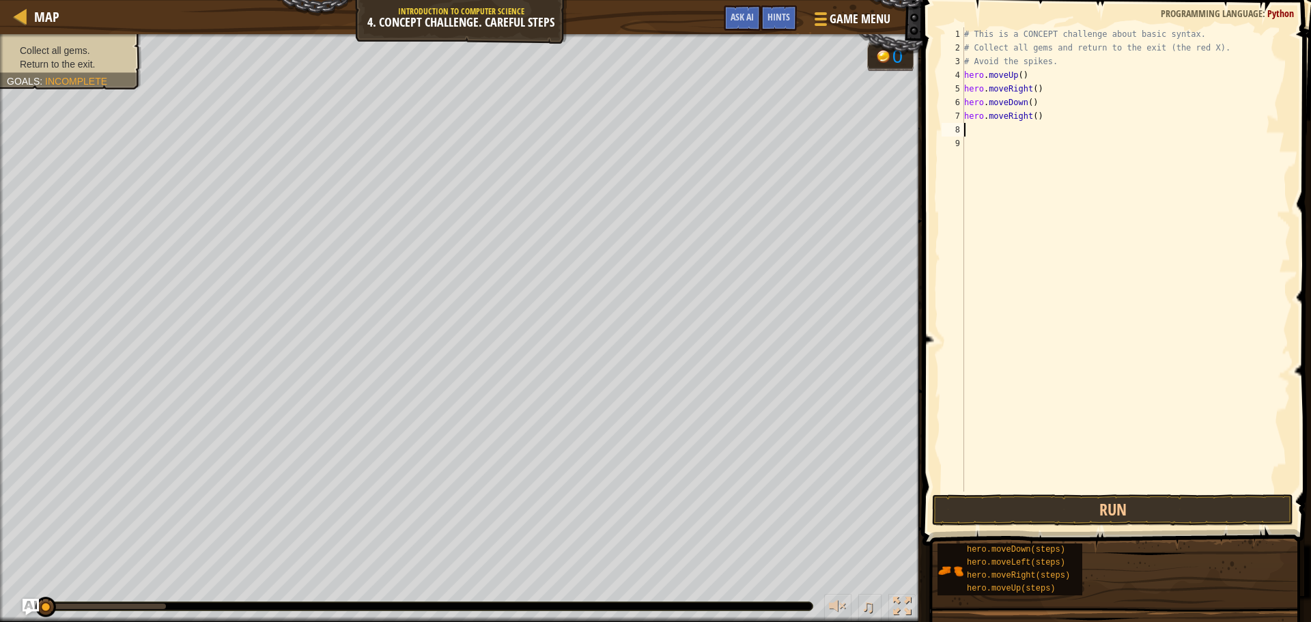
type textarea "h"
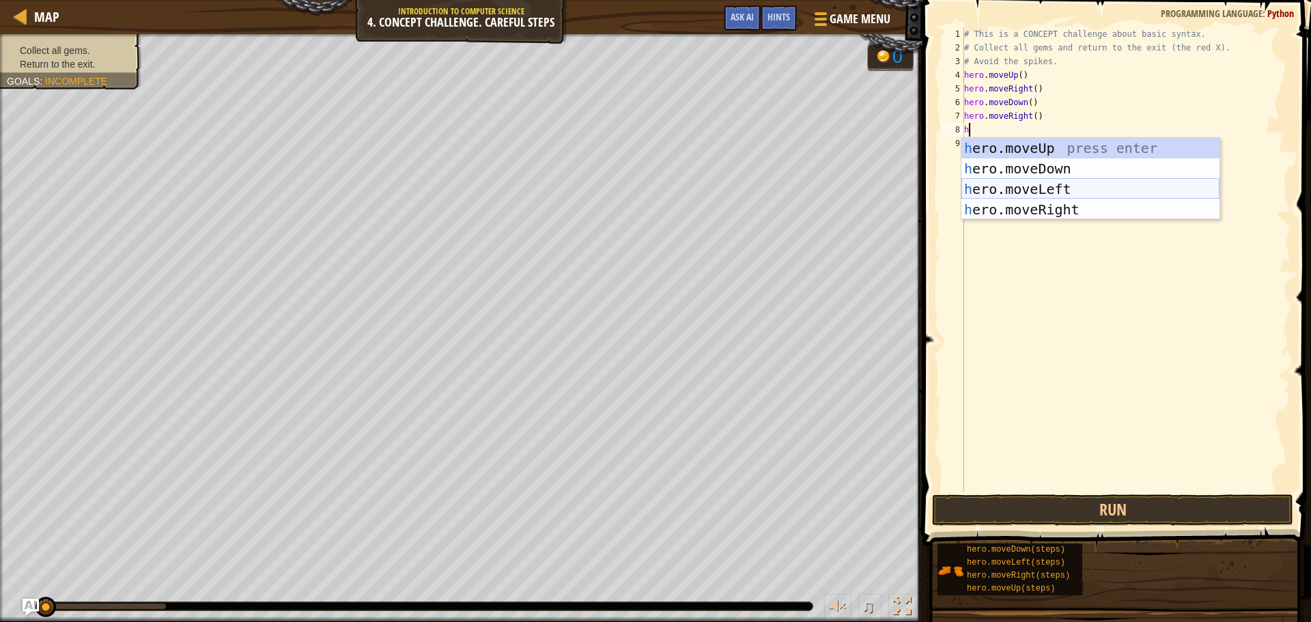
click at [1052, 184] on div "h ero.moveUp press enter h ero.moveDown press enter h ero.moveLeft press enter …" at bounding box center [1090, 199] width 258 height 123
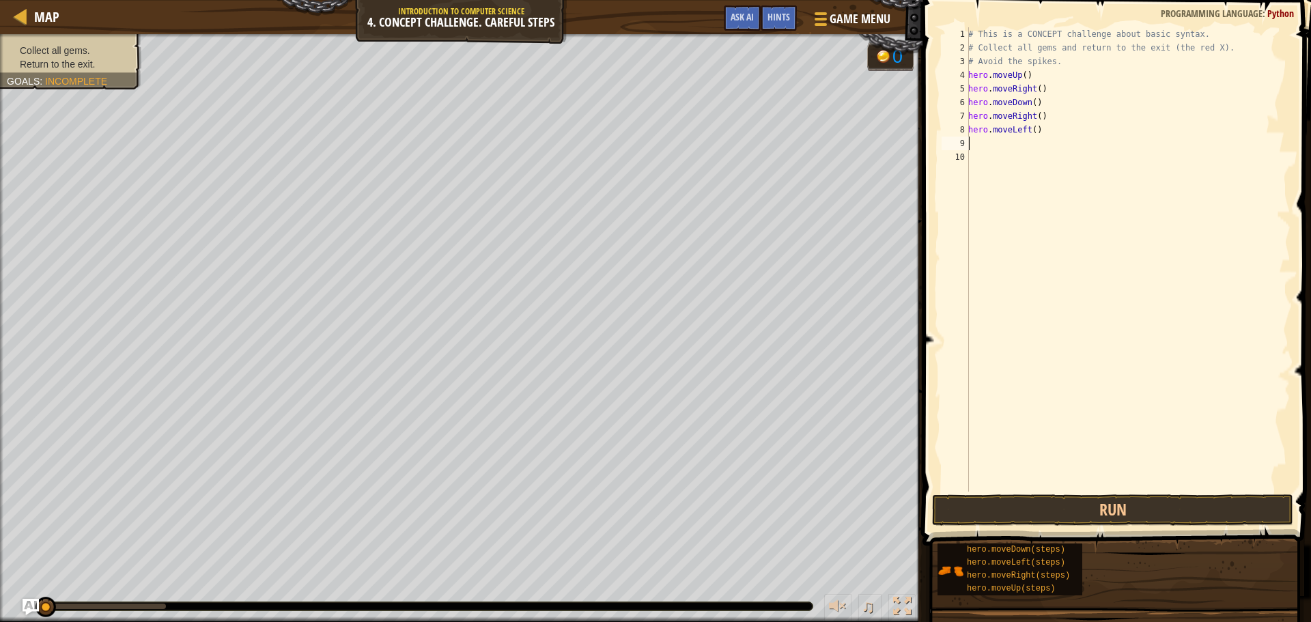
type textarea "h"
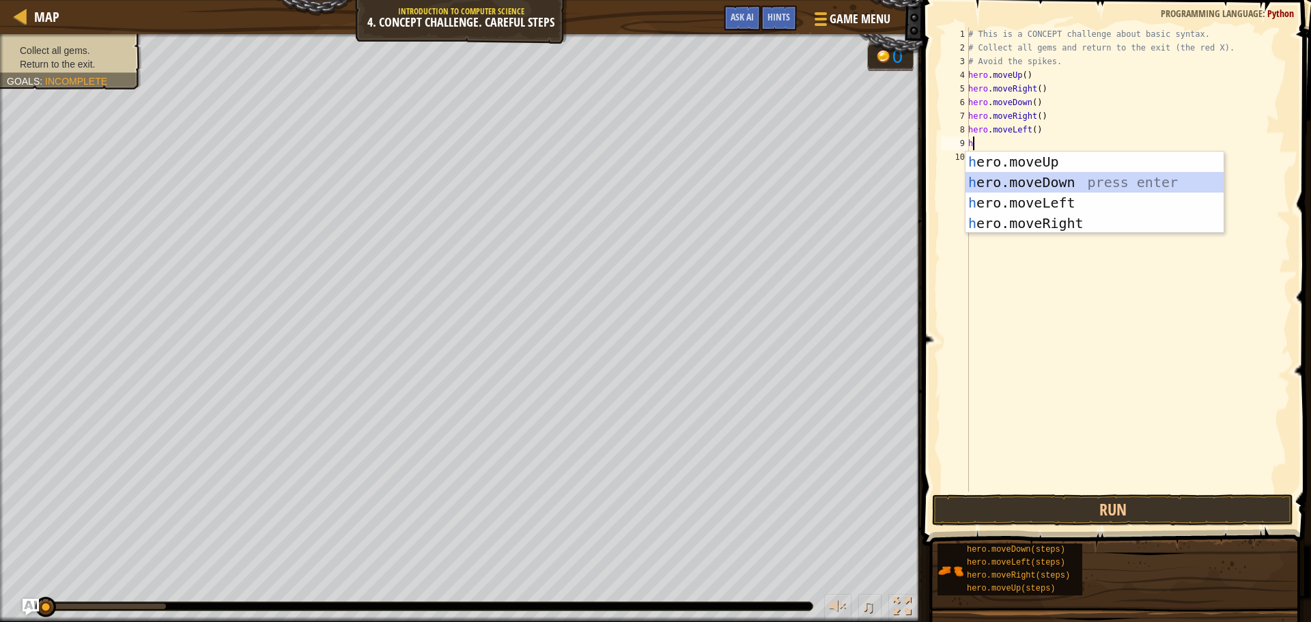
click at [1031, 183] on div "h ero.moveUp press enter h ero.moveDown press enter h ero.moveLeft press enter …" at bounding box center [1094, 213] width 258 height 123
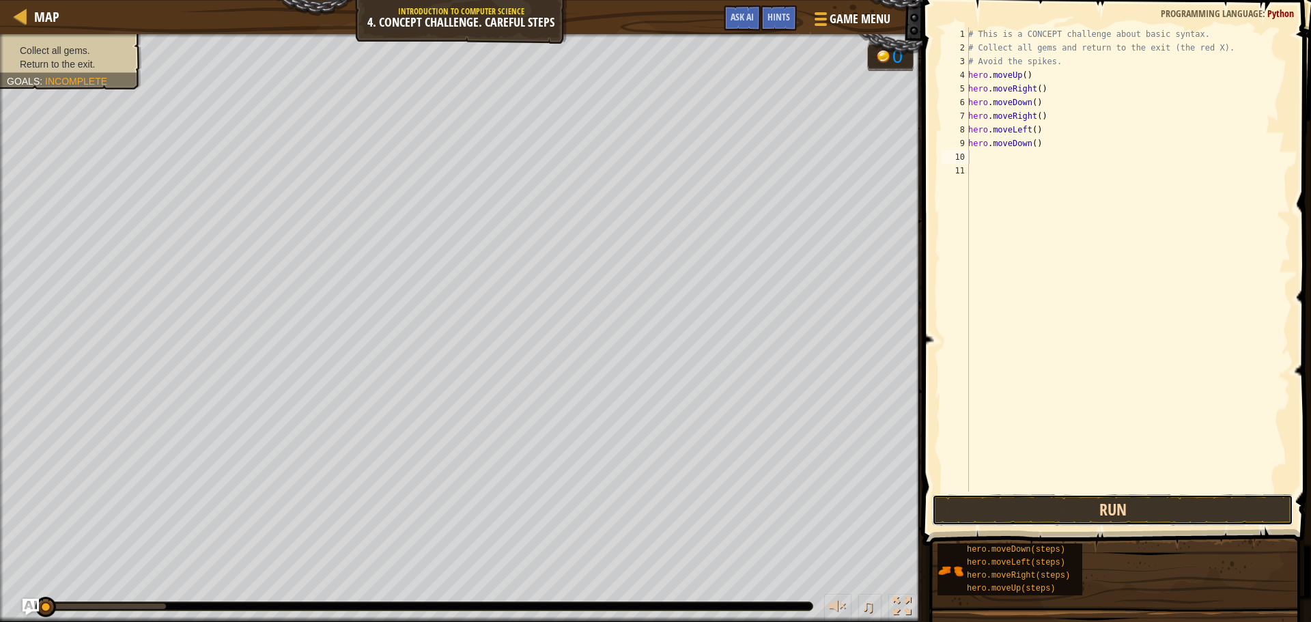
click at [1119, 508] on button "Run" at bounding box center [1112, 509] width 361 height 31
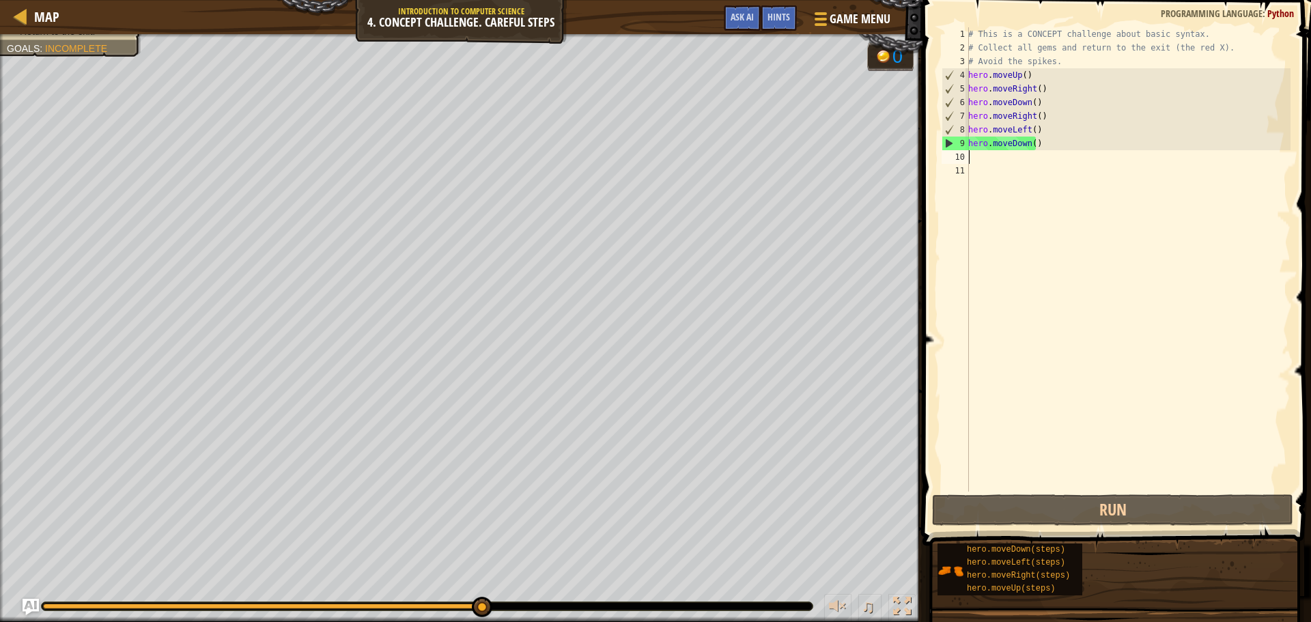
type textarea "h"
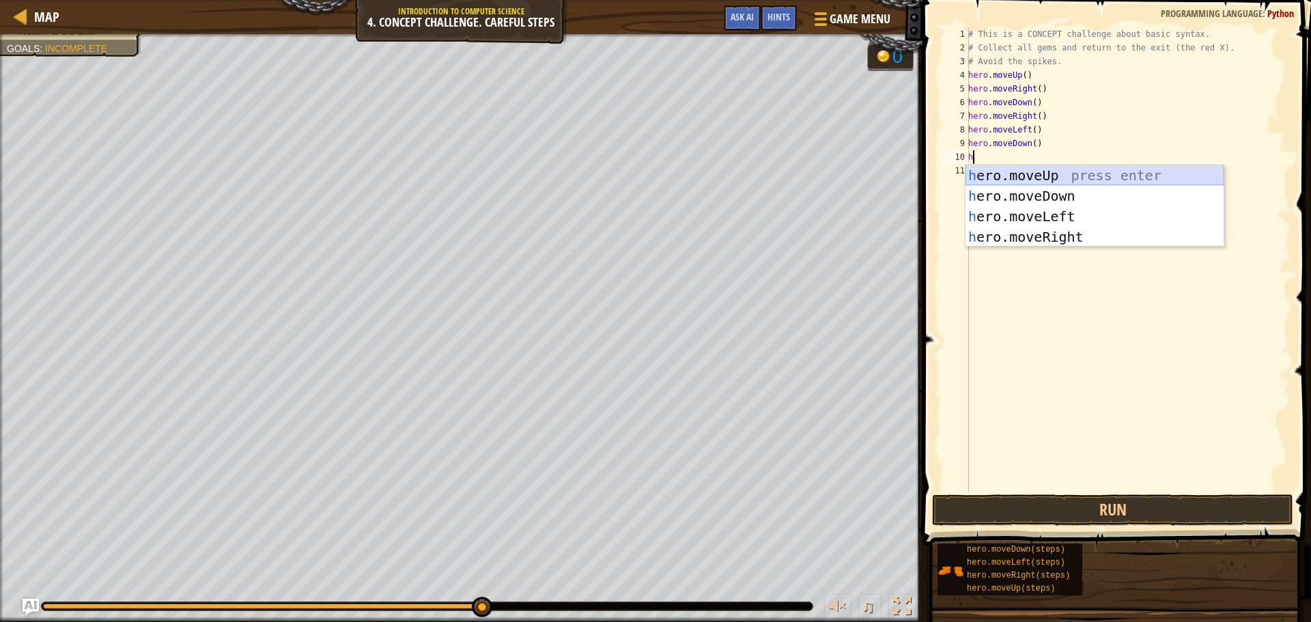
click at [1062, 172] on div "h ero.moveUp press enter h ero.moveDown press enter h ero.moveLeft press enter …" at bounding box center [1094, 226] width 258 height 123
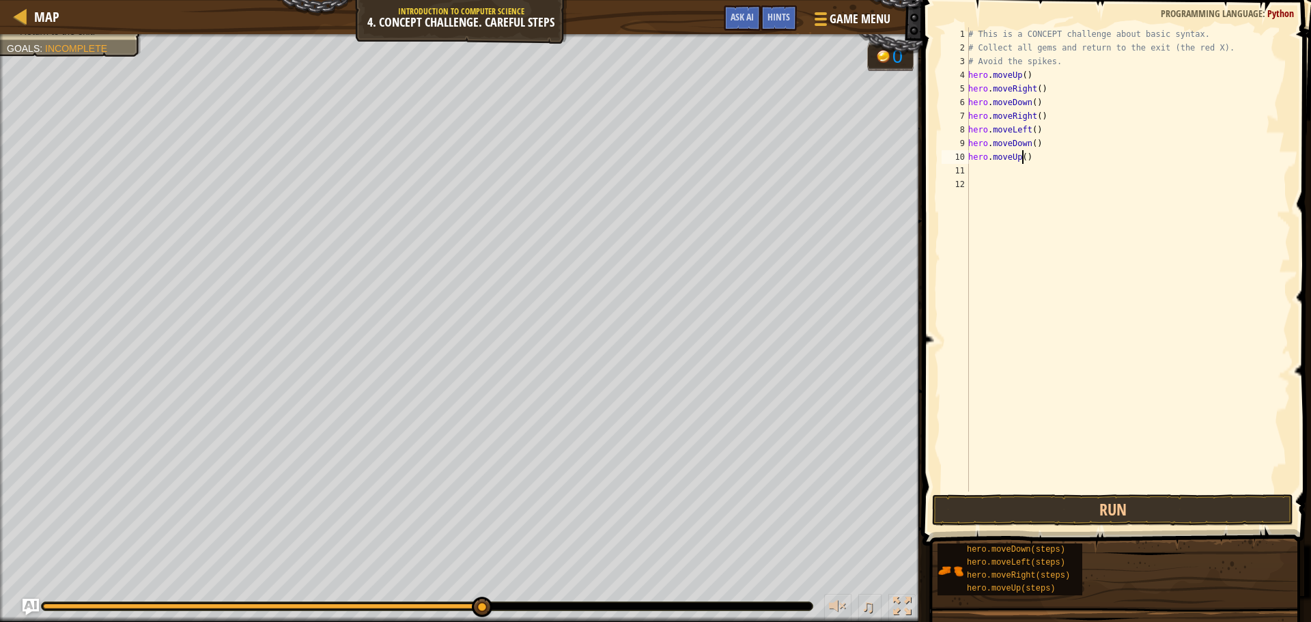
click at [1021, 154] on div "# This is a CONCEPT challenge about basic syntax. # Collect all gems and return…" at bounding box center [1127, 273] width 325 height 492
type textarea "hero.moveUp(2)"
click at [1017, 171] on div "# This is a CONCEPT challenge about basic syntax. # Collect all gems and return…" at bounding box center [1127, 273] width 325 height 492
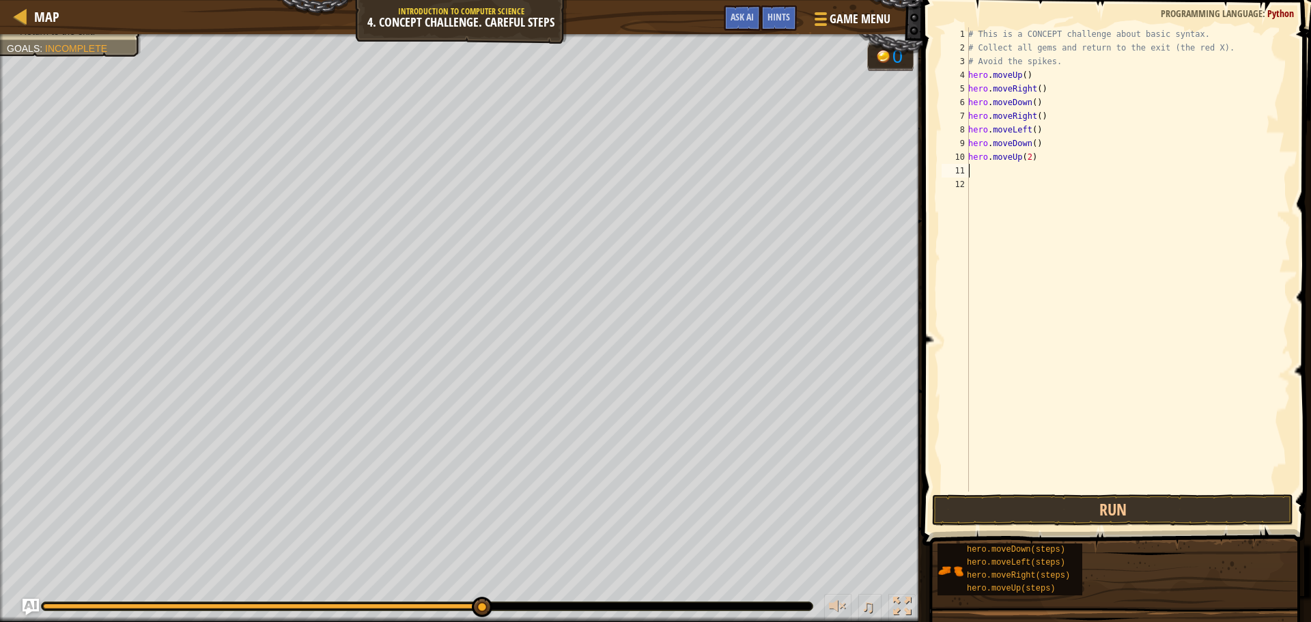
type textarea "h"
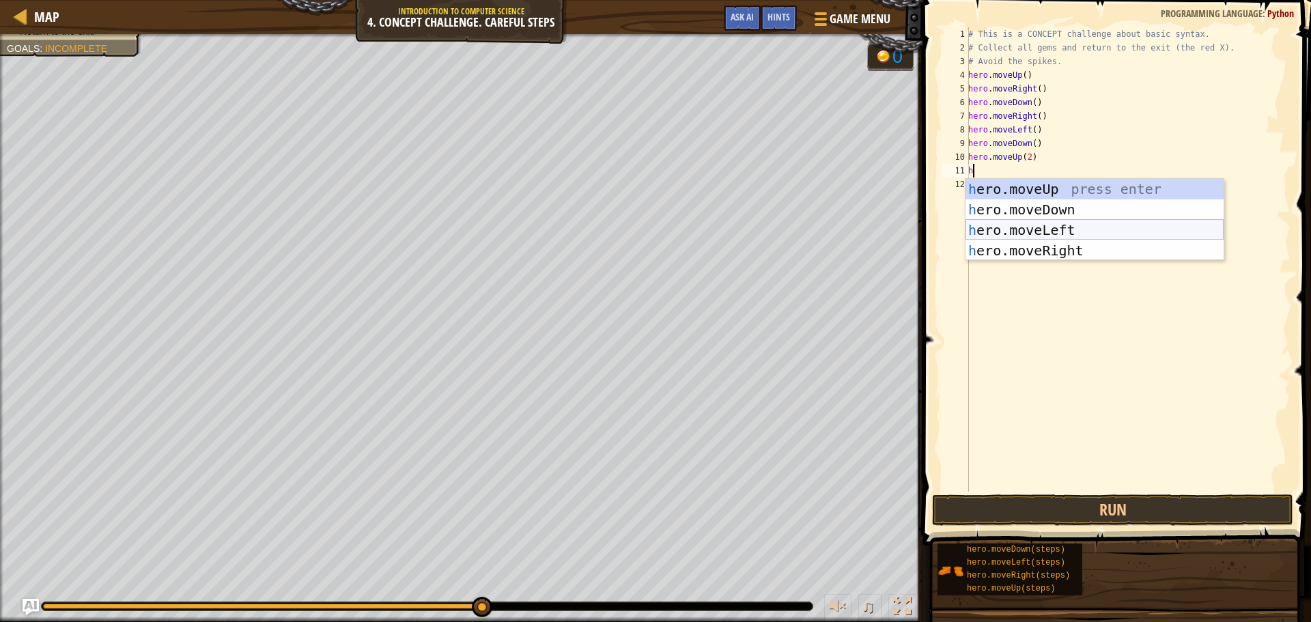
click at [1042, 225] on div "h ero.moveUp press enter h ero.moveDown press enter h ero.moveLeft press enter …" at bounding box center [1094, 240] width 258 height 123
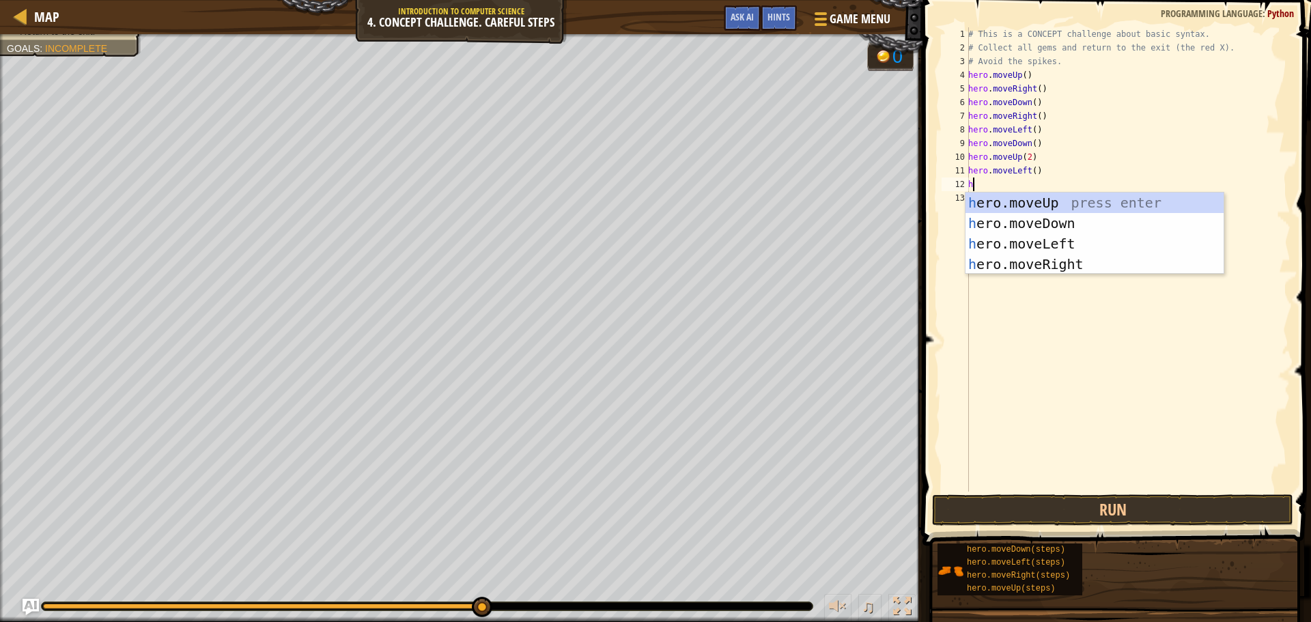
type textarea "h"
click at [1023, 223] on div "h ero.moveUp press enter h ero.moveDown press enter h ero.moveLeft press enter …" at bounding box center [1094, 254] width 258 height 123
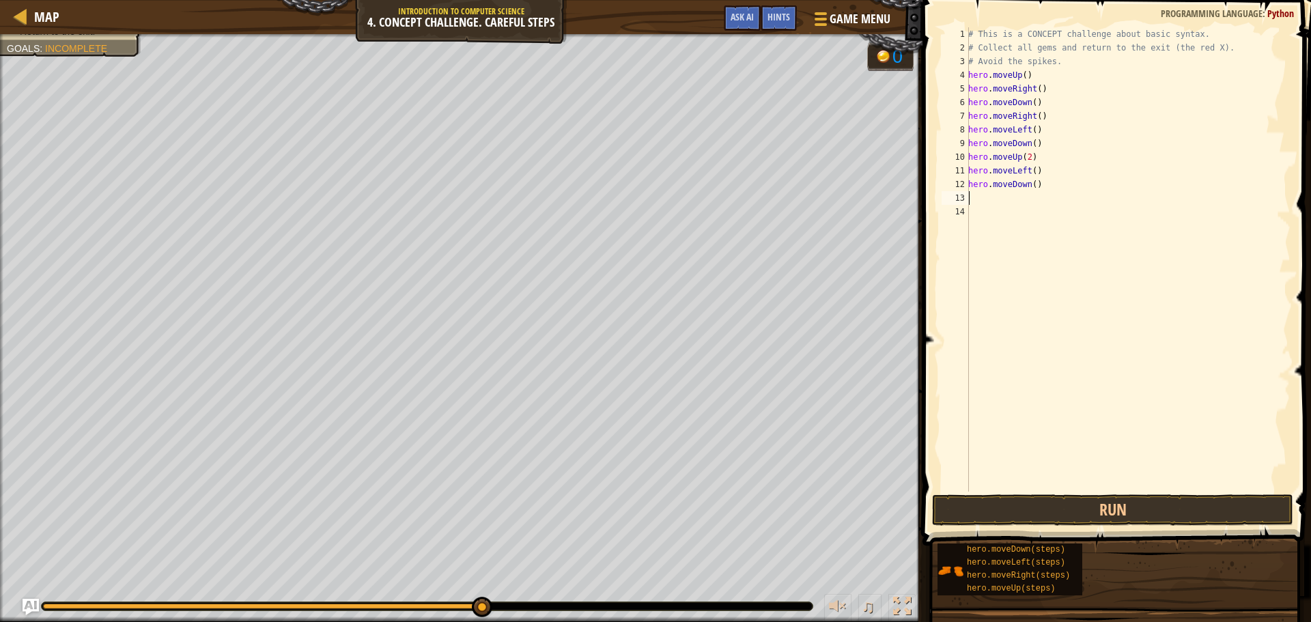
type textarea "h"
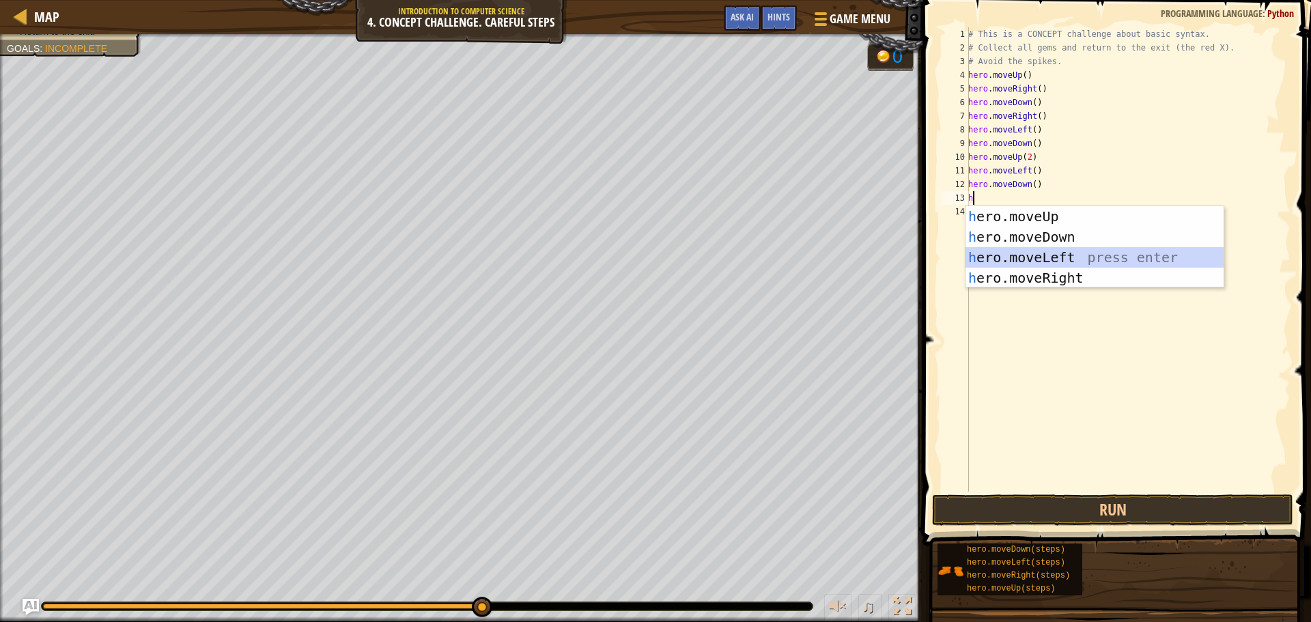
click at [1024, 257] on div "h ero.moveUp press enter h ero.moveDown press enter h ero.moveLeft press enter …" at bounding box center [1094, 267] width 258 height 123
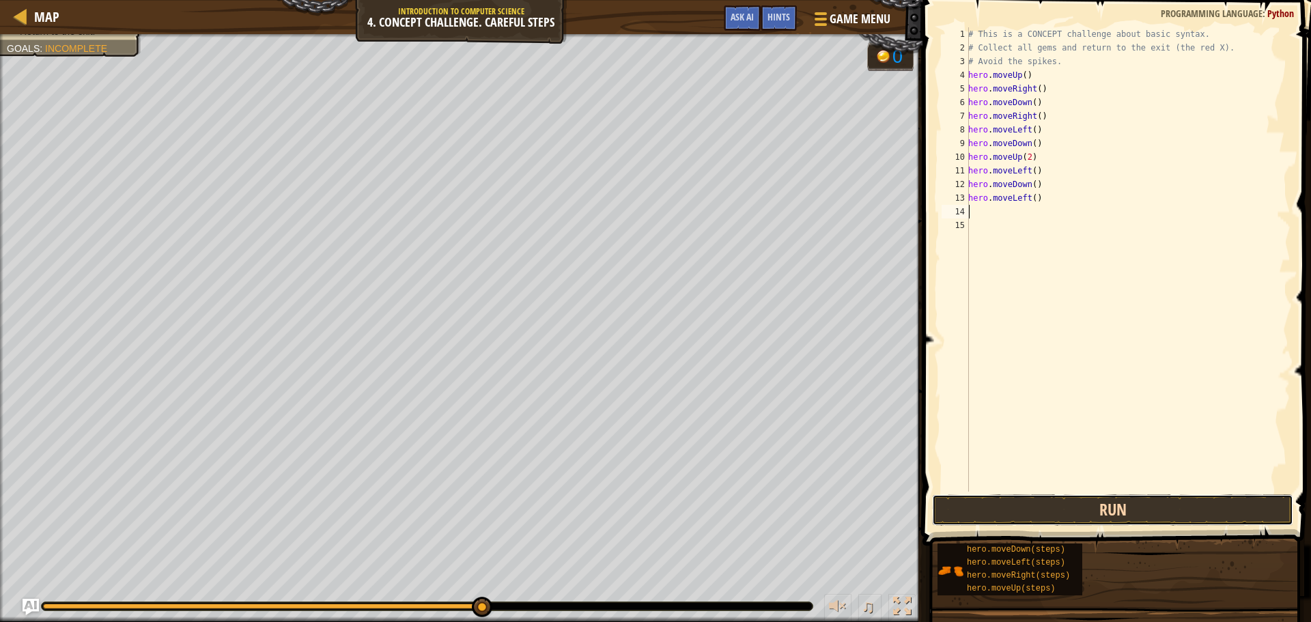
click at [1086, 508] on button "Run" at bounding box center [1112, 509] width 361 height 31
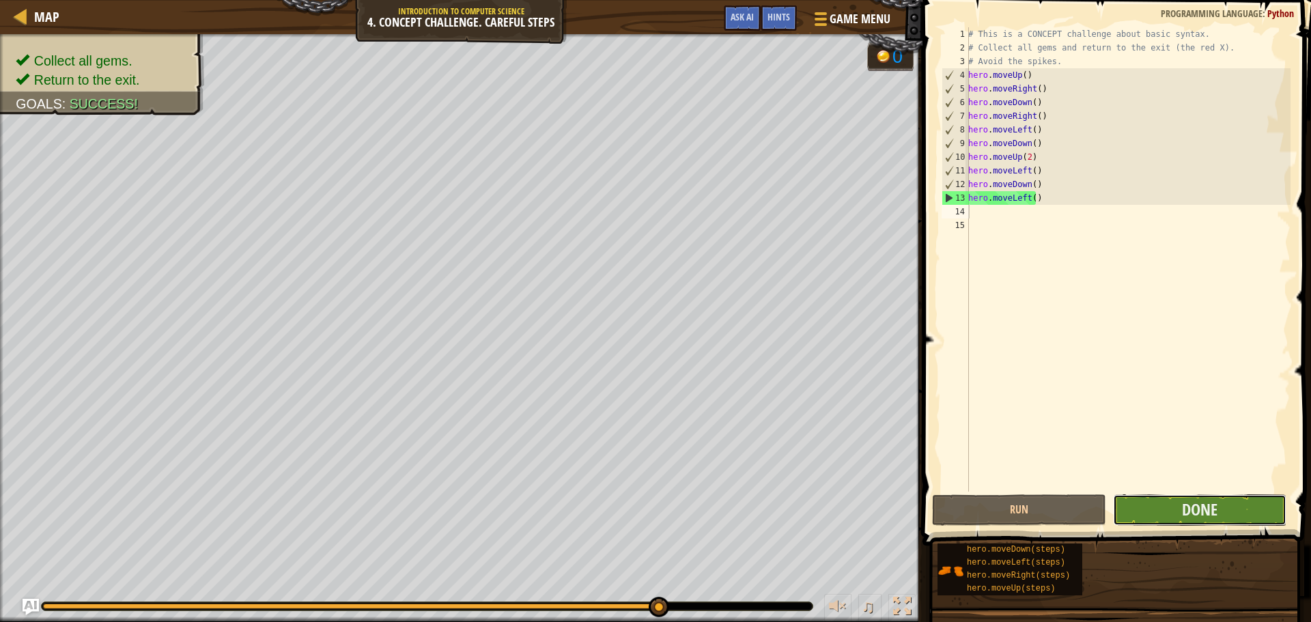
click at [1161, 514] on button "Done" at bounding box center [1199, 509] width 173 height 31
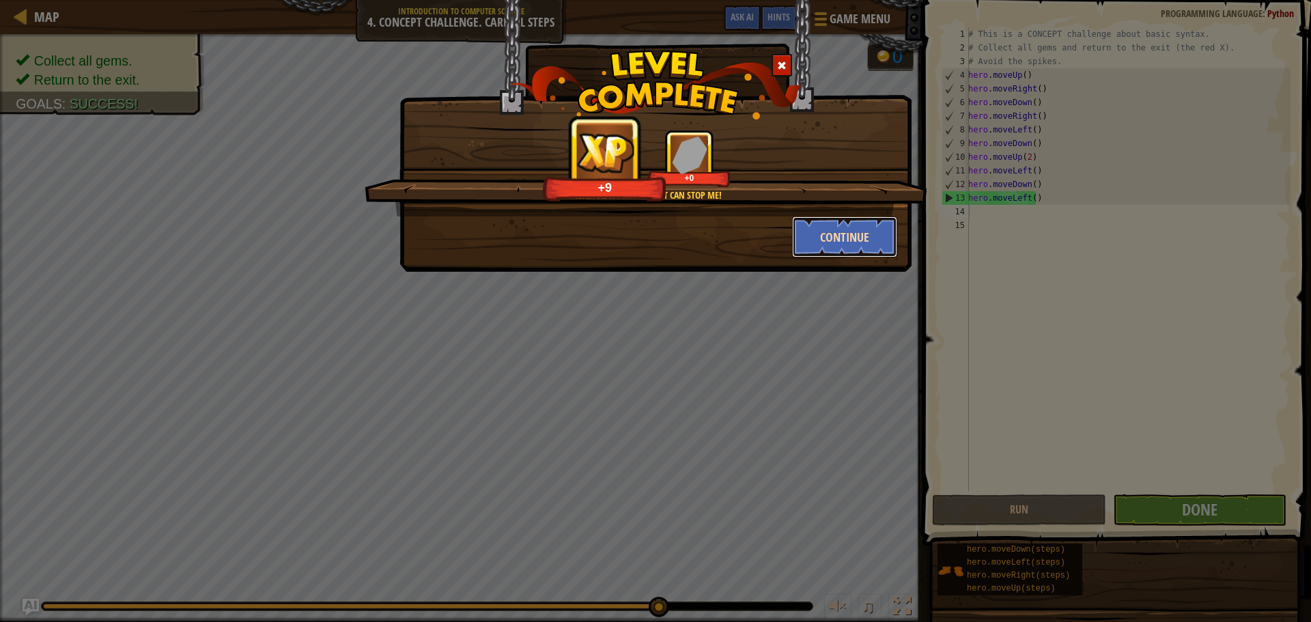
click at [858, 246] on button "Continue" at bounding box center [845, 236] width 106 height 41
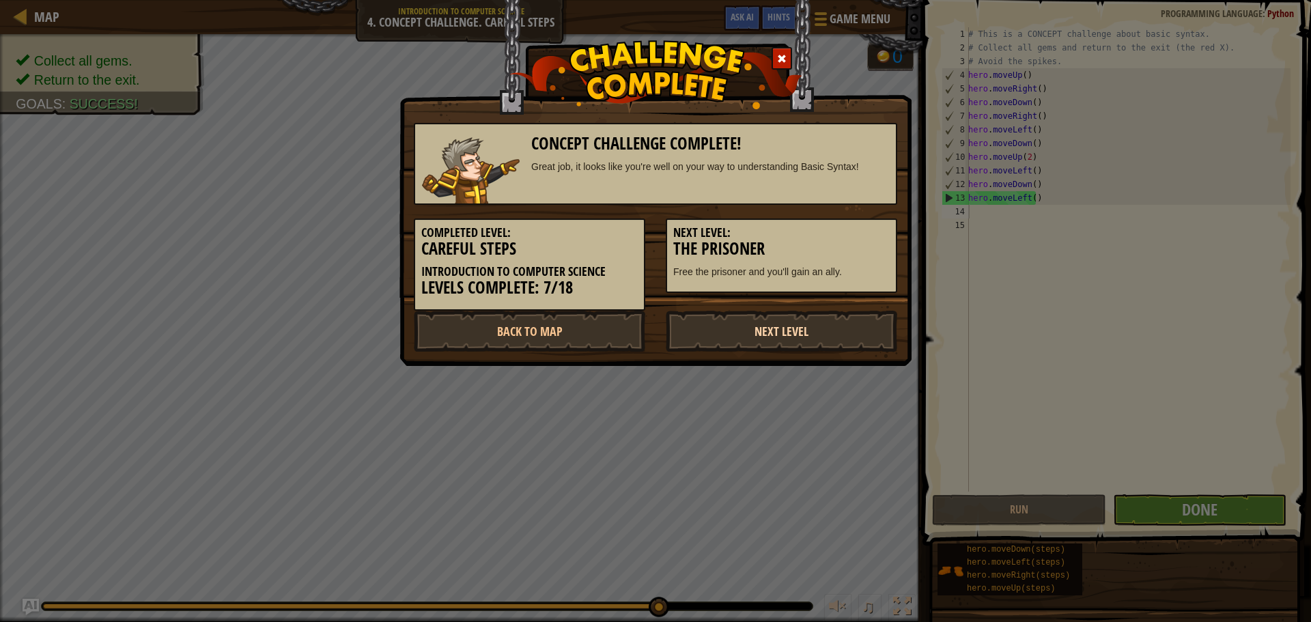
click at [824, 323] on link "Next Level" at bounding box center [781, 331] width 231 height 41
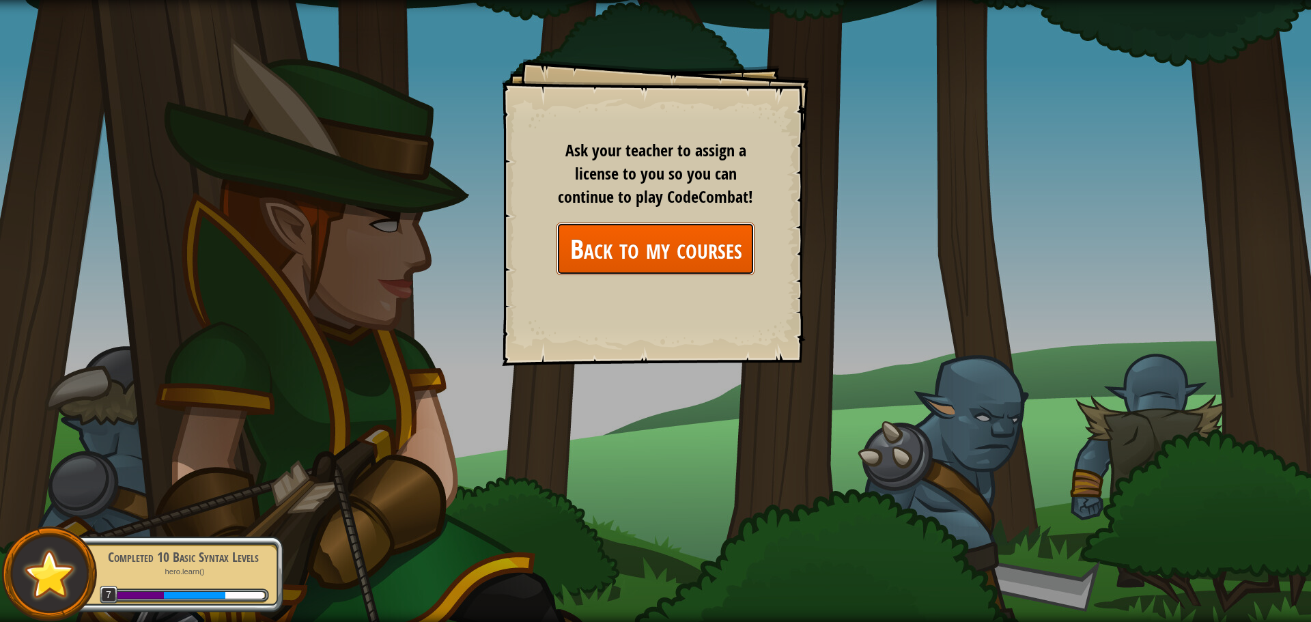
click at [621, 243] on link "Back to my courses" at bounding box center [655, 249] width 198 height 53
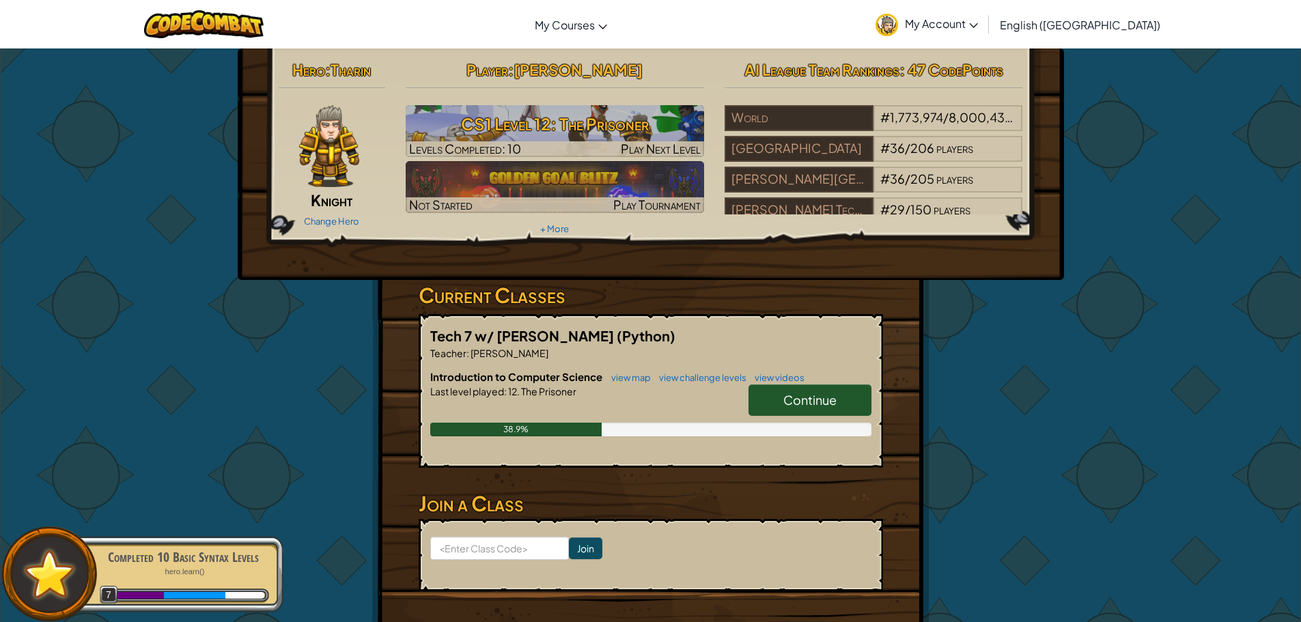
click at [820, 393] on span "Continue" at bounding box center [809, 400] width 53 height 16
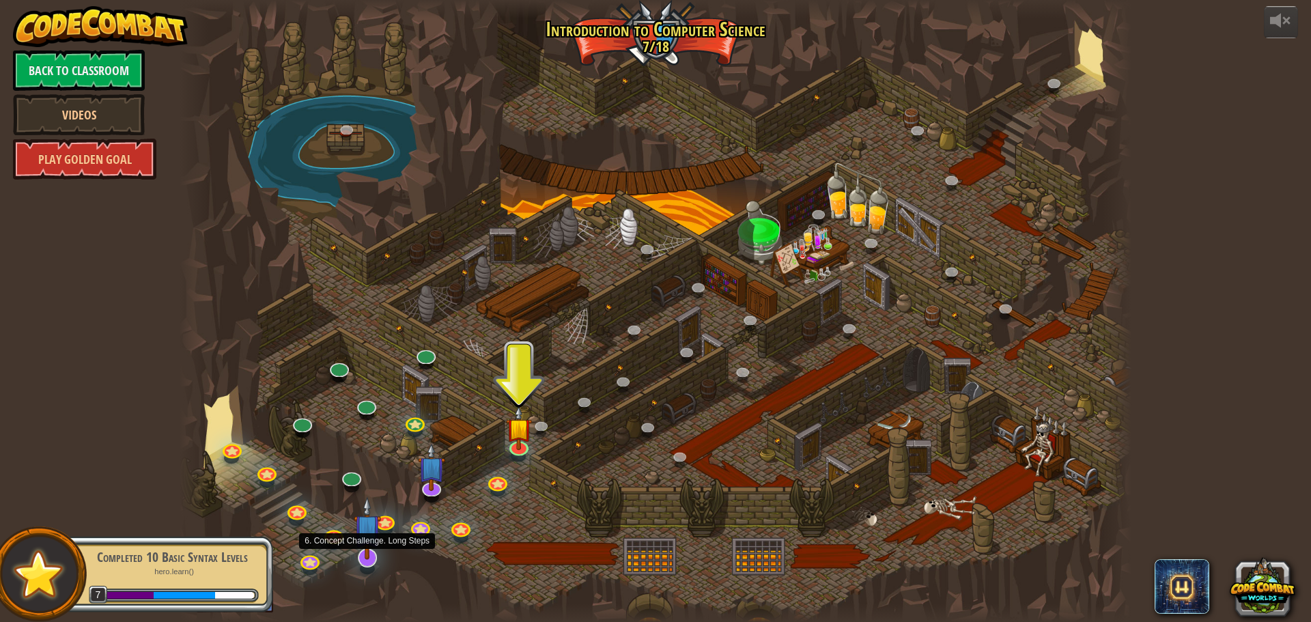
click at [366, 540] on img at bounding box center [368, 527] width 28 height 63
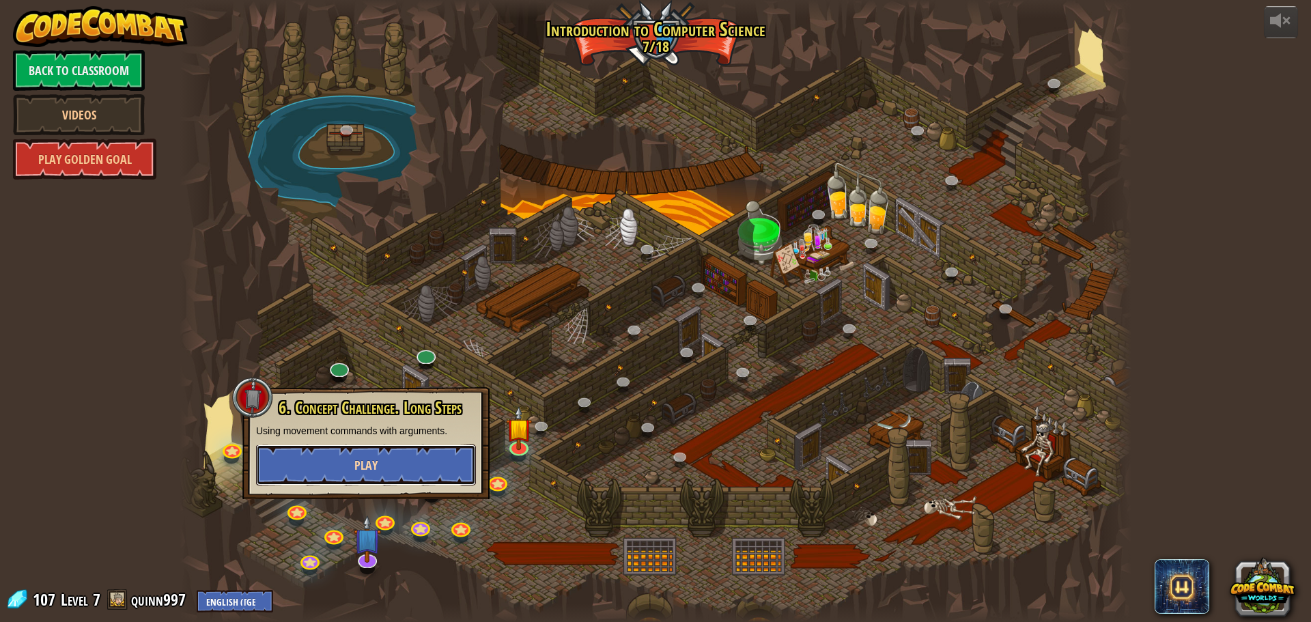
click at [412, 477] on button "Play" at bounding box center [366, 464] width 220 height 41
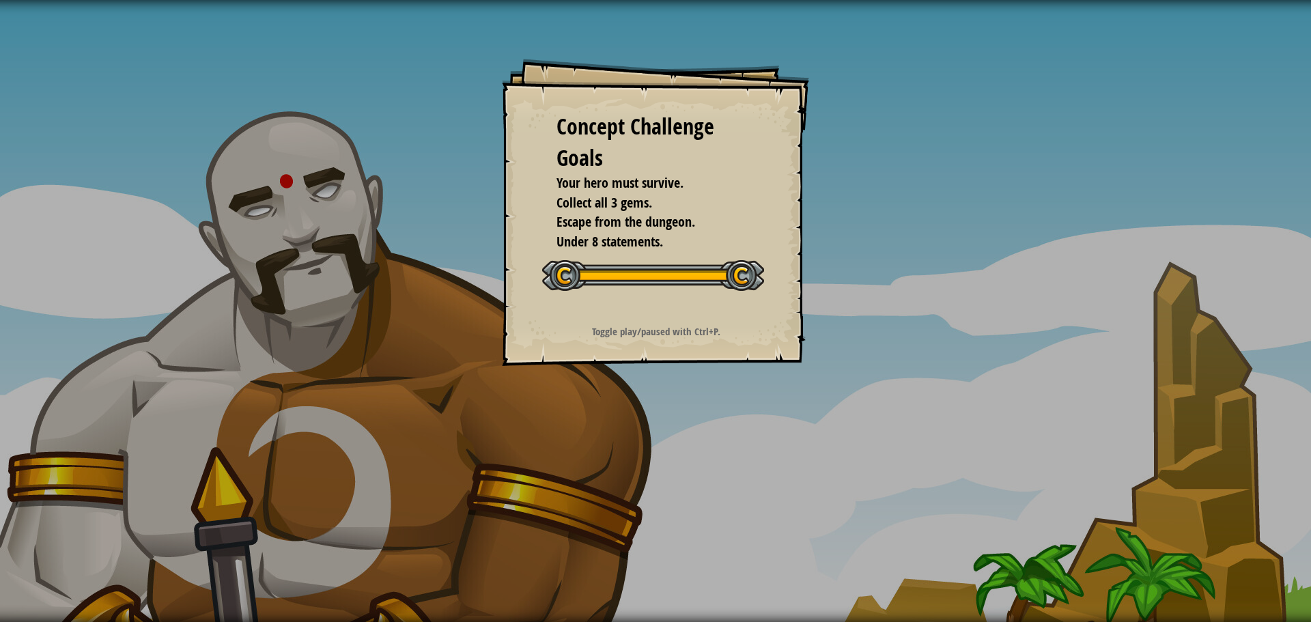
click at [479, 245] on div "Concept Challenge Goals Your hero must survive. Collect all 3 gems. Escape from…" at bounding box center [655, 311] width 1311 height 622
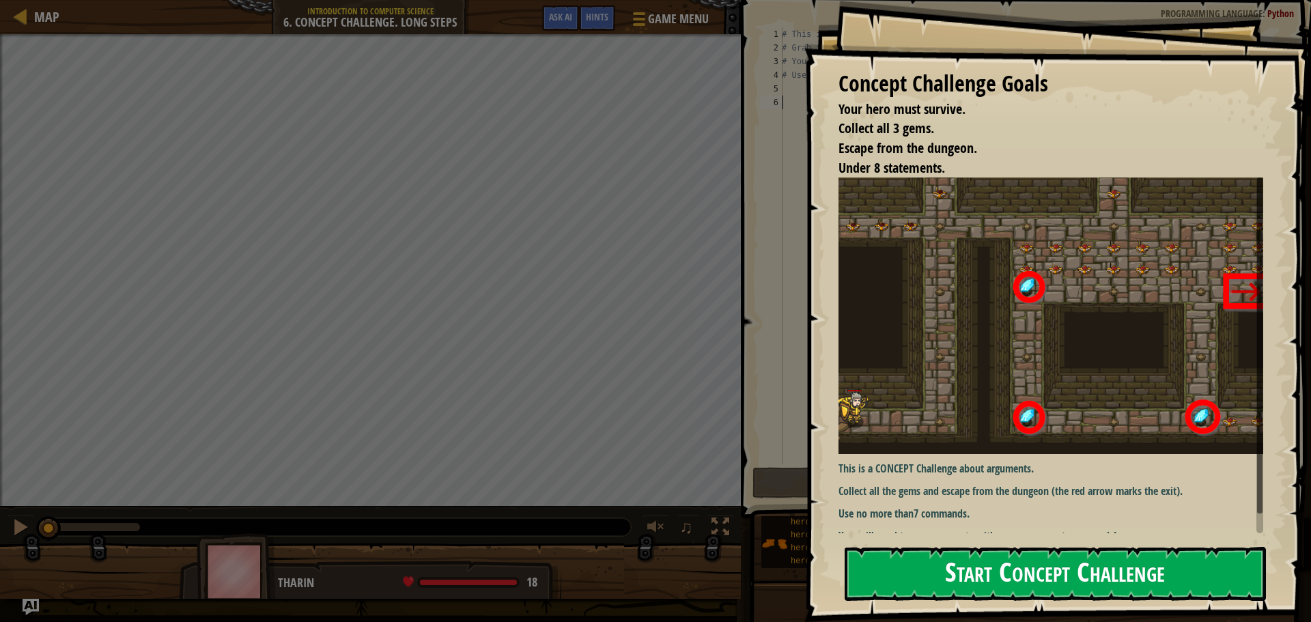
click at [990, 590] on button "Start Concept Challenge" at bounding box center [1055, 574] width 421 height 54
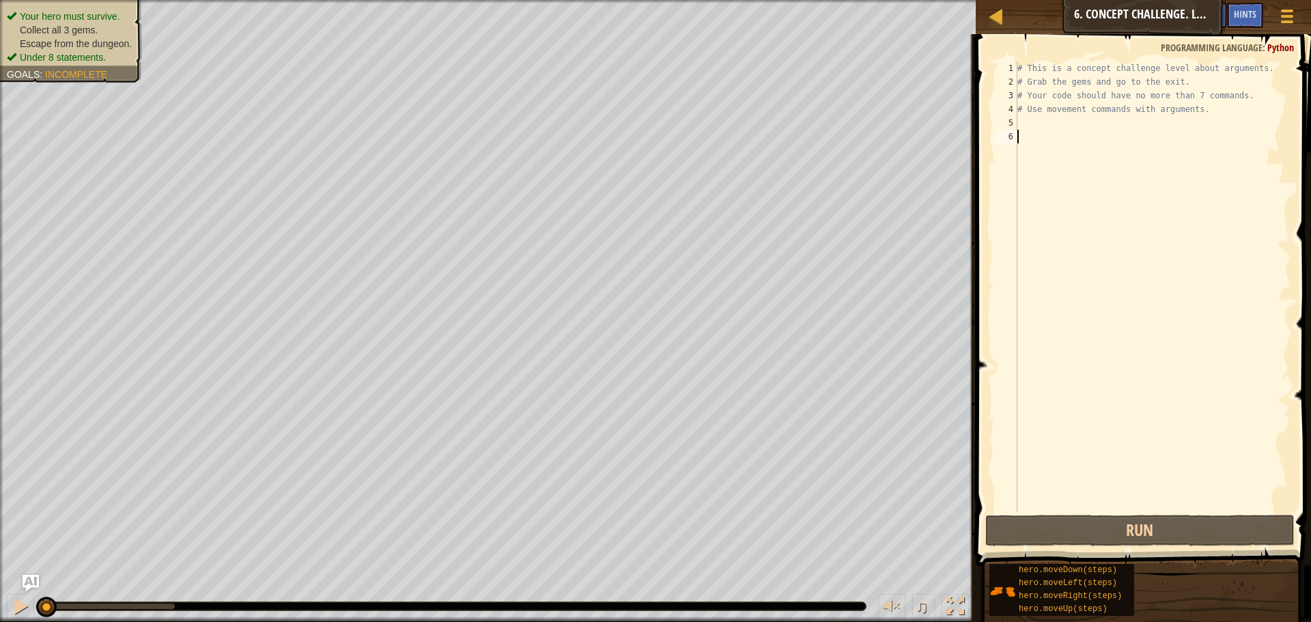
click at [1036, 132] on div "# This is a concept challenge level about arguments. # Grab the gems and go to …" at bounding box center [1153, 300] width 276 height 478
click at [1038, 125] on div "# This is a concept challenge level about arguments. # Grab the gems and go to …" at bounding box center [1153, 300] width 276 height 478
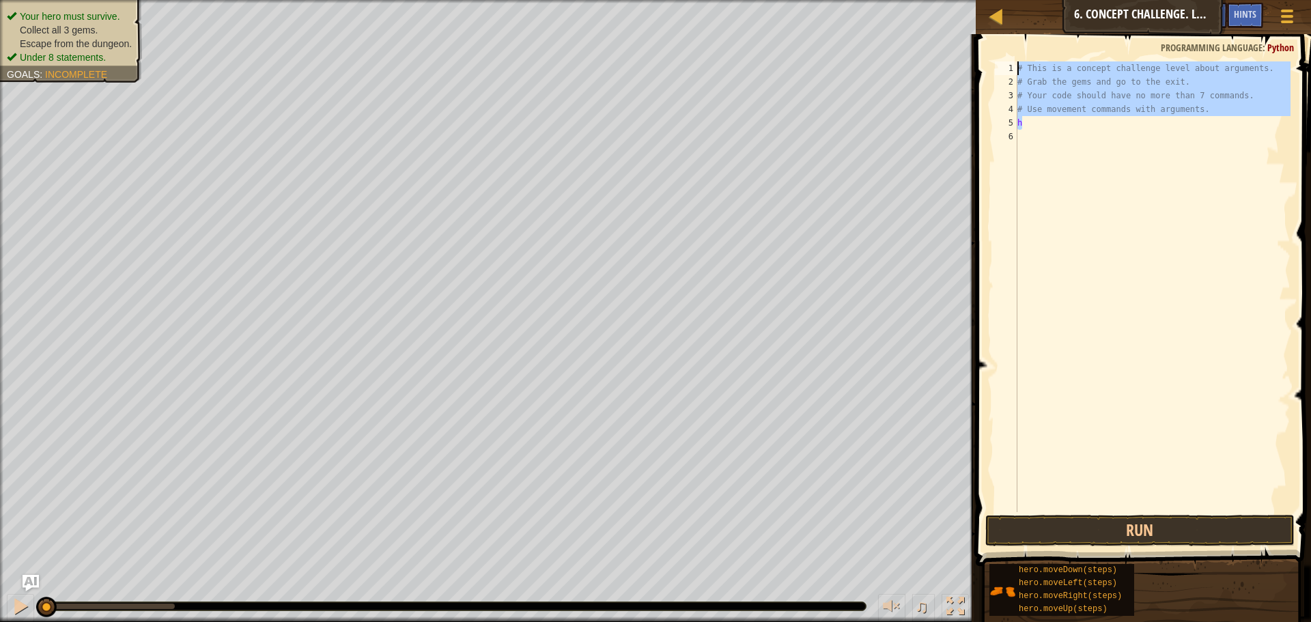
drag, startPoint x: 1133, startPoint y: 117, endPoint x: 996, endPoint y: 38, distance: 158.4
click at [996, 41] on div "h 1 2 3 4 5 6 # This is a concept challenge level about arguments. # Grab the g…" at bounding box center [1141, 327] width 339 height 572
type textarea "# This is a concept challenge level about arguments. # Grab the gems and go to …"
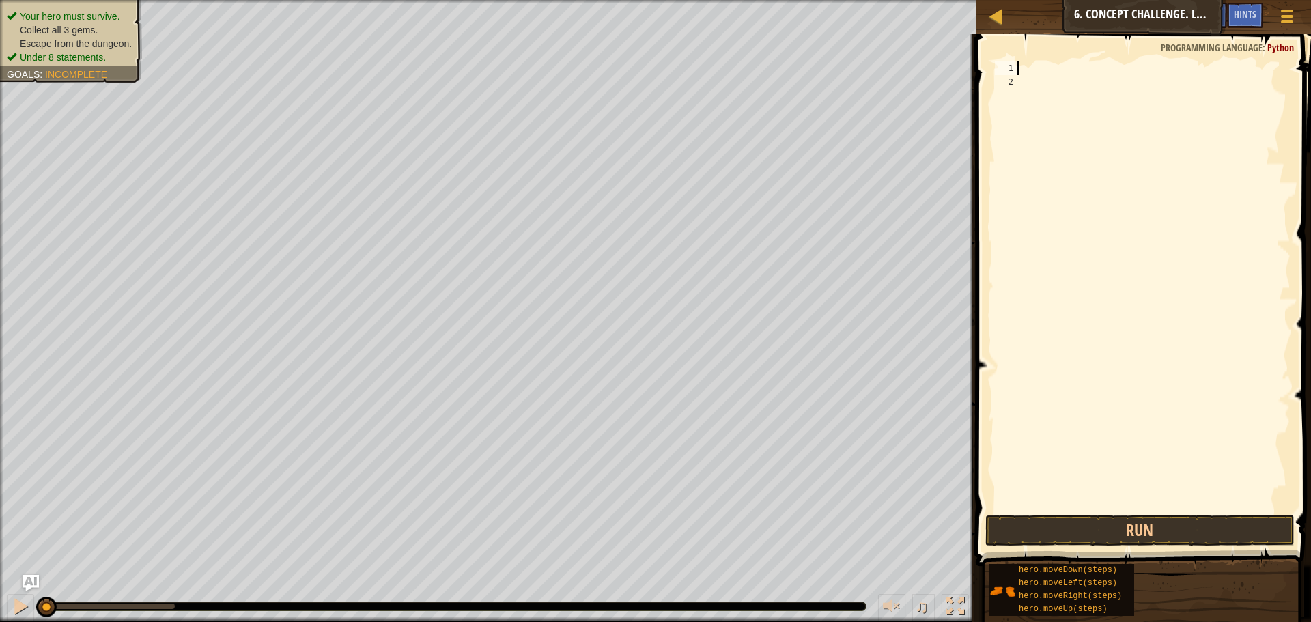
type textarea "h"
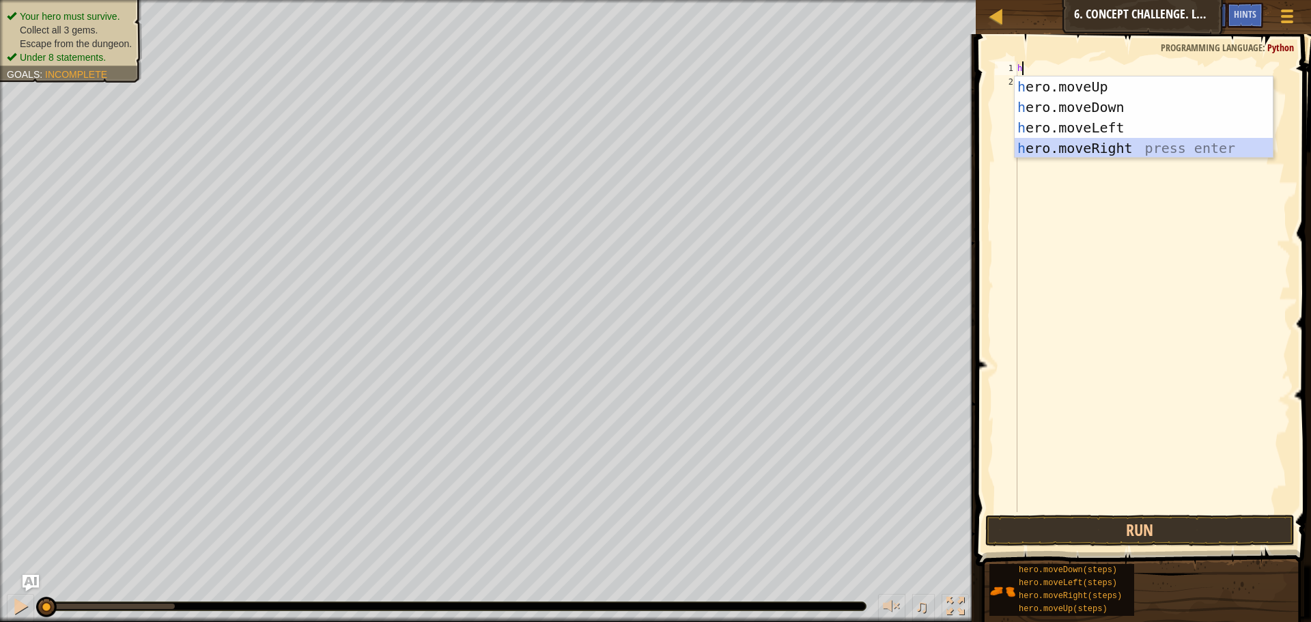
click at [1098, 147] on div "h ero.moveUp press enter h ero.moveDown press enter h ero.moveLeft press enter …" at bounding box center [1144, 137] width 258 height 123
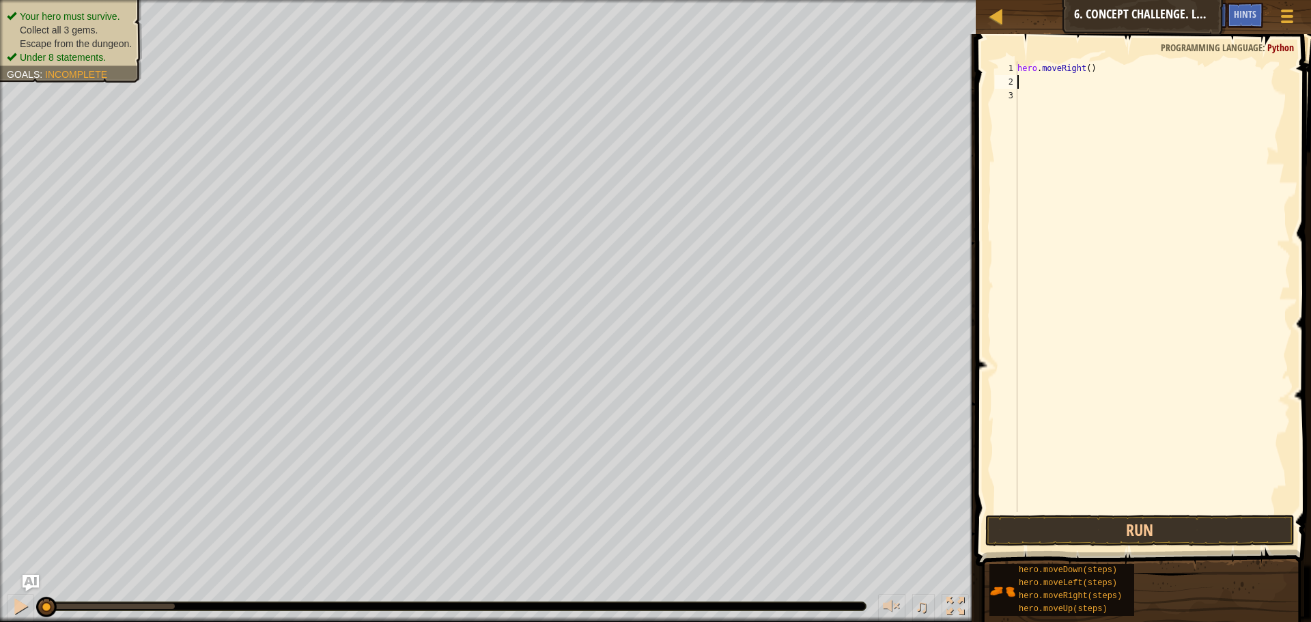
type textarea "h"
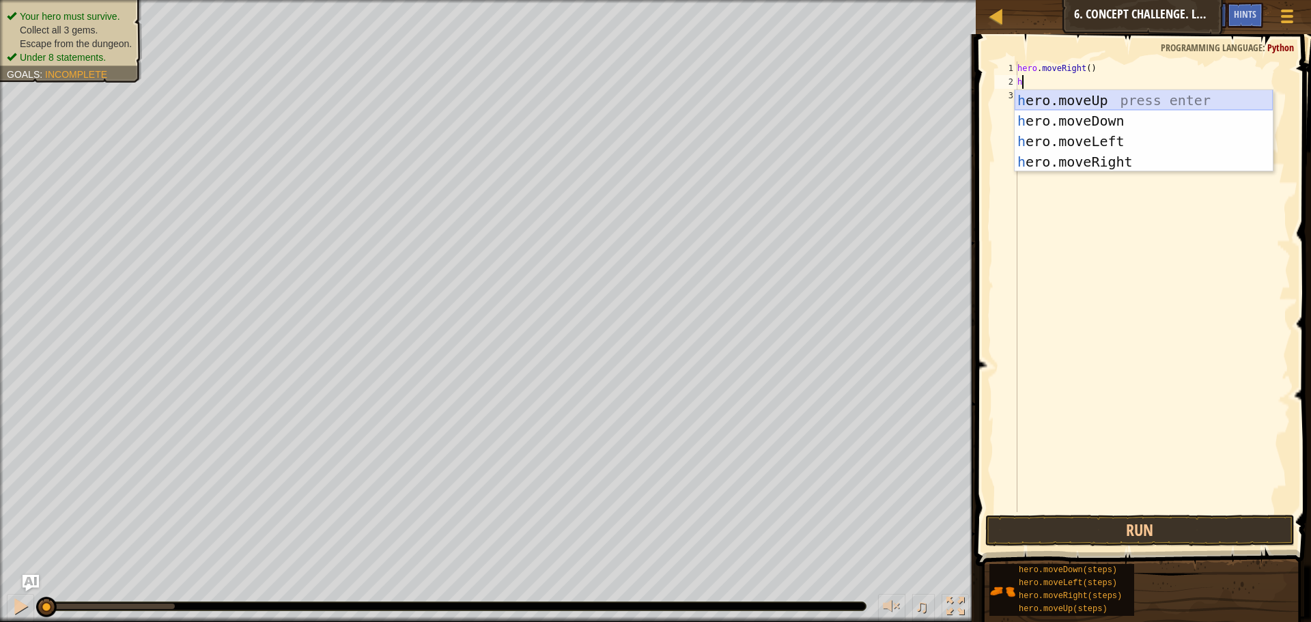
click at [1078, 100] on div "h ero.moveUp press enter h ero.moveDown press enter h ero.moveLeft press enter …" at bounding box center [1144, 151] width 258 height 123
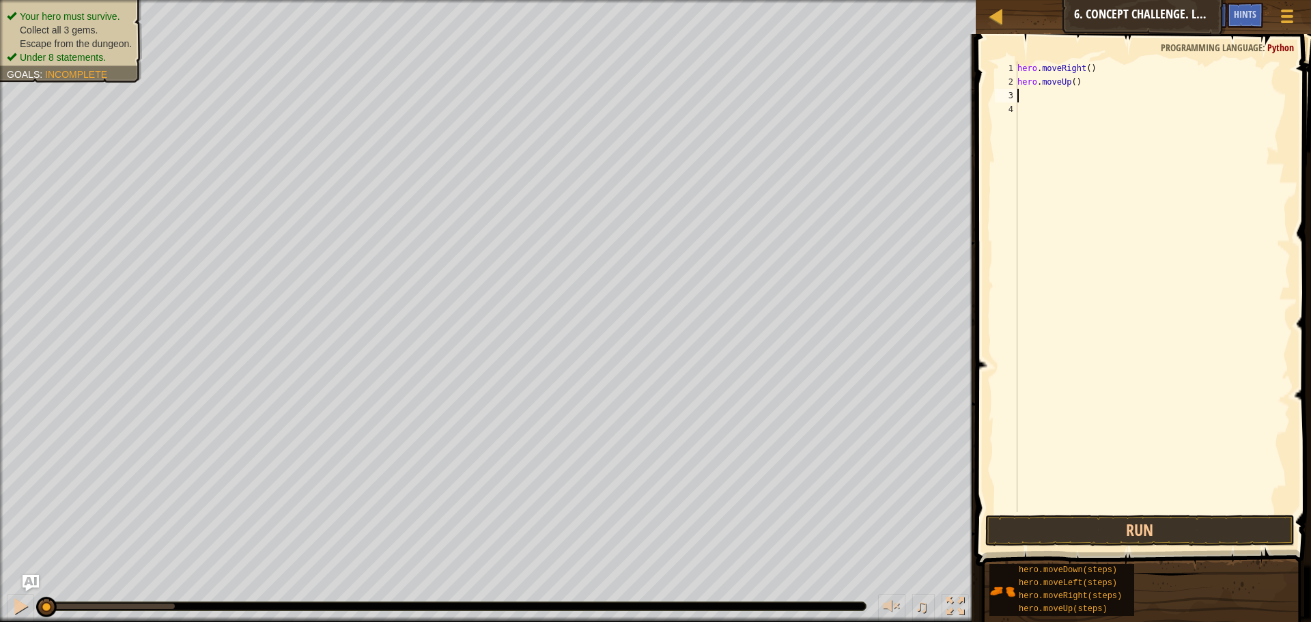
click at [1070, 79] on div "hero . moveRight ( ) hero . moveUp ( )" at bounding box center [1153, 300] width 276 height 478
type textarea "hero.moveUp(3)"
click at [1078, 100] on div "hero . moveRight ( ) hero . moveUp ( 3 )" at bounding box center [1153, 300] width 276 height 478
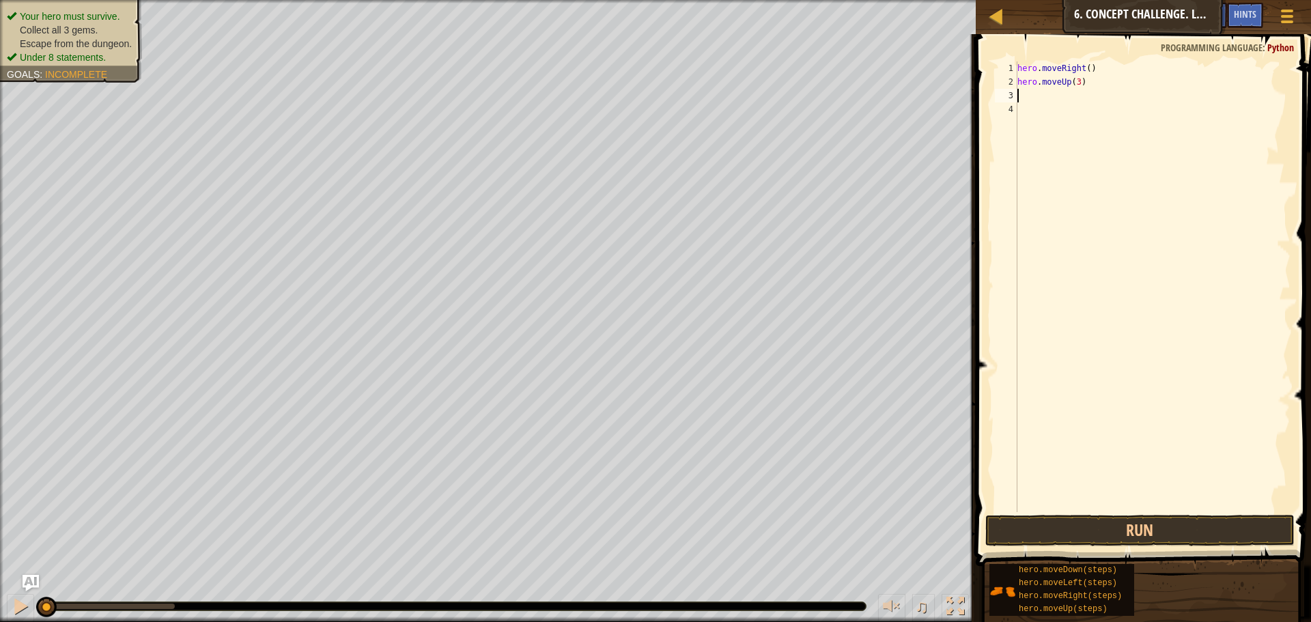
type textarea "h"
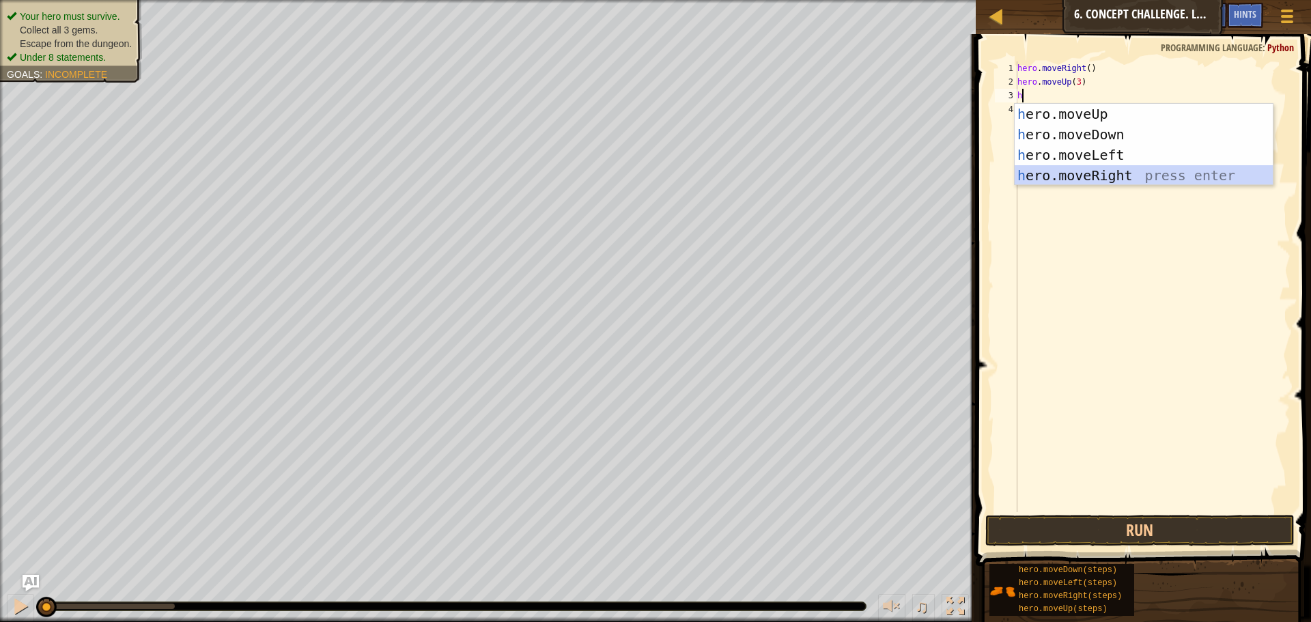
click at [1093, 174] on div "h ero.moveUp press enter h ero.moveDown press enter h ero.moveLeft press enter …" at bounding box center [1144, 165] width 258 height 123
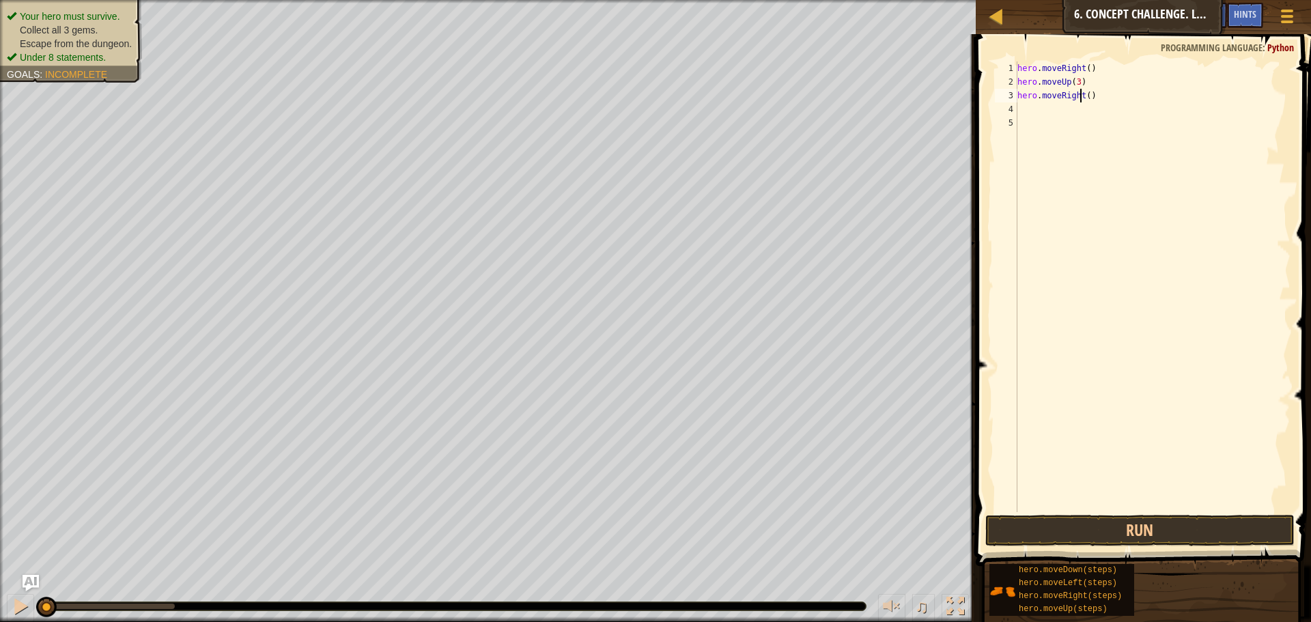
click at [1082, 95] on div "hero . moveRight ( ) hero . moveUp ( 3 ) hero . moveRight ( )" at bounding box center [1153, 300] width 276 height 478
click at [1083, 95] on div "hero . moveRight ( ) hero . moveUp ( 3 ) hero . moveRight ( )" at bounding box center [1153, 300] width 276 height 478
type textarea "hero.moveRight2)"
click at [1068, 108] on div "hero . moveRight ( ) hero . moveUp ( 3 ) hero . moveRight2 )" at bounding box center [1153, 300] width 276 height 478
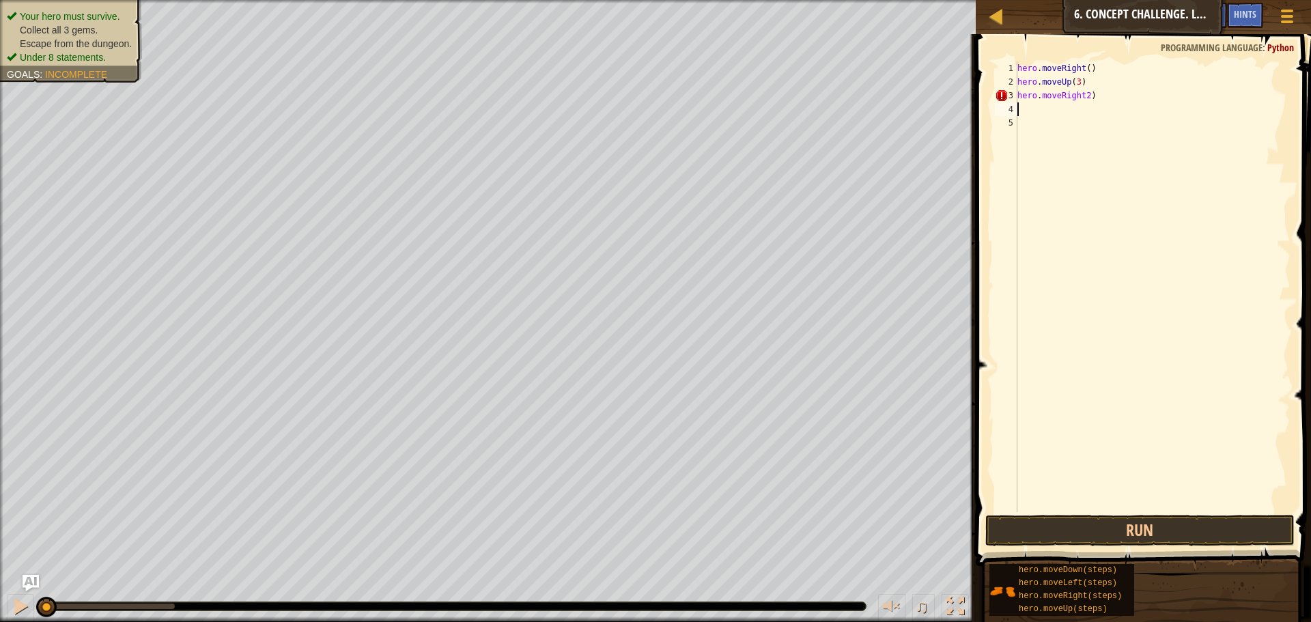
scroll to position [6, 0]
type textarea "h"
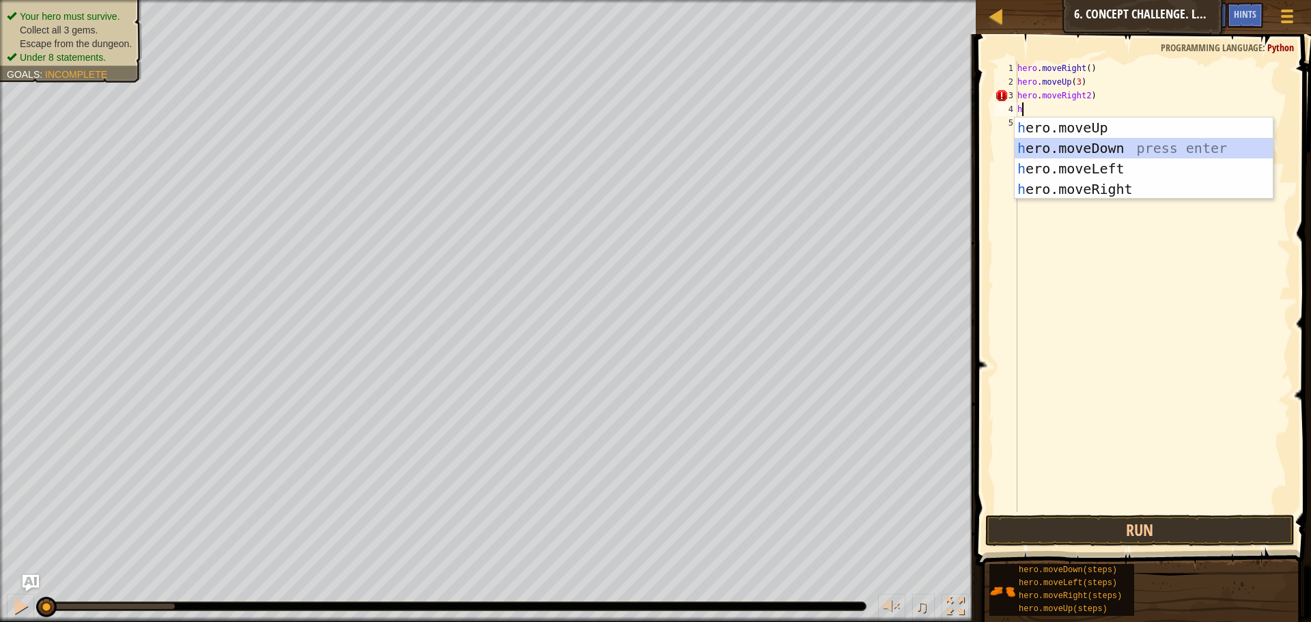
click at [1135, 143] on div "h ero.moveUp press enter h ero.moveDown press enter h ero.moveLeft press enter …" at bounding box center [1144, 178] width 258 height 123
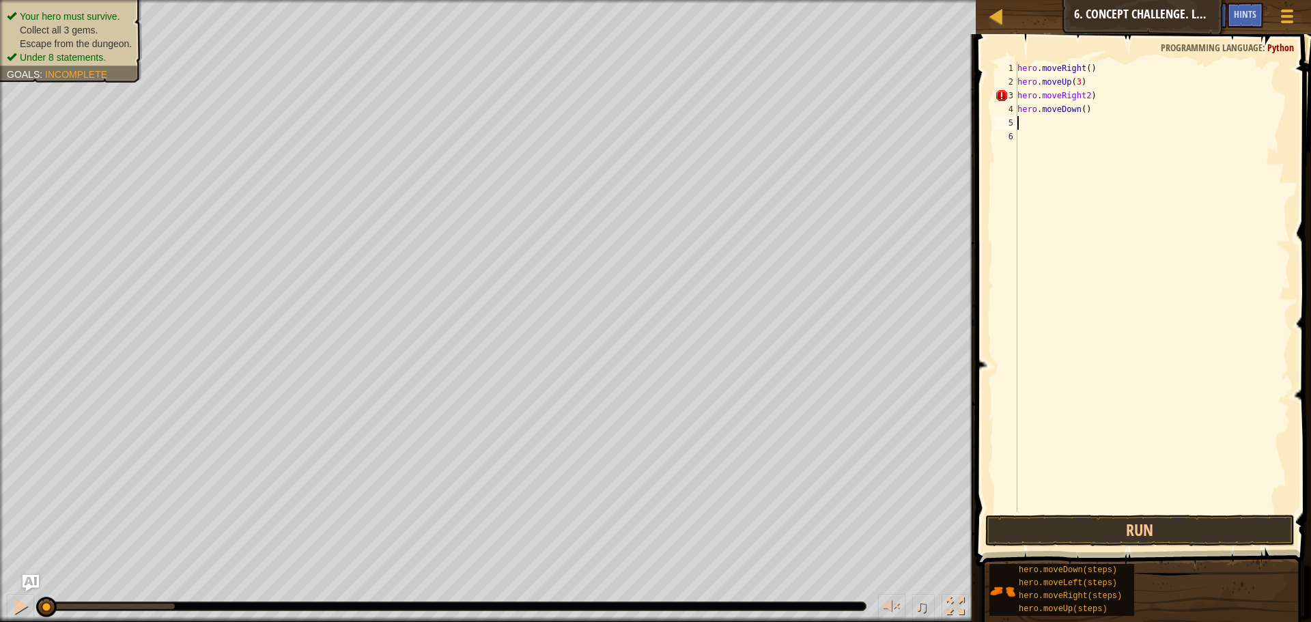
type textarea "h"
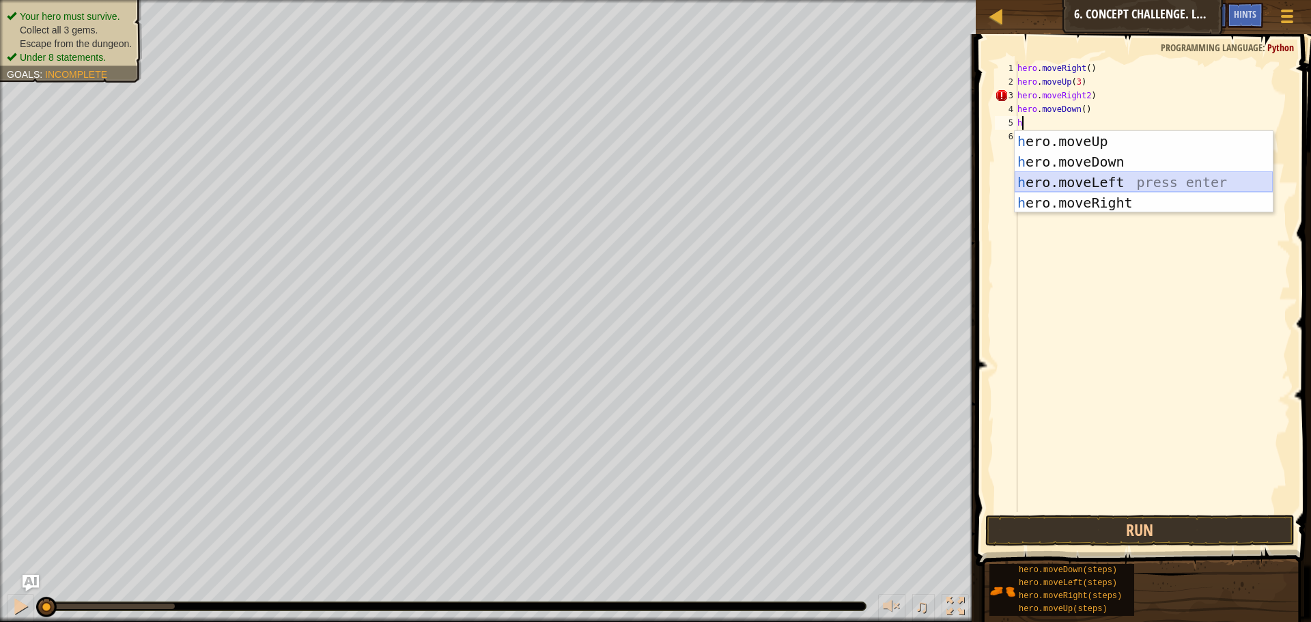
click at [1070, 177] on div "h ero.moveUp press enter h ero.moveDown press enter h ero.moveLeft press enter …" at bounding box center [1144, 192] width 258 height 123
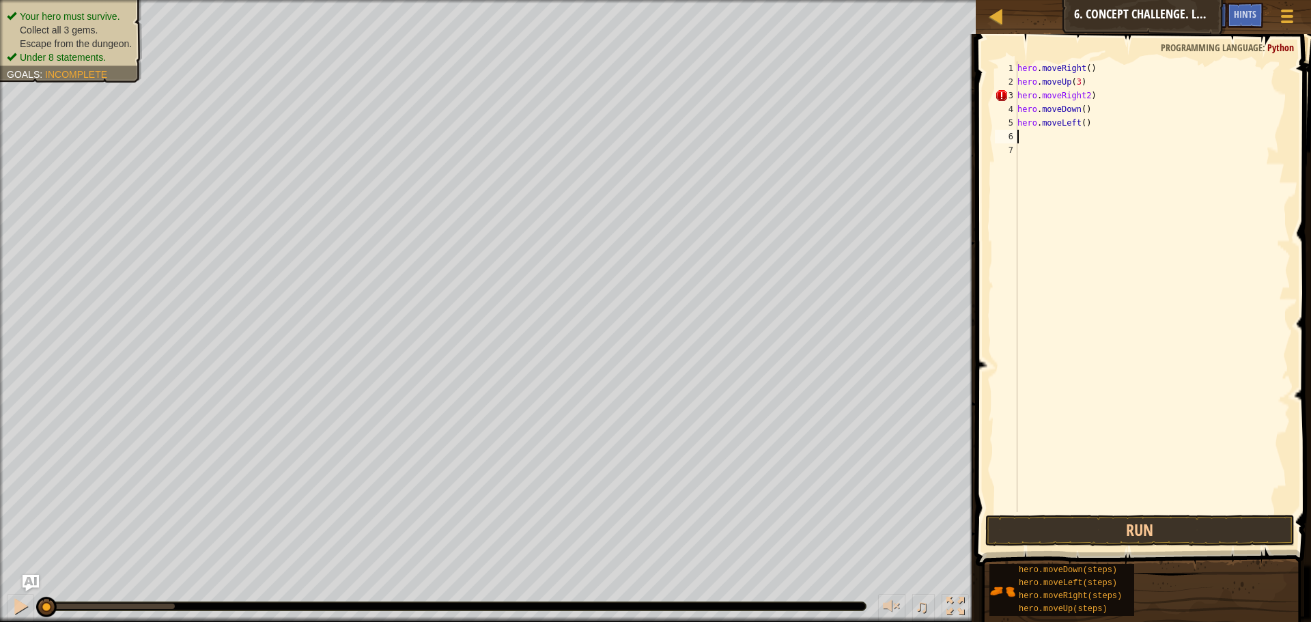
type textarea "h"
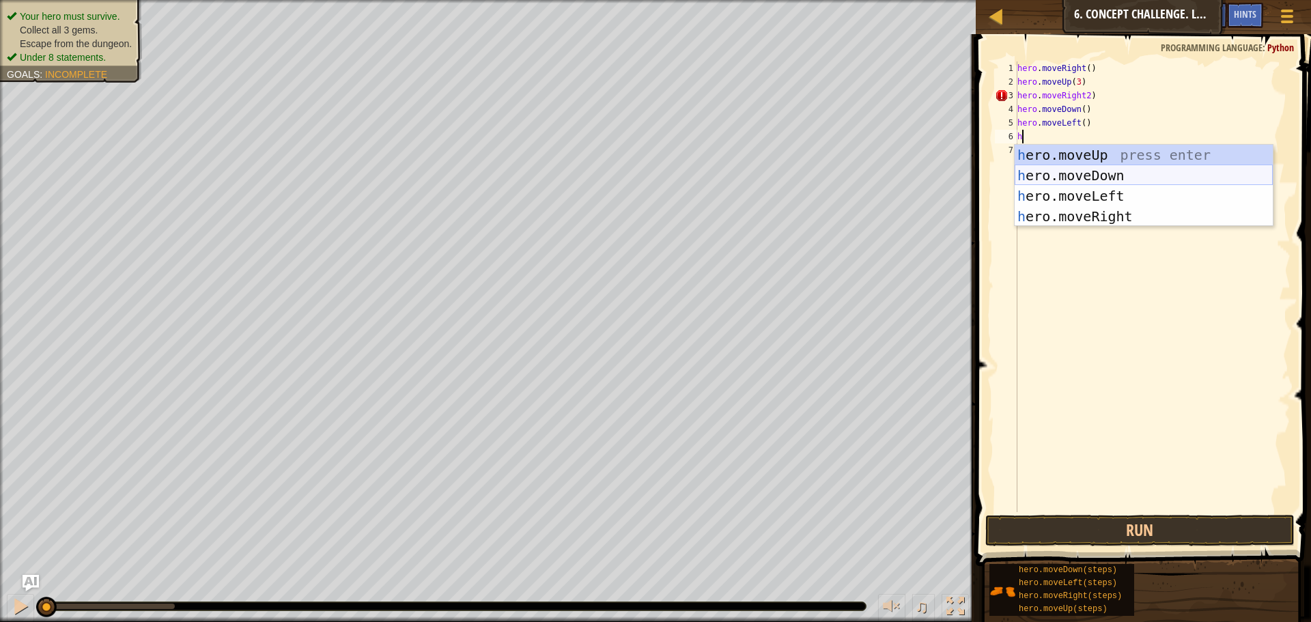
click at [1084, 182] on div "h ero.moveUp press enter h ero.moveDown press enter h ero.moveLeft press enter …" at bounding box center [1144, 206] width 258 height 123
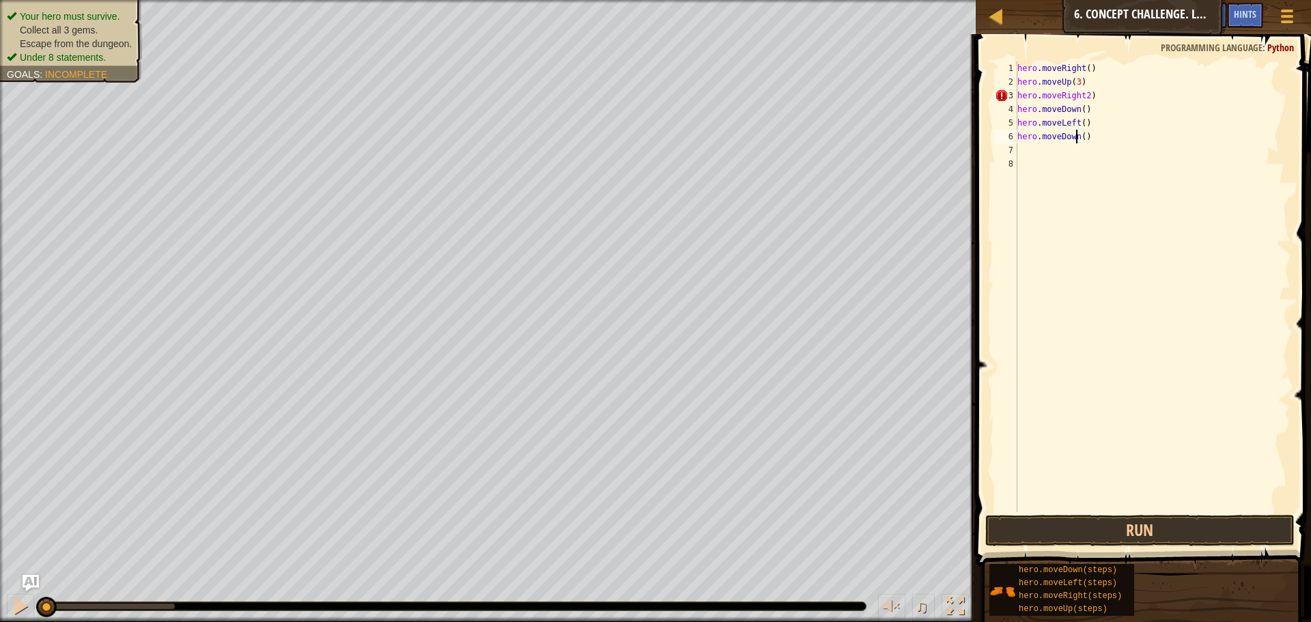
click at [1076, 134] on div "hero . moveRight ( ) hero . moveUp ( 3 ) hero . moveRight2 ) hero . moveDown ( …" at bounding box center [1153, 300] width 276 height 478
click at [1080, 134] on div "hero . moveRight ( ) hero . moveUp ( 3 ) hero . moveRight2 ) hero . moveDown ( …" at bounding box center [1153, 300] width 276 height 478
type textarea "hero.moveDown(2)"
click at [1055, 141] on div "hero . moveRight ( ) hero . moveUp ( 3 ) hero . moveRight2 ) hero . moveDown ( …" at bounding box center [1153, 300] width 276 height 478
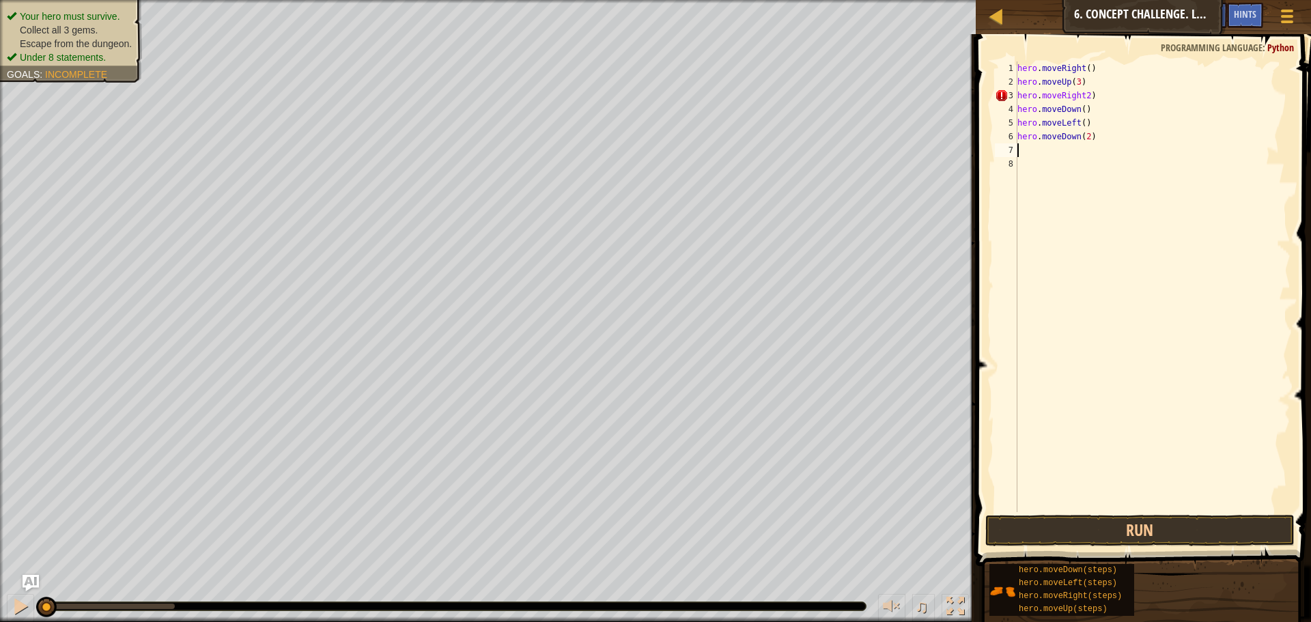
click at [1055, 150] on div "hero . moveRight ( ) hero . moveUp ( 3 ) hero . moveRight2 ) hero . moveDown ( …" at bounding box center [1153, 300] width 276 height 478
type textarea "h"
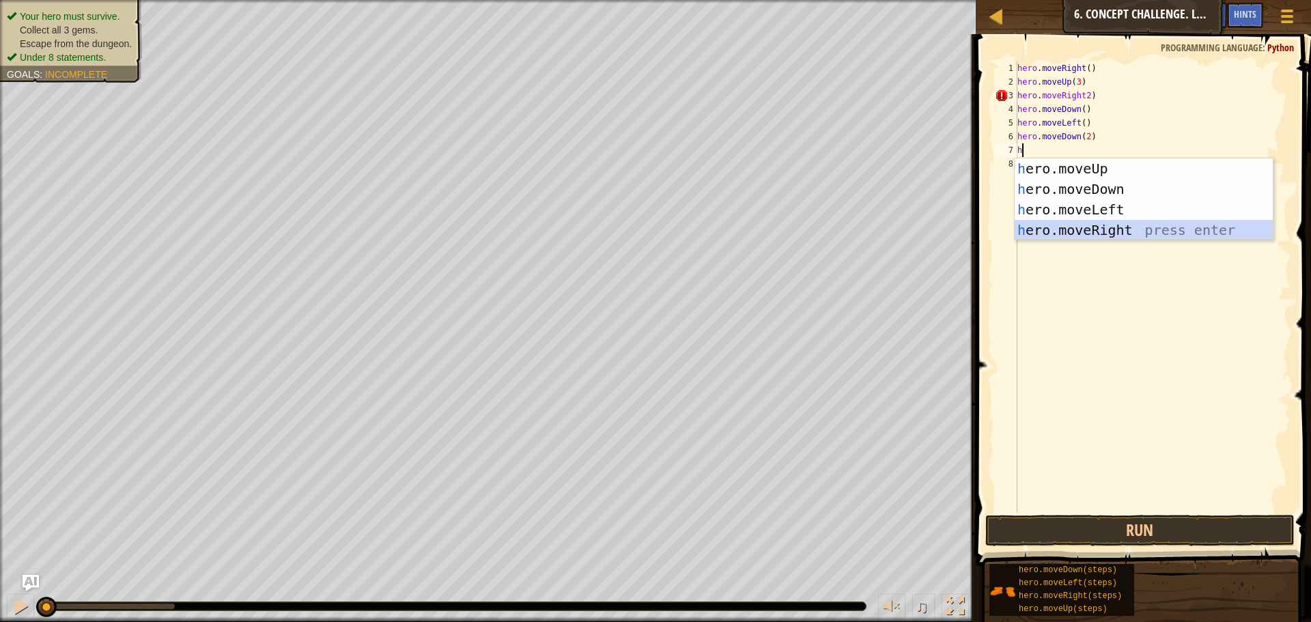
click at [1093, 221] on div "h ero.moveUp press enter h ero.moveDown press enter h ero.moveLeft press enter …" at bounding box center [1144, 219] width 258 height 123
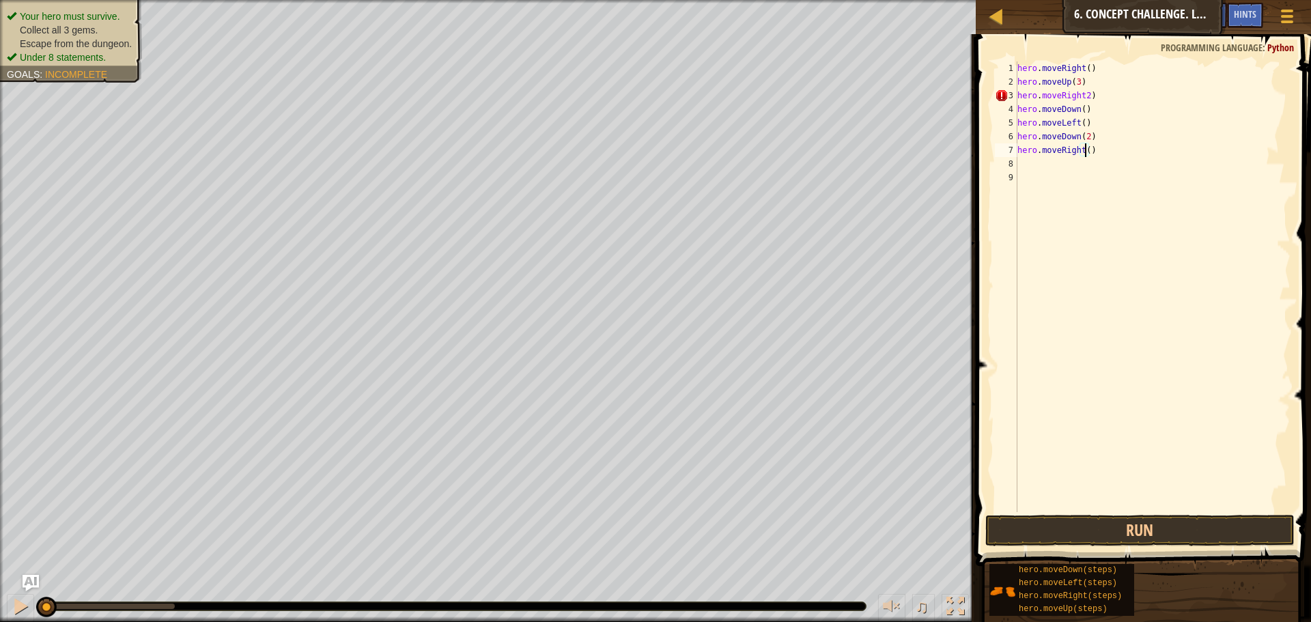
click at [1083, 151] on div "hero . moveRight ( ) hero . moveUp ( 3 ) hero . moveRight2 ) hero . moveDown ( …" at bounding box center [1153, 300] width 276 height 478
type textarea "hero.moveRight(2)"
click at [1090, 162] on div "hero . moveRight ( ) hero . moveUp ( 3 ) hero . moveRight2 ) hero . moveDown ( …" at bounding box center [1153, 300] width 276 height 478
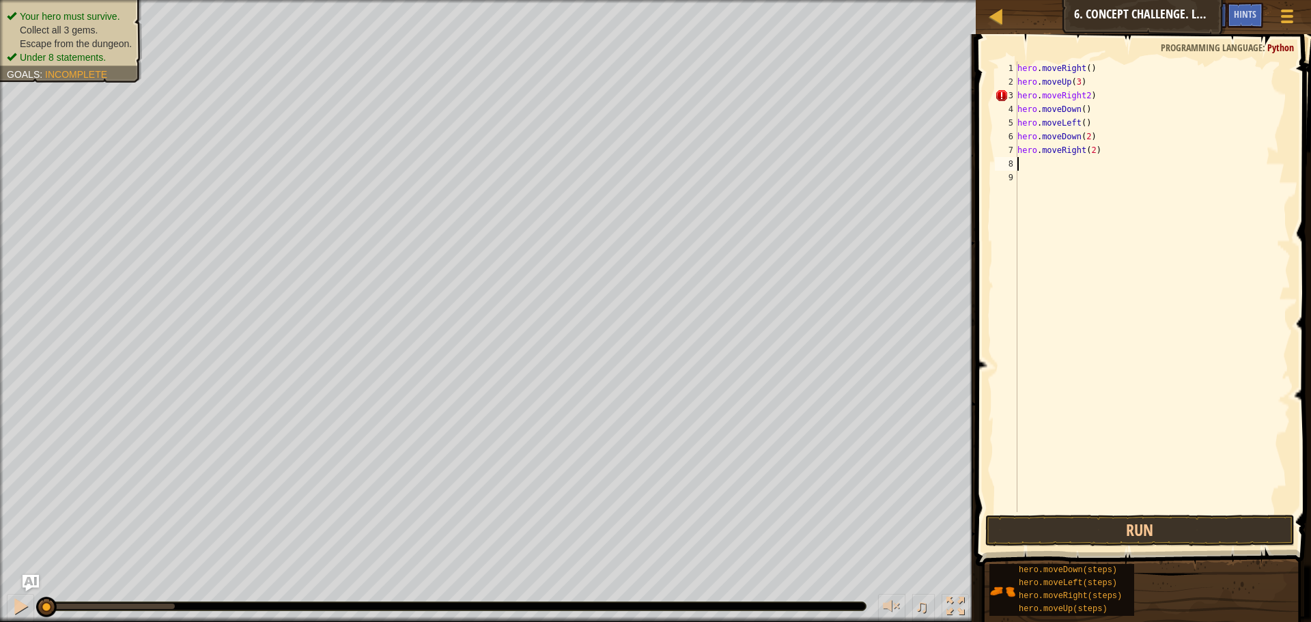
type textarea "h"
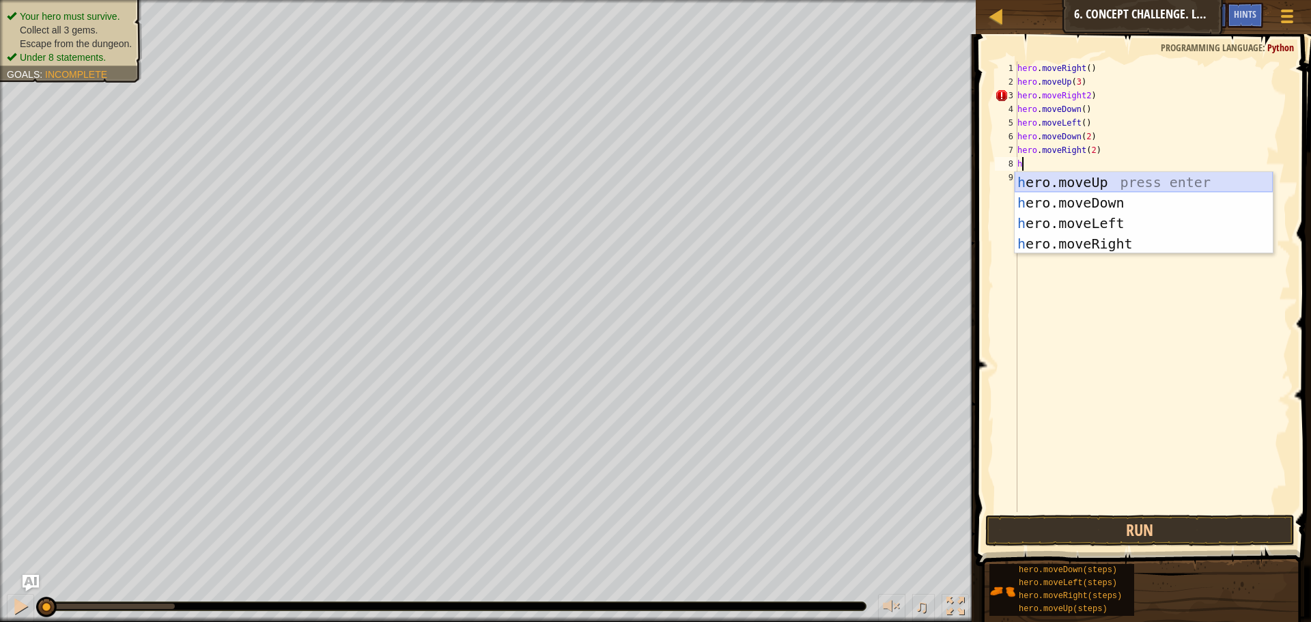
click at [1085, 180] on div "h ero.moveUp press enter h ero.moveDown press enter h ero.moveLeft press enter …" at bounding box center [1144, 233] width 258 height 123
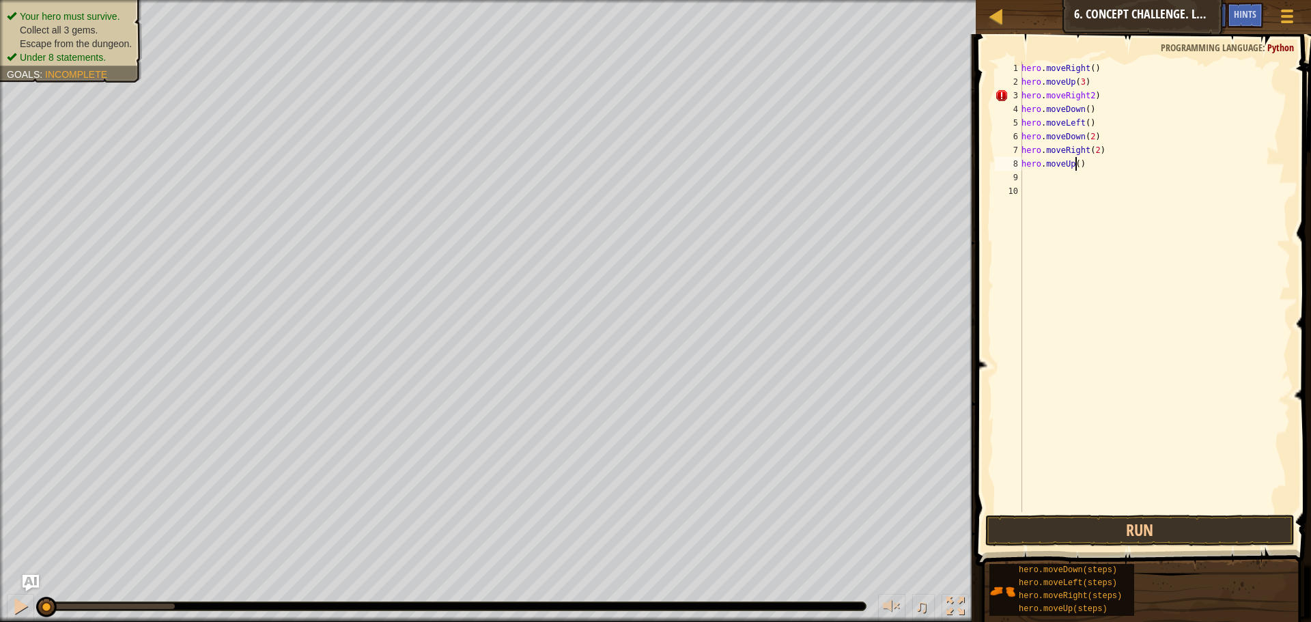
click at [1075, 165] on div "hero . moveRight ( ) hero . moveUp ( 3 ) hero . moveRight2 ) hero . moveDown ( …" at bounding box center [1155, 300] width 272 height 478
click at [1122, 526] on button "Run" at bounding box center [1139, 530] width 309 height 31
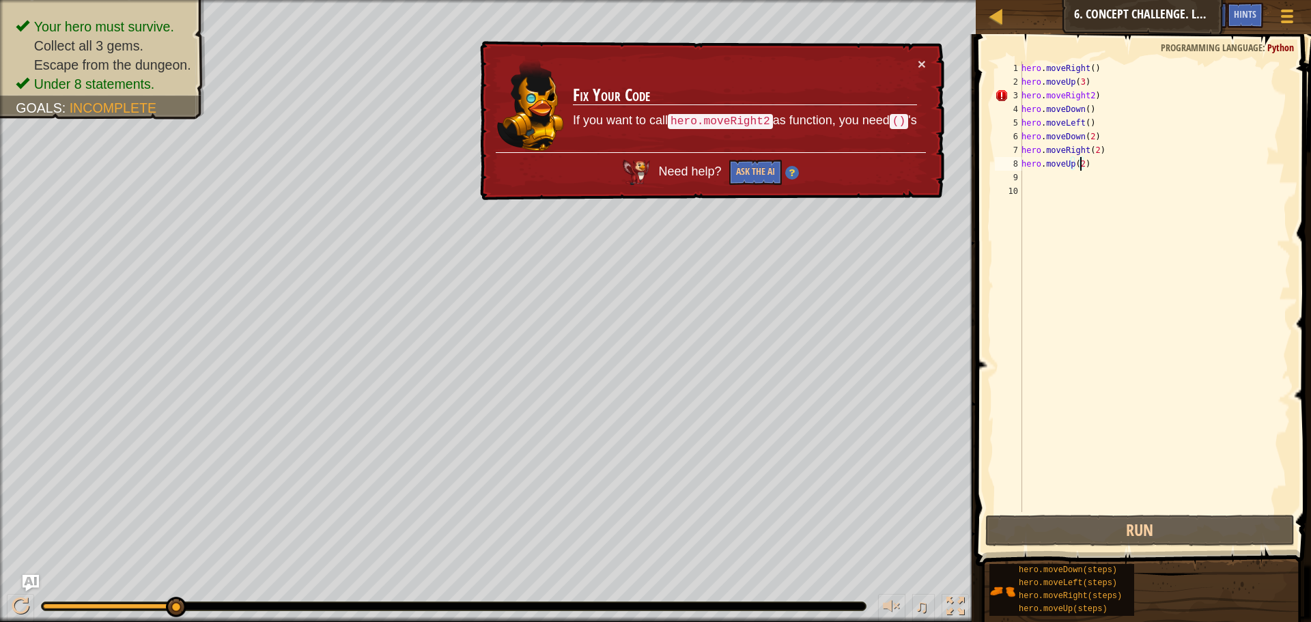
click at [1083, 96] on div "hero . moveRight ( ) hero . moveUp ( 3 ) hero . moveRight2 ) hero . moveDown ( …" at bounding box center [1155, 300] width 272 height 478
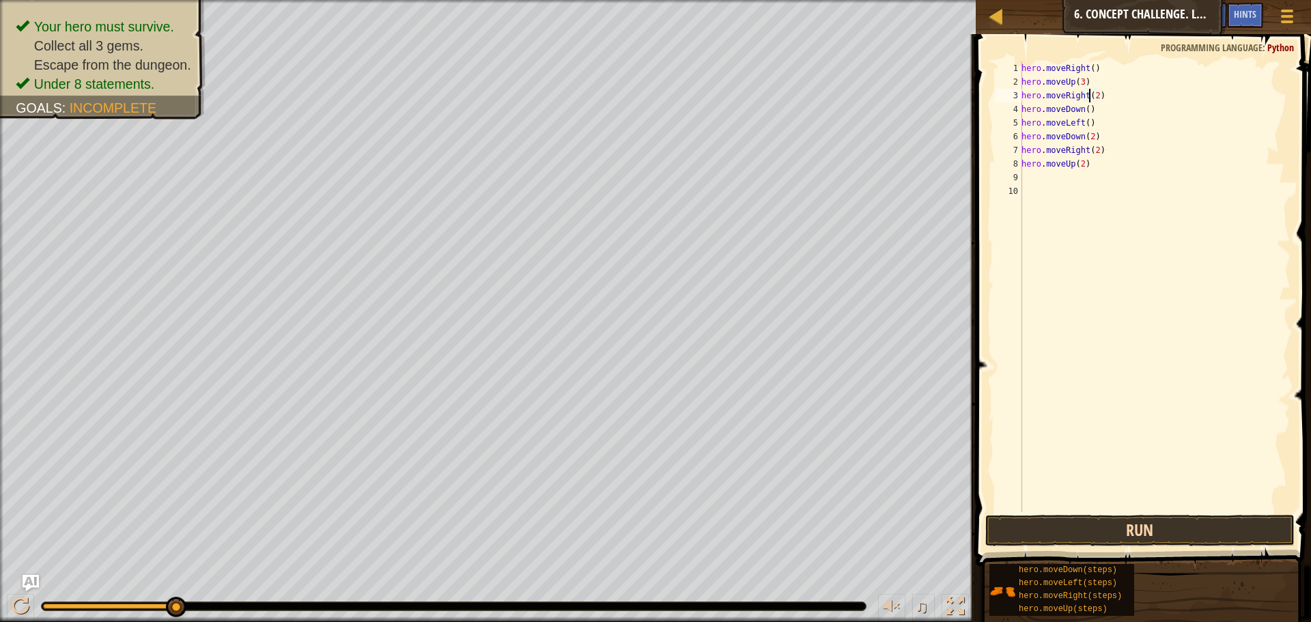
type textarea "hero.moveRight(2)"
click at [1154, 533] on button "Run" at bounding box center [1139, 530] width 309 height 31
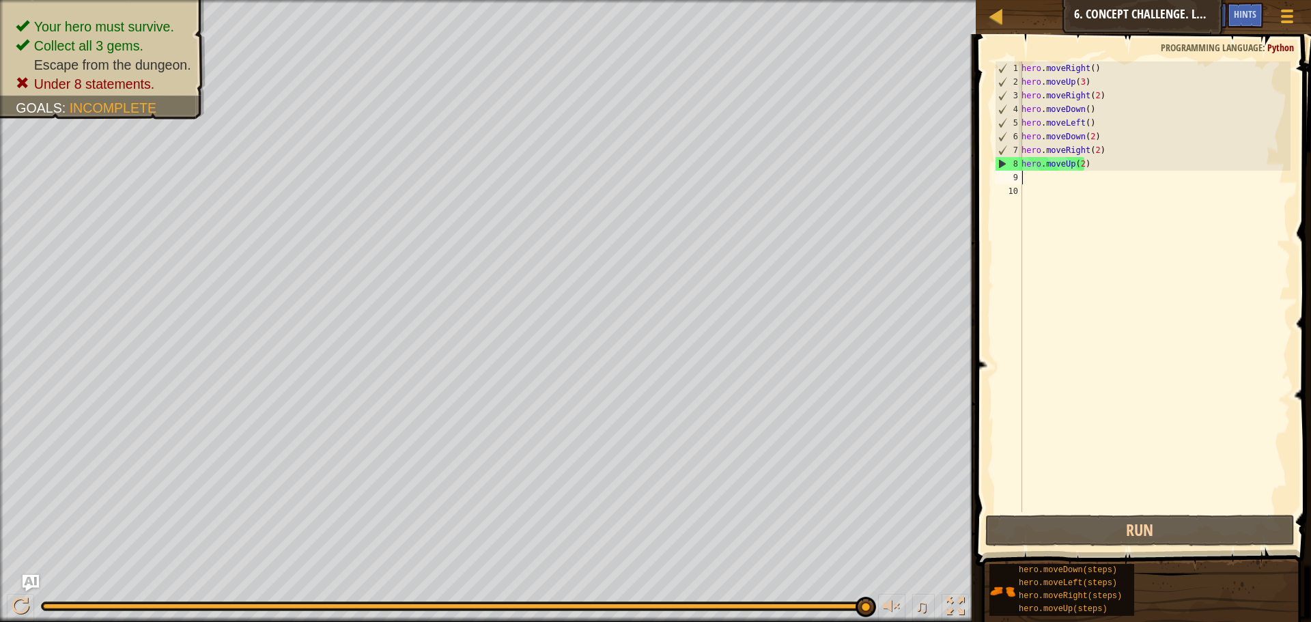
click at [1068, 176] on div "hero . moveRight ( ) hero . moveUp ( 3 ) hero . moveRight ( 2 ) hero . moveDown…" at bounding box center [1155, 300] width 272 height 478
click at [25, 606] on div at bounding box center [21, 606] width 18 height 18
click at [1051, 233] on div "hero . moveRight ( ) hero . moveUp ( 3 ) hero . moveRight ( 2 ) hero . moveDown…" at bounding box center [1155, 300] width 272 height 478
drag, startPoint x: 1051, startPoint y: 233, endPoint x: 933, endPoint y: -25, distance: 284.4
